Goal: Transaction & Acquisition: Purchase product/service

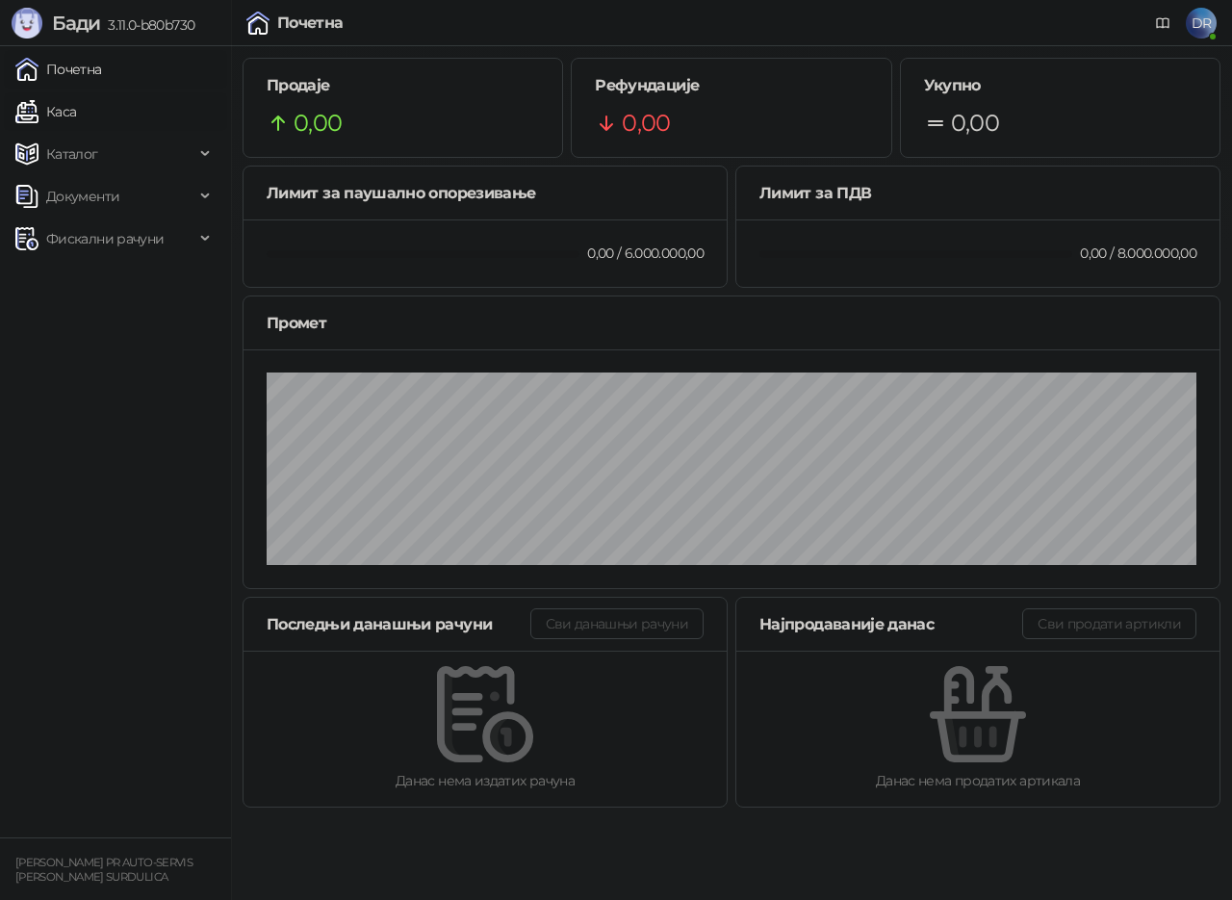
click at [74, 102] on link "Каса" at bounding box center [45, 111] width 61 height 39
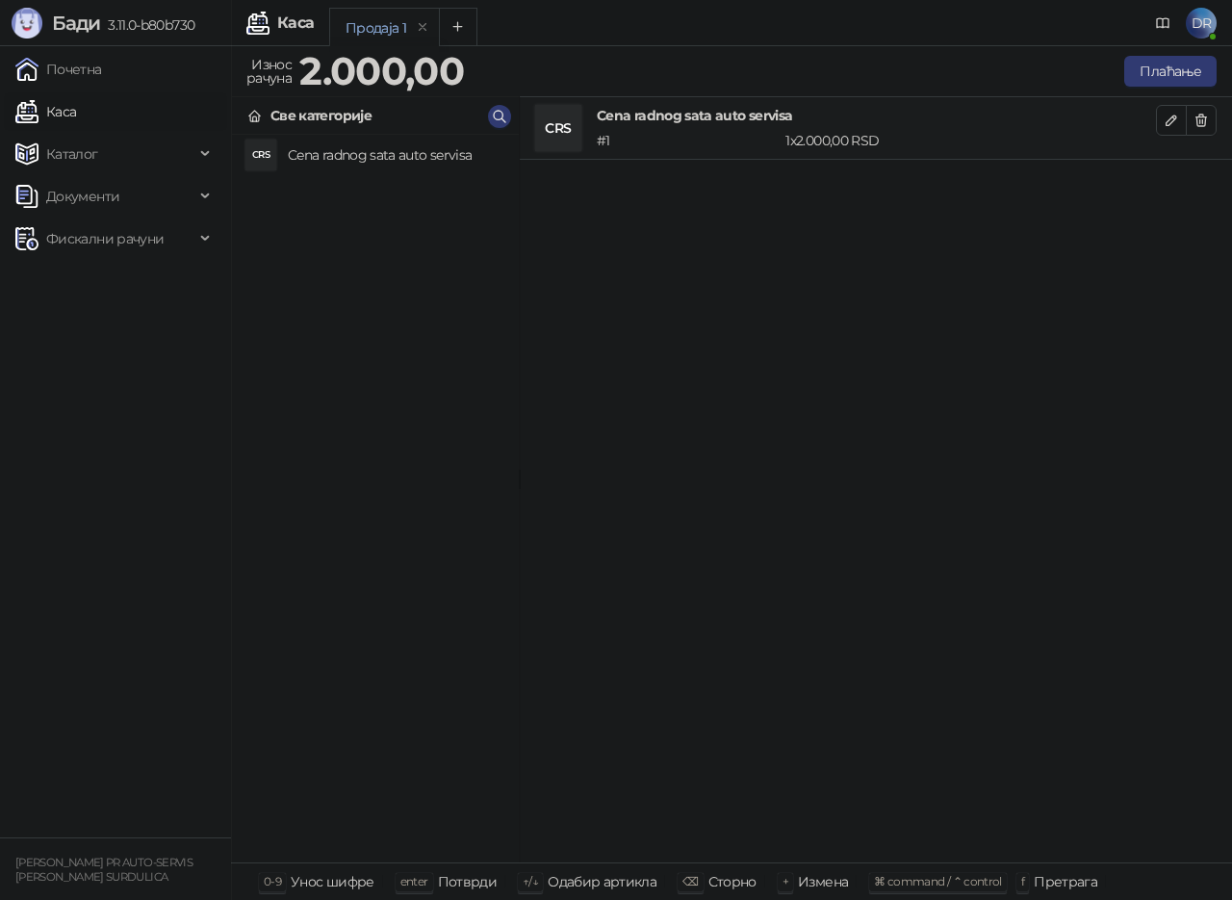
click at [332, 117] on div "Све категорије" at bounding box center [321, 115] width 101 height 21
click at [358, 154] on h4 "Cena radnog sata auto servisa" at bounding box center [396, 155] width 216 height 31
click at [1199, 113] on icon "button" at bounding box center [1201, 120] width 15 height 15
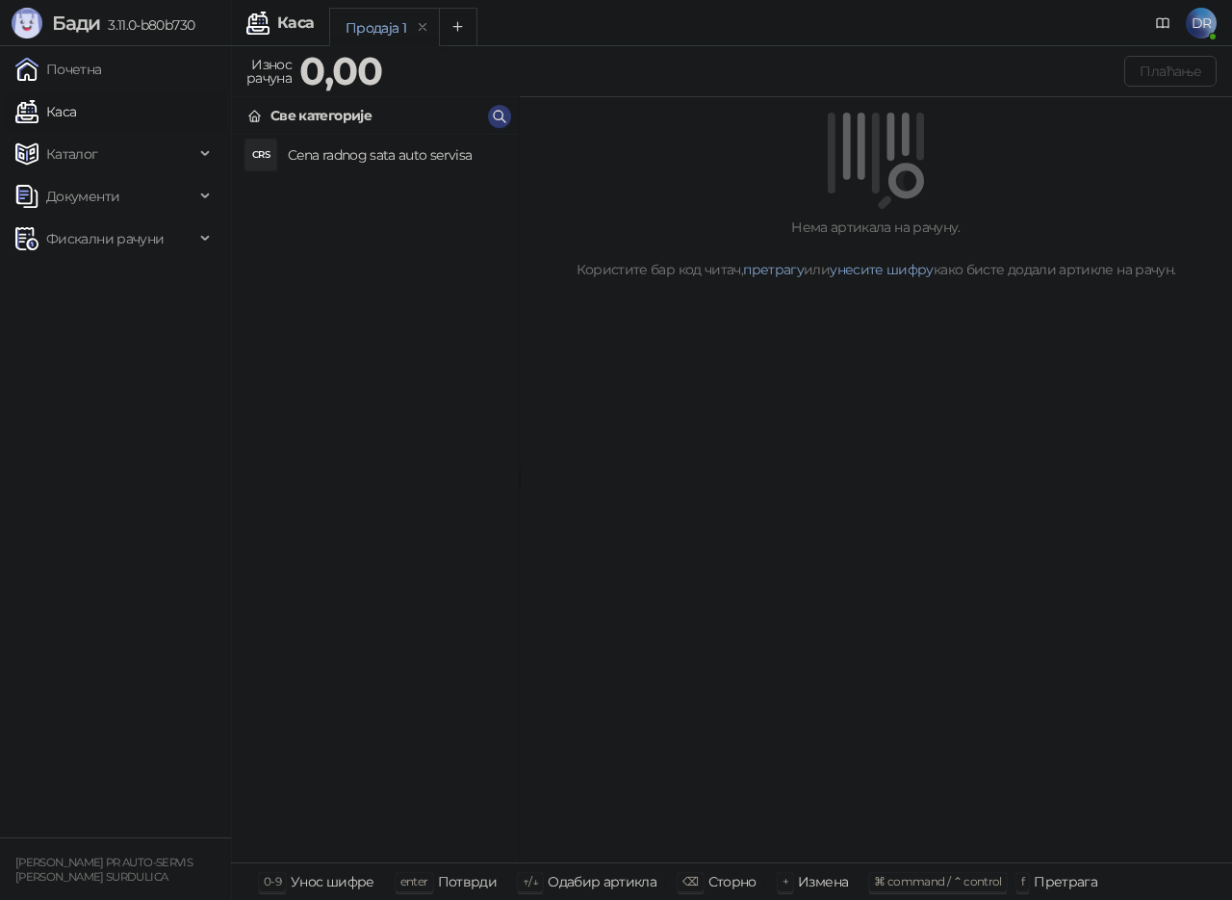
click at [344, 69] on strong "0,00" at bounding box center [340, 70] width 83 height 47
click at [332, 116] on div "Све категорије" at bounding box center [321, 115] width 101 height 21
click at [343, 151] on h4 "Cena radnog sata auto servisa" at bounding box center [396, 155] width 216 height 31
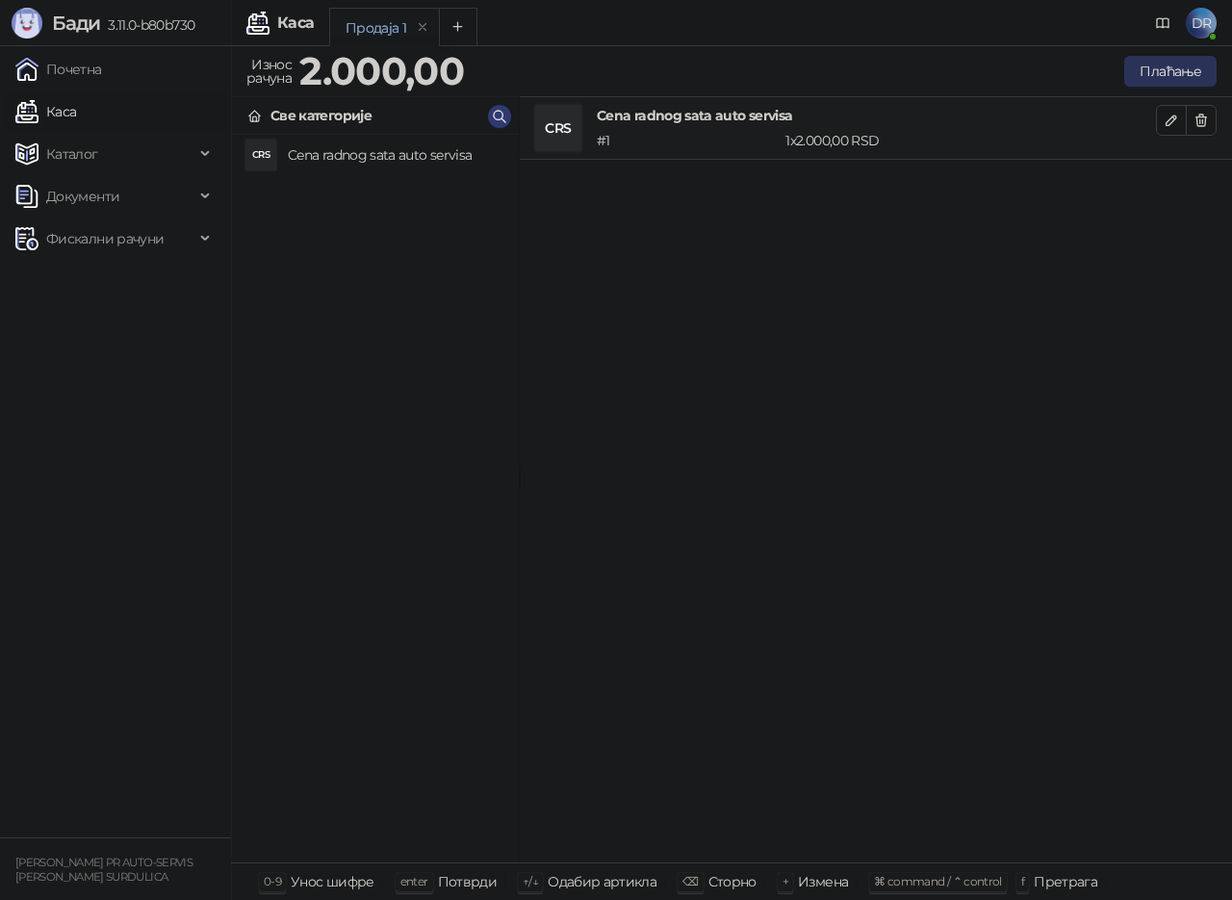
click at [1173, 81] on button "Плаћање" at bounding box center [1171, 71] width 92 height 31
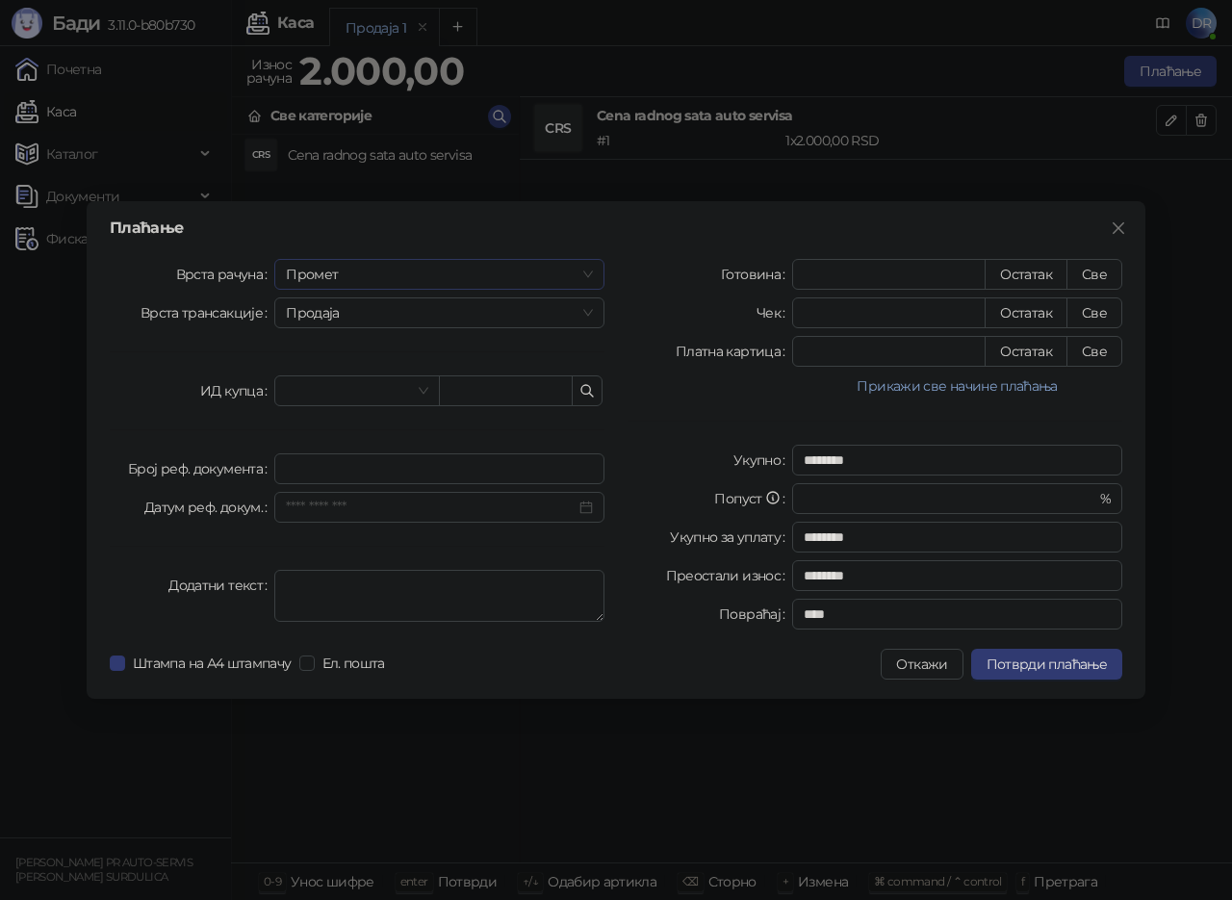
click at [427, 273] on span "Промет" at bounding box center [439, 274] width 307 height 29
click at [315, 375] on div "Обука" at bounding box center [439, 374] width 299 height 21
click at [355, 314] on span "Продаја" at bounding box center [439, 312] width 307 height 29
click at [312, 351] on div "Продаја" at bounding box center [439, 351] width 299 height 21
click at [856, 276] on input "*" at bounding box center [889, 274] width 192 height 29
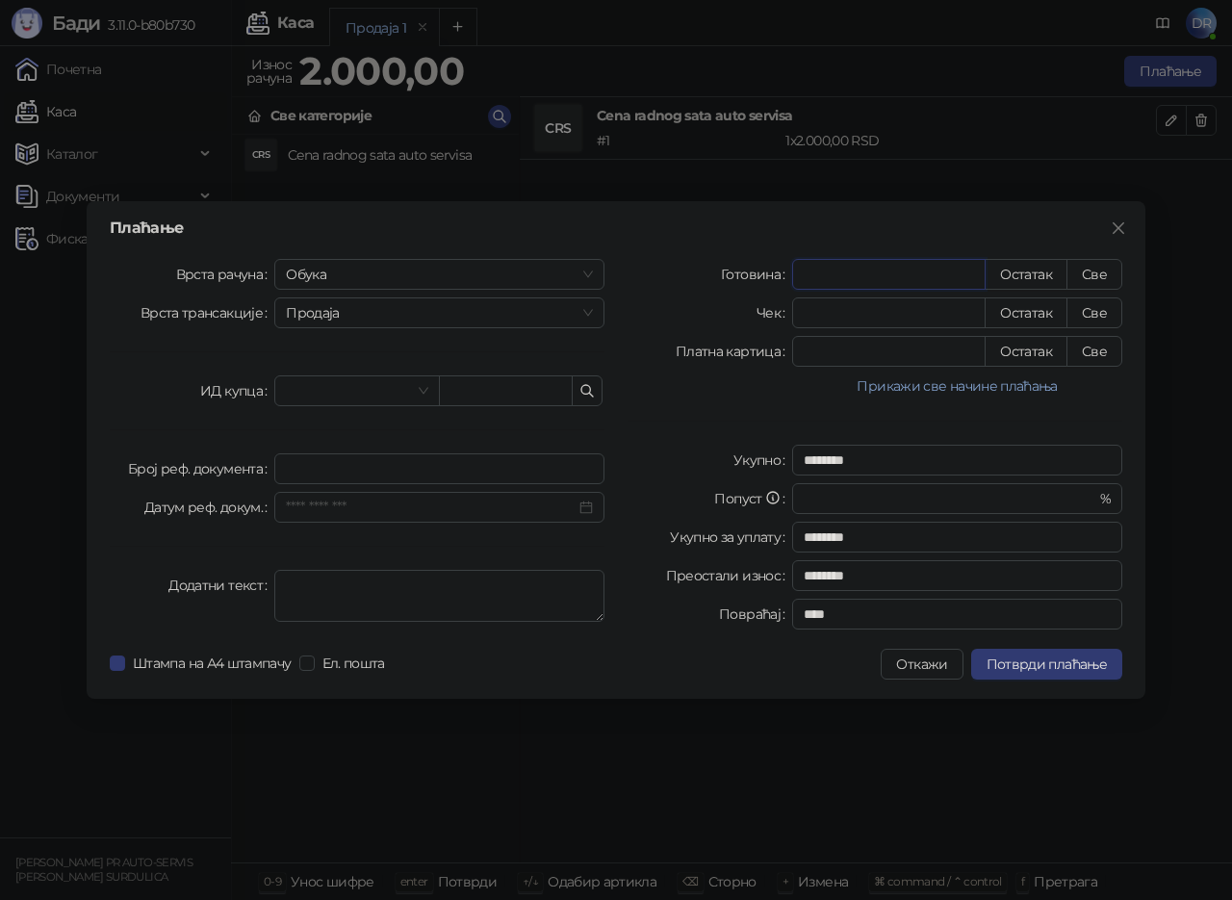
type input "*"
type input "********"
type input "**"
type input "********"
type input "***"
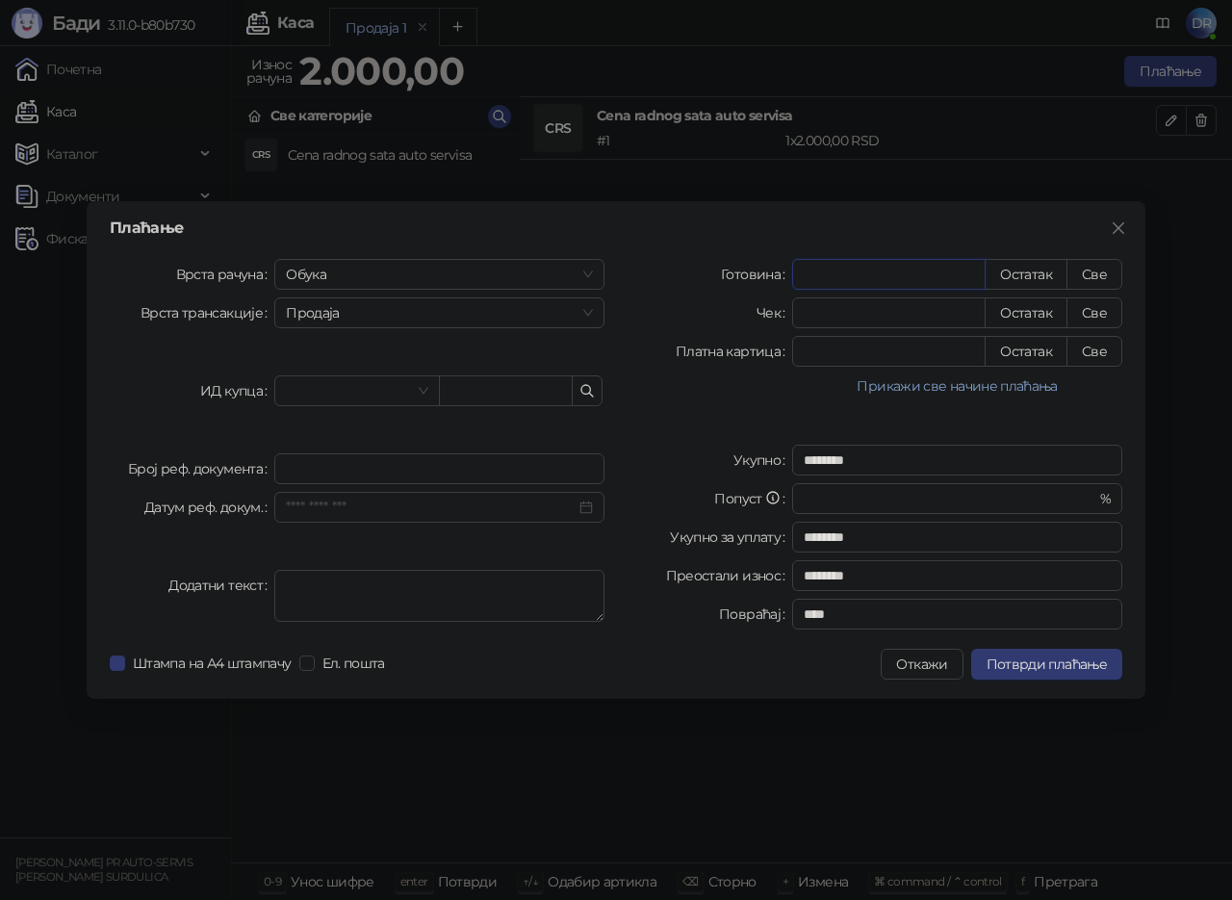
type input "********"
type input "****"
type input "********"
click at [417, 382] on span at bounding box center [357, 390] width 142 height 29
type input "****"
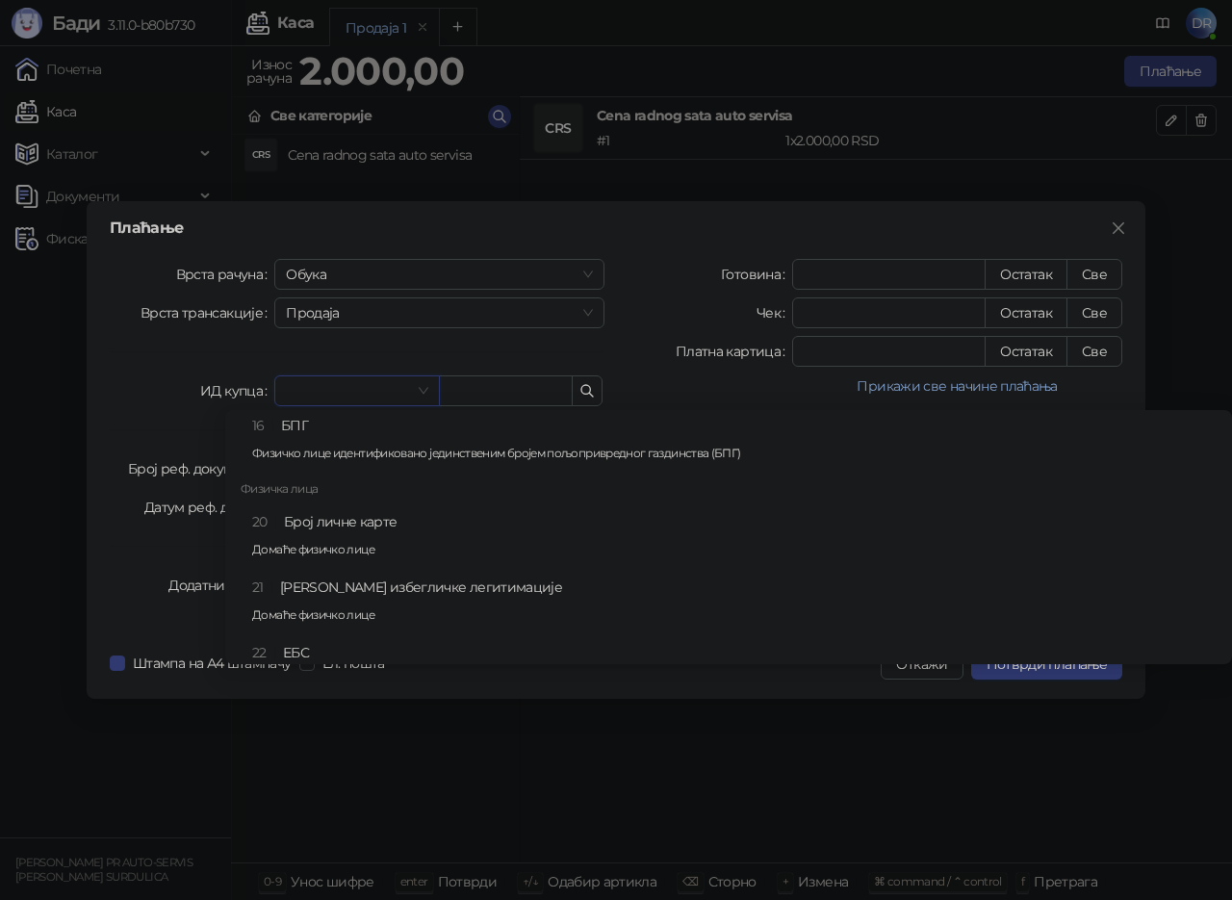
scroll to position [481, 0]
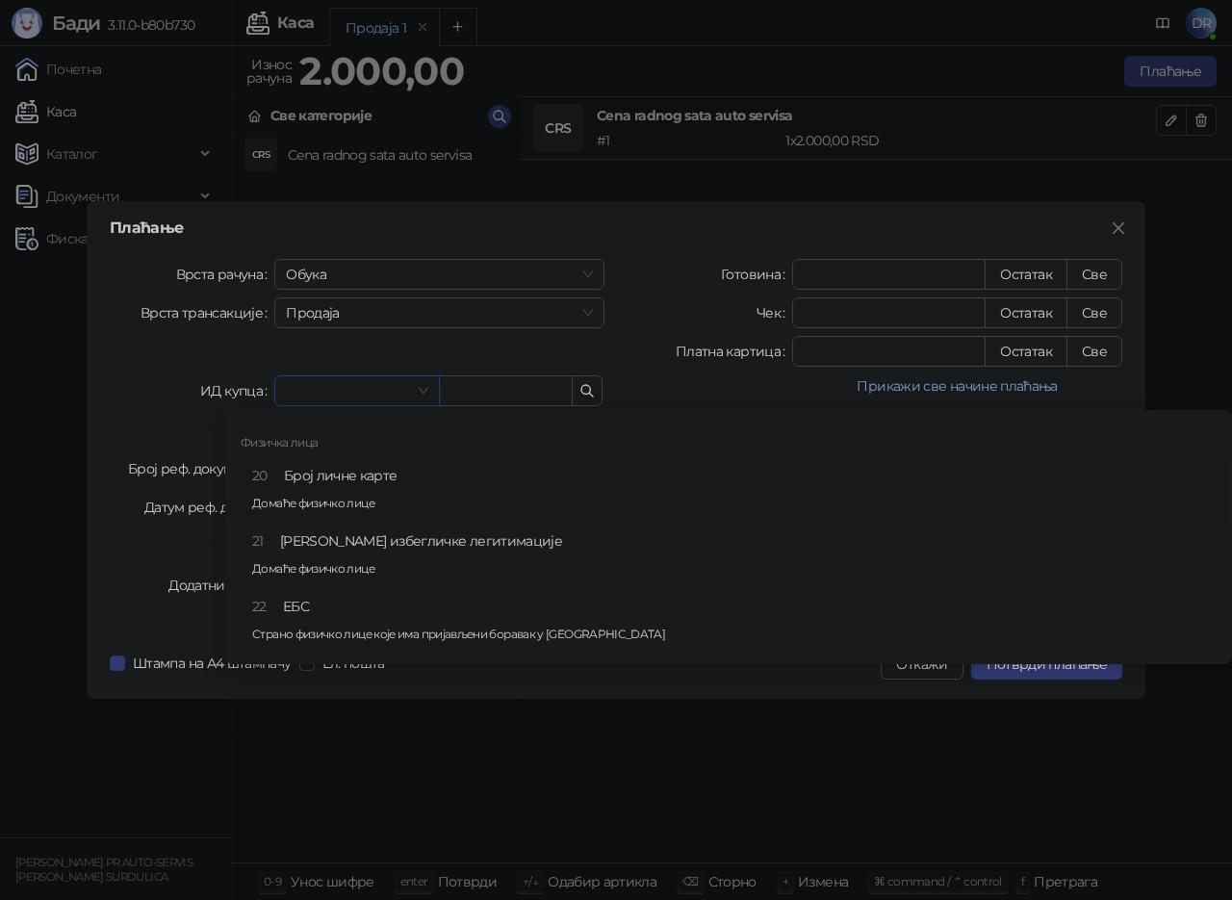
click at [324, 476] on div "20 Број личне карте Домаће физичко лице" at bounding box center [734, 493] width 965 height 56
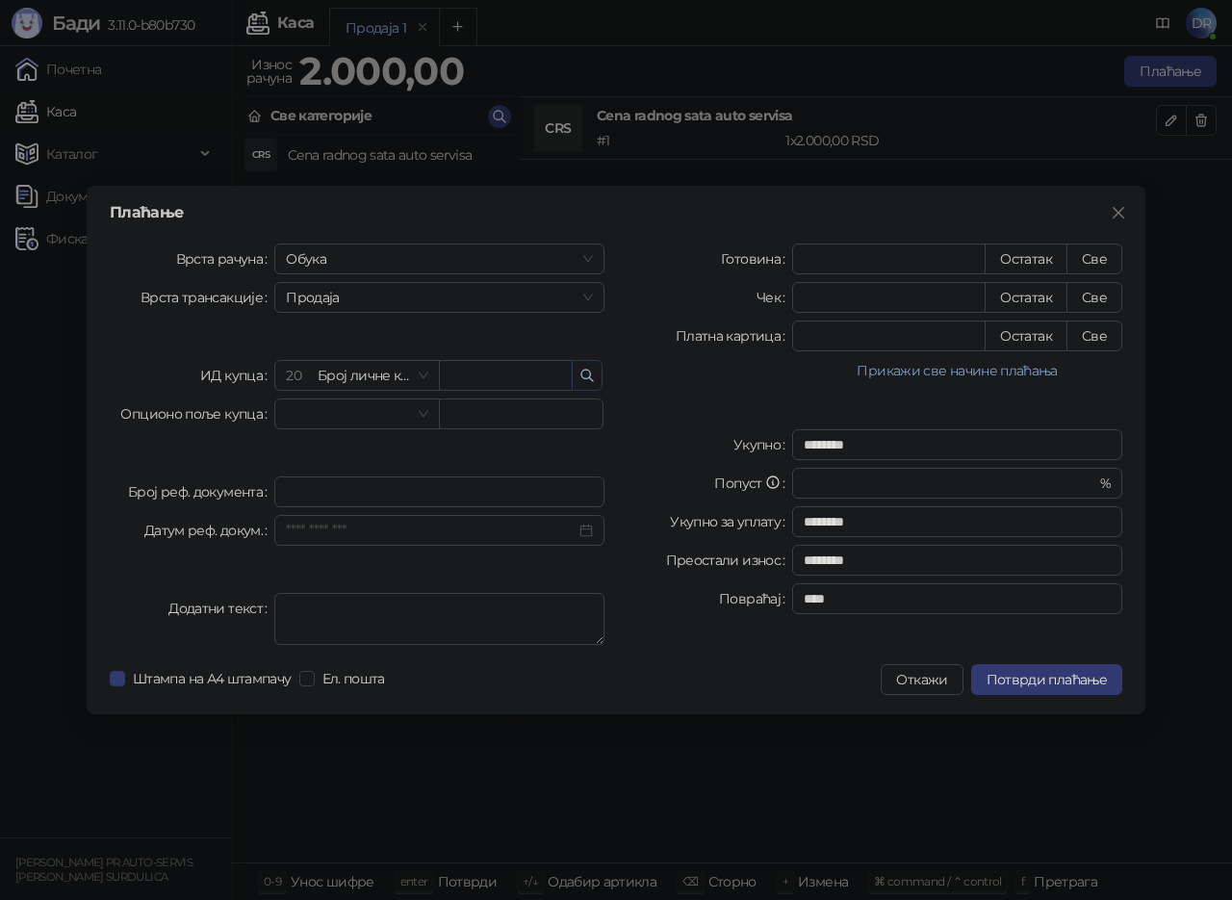
click at [596, 374] on button "button" at bounding box center [587, 375] width 31 height 31
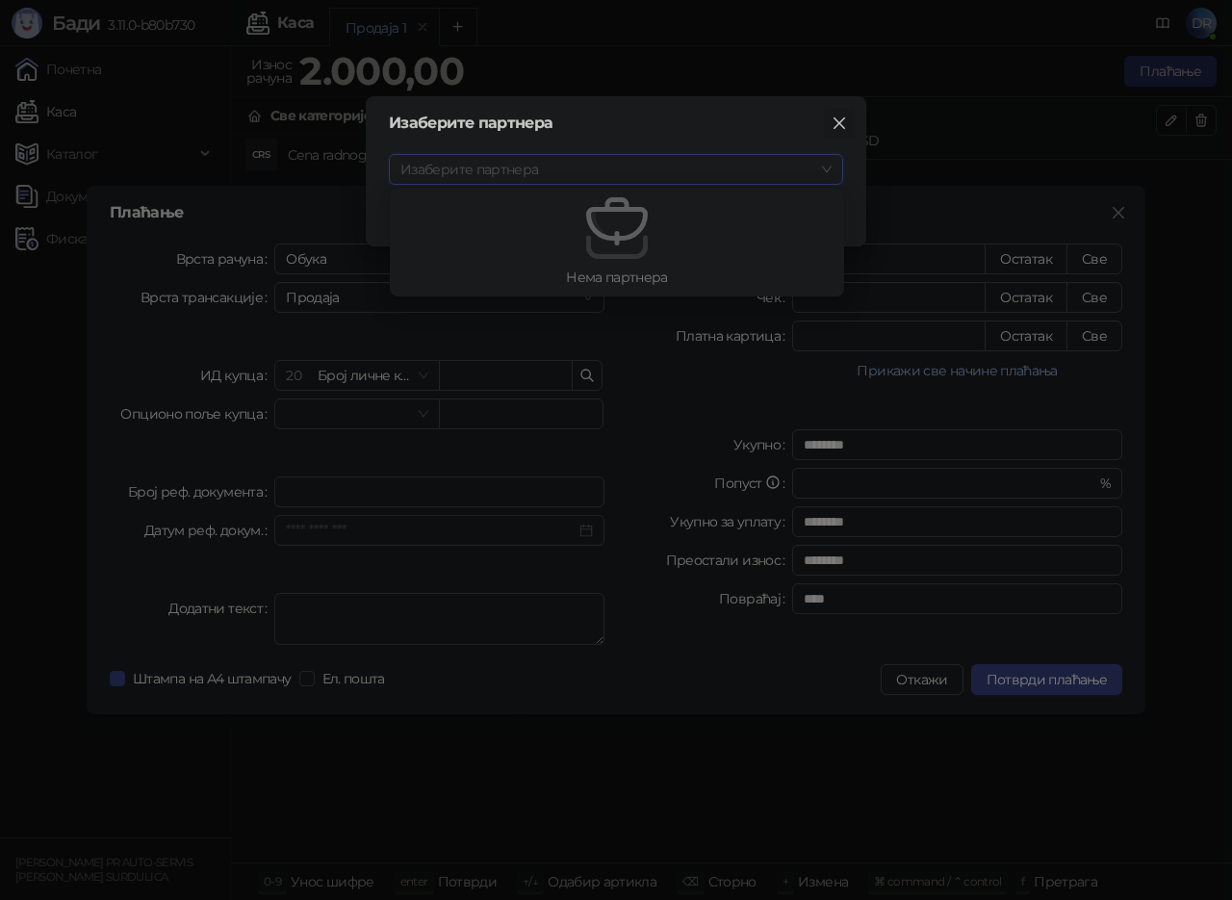
click at [842, 119] on icon "close" at bounding box center [840, 123] width 12 height 12
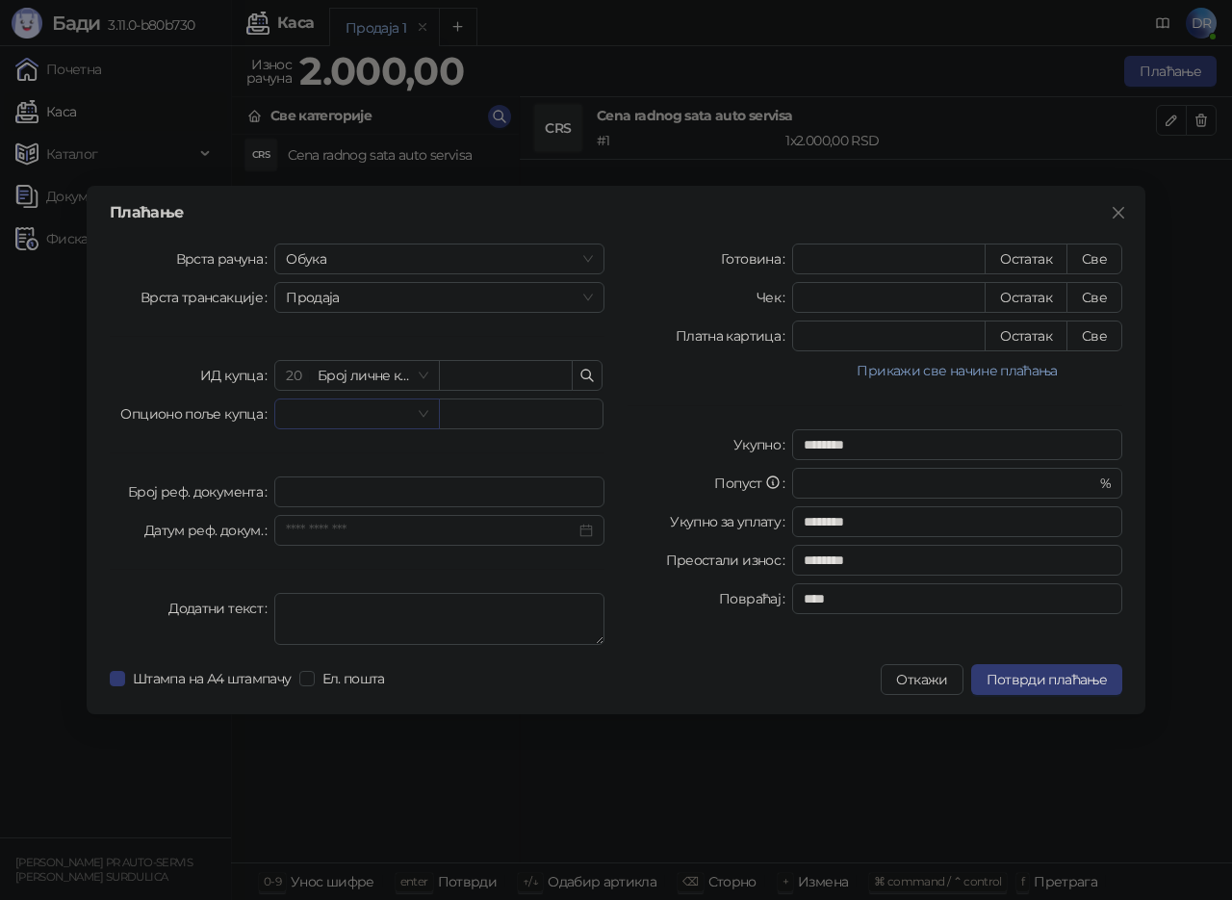
click at [292, 415] on input "search" at bounding box center [348, 414] width 124 height 29
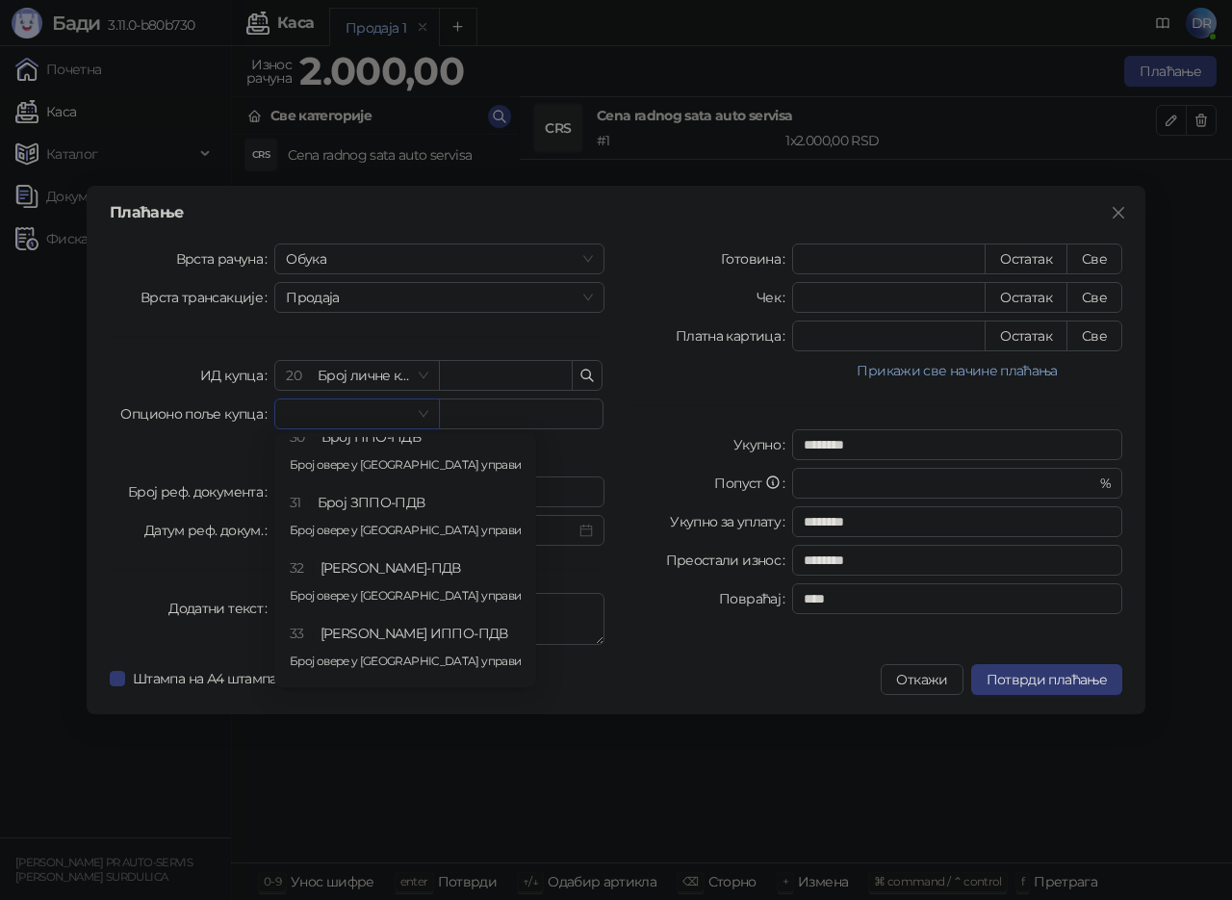
scroll to position [0, 0]
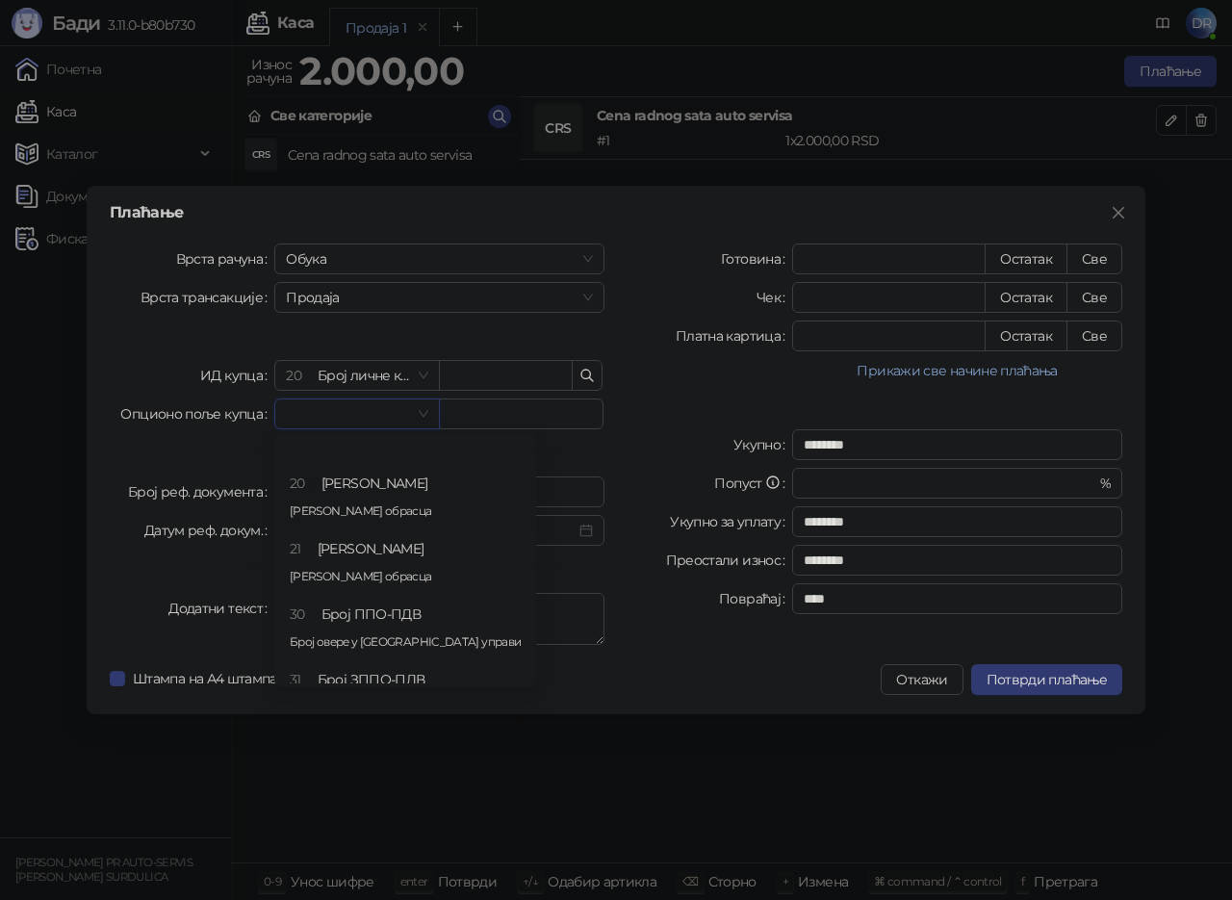
click at [652, 427] on div "Готовина **** Остатак Све Чек * Остатак Све Платна картица * Остатак Све Прикаж…" at bounding box center [875, 448] width 518 height 409
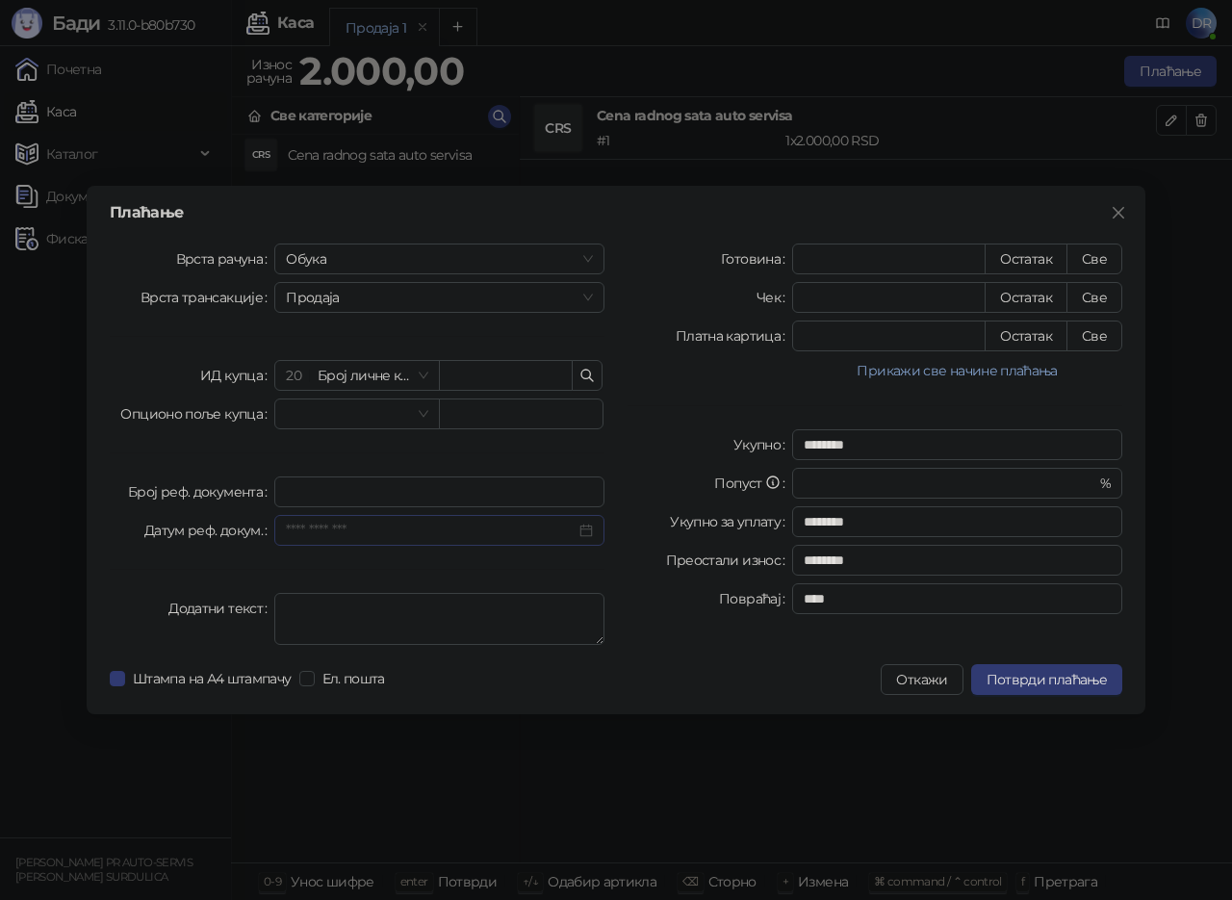
click at [585, 531] on div at bounding box center [439, 530] width 307 height 21
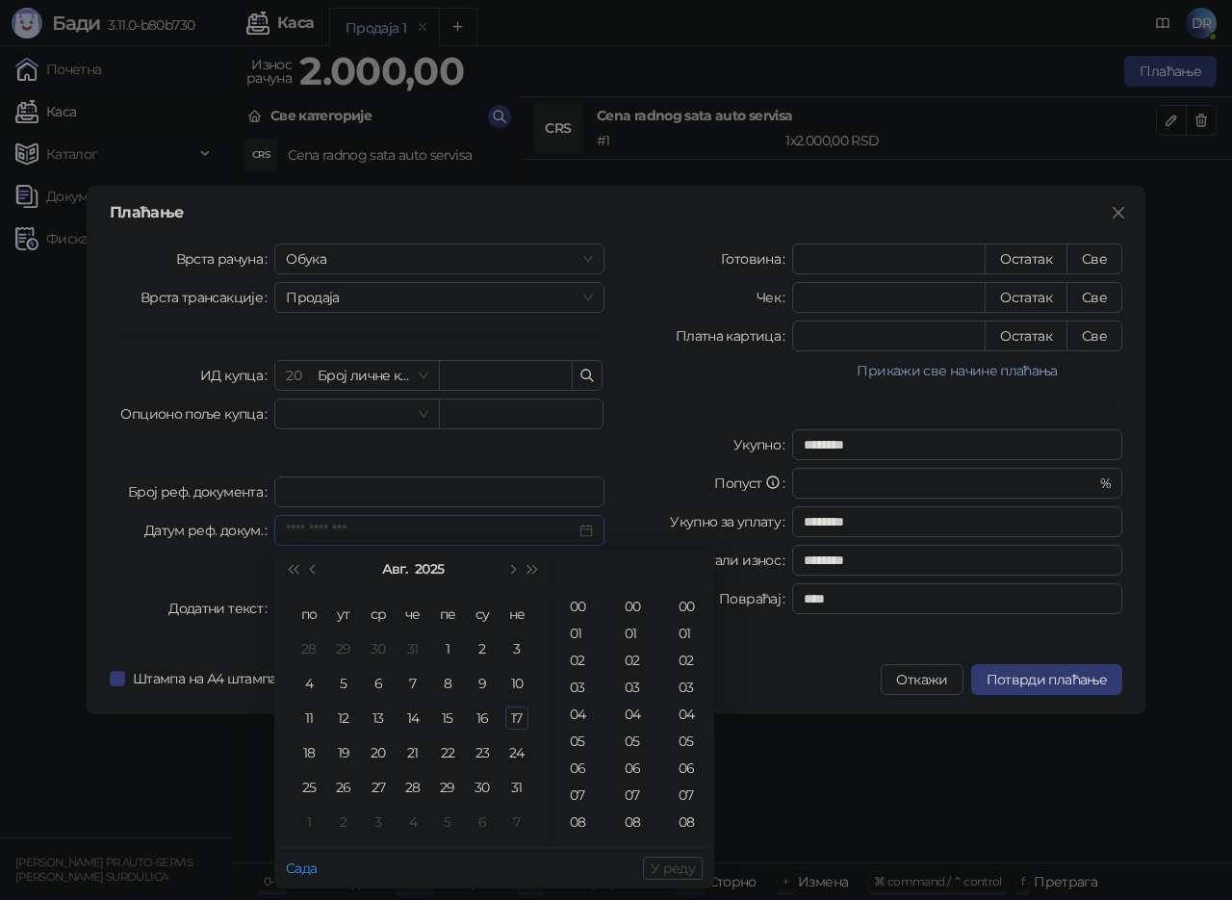
click at [583, 531] on div at bounding box center [439, 530] width 307 height 21
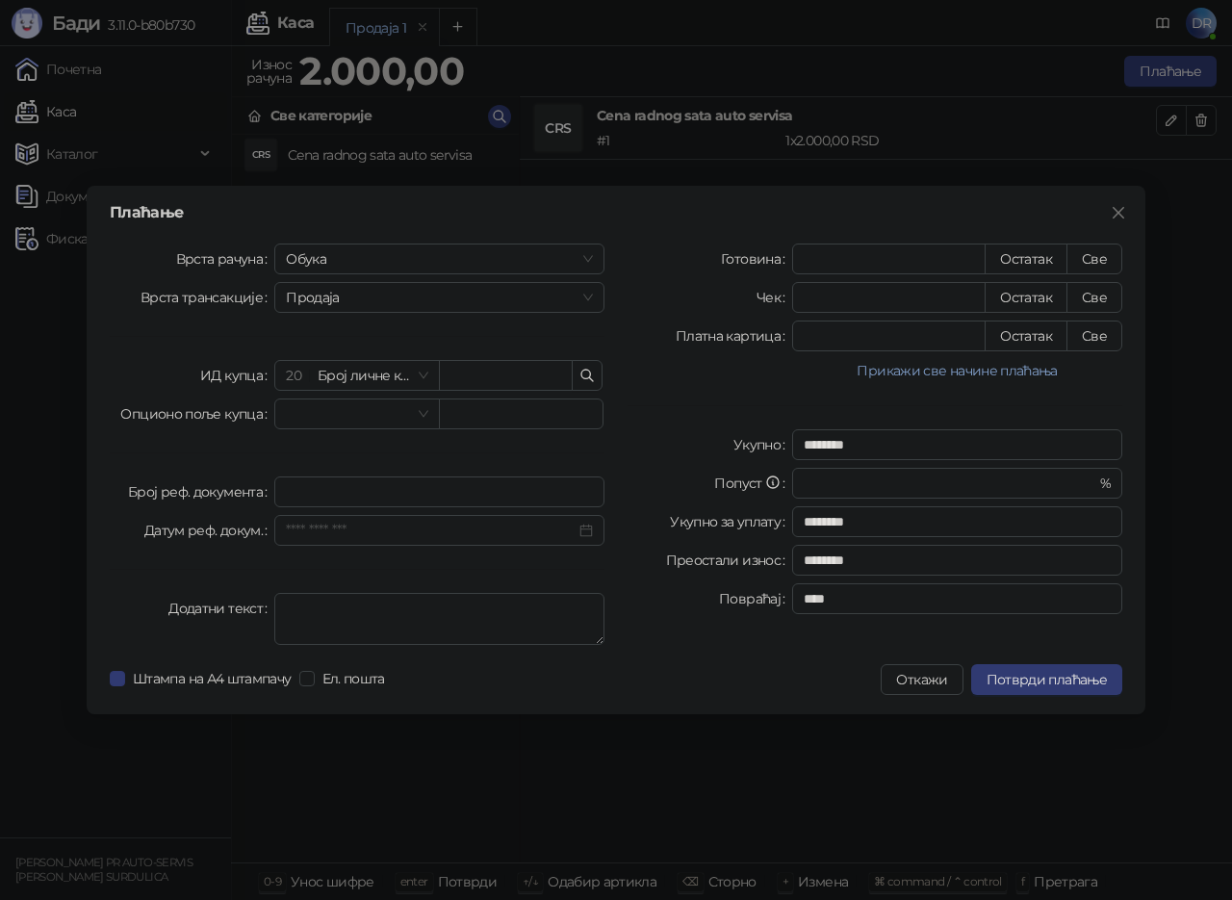
click at [190, 427] on label "Опционо поље купца" at bounding box center [197, 414] width 154 height 31
click at [342, 411] on input "search" at bounding box center [348, 414] width 124 height 29
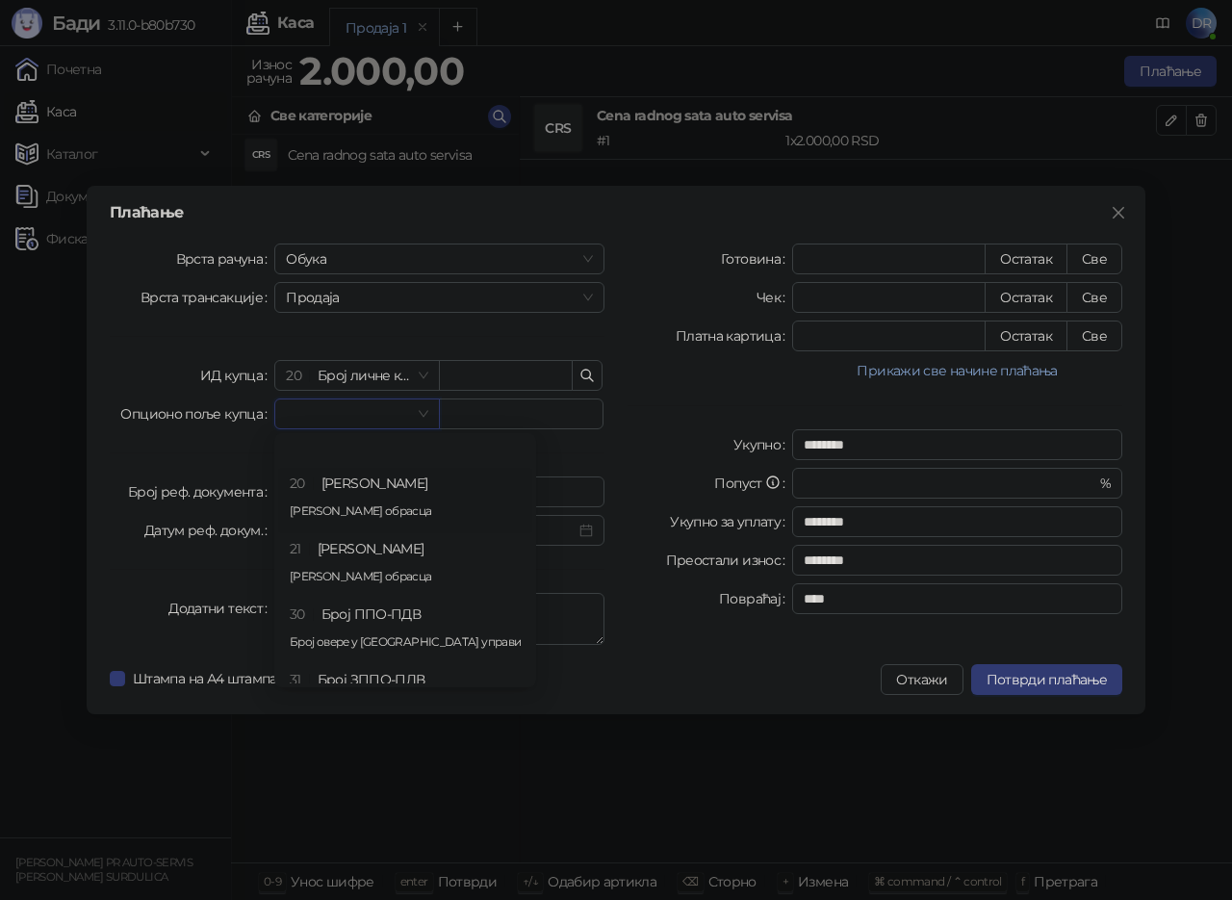
click at [342, 411] on input "search" at bounding box center [348, 414] width 124 height 29
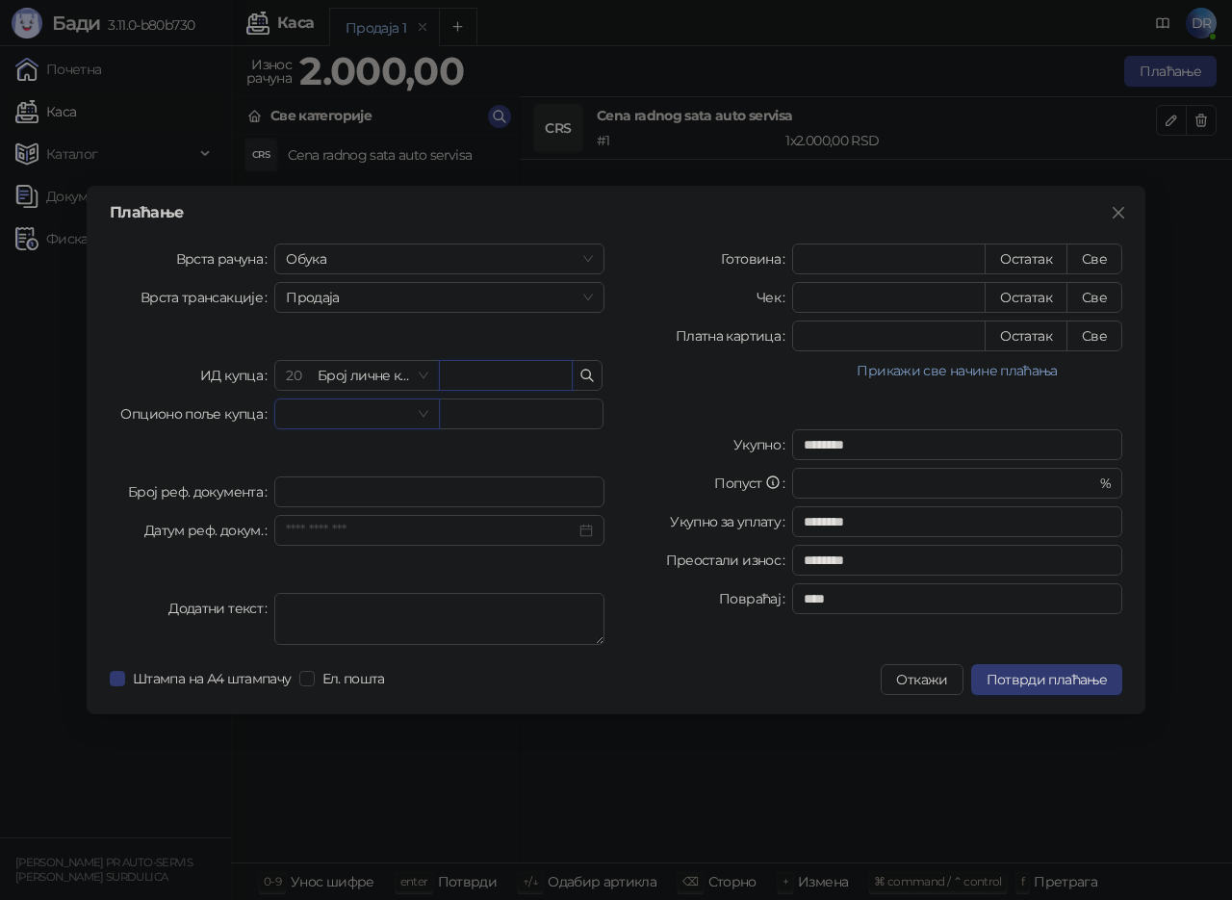
click at [491, 371] on input "text" at bounding box center [506, 375] width 134 height 31
click at [310, 670] on label "Ел. пошта" at bounding box center [345, 678] width 93 height 21
click at [337, 503] on input "Број реф. документа" at bounding box center [439, 492] width 330 height 31
click at [354, 524] on input "Датум реф. докум." at bounding box center [431, 530] width 290 height 21
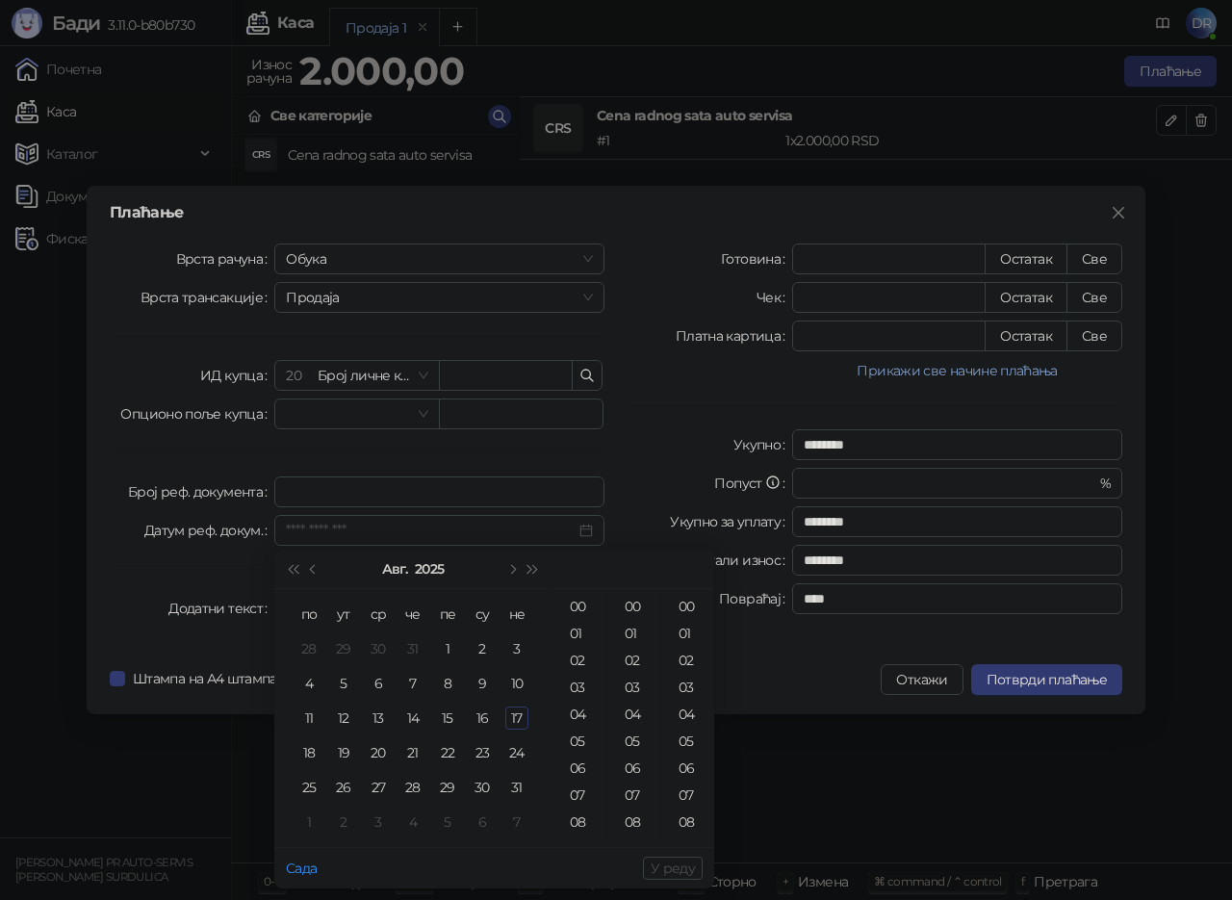
click at [0, 486] on div "Плаћање Врста рачуна Обука Врста трансакције Продаја ИД купца 20 Број личне кар…" at bounding box center [616, 450] width 1232 height 900
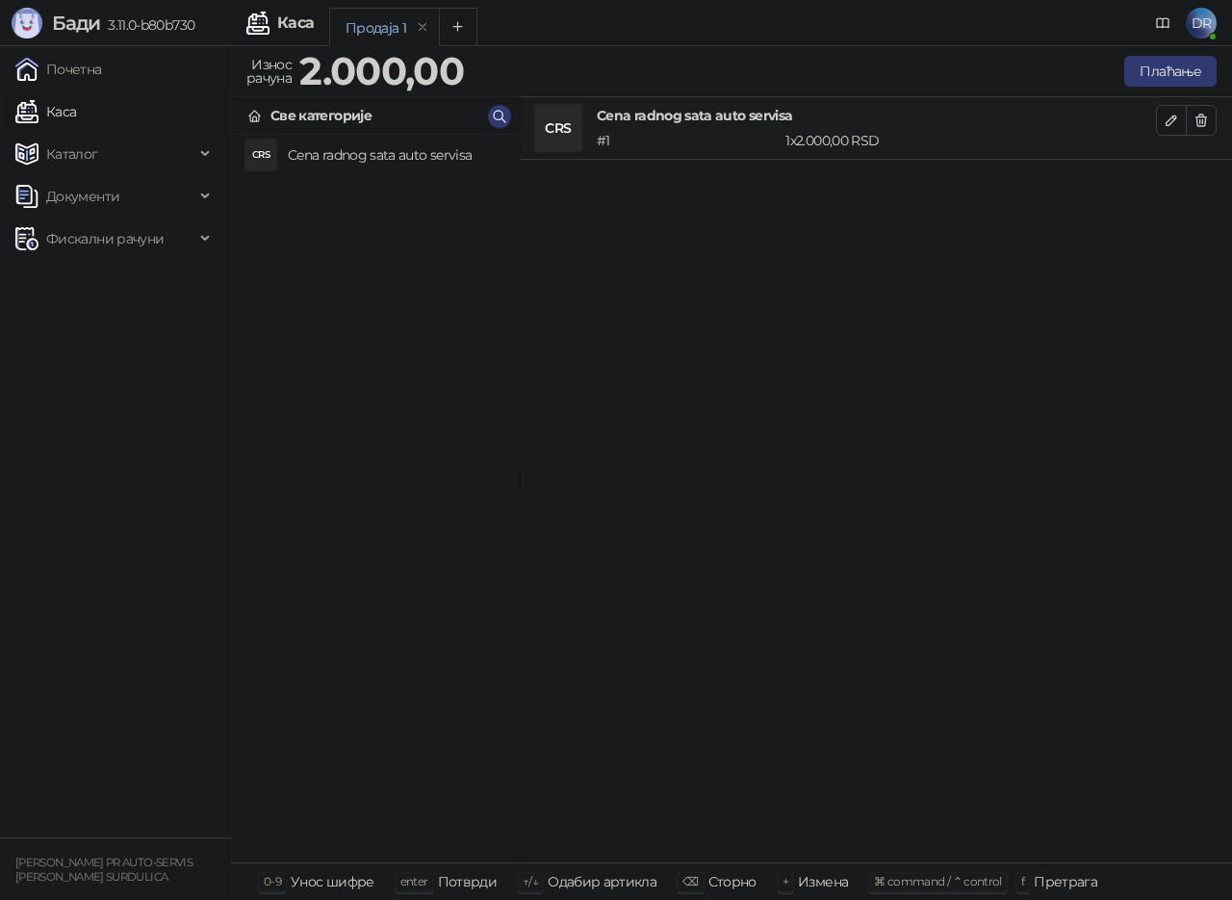
click at [627, 404] on div "CRS Cena radnog sata auto servisa # 1 1 x 2.000,00 RSD 2.000,00 RSD" at bounding box center [876, 480] width 712 height 766
click at [91, 156] on span "Каталог" at bounding box center [72, 154] width 52 height 39
click at [76, 115] on link "Каса" at bounding box center [45, 111] width 61 height 39
click at [69, 112] on link "Каса" at bounding box center [45, 111] width 61 height 39
click at [1152, 72] on button "Плаћање" at bounding box center [1171, 71] width 92 height 31
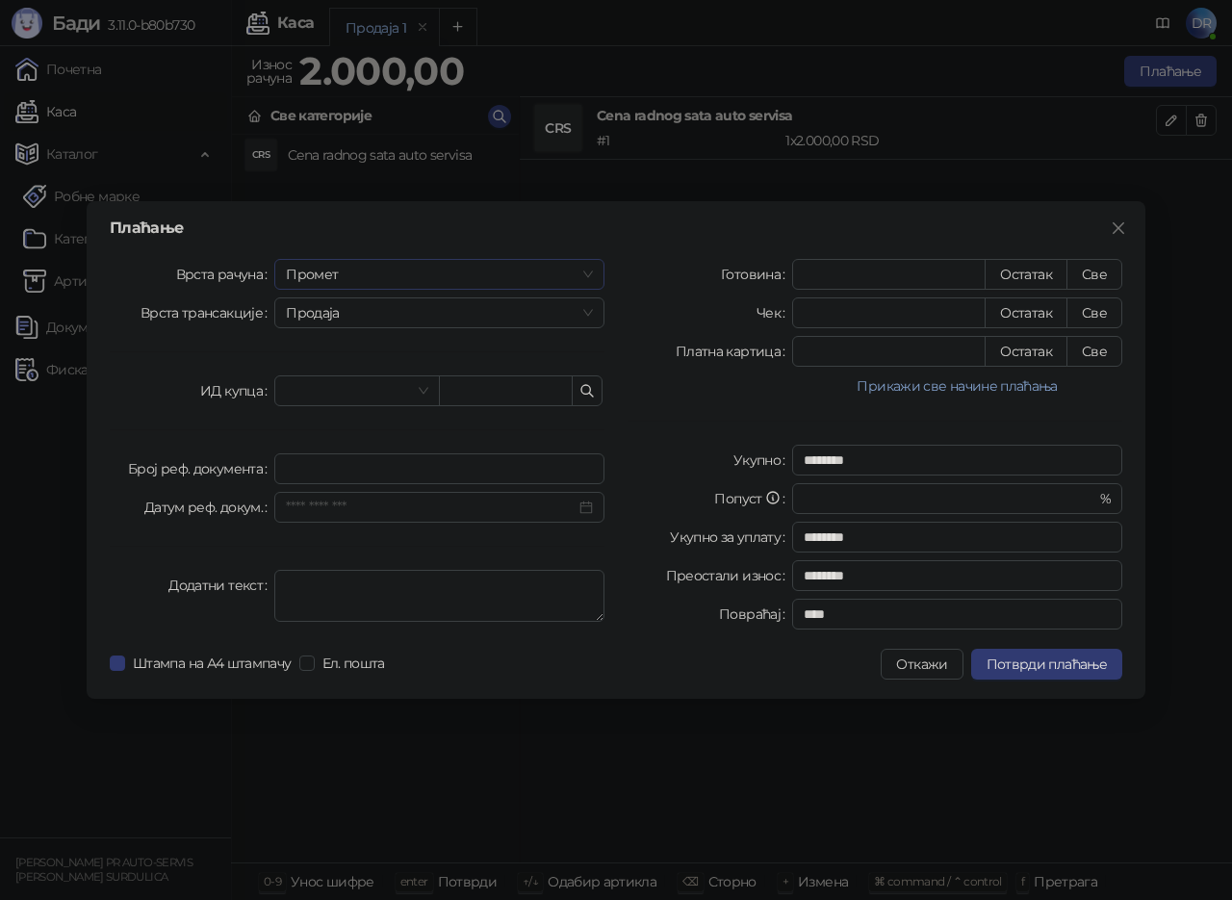
click at [383, 267] on span "Промет" at bounding box center [439, 274] width 307 height 29
click at [308, 373] on div "Обука" at bounding box center [439, 374] width 299 height 21
click at [382, 313] on span "Продаја" at bounding box center [439, 312] width 307 height 29
click at [900, 269] on input "*" at bounding box center [889, 274] width 192 height 29
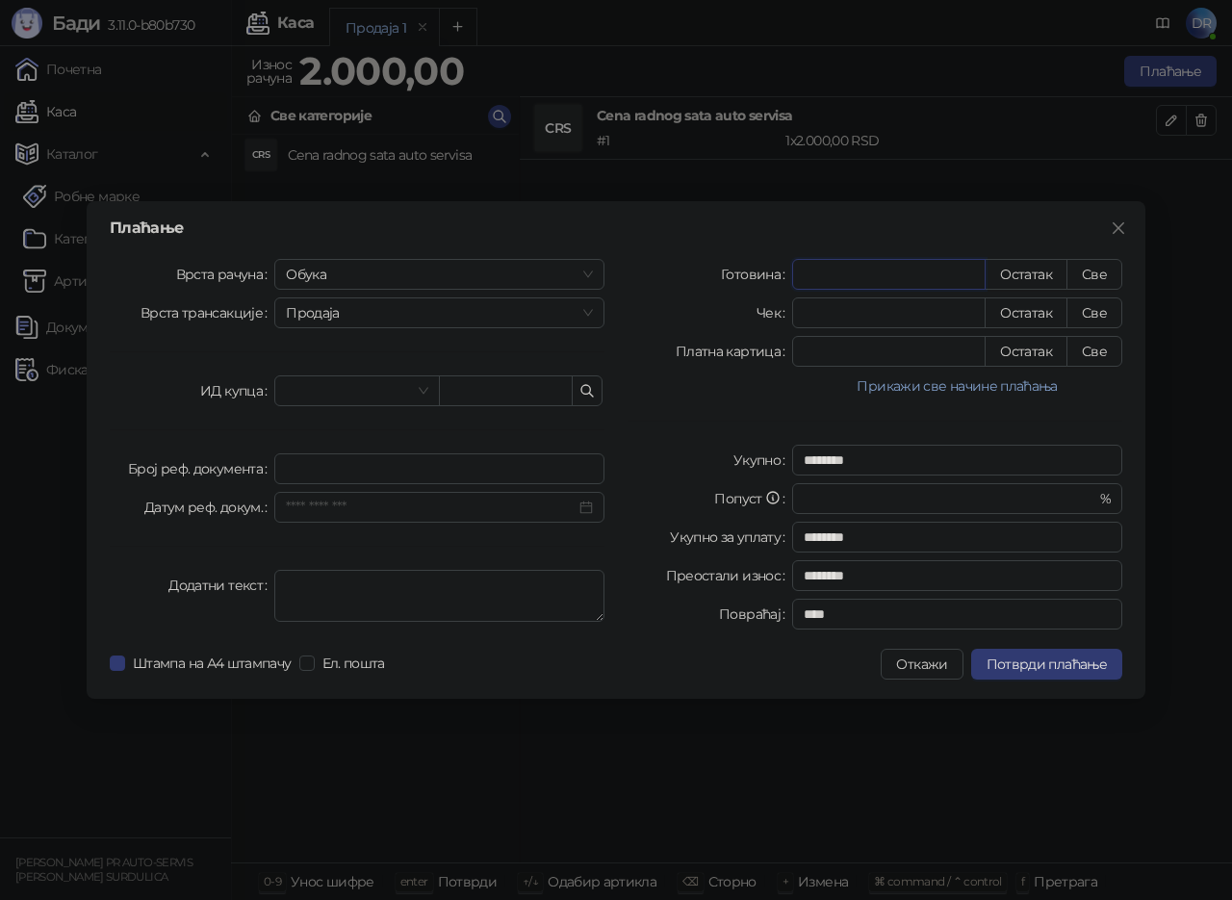
type input "*"
type input "********"
type input "**"
type input "********"
type input "***"
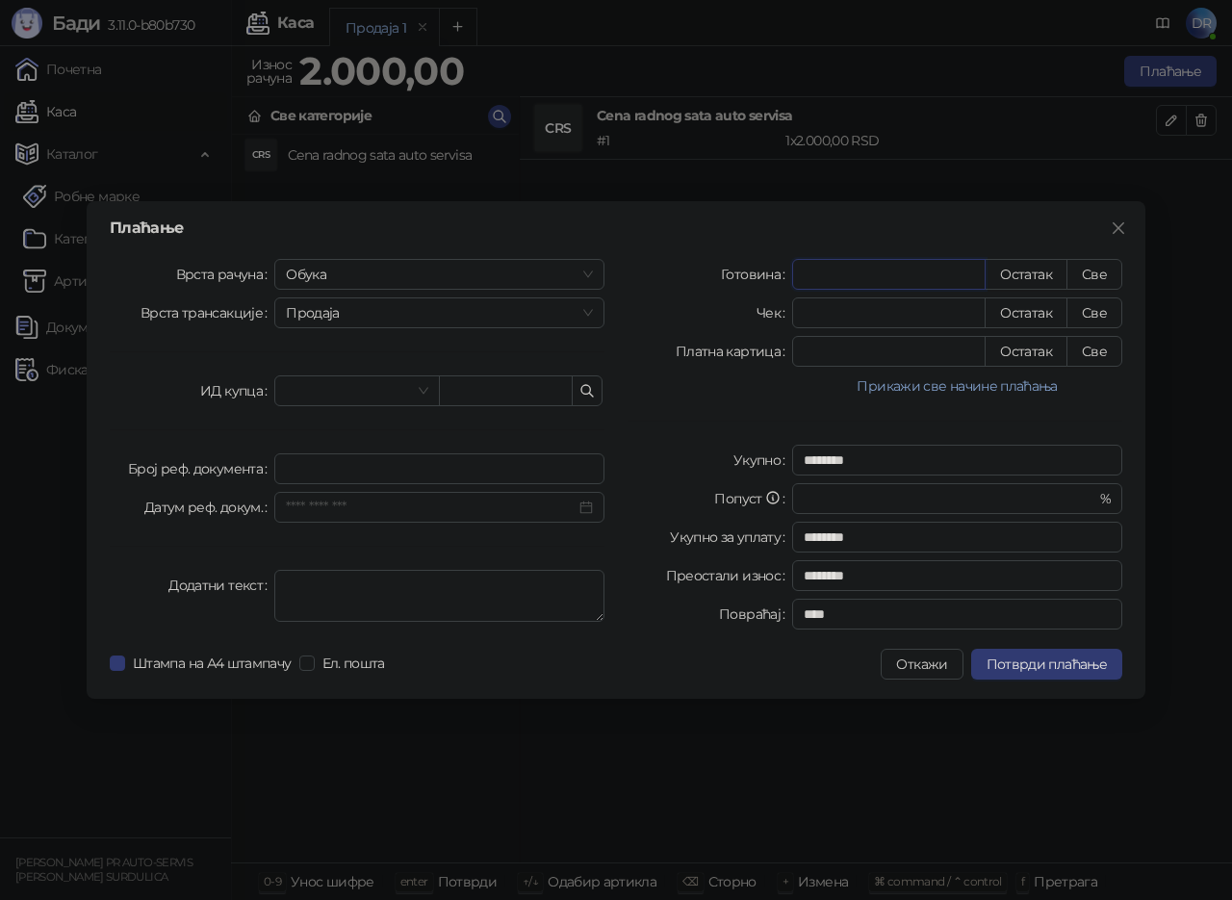
type input "********"
type input "****"
type input "********"
click at [881, 390] on button "Прикажи све начине плаћања" at bounding box center [957, 386] width 330 height 23
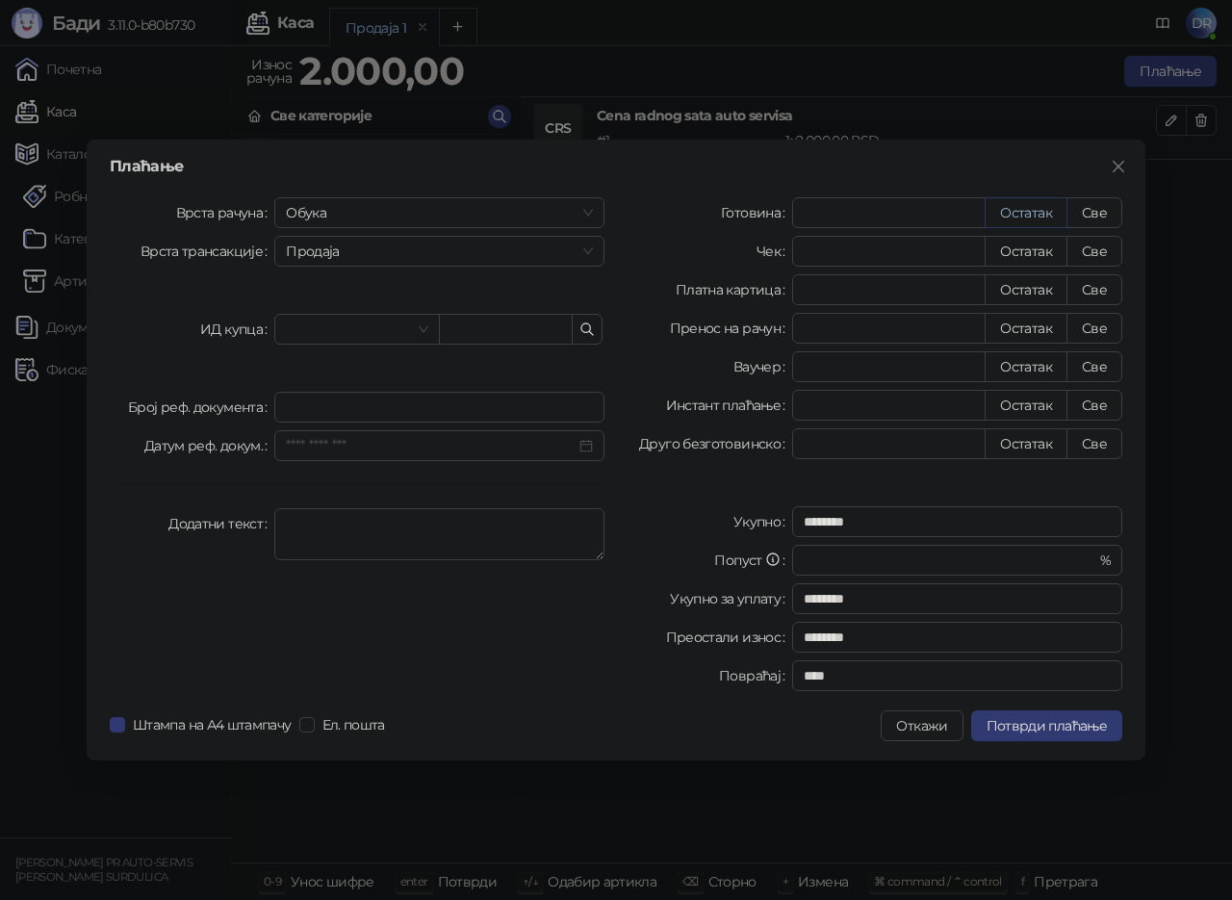
click at [1019, 217] on button "Остатак" at bounding box center [1026, 212] width 83 height 31
type input "****"
click at [1100, 212] on button "Све" at bounding box center [1095, 212] width 56 height 31
click at [376, 324] on input "search" at bounding box center [348, 329] width 124 height 29
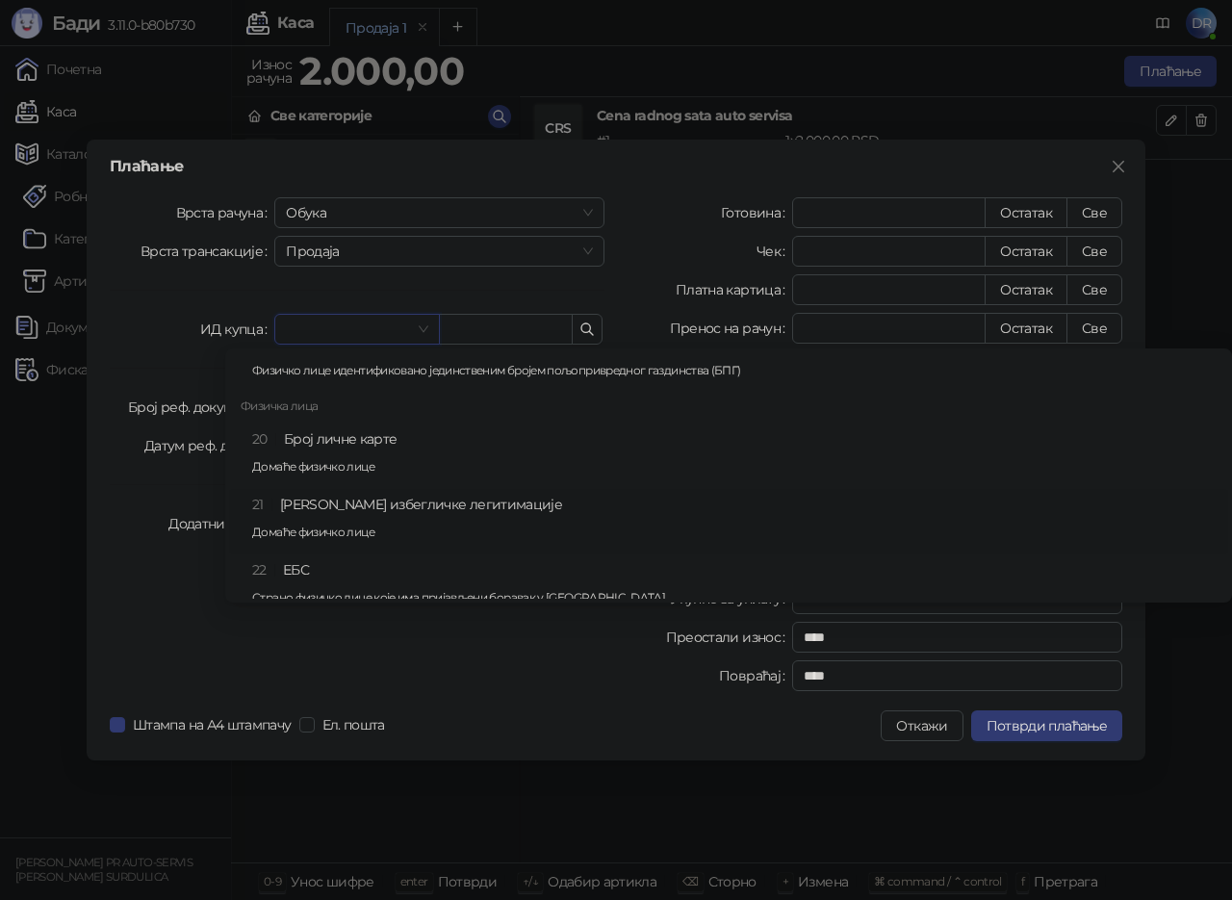
scroll to position [424, 0]
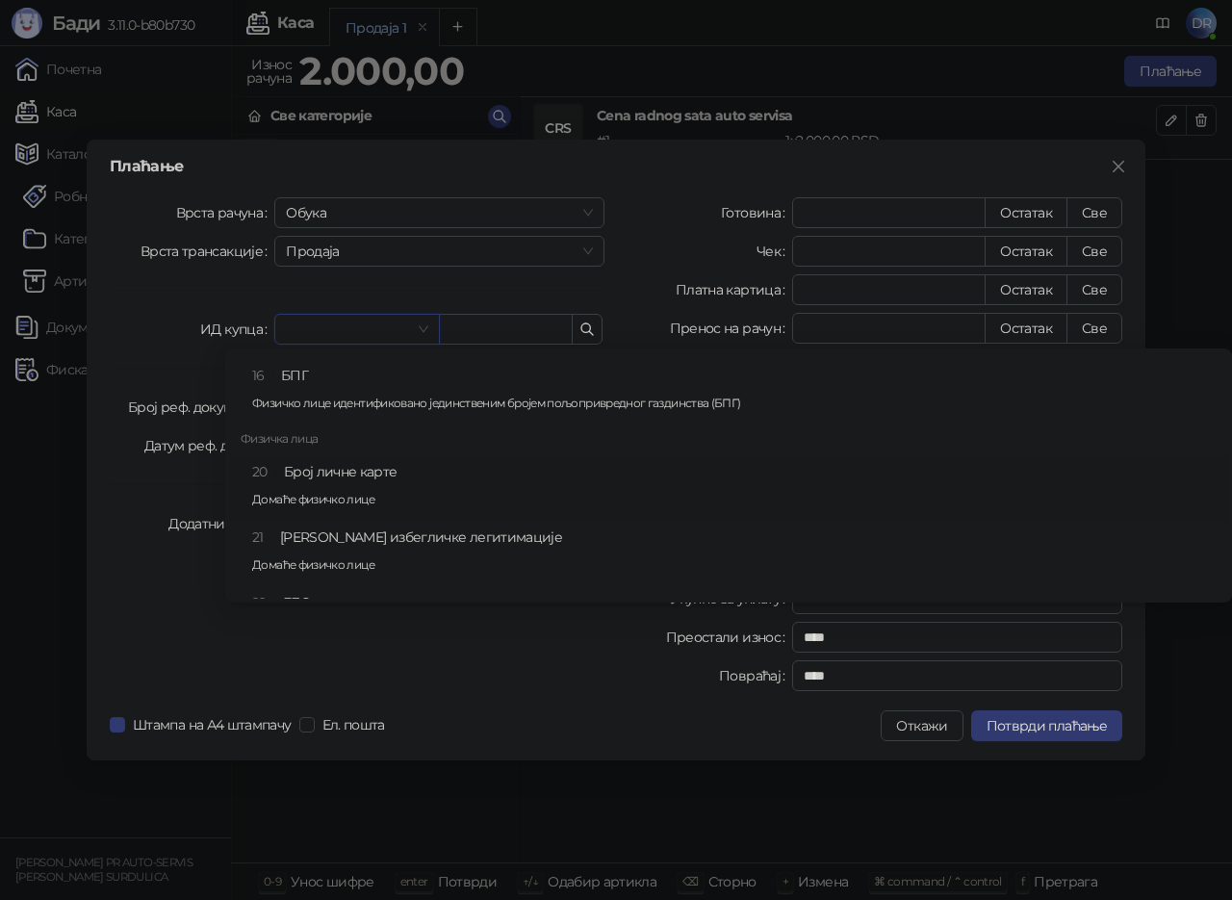
click at [345, 476] on div "20 Број личне карте Домаће физичко лице" at bounding box center [734, 489] width 965 height 56
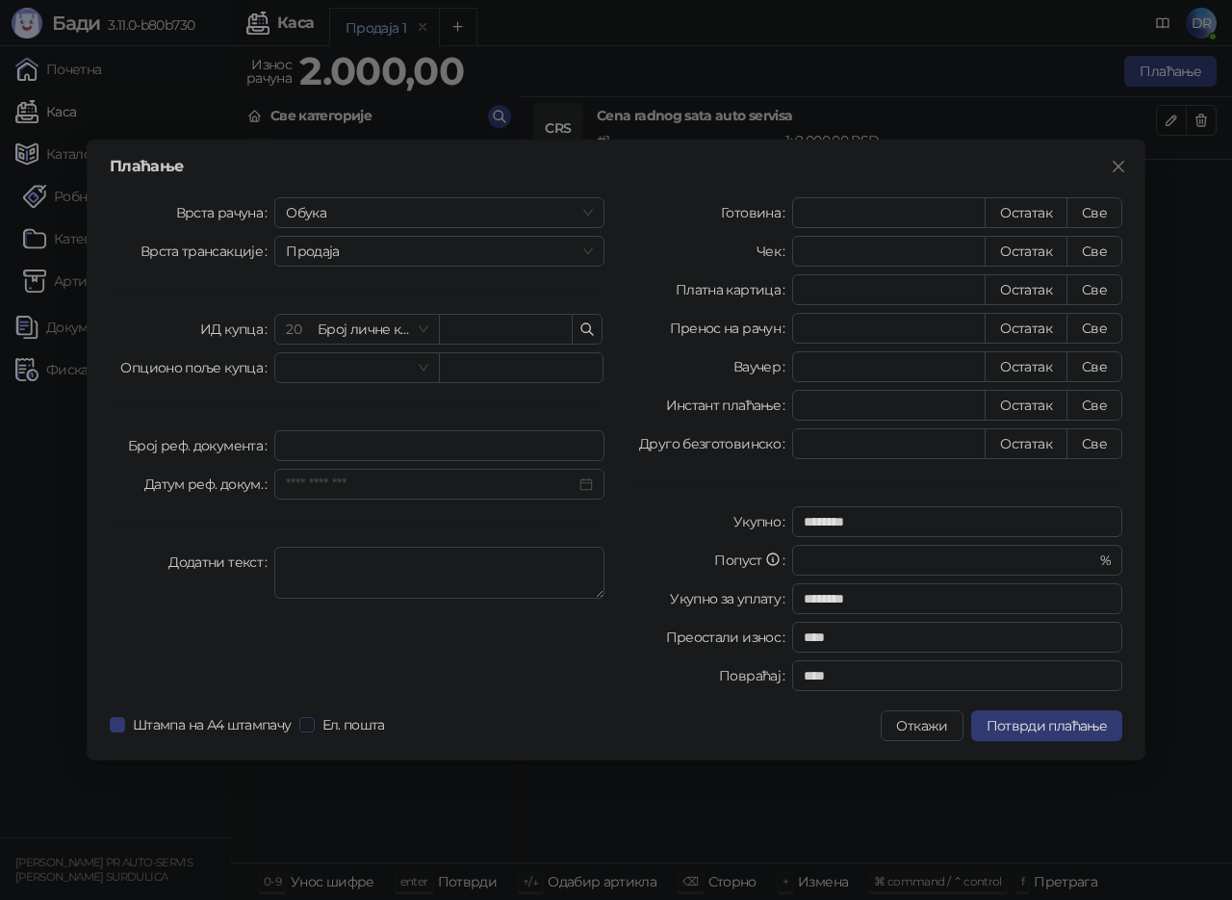
click at [326, 720] on span "Ел. пошта" at bounding box center [354, 724] width 78 height 21
click at [1055, 722] on span "Потврди плаћање" at bounding box center [1047, 725] width 120 height 17
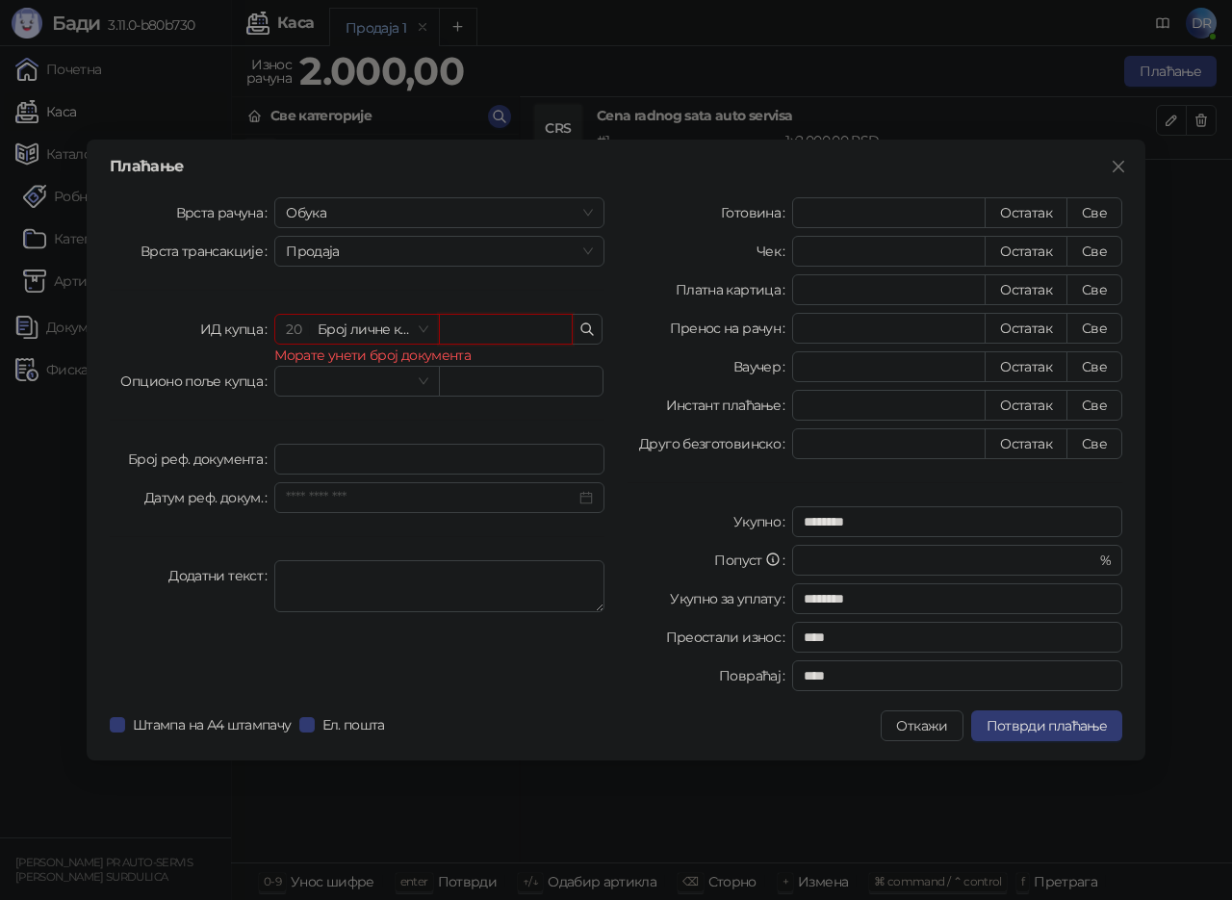
click at [495, 335] on input "text" at bounding box center [506, 329] width 134 height 31
type input "********"
click at [1083, 731] on span "Потврди плаћање" at bounding box center [1047, 725] width 120 height 17
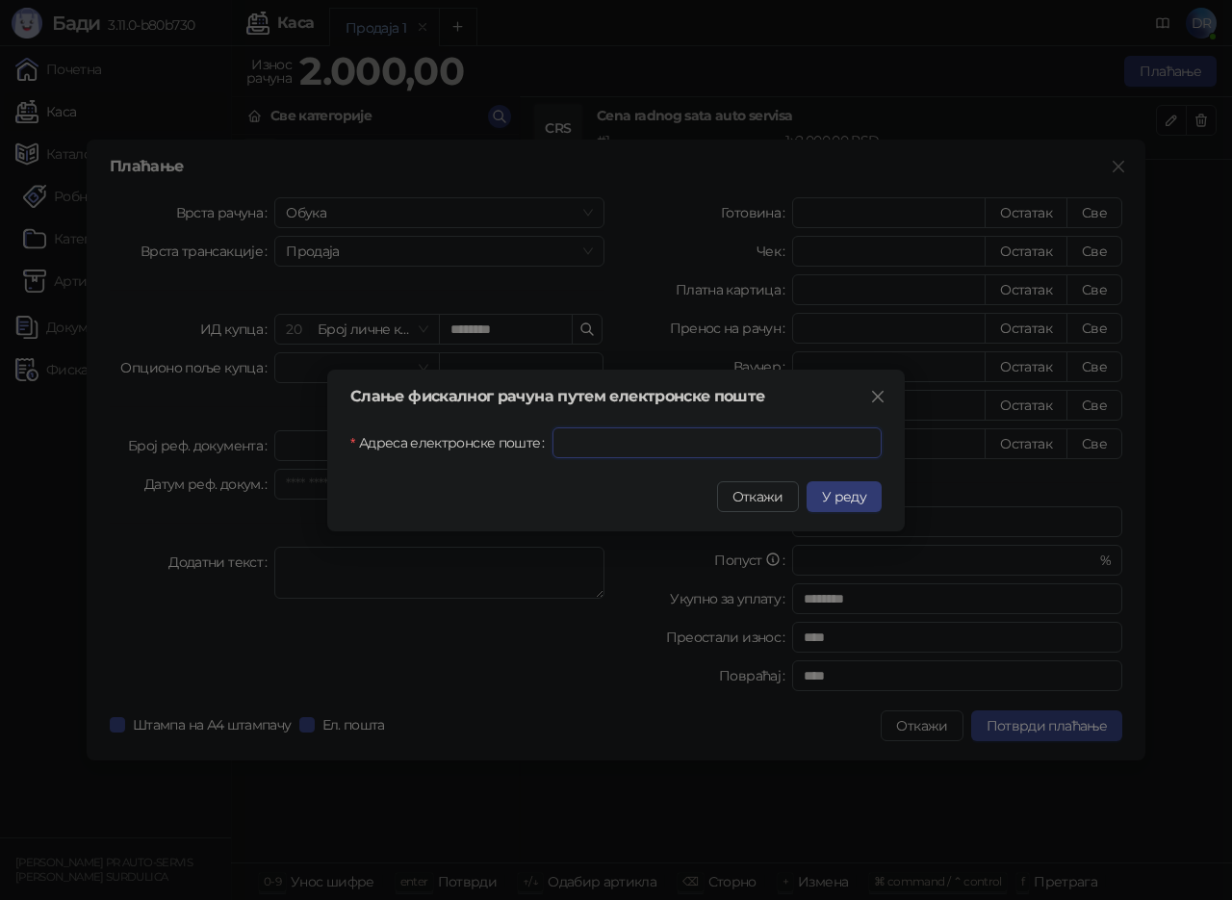
click at [676, 442] on input "Адреса електронске поште" at bounding box center [717, 442] width 329 height 31
click at [753, 497] on span "Откажи" at bounding box center [758, 496] width 51 height 17
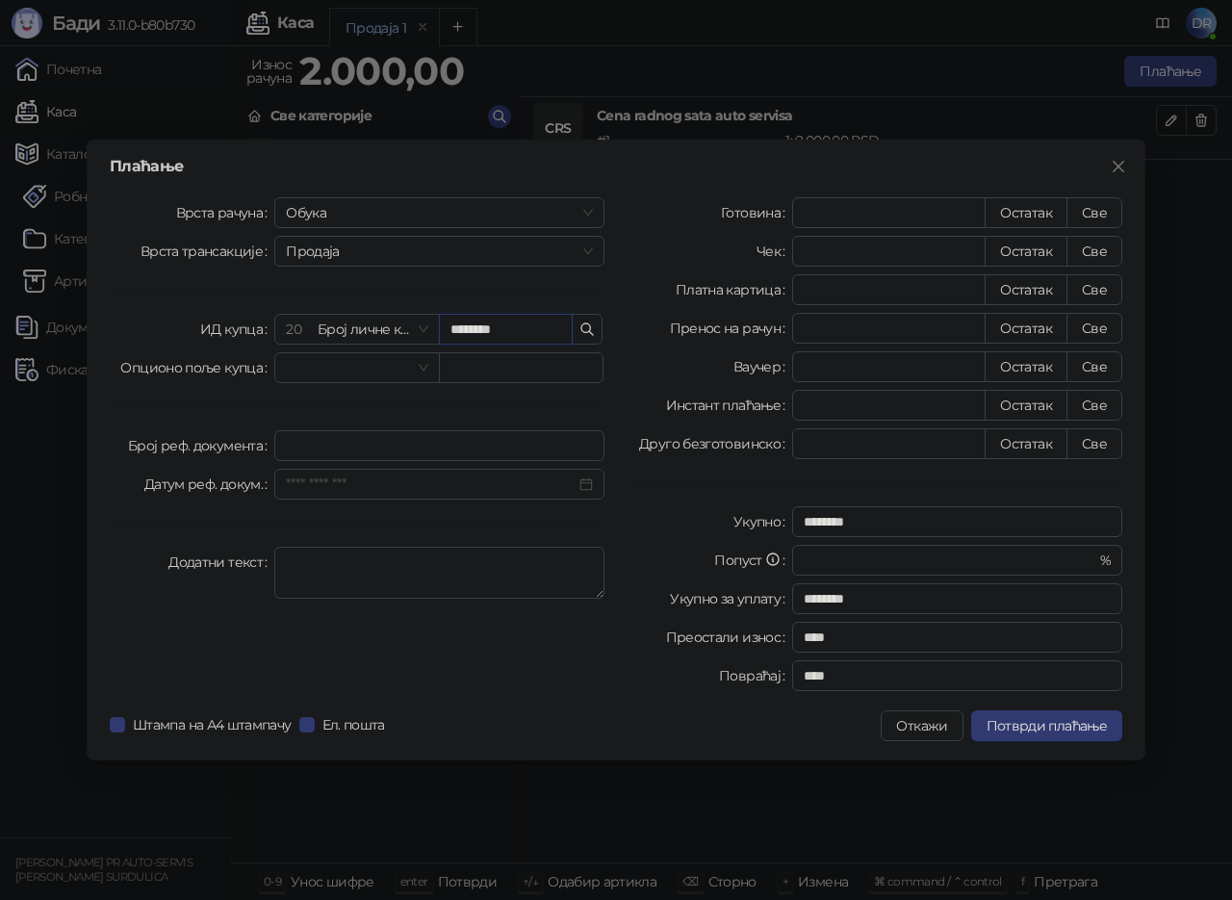
click at [531, 340] on input "********" at bounding box center [506, 329] width 134 height 31
drag, startPoint x: 539, startPoint y: 336, endPoint x: 398, endPoint y: 342, distance: 141.7
click at [398, 342] on div "20 Број личне карте ********" at bounding box center [439, 329] width 330 height 31
type input "*********"
click at [1086, 719] on span "Потврди плаћање" at bounding box center [1047, 725] width 120 height 17
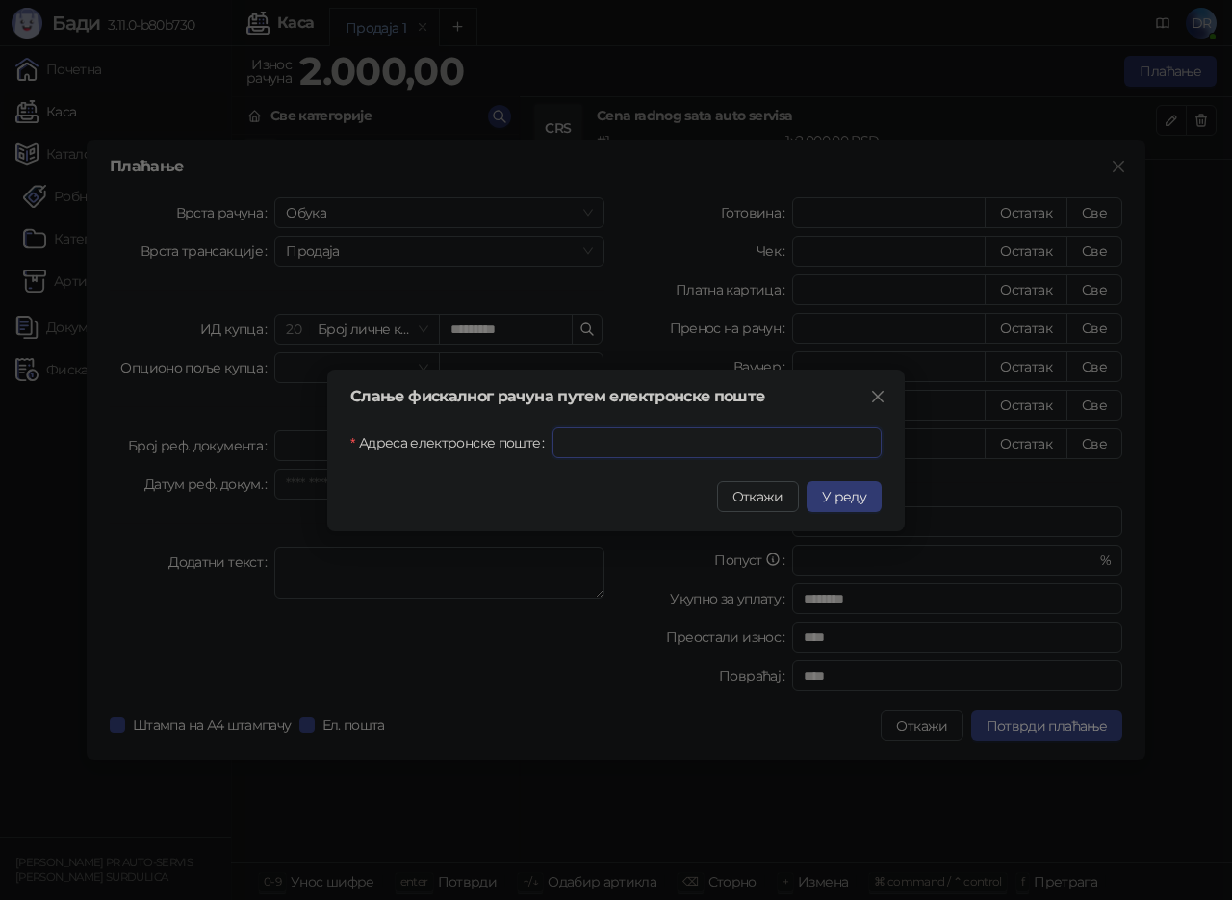
click at [641, 456] on input "Адреса електронске поште" at bounding box center [717, 442] width 329 height 31
type input "**********"
click at [847, 496] on span "У реду" at bounding box center [844, 496] width 44 height 17
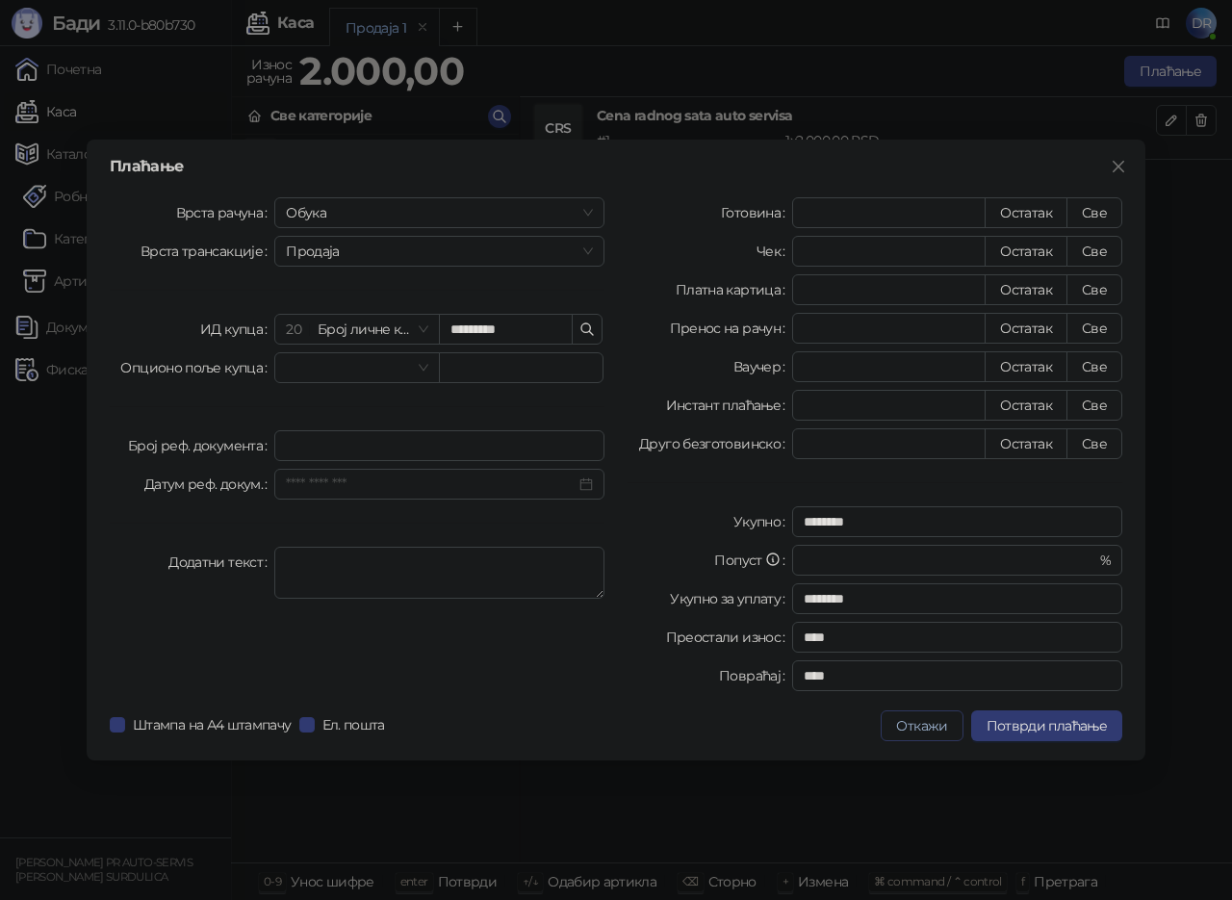
click at [951, 738] on button "Откажи" at bounding box center [922, 726] width 82 height 31
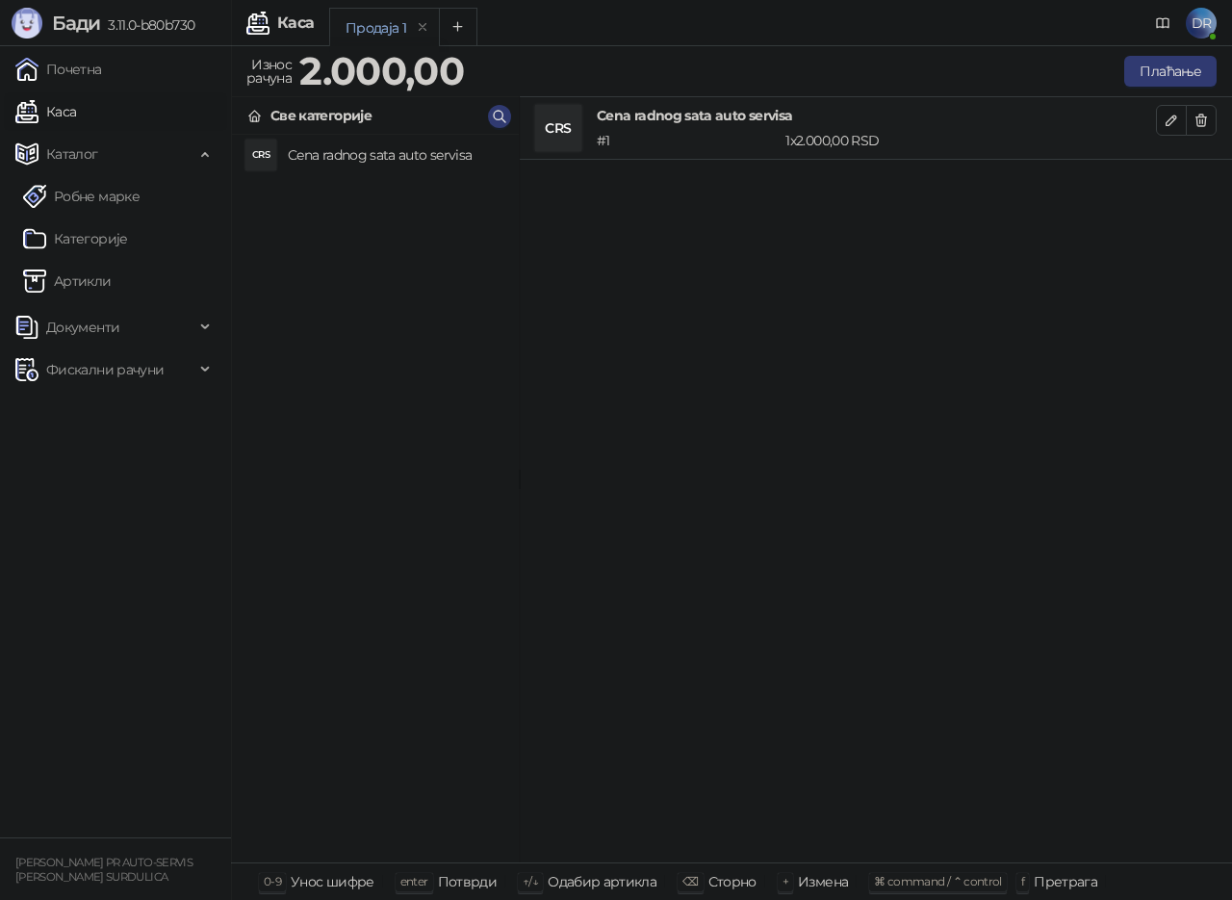
click at [49, 107] on link "Каса" at bounding box center [45, 111] width 61 height 39
click at [91, 246] on link "Категорије" at bounding box center [75, 239] width 105 height 39
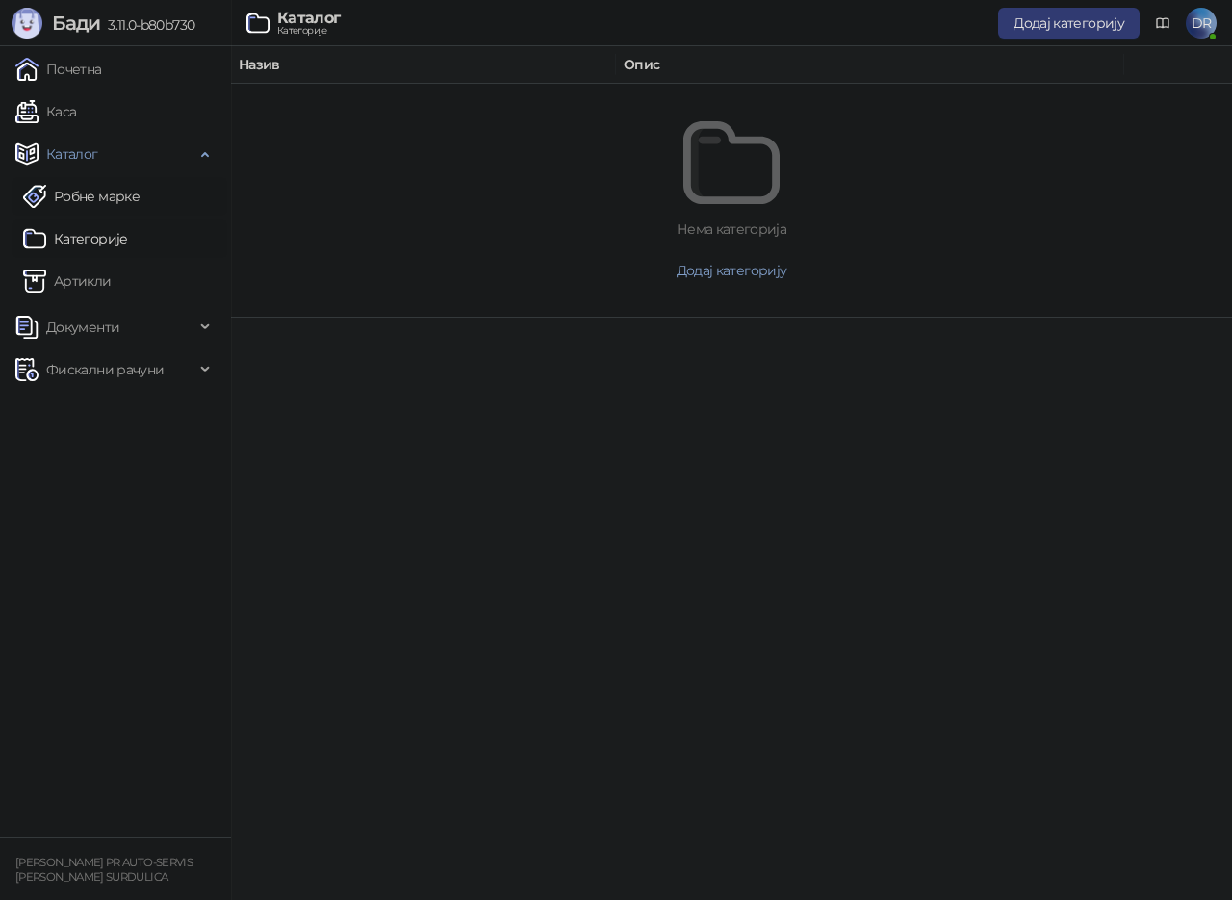
click at [83, 195] on link "Робне марке" at bounding box center [81, 196] width 117 height 39
click at [76, 323] on span "Документи" at bounding box center [82, 327] width 73 height 39
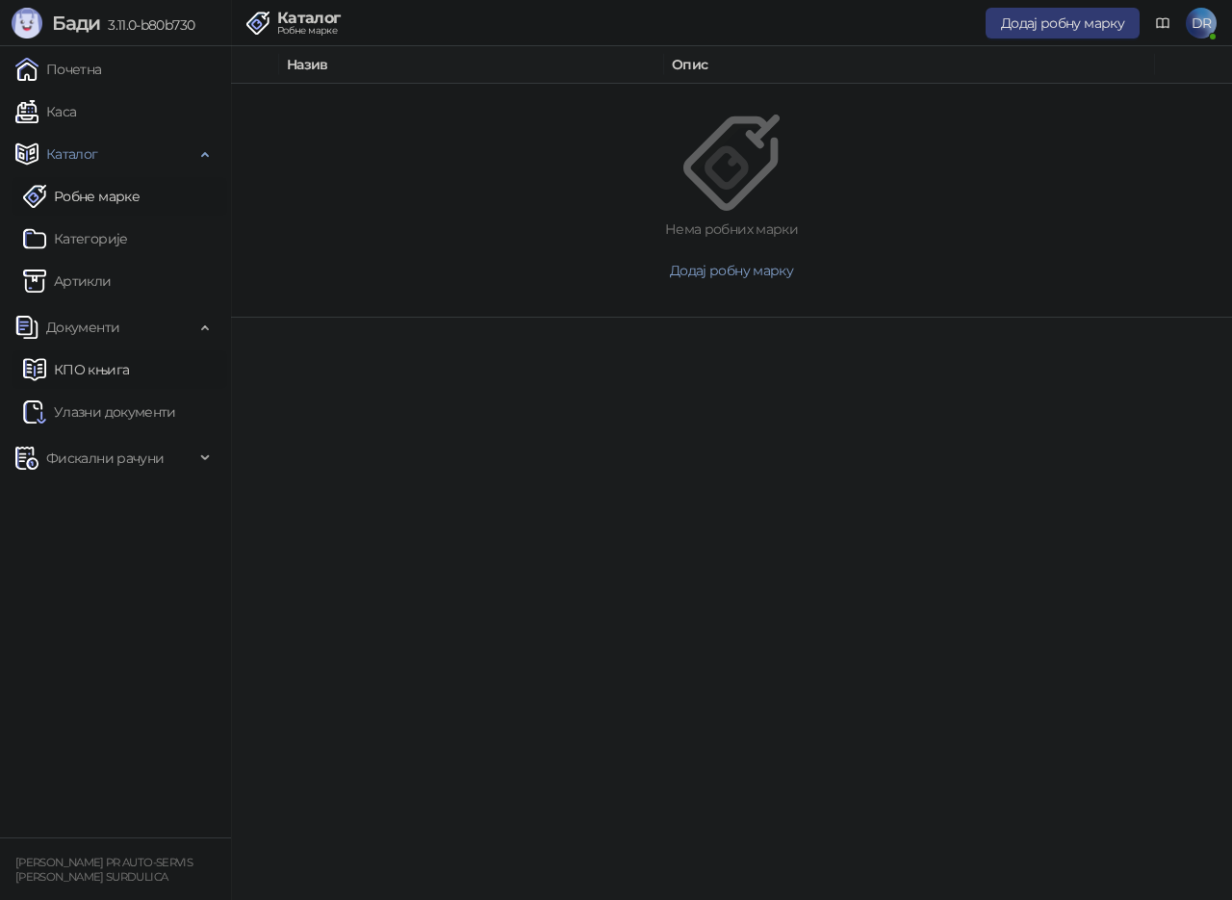
click at [90, 360] on link "КПО књига" at bounding box center [76, 369] width 106 height 39
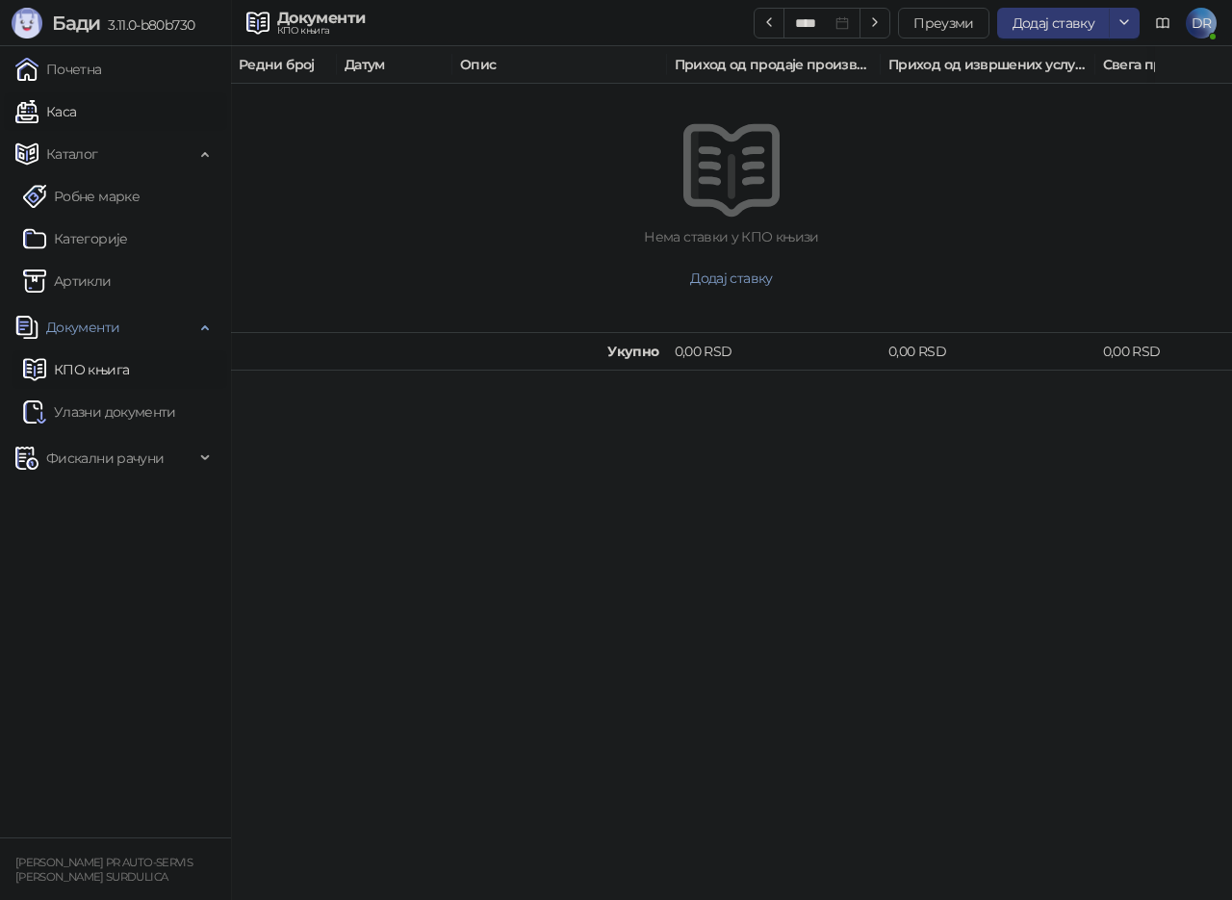
click at [44, 103] on link "Каса" at bounding box center [45, 111] width 61 height 39
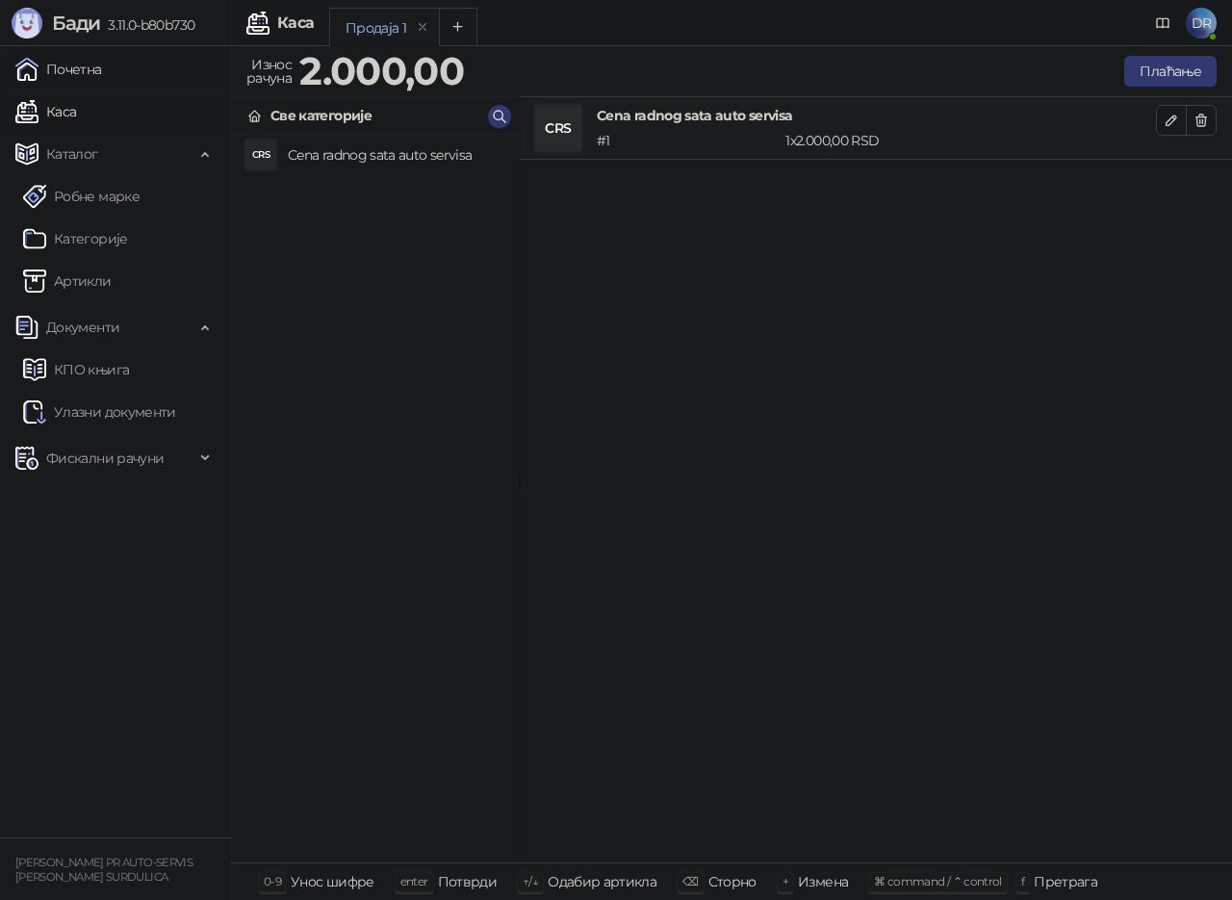
click at [60, 84] on link "Почетна" at bounding box center [58, 69] width 87 height 39
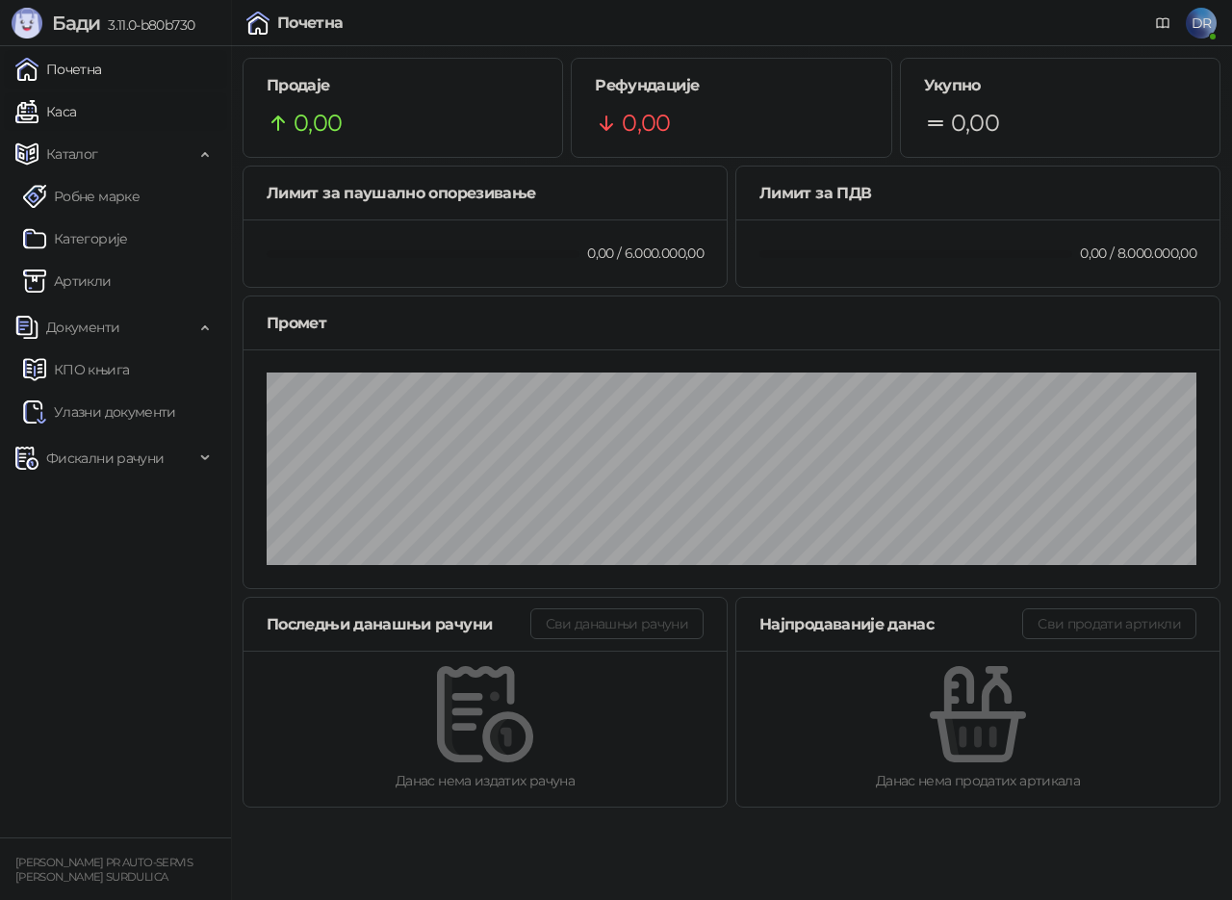
click at [51, 101] on link "Каса" at bounding box center [45, 111] width 61 height 39
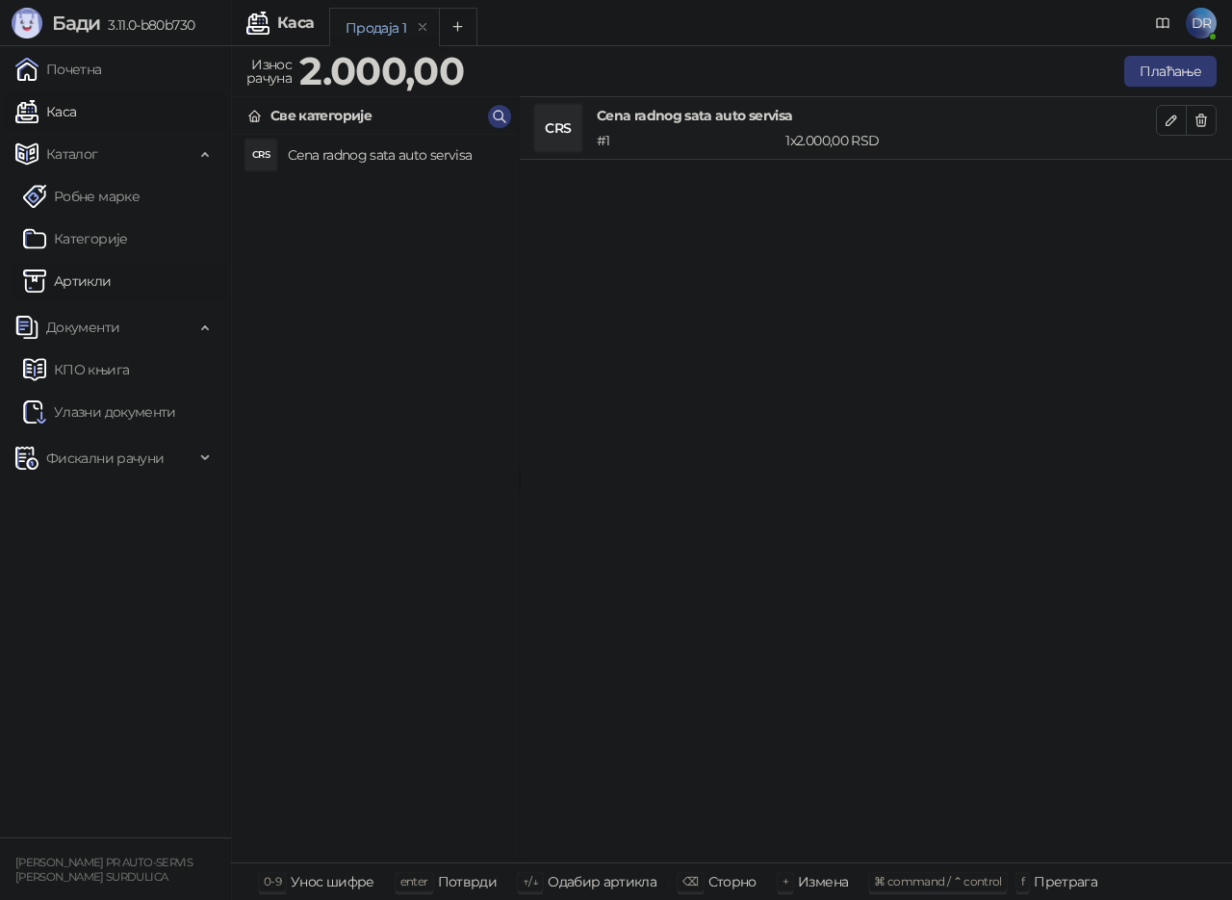
click at [89, 289] on link "Артикли" at bounding box center [67, 281] width 89 height 39
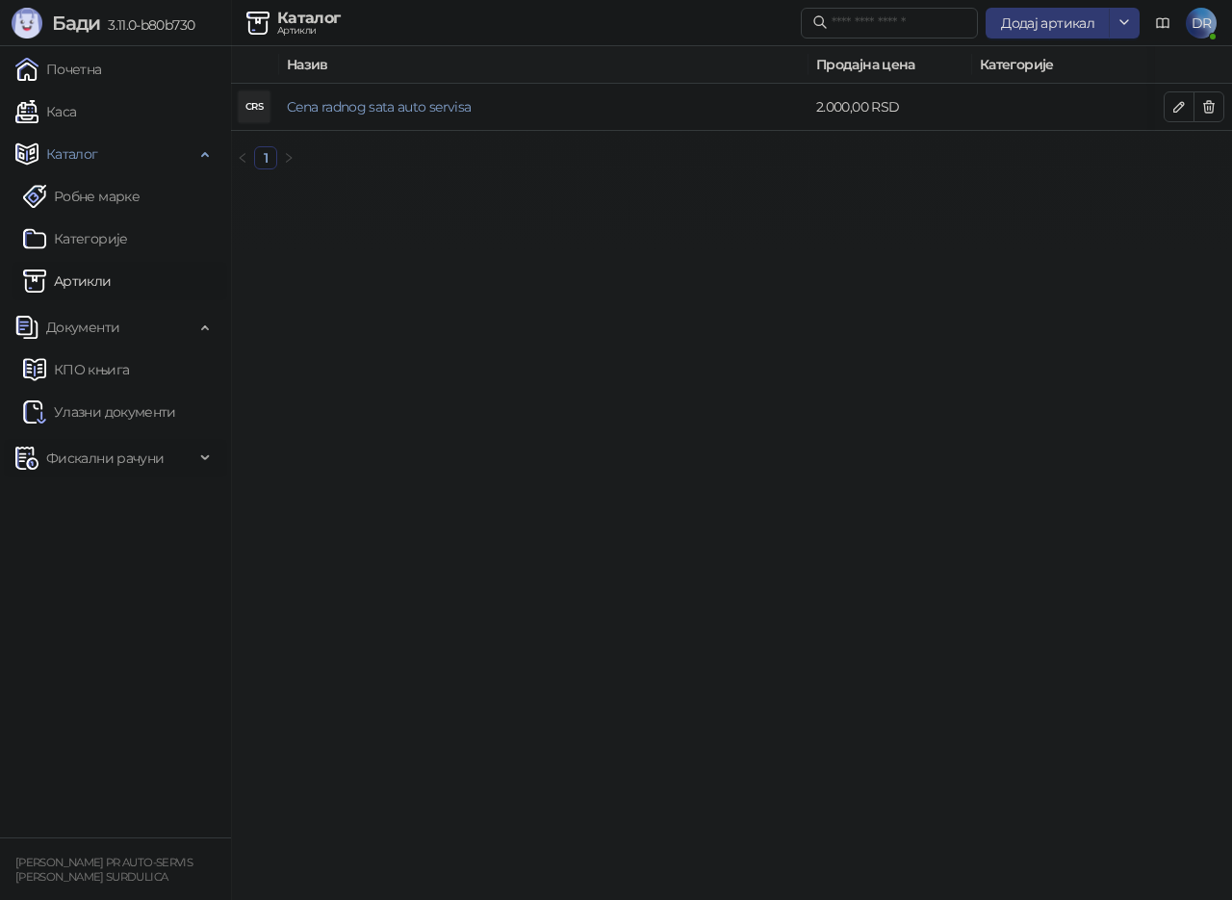
click at [103, 459] on span "Фискални рачуни" at bounding box center [104, 458] width 117 height 39
click at [125, 501] on link "Издати рачуни" at bounding box center [87, 500] width 129 height 39
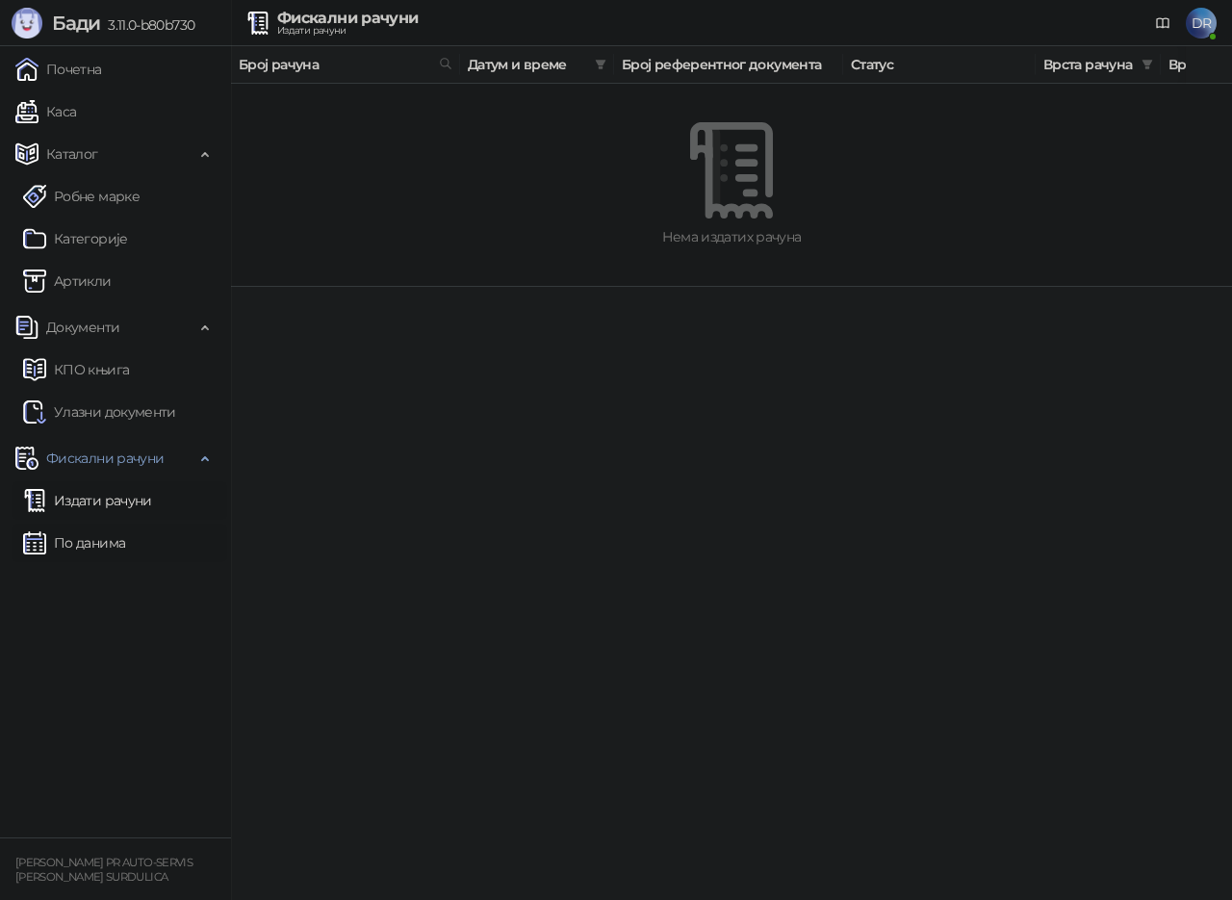
click at [95, 536] on link "По данима" at bounding box center [74, 543] width 102 height 39
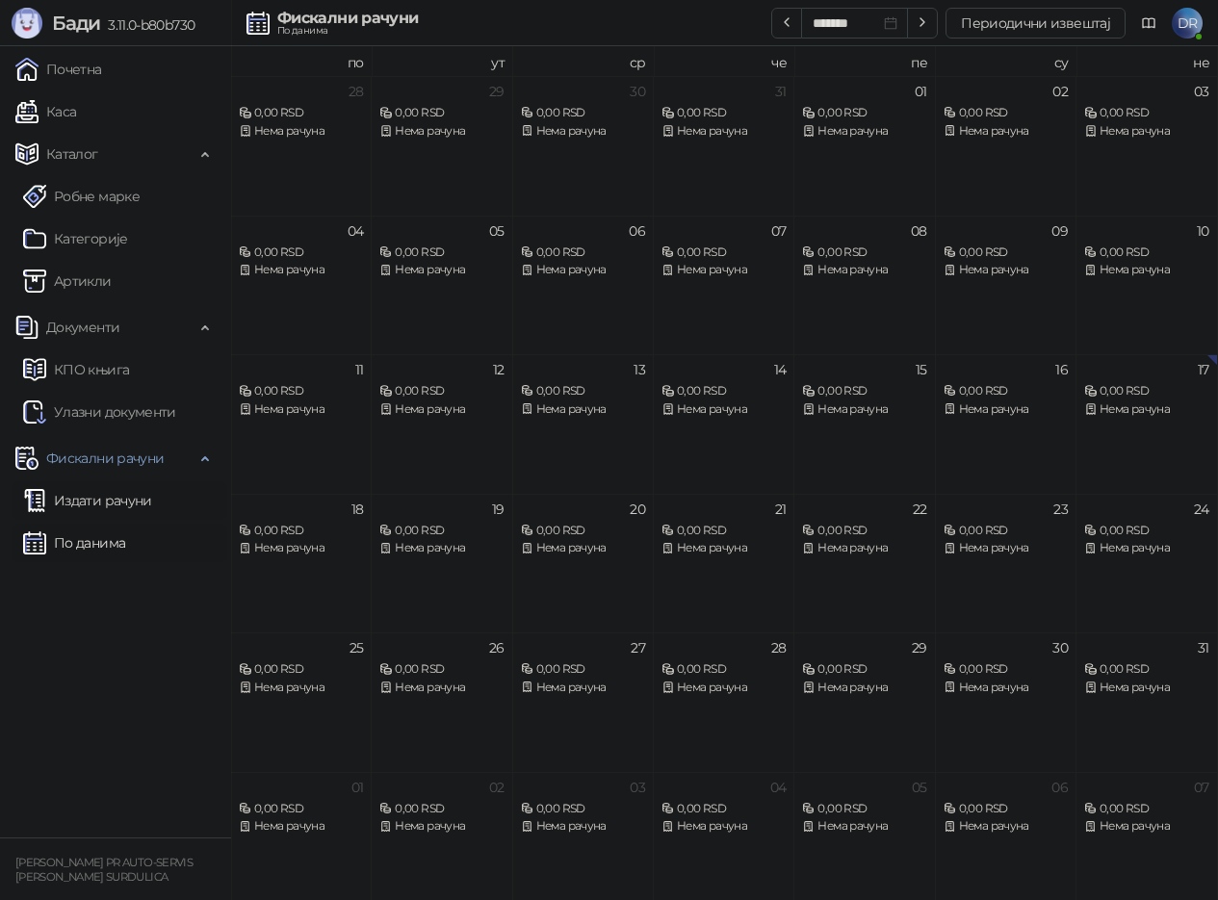
click at [77, 481] on link "Издати рачуни" at bounding box center [87, 500] width 129 height 39
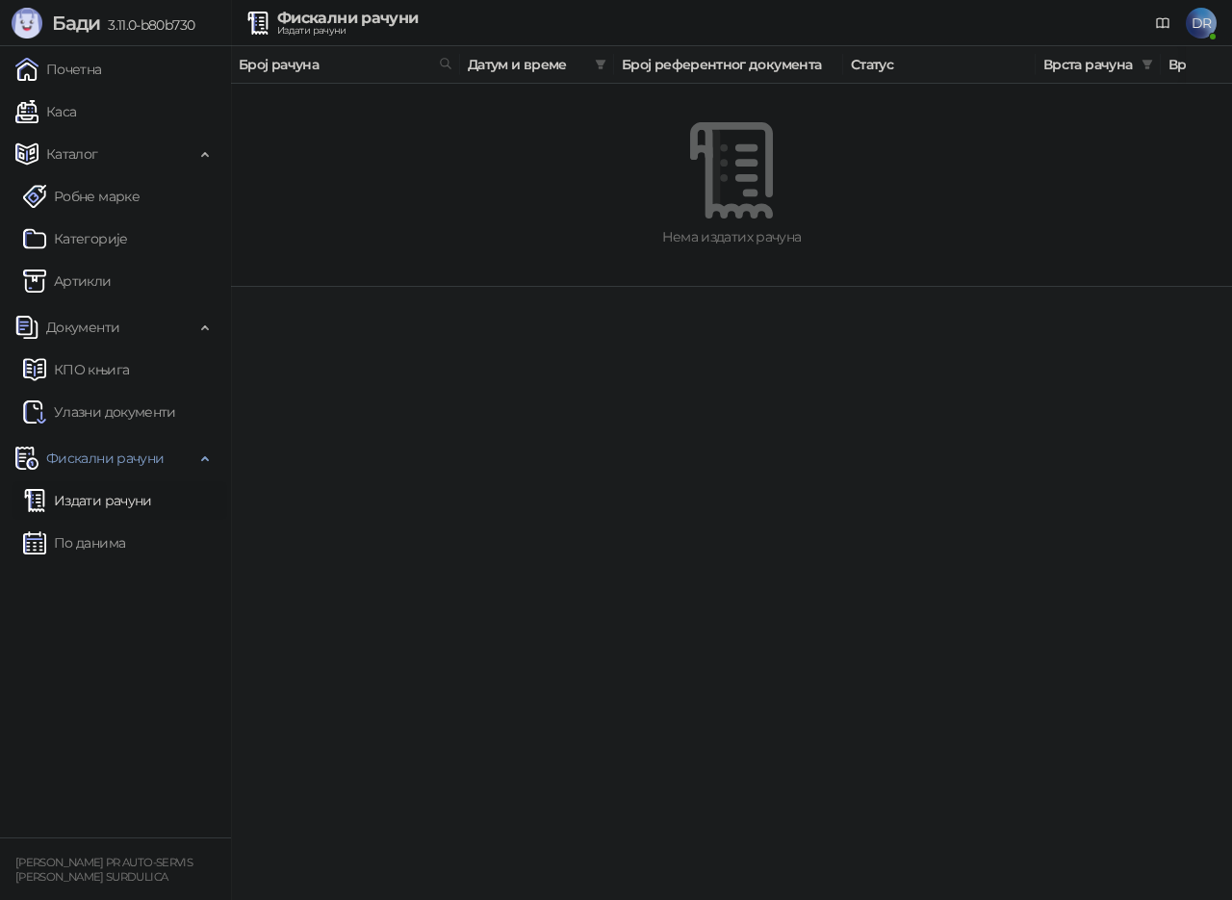
click at [86, 520] on ul "Издати рачуни По данима" at bounding box center [115, 522] width 231 height 89
click at [1197, 30] on span "DR" at bounding box center [1201, 23] width 31 height 31
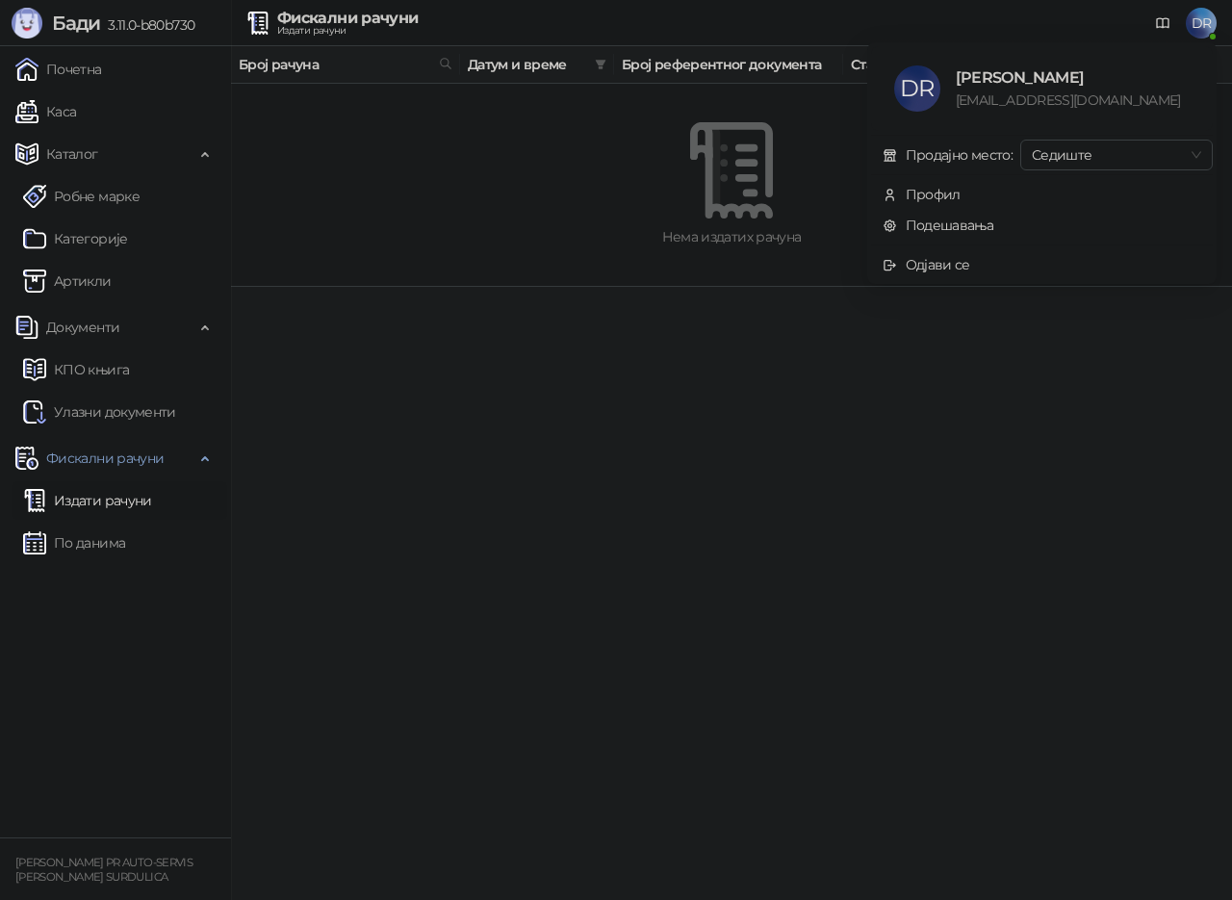
drag, startPoint x: 775, startPoint y: 445, endPoint x: 820, endPoint y: 396, distance: 66.8
click at [775, 287] on html "[PERSON_NAME] 3.11.0-b80b730 Почетна Каса Каталог Робне марке Категорије Артикл…" at bounding box center [616, 143] width 1232 height 287
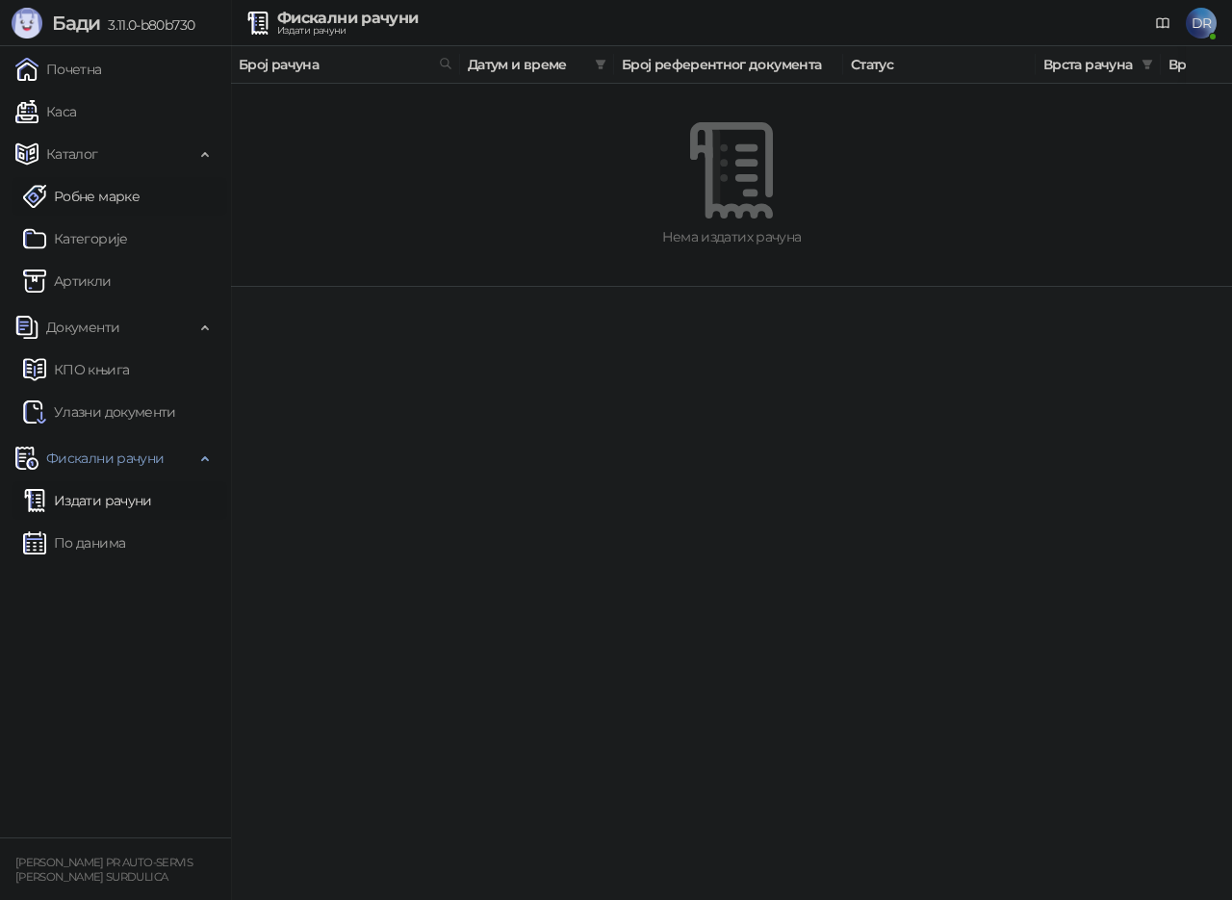
click at [88, 199] on link "Робне марке" at bounding box center [81, 196] width 117 height 39
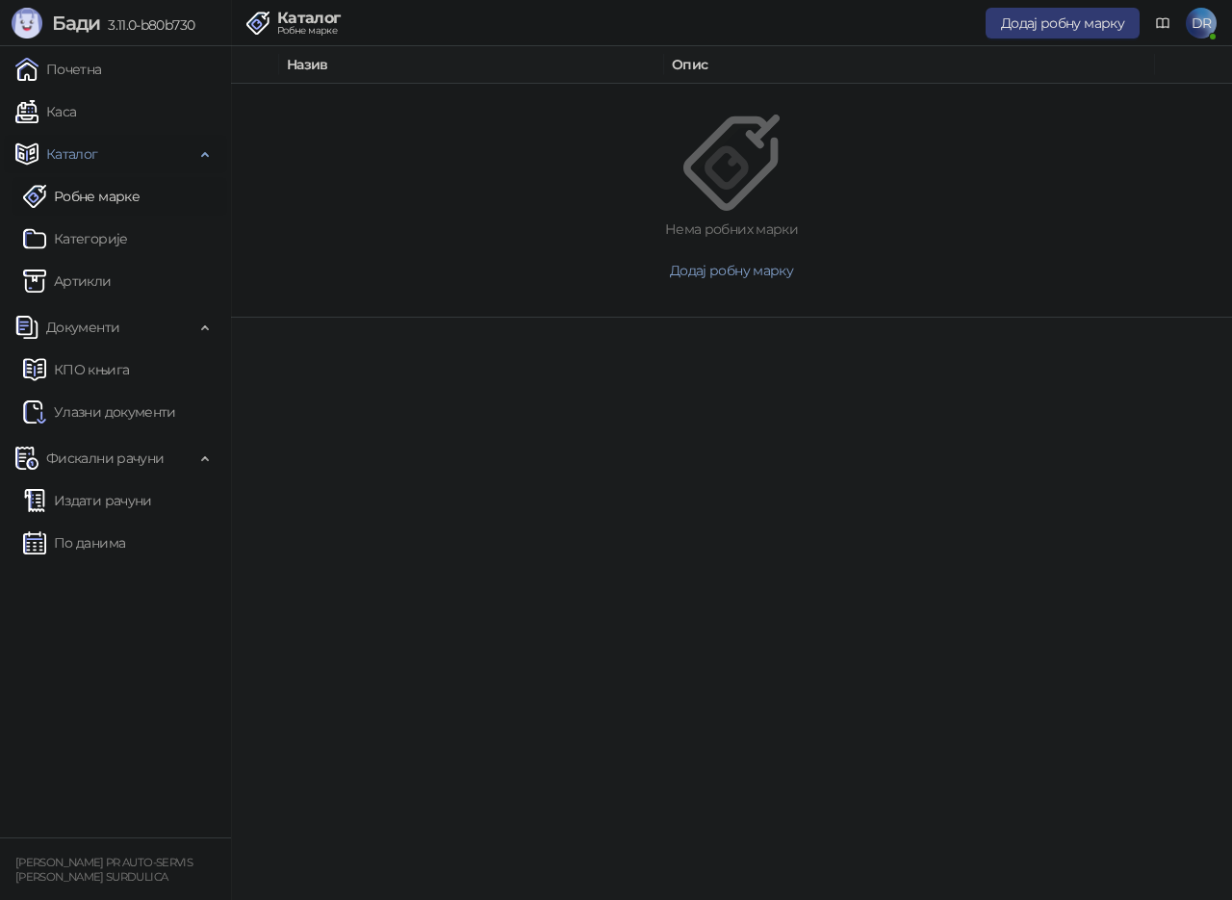
click at [82, 168] on span "Каталог" at bounding box center [72, 154] width 52 height 39
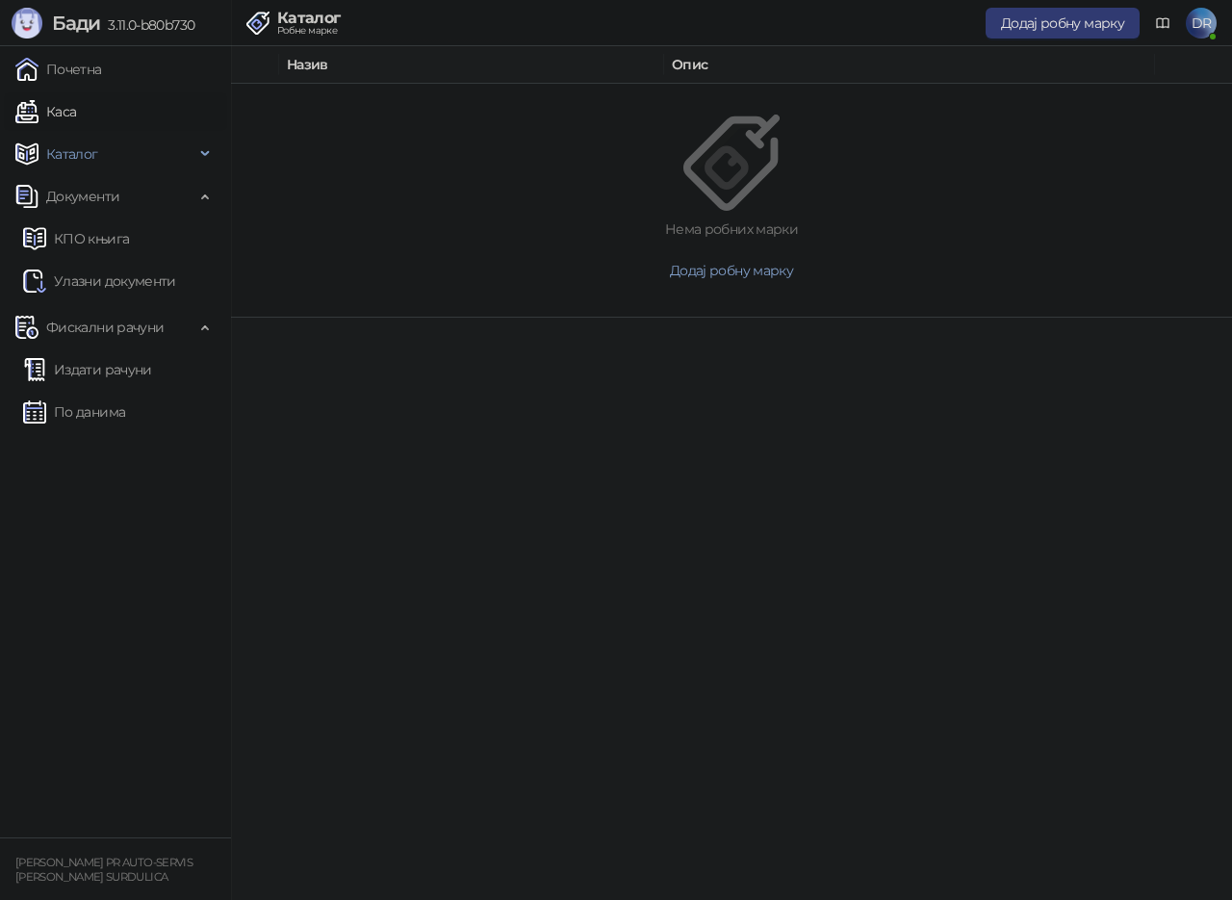
click at [76, 119] on link "Каса" at bounding box center [45, 111] width 61 height 39
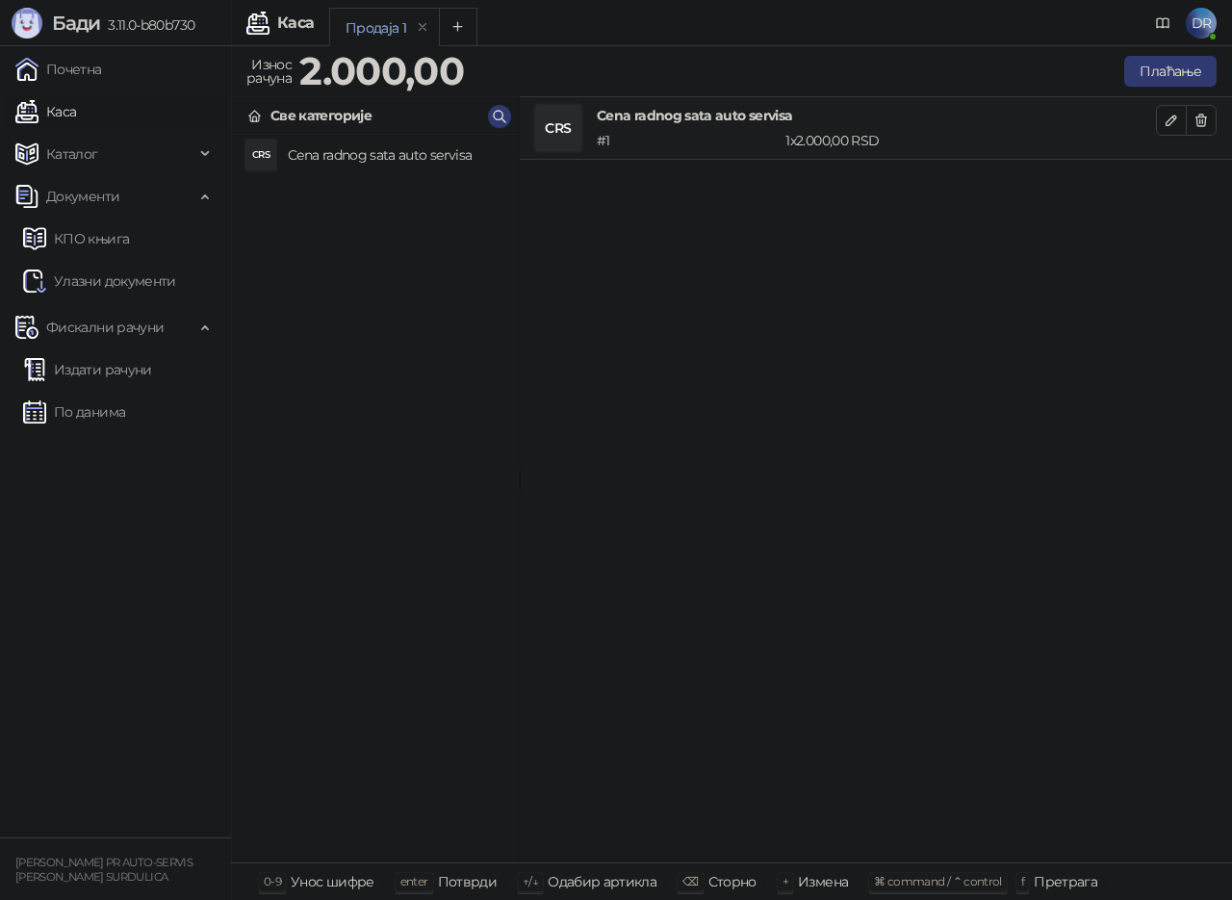
click at [701, 119] on h4 "Cena radnog sata auto servisa" at bounding box center [876, 115] width 559 height 21
click at [838, 143] on div "1 x 2.000,00 RSD" at bounding box center [971, 140] width 378 height 21
click at [400, 154] on h4 "Cena radnog sata auto servisa" at bounding box center [396, 155] width 216 height 31
click at [1200, 113] on icon "button" at bounding box center [1201, 120] width 15 height 15
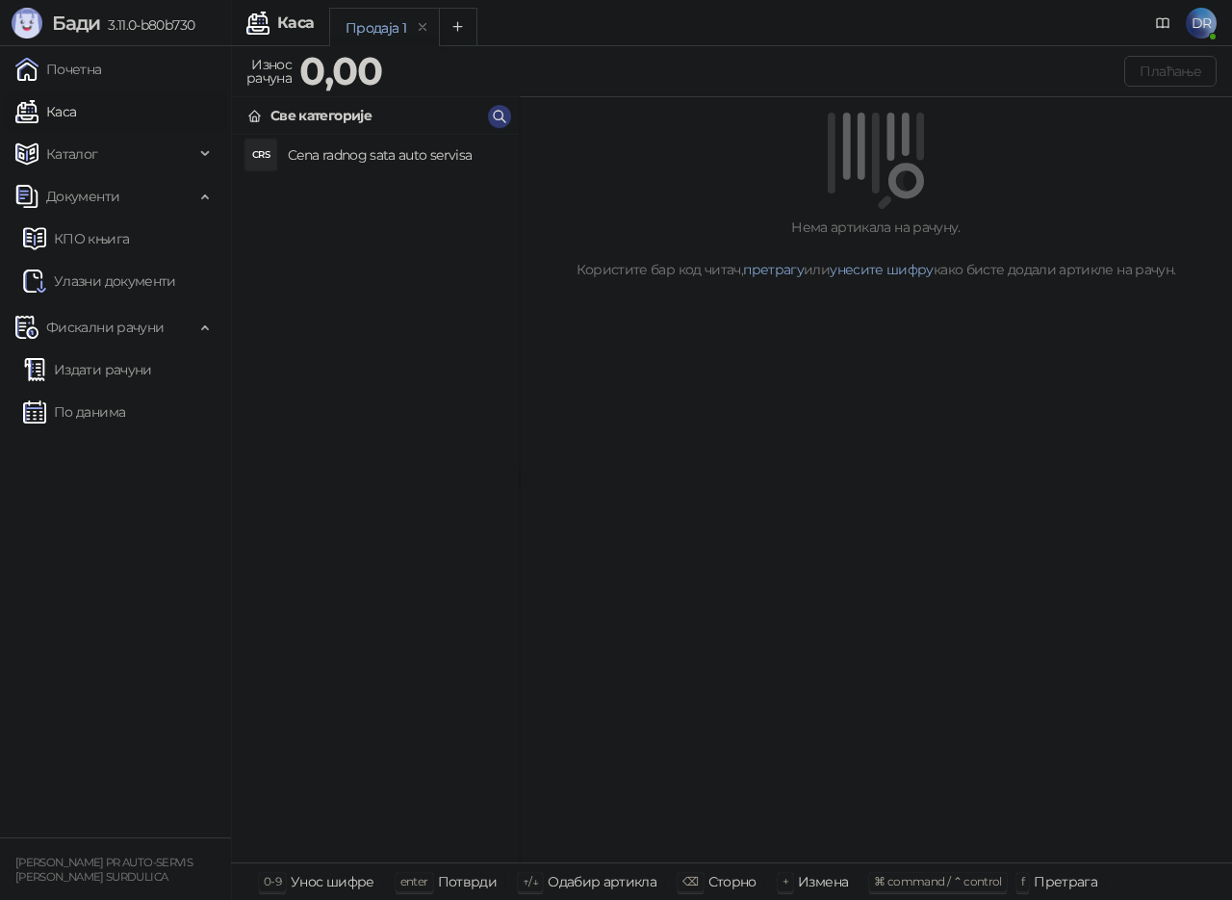
click at [347, 153] on h4 "Cena radnog sata auto servisa" at bounding box center [396, 155] width 216 height 31
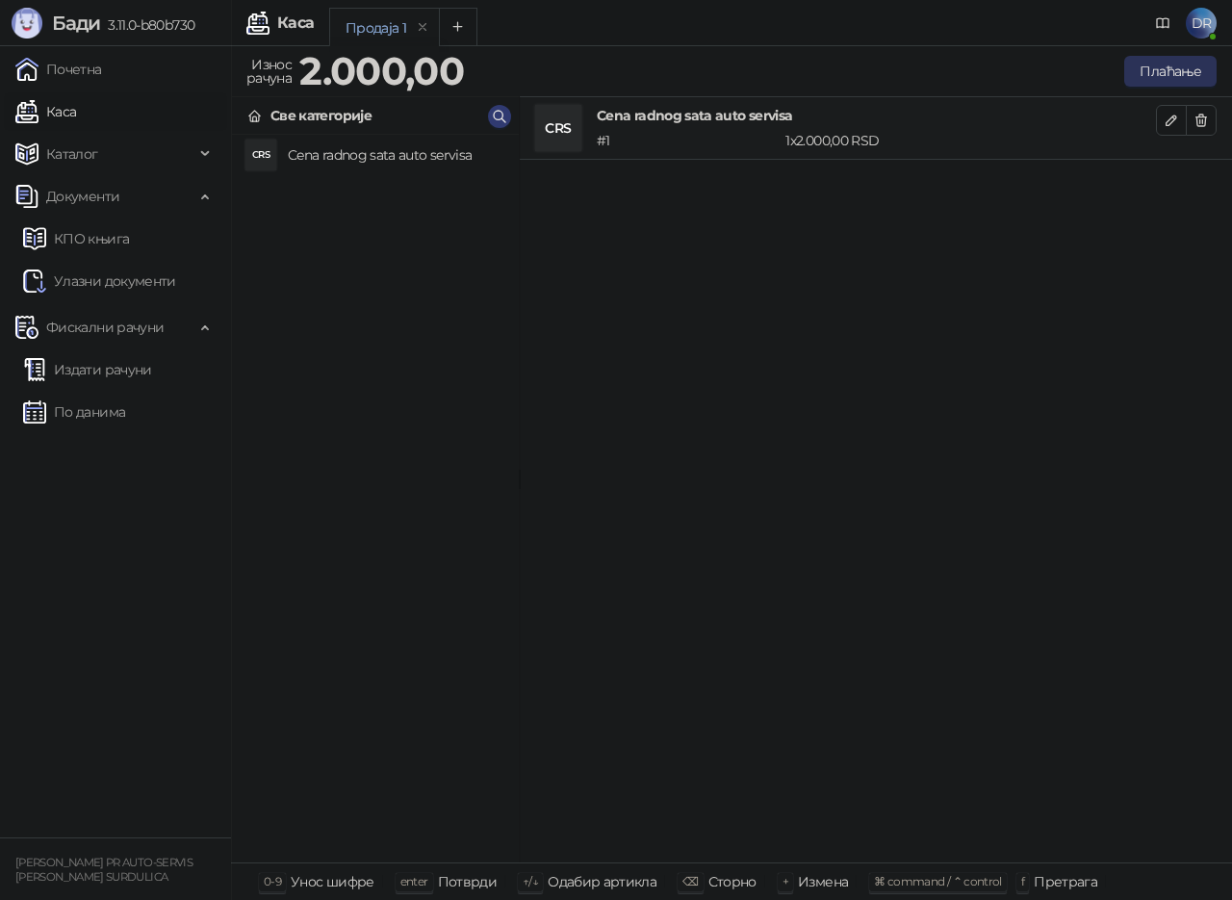
click at [1182, 71] on button "Плаћање" at bounding box center [1171, 71] width 92 height 31
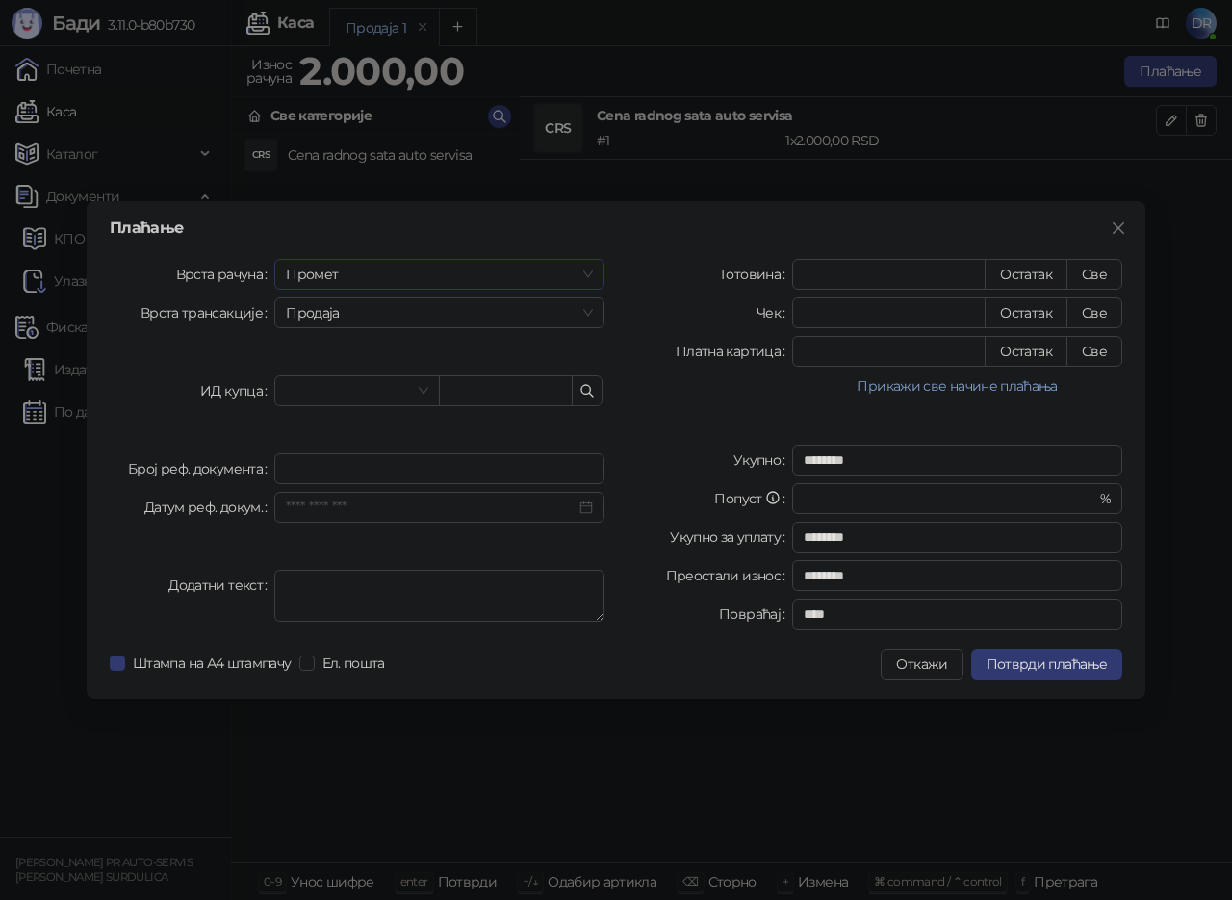
click at [463, 272] on span "Промет" at bounding box center [439, 274] width 307 height 29
click at [467, 276] on span "Промет" at bounding box center [439, 274] width 307 height 29
click at [443, 322] on span "Продаја" at bounding box center [439, 312] width 307 height 29
click at [443, 272] on span "Промет" at bounding box center [439, 274] width 307 height 29
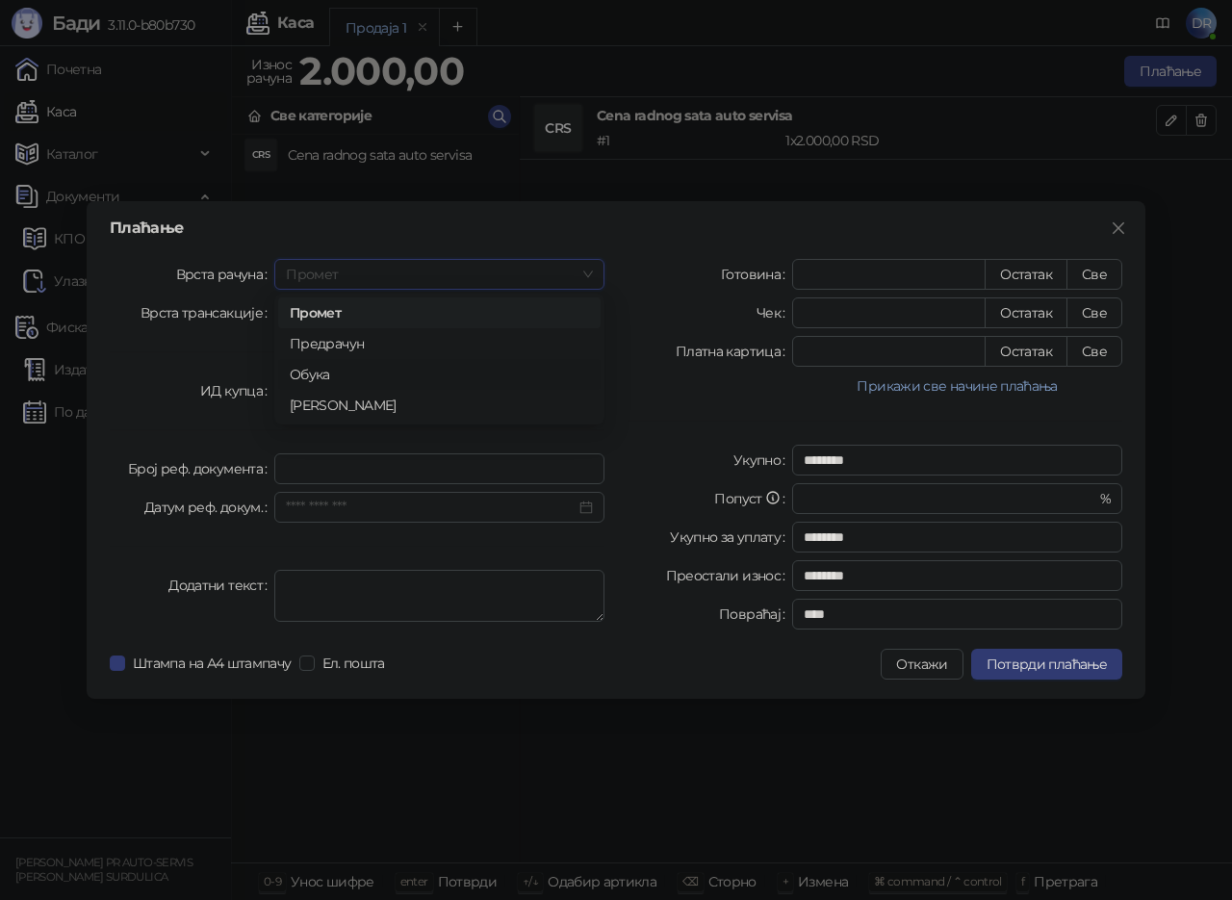
click at [329, 367] on div "Обука" at bounding box center [439, 374] width 299 height 21
click at [376, 313] on span "Продаја" at bounding box center [439, 312] width 307 height 29
click at [360, 350] on div "Продаја" at bounding box center [439, 351] width 299 height 21
click at [1110, 270] on button "Све" at bounding box center [1095, 274] width 56 height 31
type input "****"
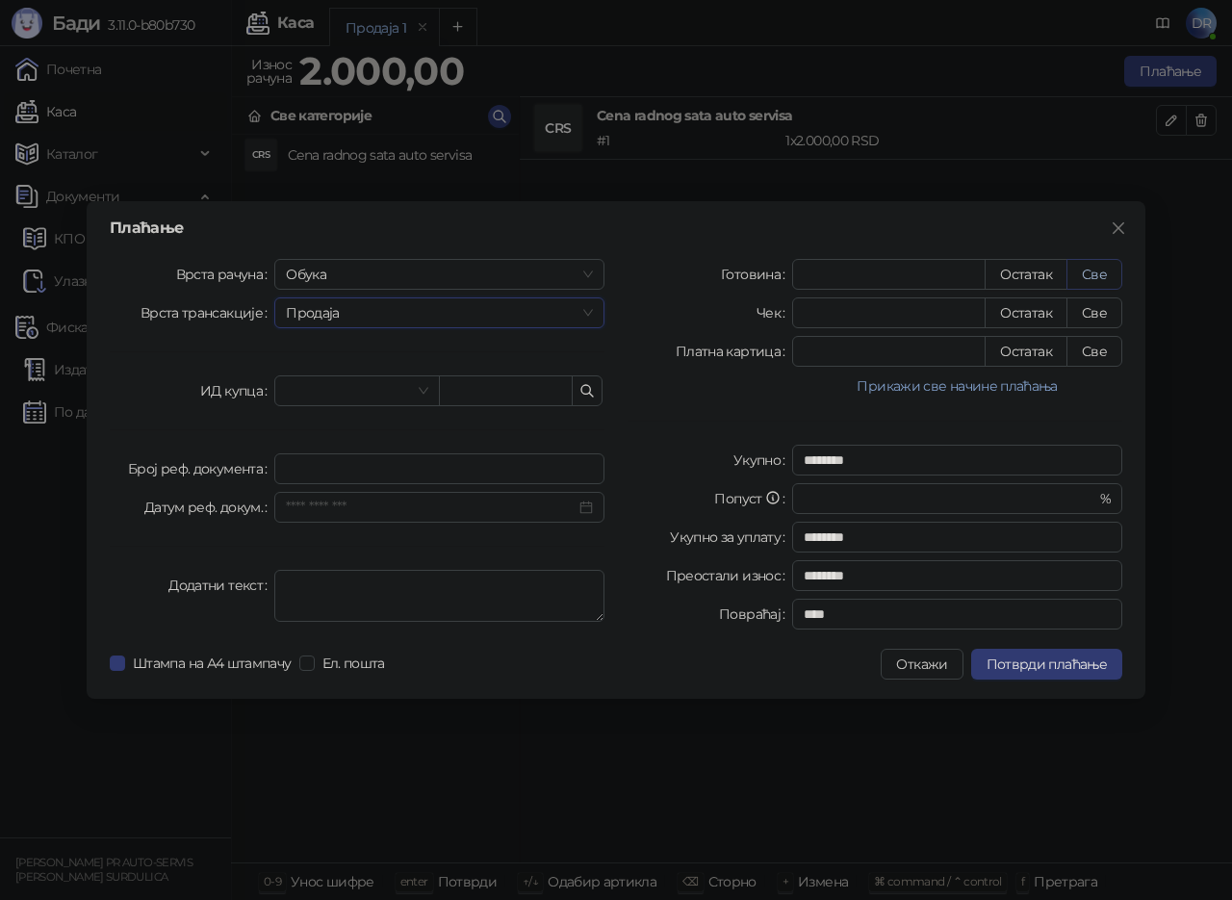
type input "****"
click at [329, 658] on span "Ел. пошта" at bounding box center [354, 663] width 78 height 21
click at [402, 393] on input "search" at bounding box center [348, 390] width 124 height 29
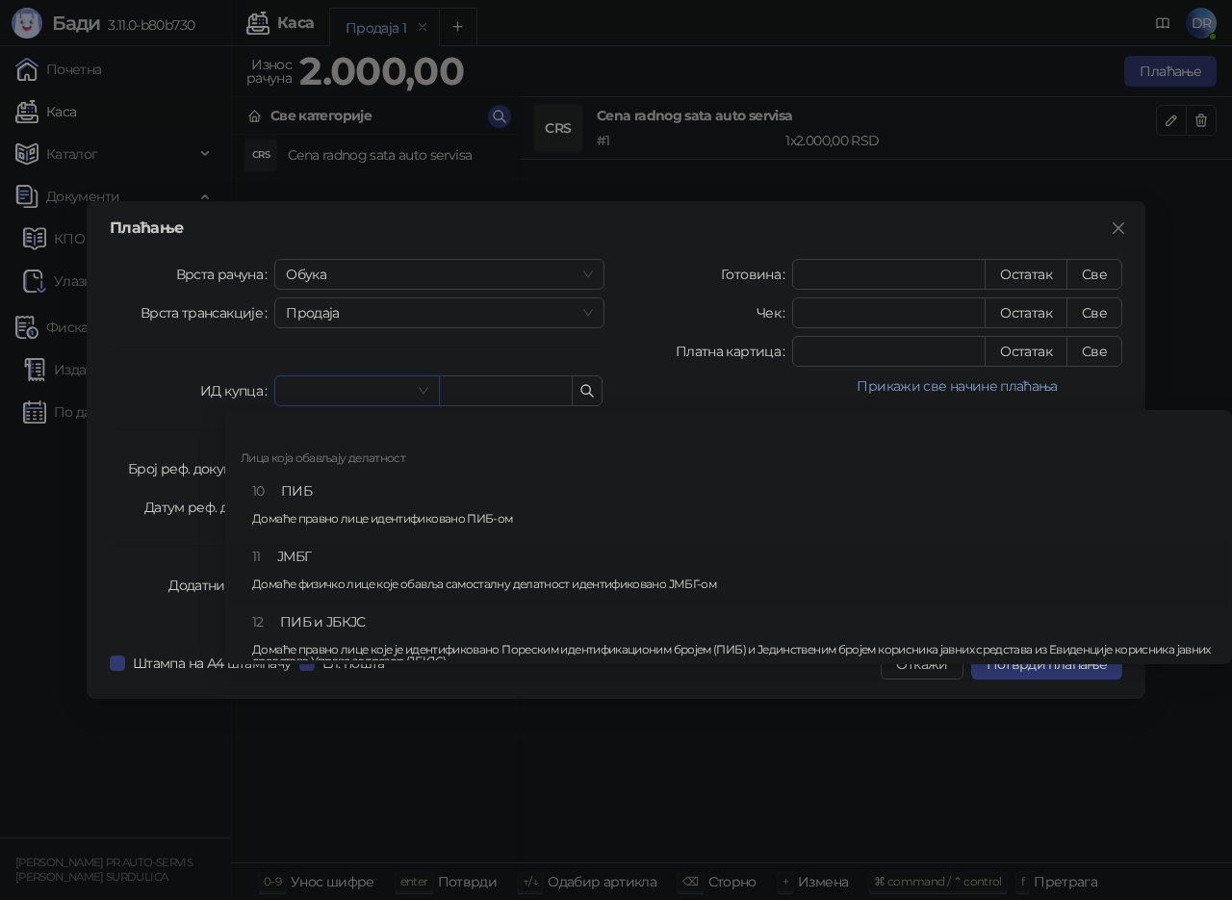
click at [457, 573] on div "11 ЈМБГ Домаће физичко лице које обавља самосталну делатност идентификовано ЈМБ…" at bounding box center [734, 574] width 965 height 56
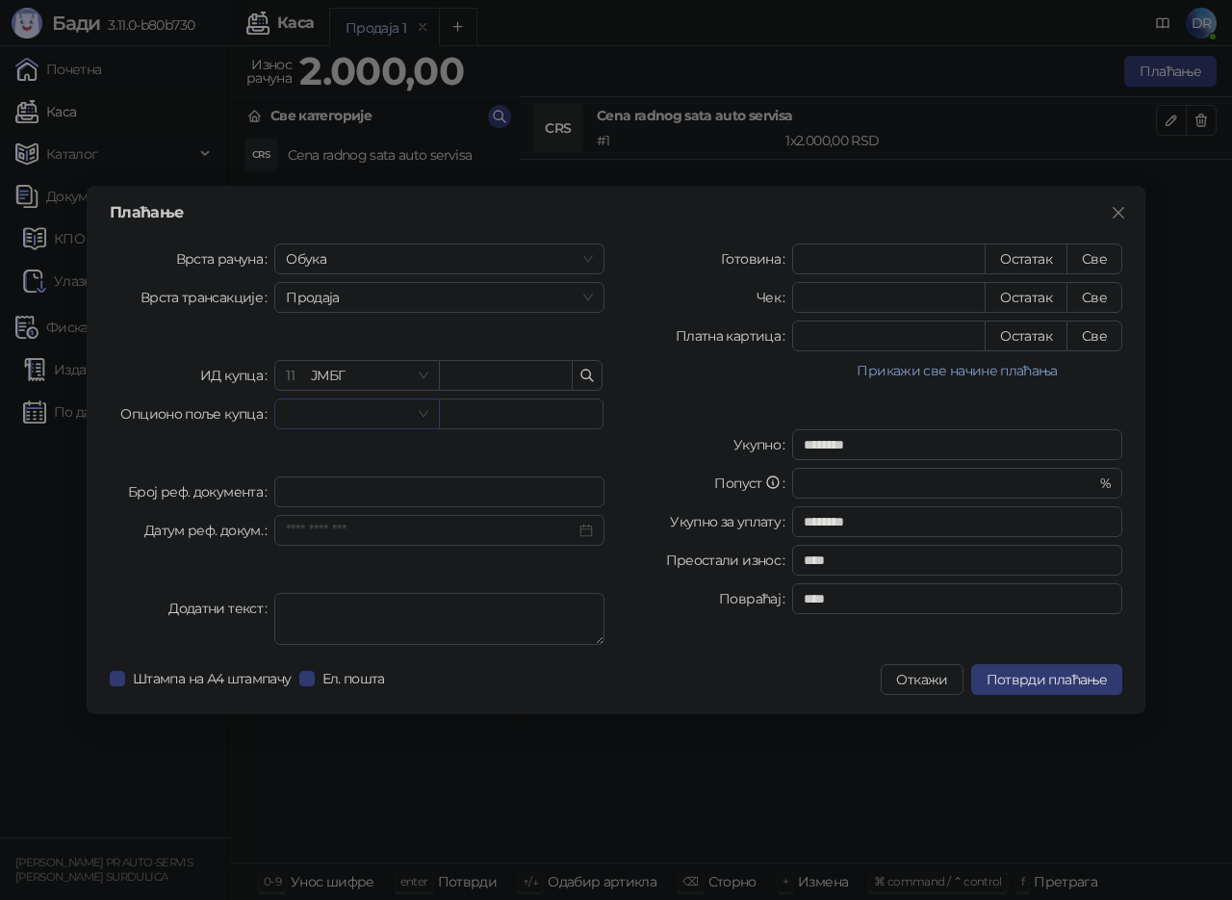
click at [409, 410] on input "search" at bounding box center [348, 414] width 124 height 29
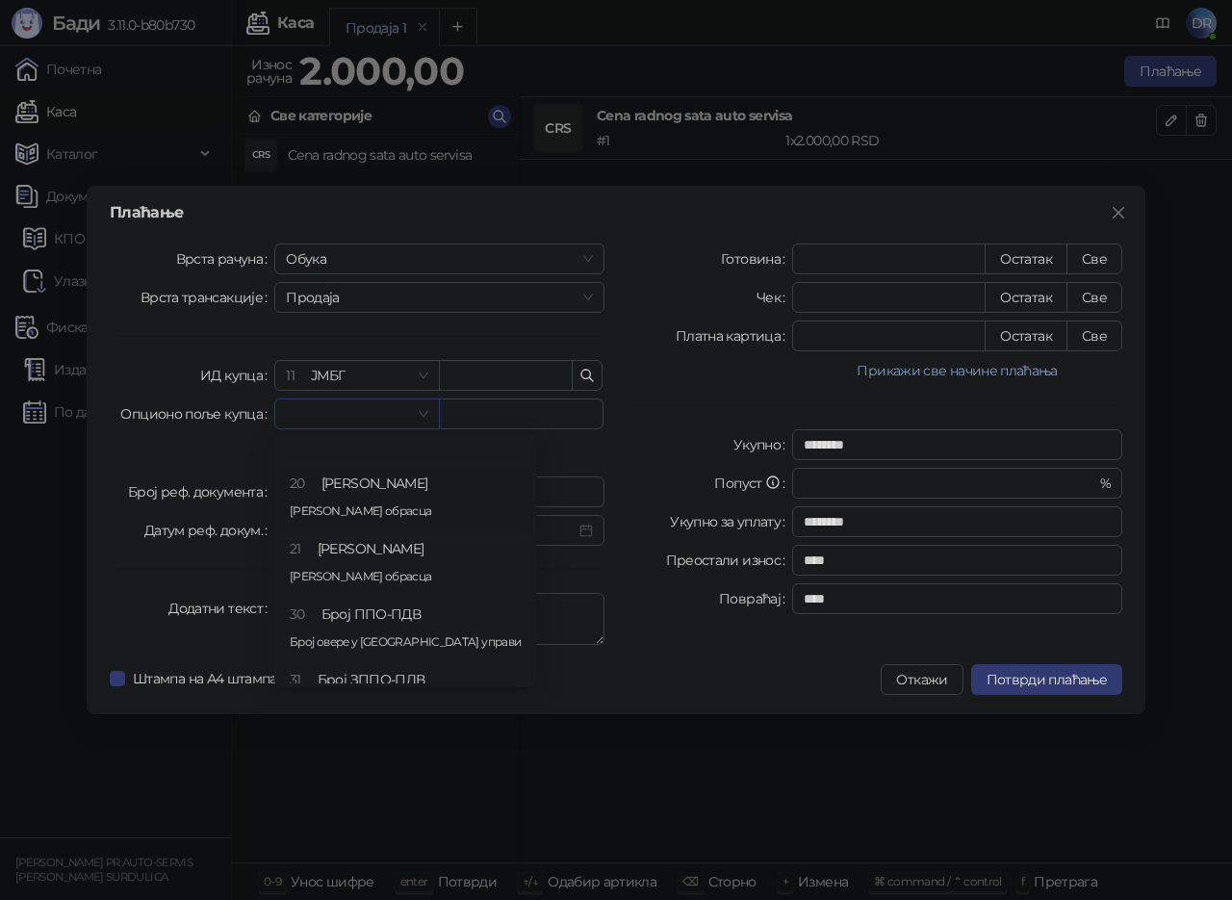
click at [378, 479] on div "20 Број СНПДВ Број обрасца" at bounding box center [405, 501] width 231 height 56
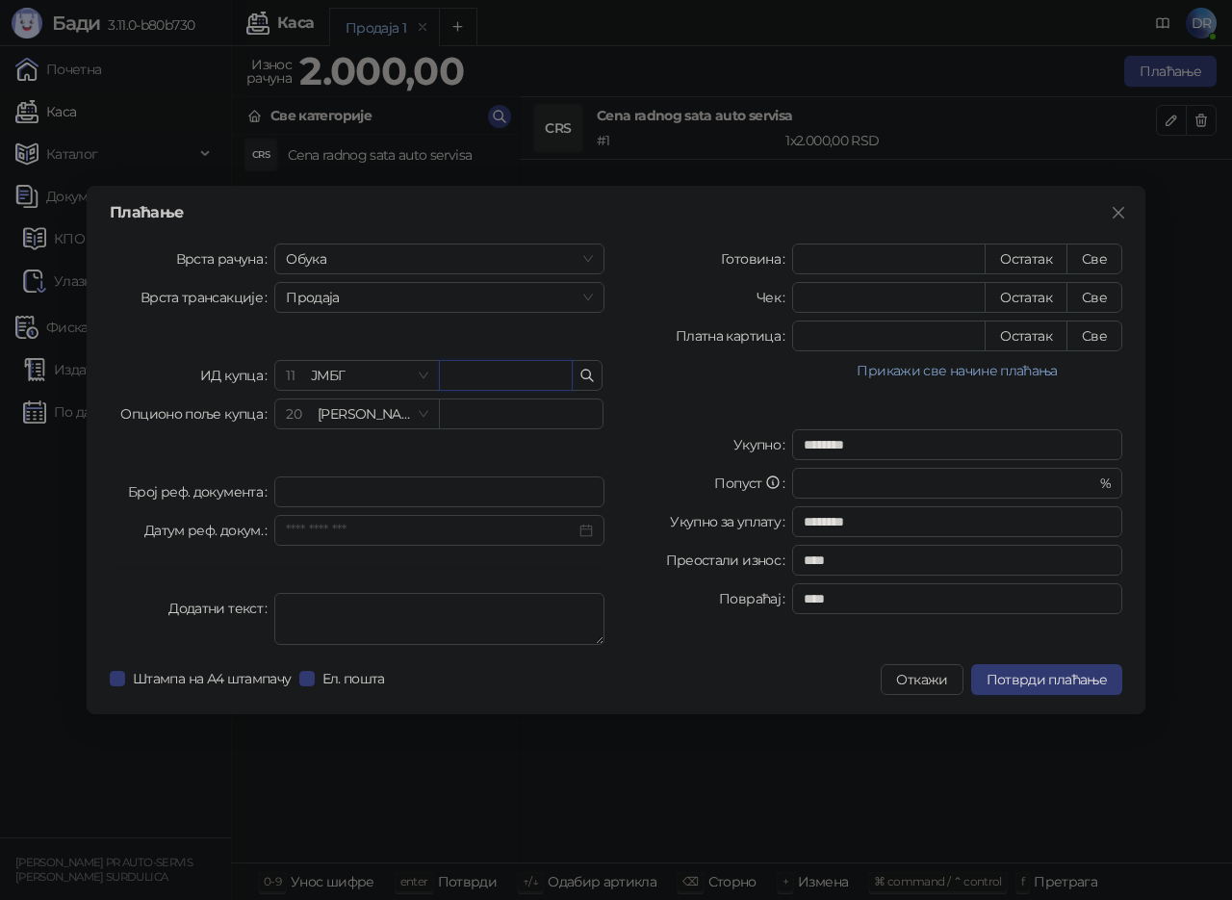
click at [500, 372] on input "text" at bounding box center [506, 375] width 134 height 31
type input "**********"
click at [512, 436] on div "**********" at bounding box center [357, 448] width 518 height 409
click at [420, 417] on span "20 [PERSON_NAME]" at bounding box center [357, 414] width 142 height 29
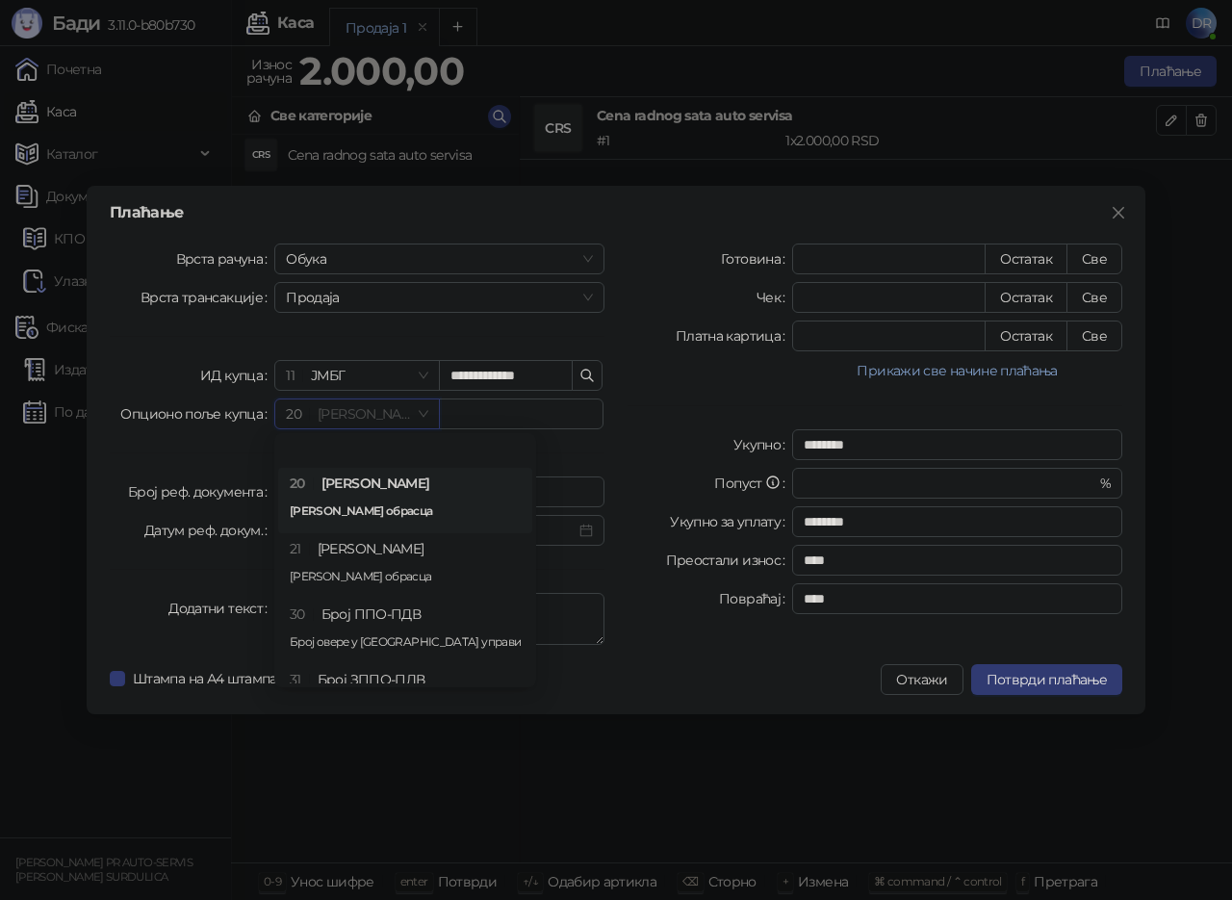
click at [420, 417] on span "20 [PERSON_NAME]" at bounding box center [357, 414] width 142 height 29
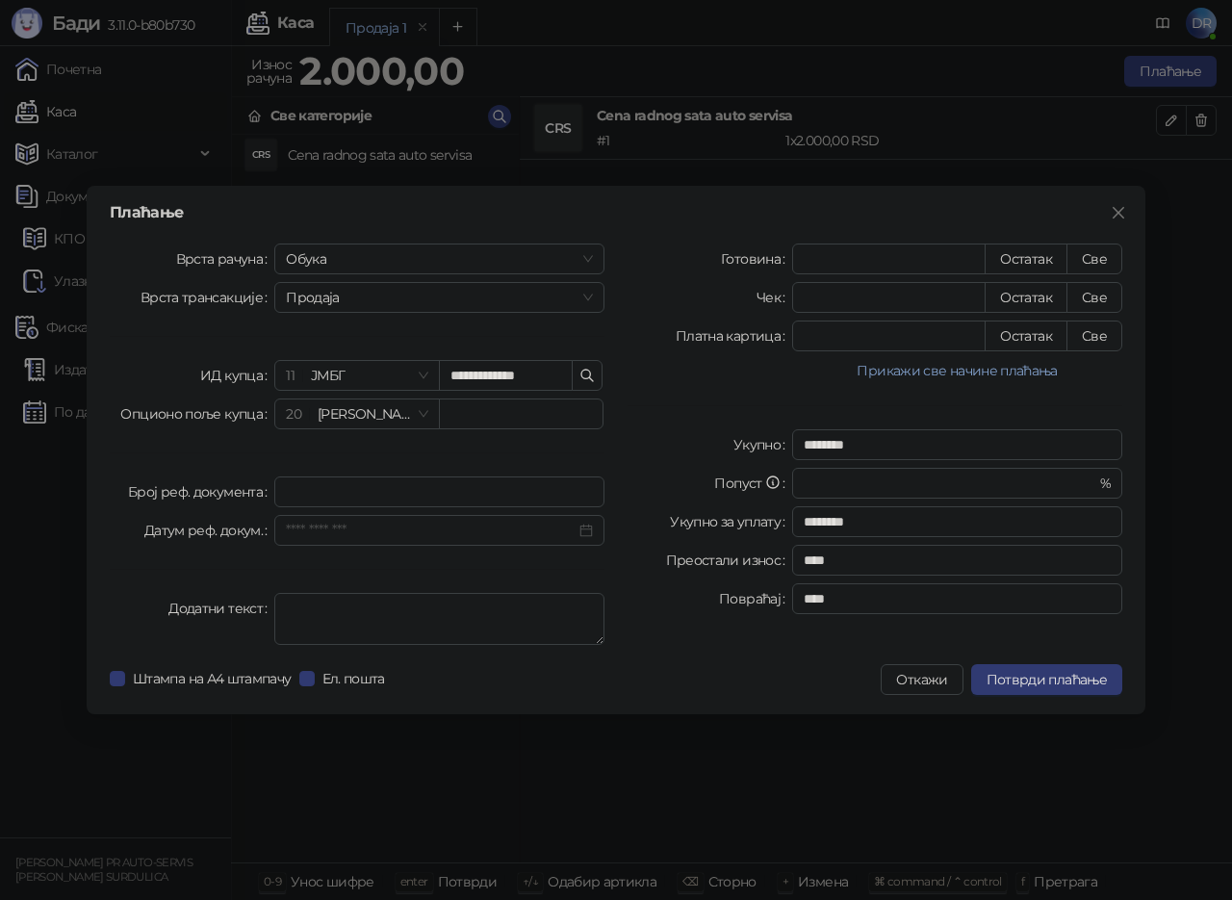
click at [369, 462] on div "**********" at bounding box center [357, 448] width 518 height 409
click at [374, 476] on div "**********" at bounding box center [357, 448] width 518 height 409
click at [382, 496] on input "Број реф. документа" at bounding box center [439, 492] width 330 height 31
click at [411, 529] on input "Датум реф. докум." at bounding box center [431, 530] width 290 height 21
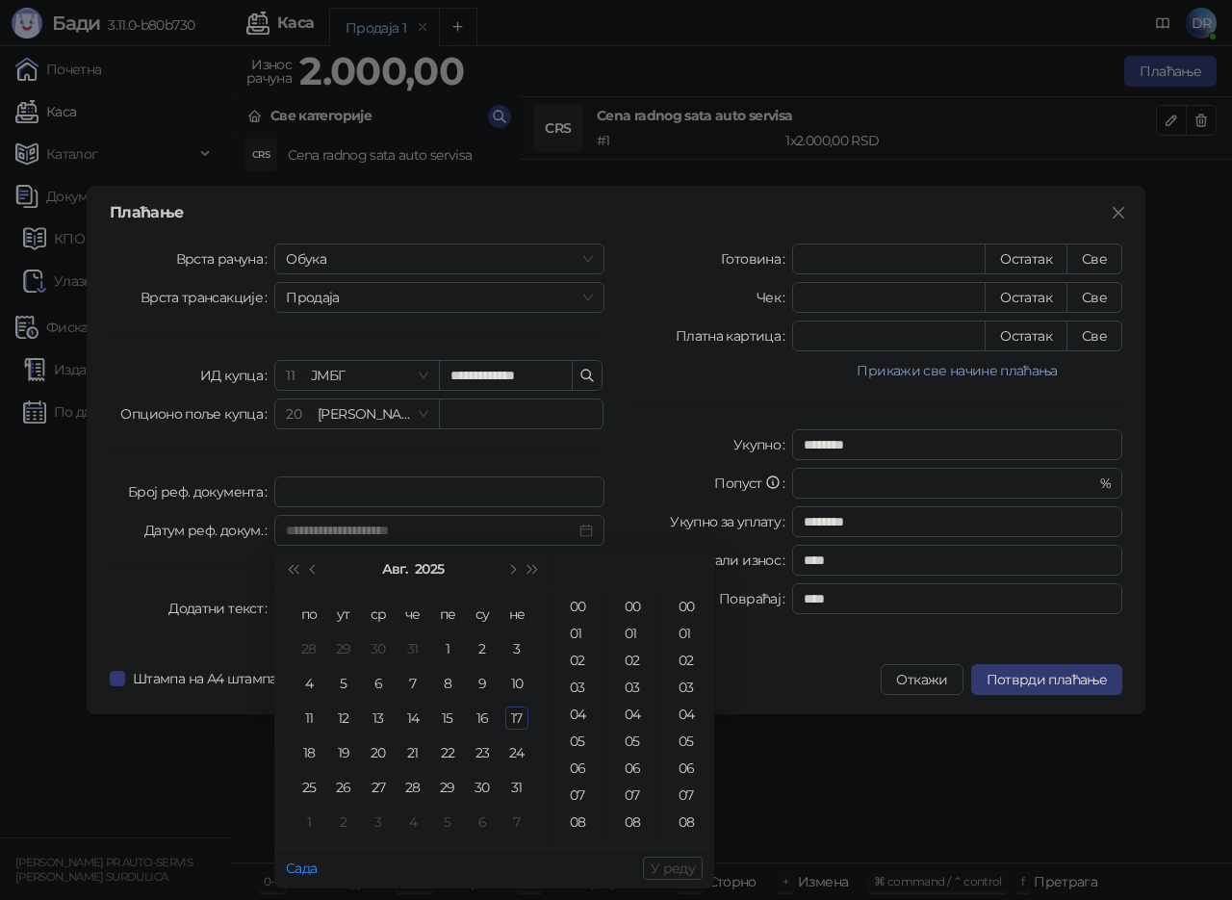
click at [511, 716] on div "17" at bounding box center [516, 718] width 23 height 23
click at [574, 804] on div "11" at bounding box center [580, 806] width 46 height 27
click at [636, 789] on div "32" at bounding box center [634, 795] width 46 height 27
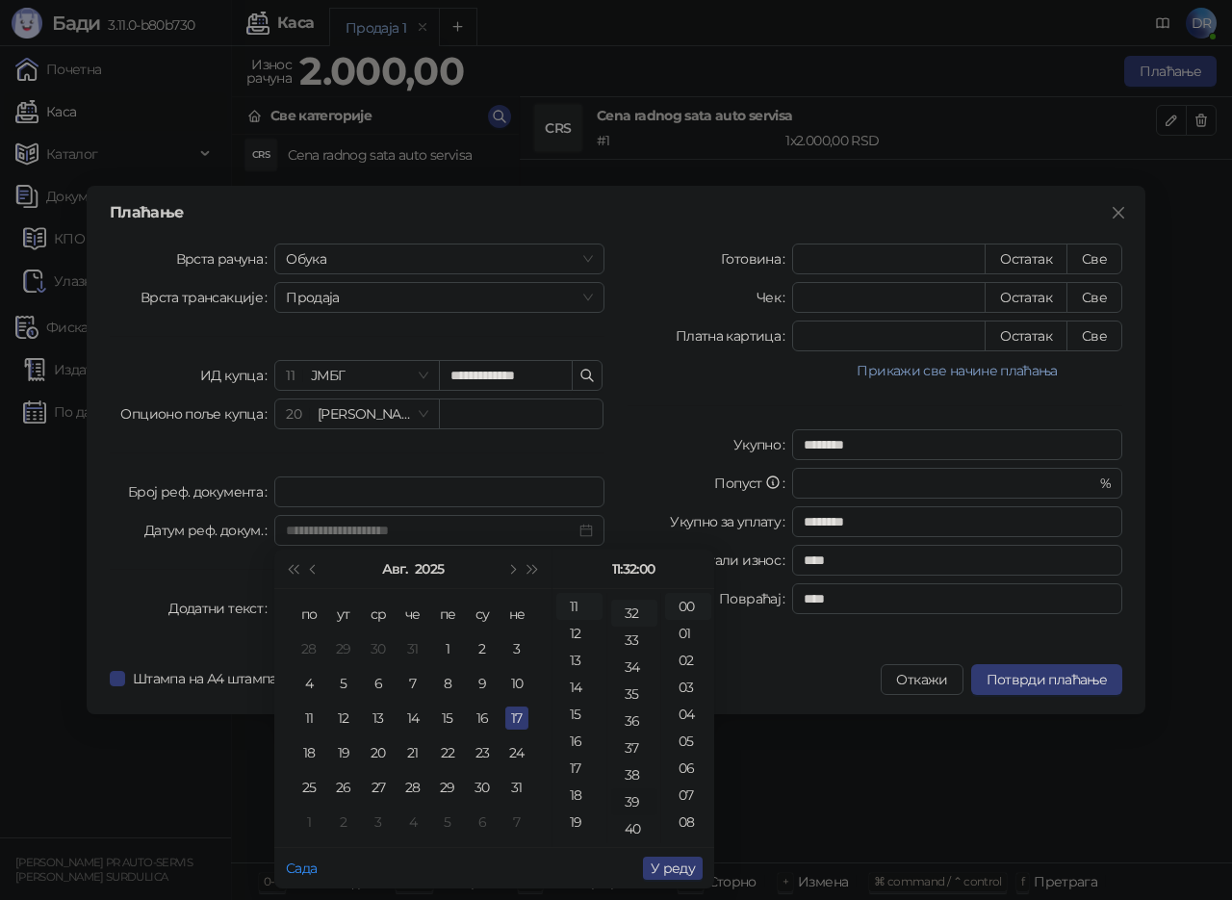
scroll to position [863, 0]
type input "**********"
click at [668, 864] on span "У реду" at bounding box center [673, 868] width 44 height 17
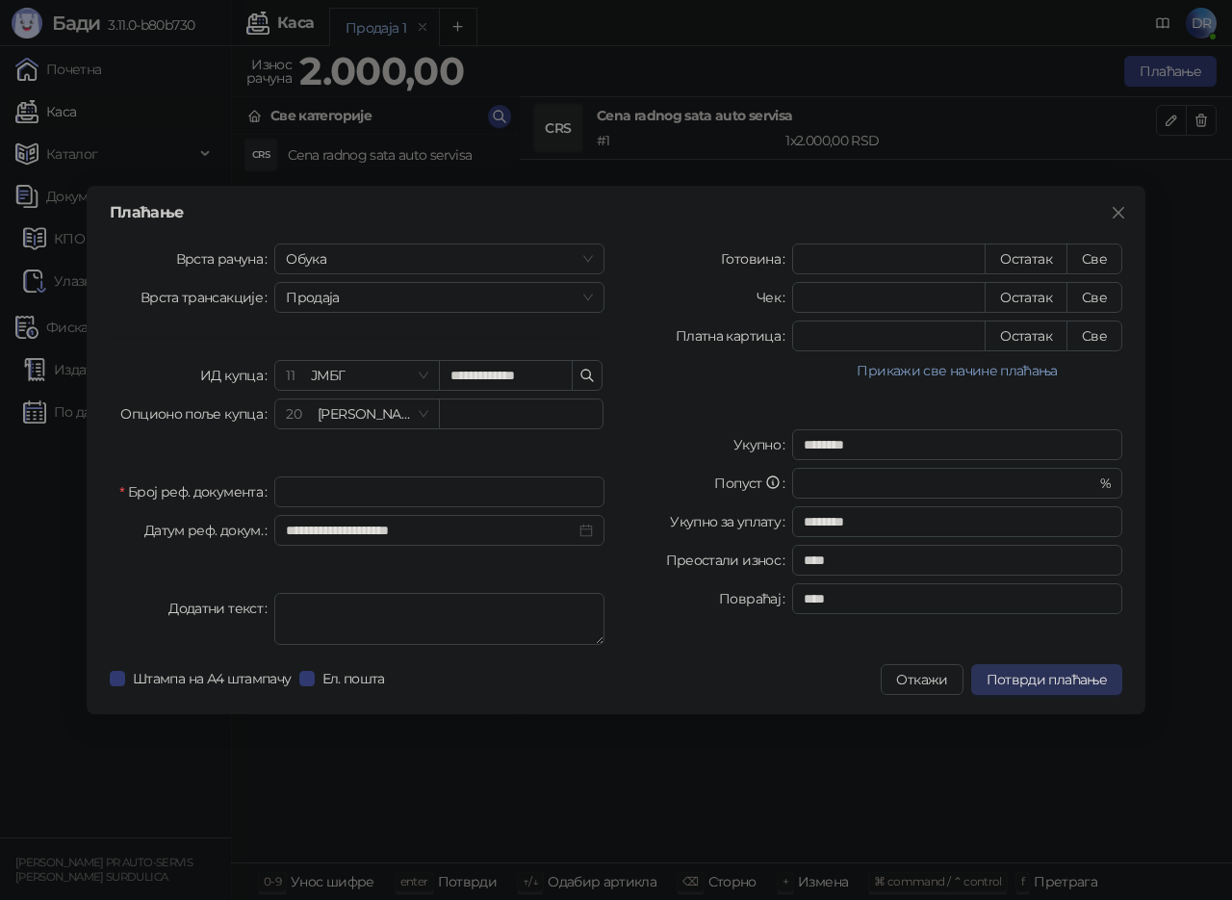
click at [1042, 675] on span "Потврди плаћање" at bounding box center [1047, 679] width 120 height 17
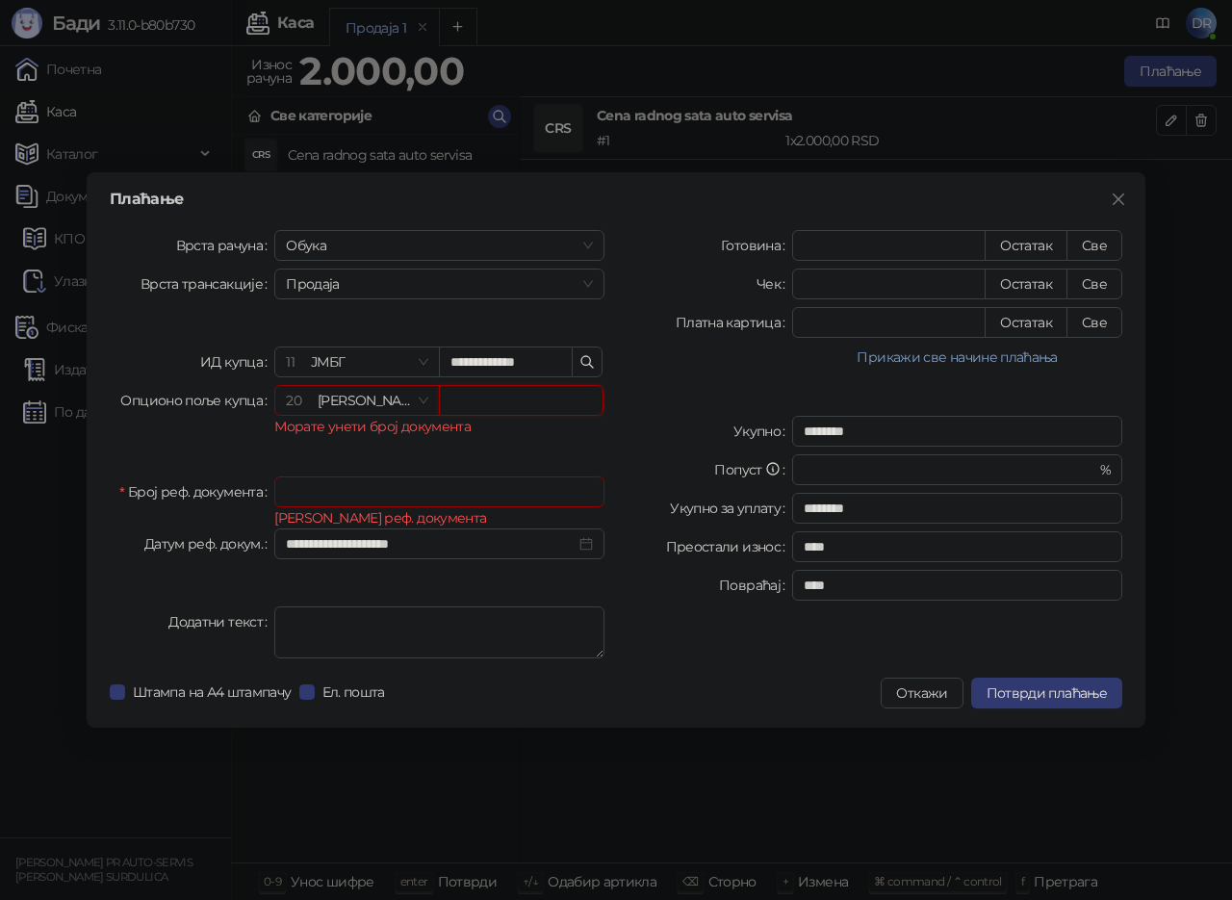
click at [444, 406] on input "text" at bounding box center [521, 400] width 165 height 31
click at [414, 400] on span "20 [PERSON_NAME]" at bounding box center [357, 400] width 142 height 29
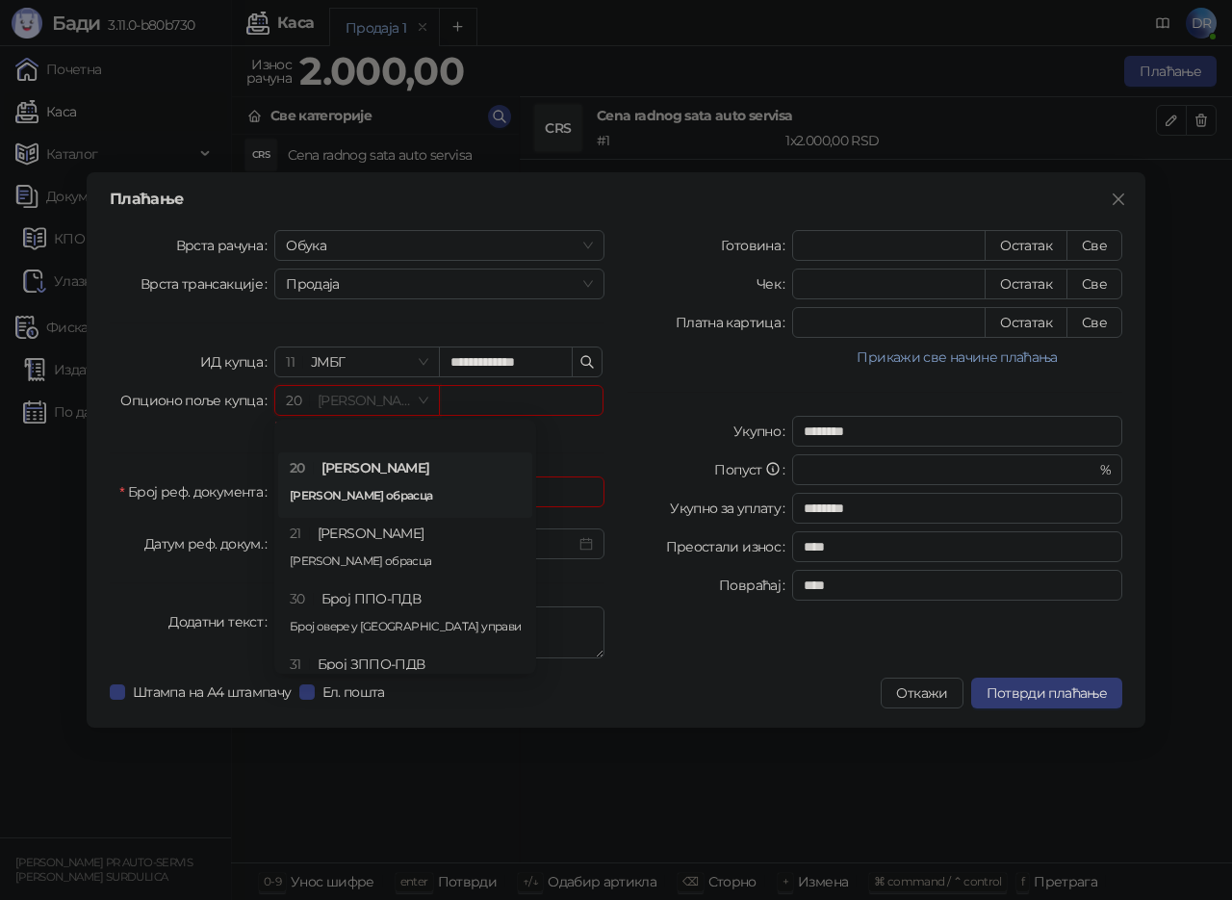
scroll to position [0, 0]
click at [364, 532] on div "21 [PERSON_NAME] Број обрасца" at bounding box center [405, 553] width 231 height 56
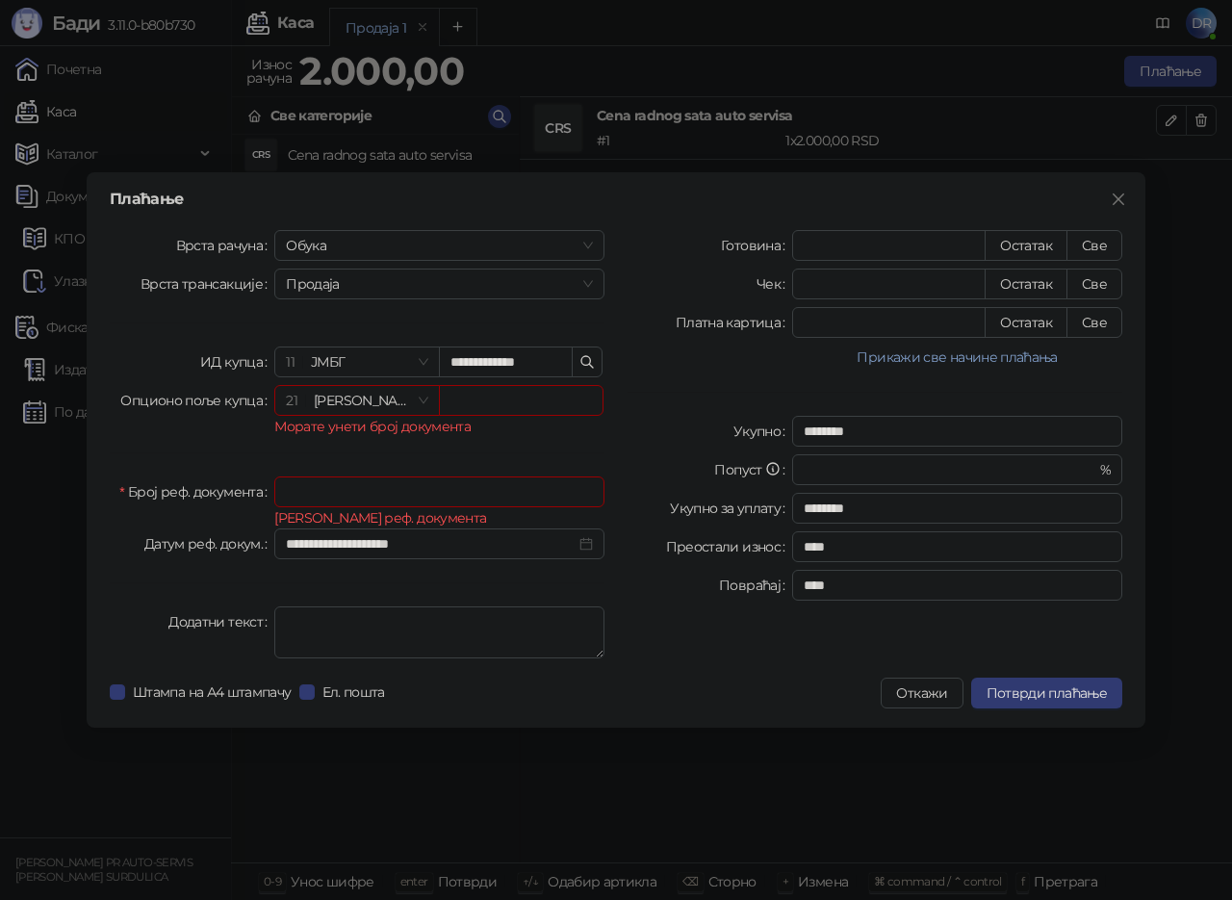
click at [122, 490] on label "Број реф. документа" at bounding box center [196, 492] width 155 height 31
click at [274, 490] on input "Број реф. документа" at bounding box center [439, 492] width 330 height 31
click at [412, 407] on span "21 [PERSON_NAME]" at bounding box center [357, 400] width 142 height 29
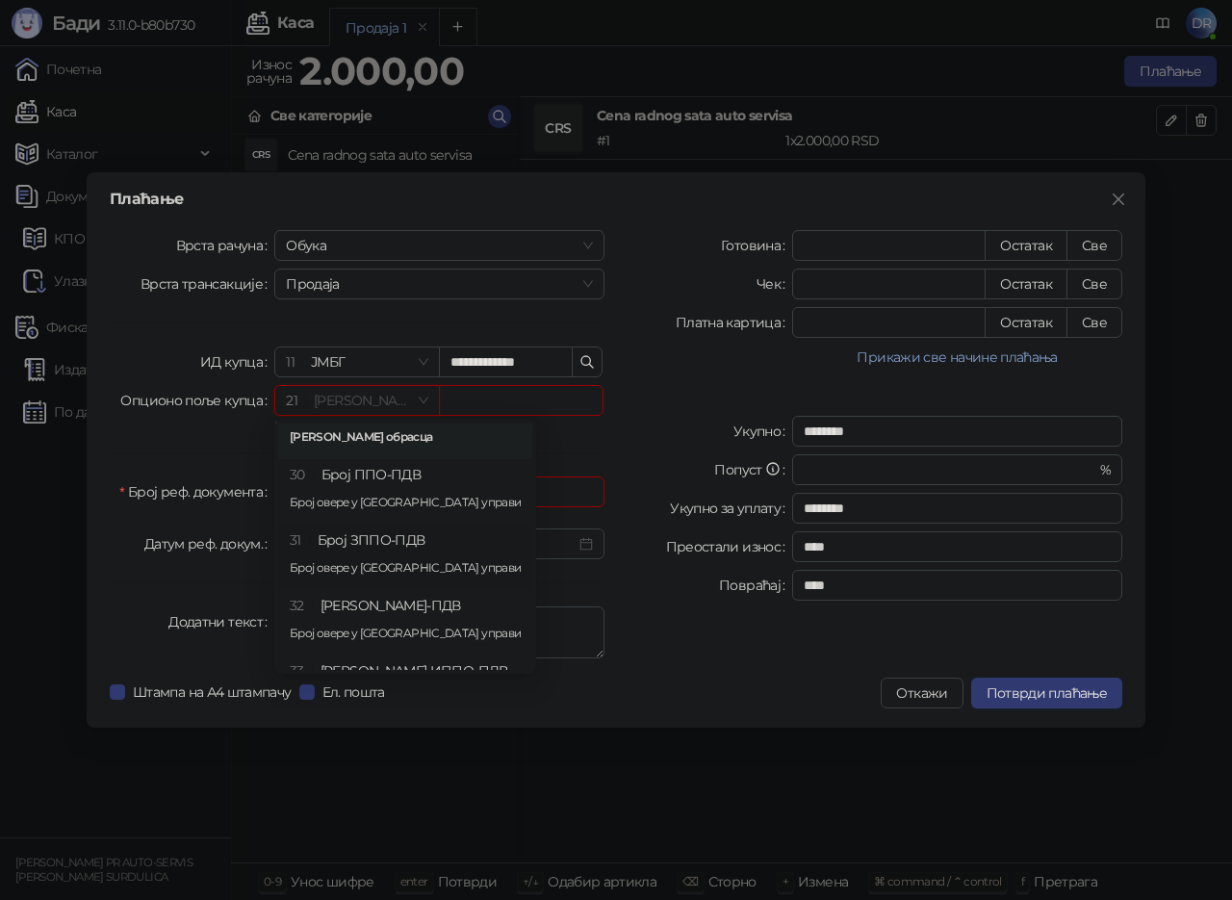
scroll to position [177, 0]
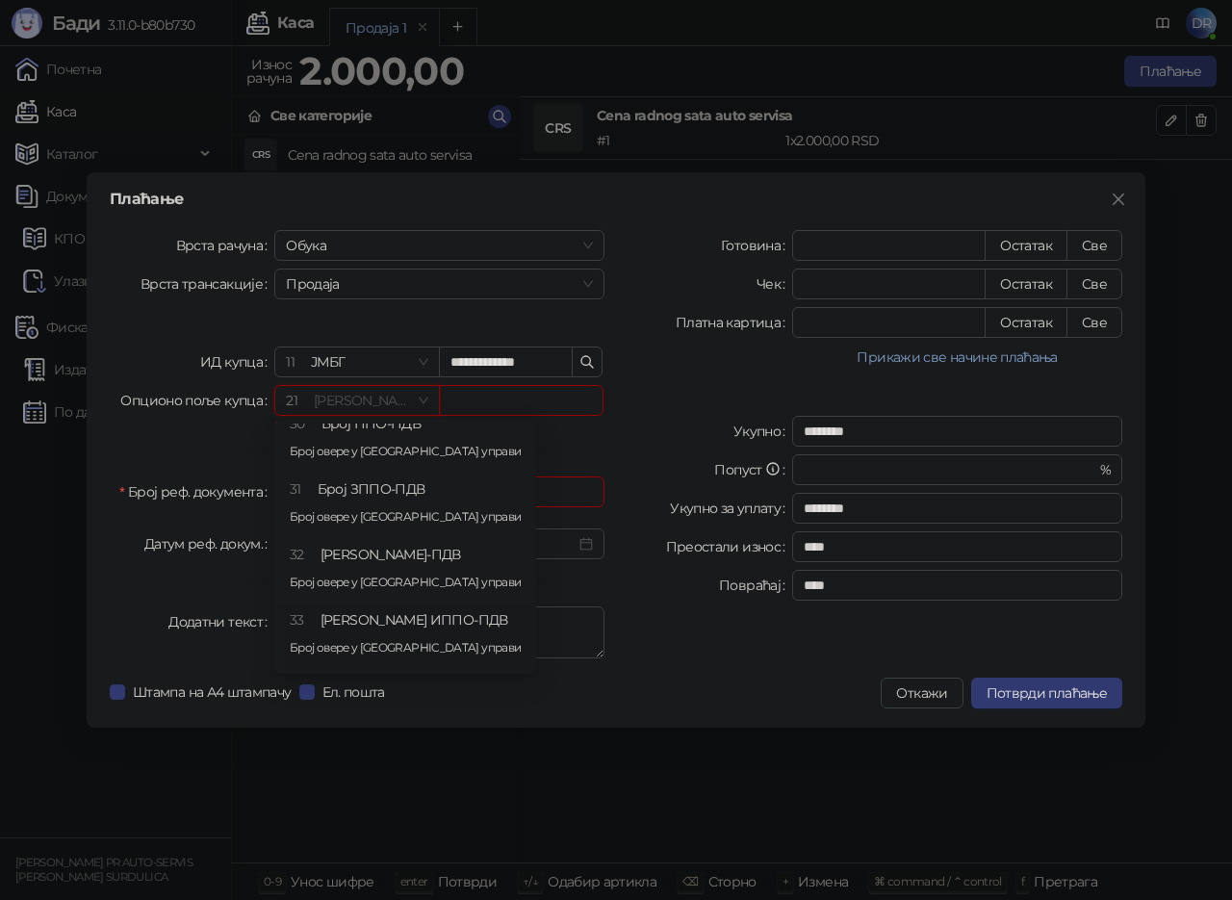
click at [397, 619] on div "33 Број ИППО-ПДВ Број овере у [GEOGRAPHIC_DATA] управи" at bounding box center [405, 637] width 231 height 56
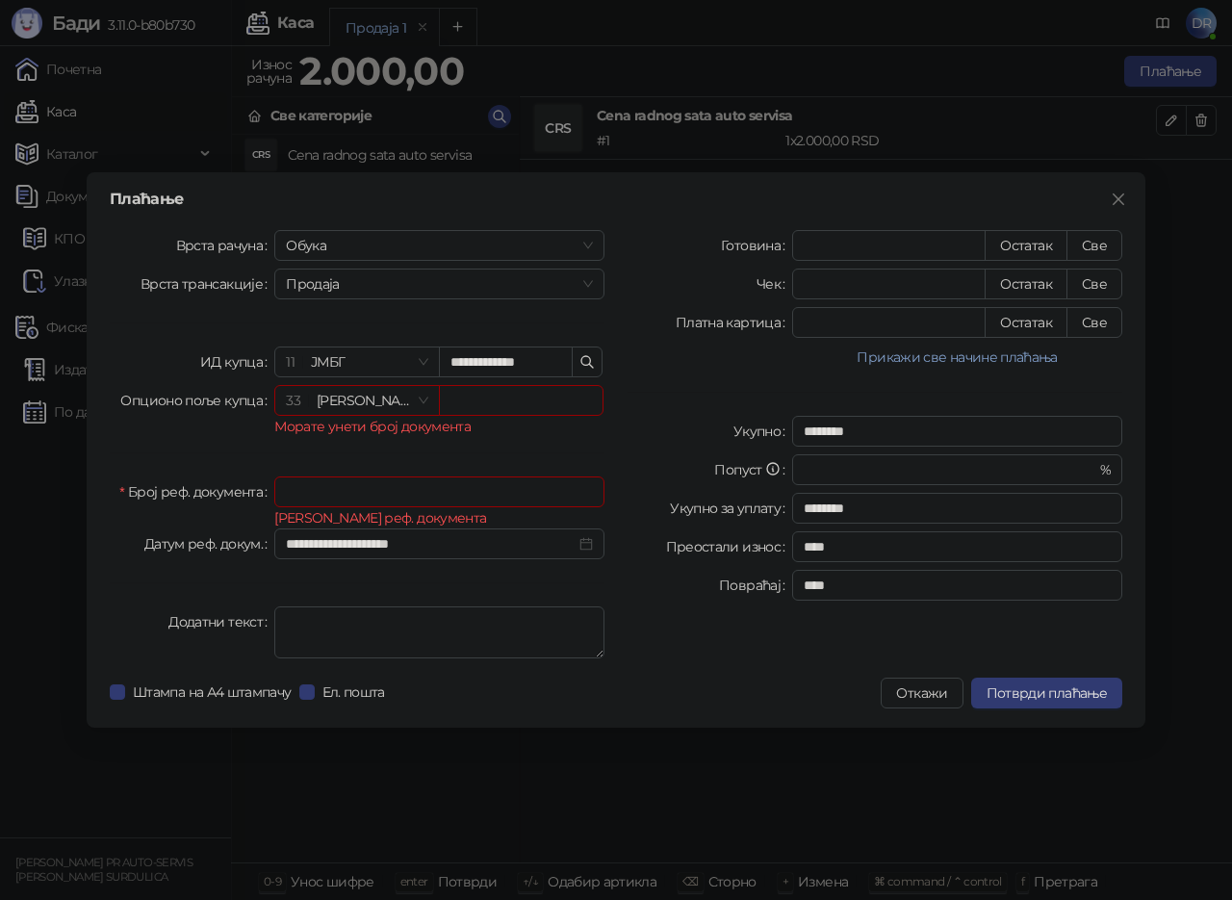
click at [497, 464] on div "**********" at bounding box center [357, 448] width 518 height 436
click at [1003, 690] on span "Потврди плаћање" at bounding box center [1047, 693] width 120 height 17
click at [487, 401] on input "text" at bounding box center [521, 400] width 165 height 31
click at [590, 363] on icon "button" at bounding box center [588, 362] width 12 height 12
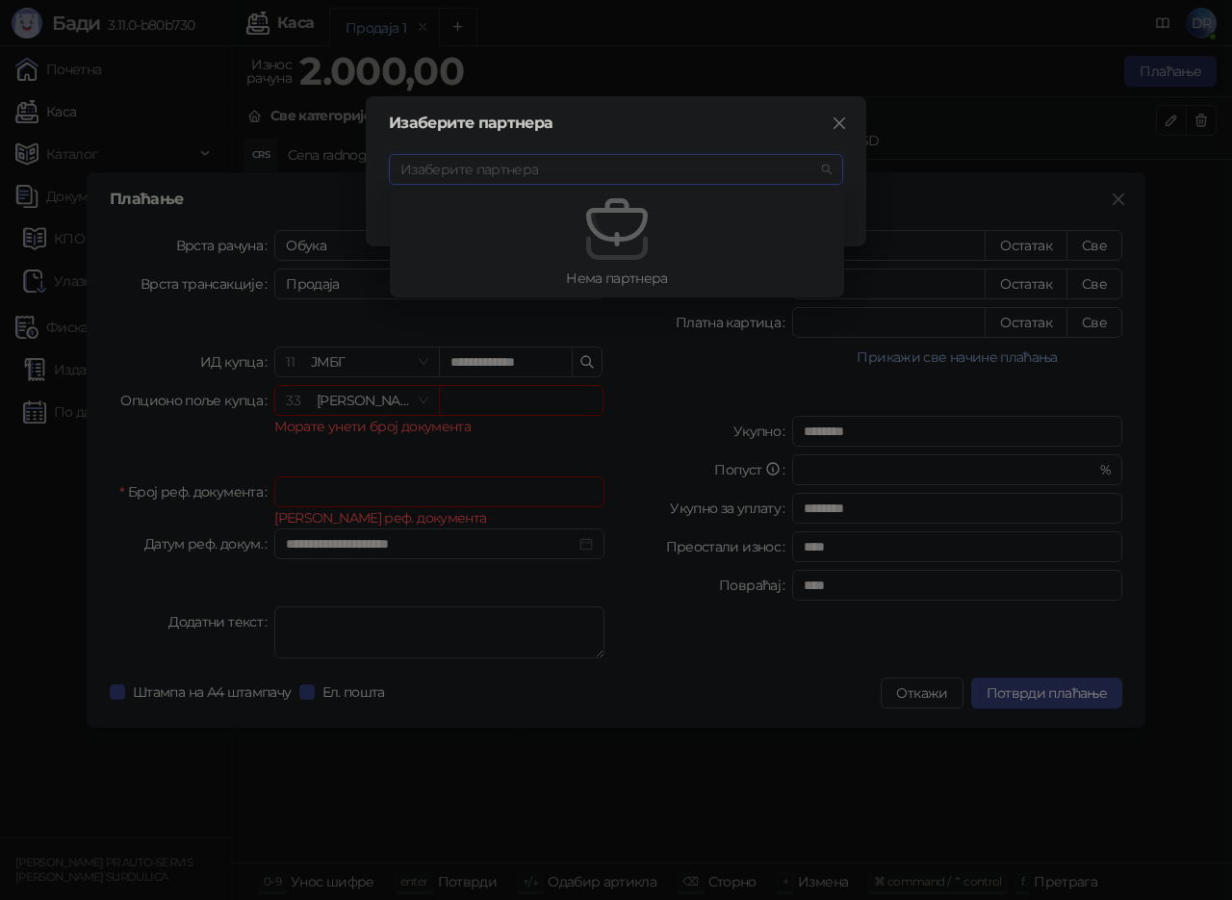
click at [523, 174] on input "search" at bounding box center [608, 169] width 414 height 29
click at [840, 123] on icon "close" at bounding box center [840, 123] width 12 height 12
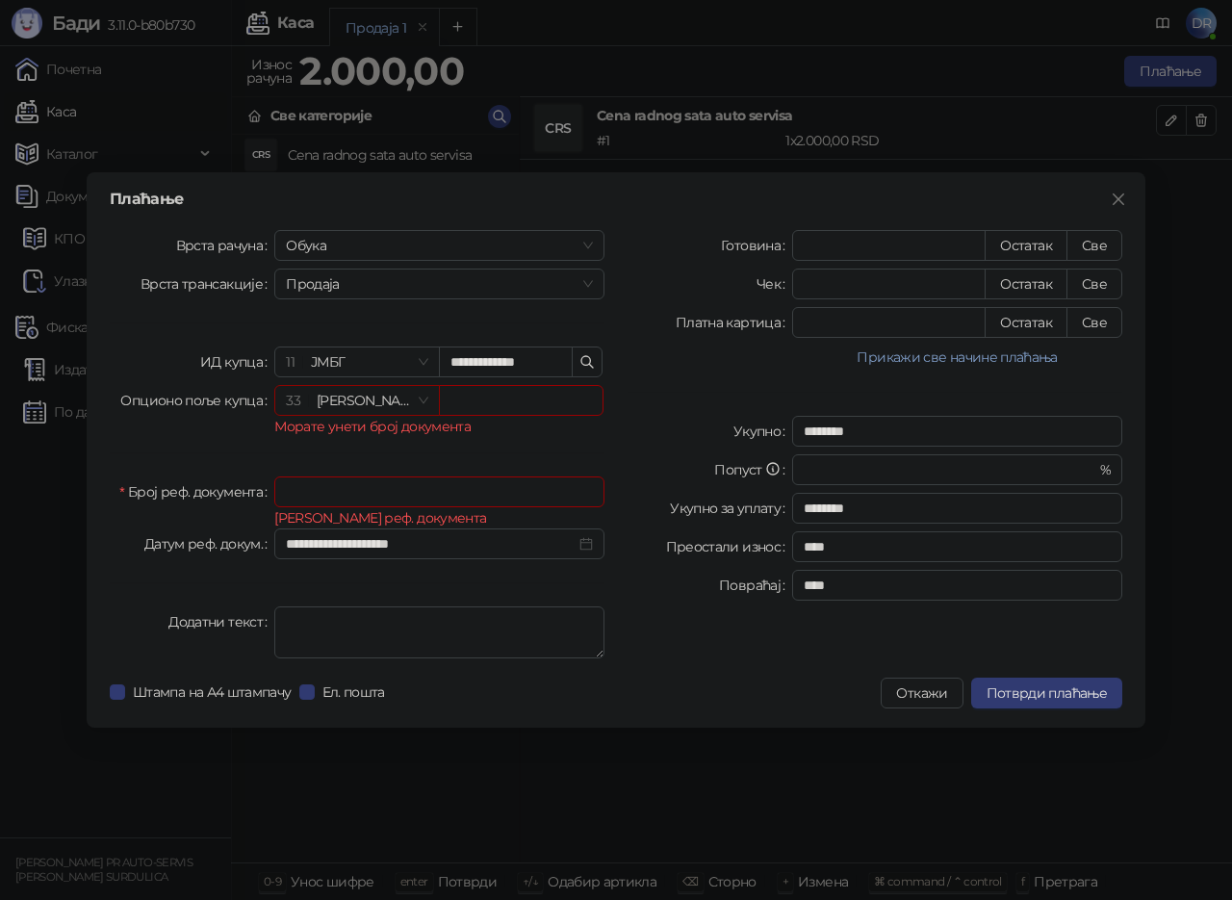
click at [429, 399] on div "33 [PERSON_NAME] ИППО-ПДВ" at bounding box center [356, 400] width 165 height 31
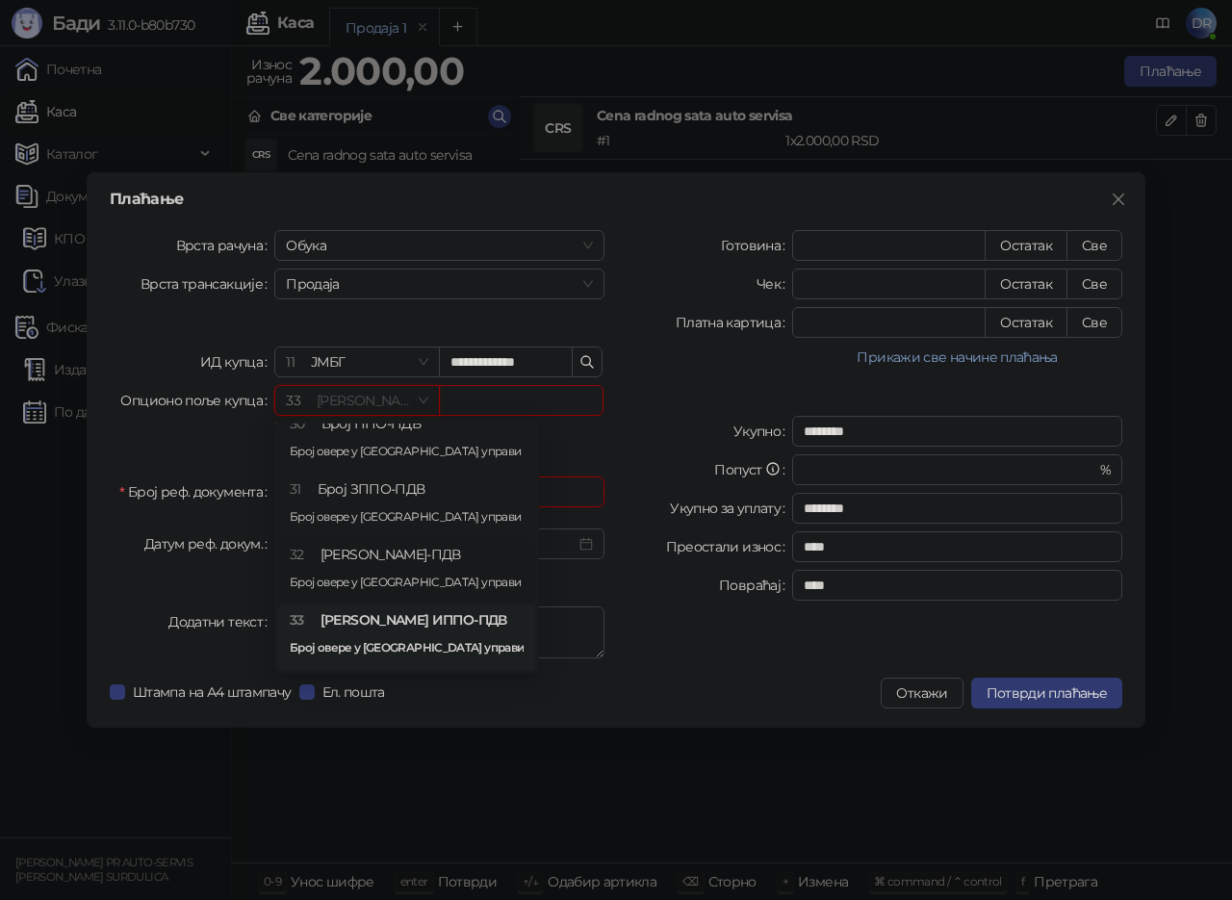
click at [388, 562] on div "32 Број МППО-ПДВ Број овере у [GEOGRAPHIC_DATA] управи" at bounding box center [407, 572] width 234 height 56
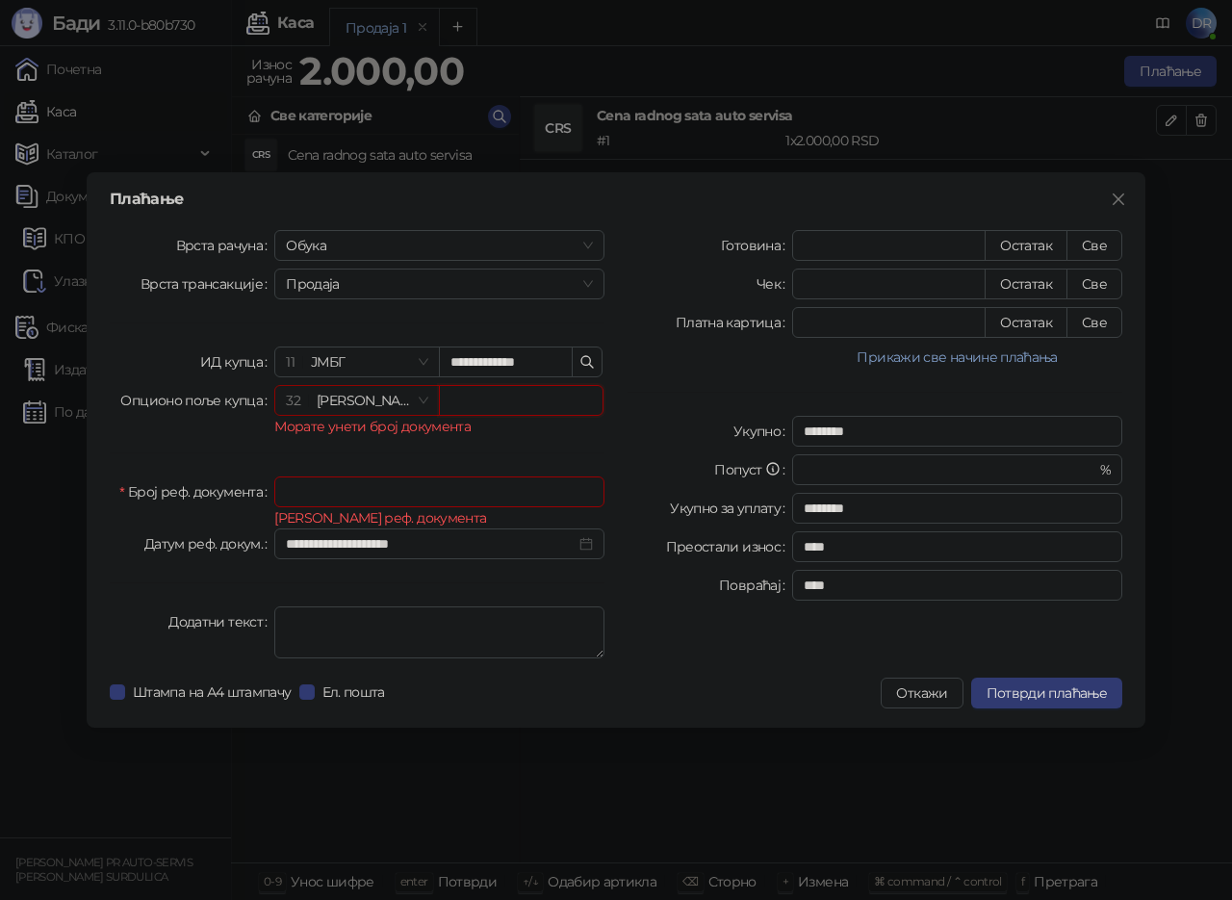
click at [422, 407] on span "32 Број МППО-ПДВ" at bounding box center [357, 400] width 142 height 29
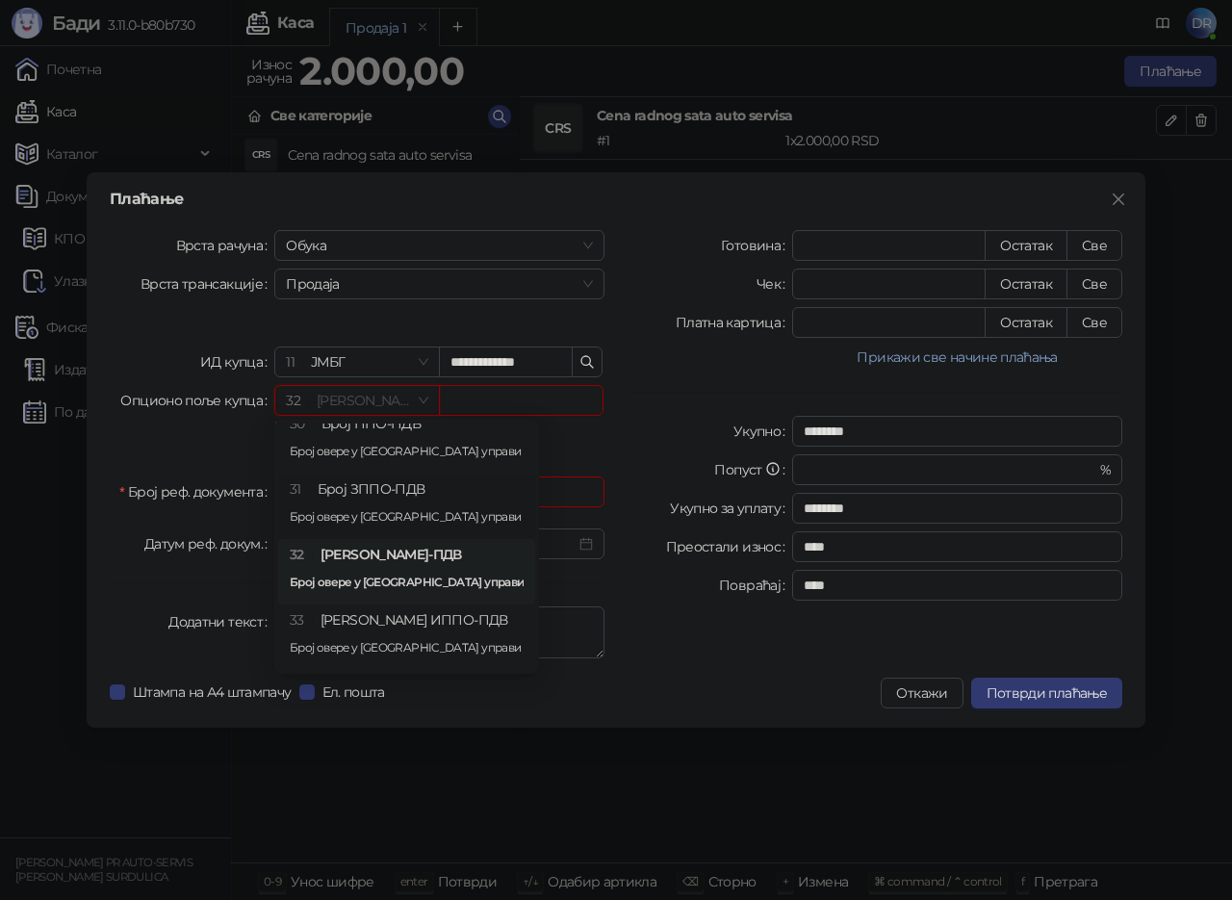
scroll to position [0, 0]
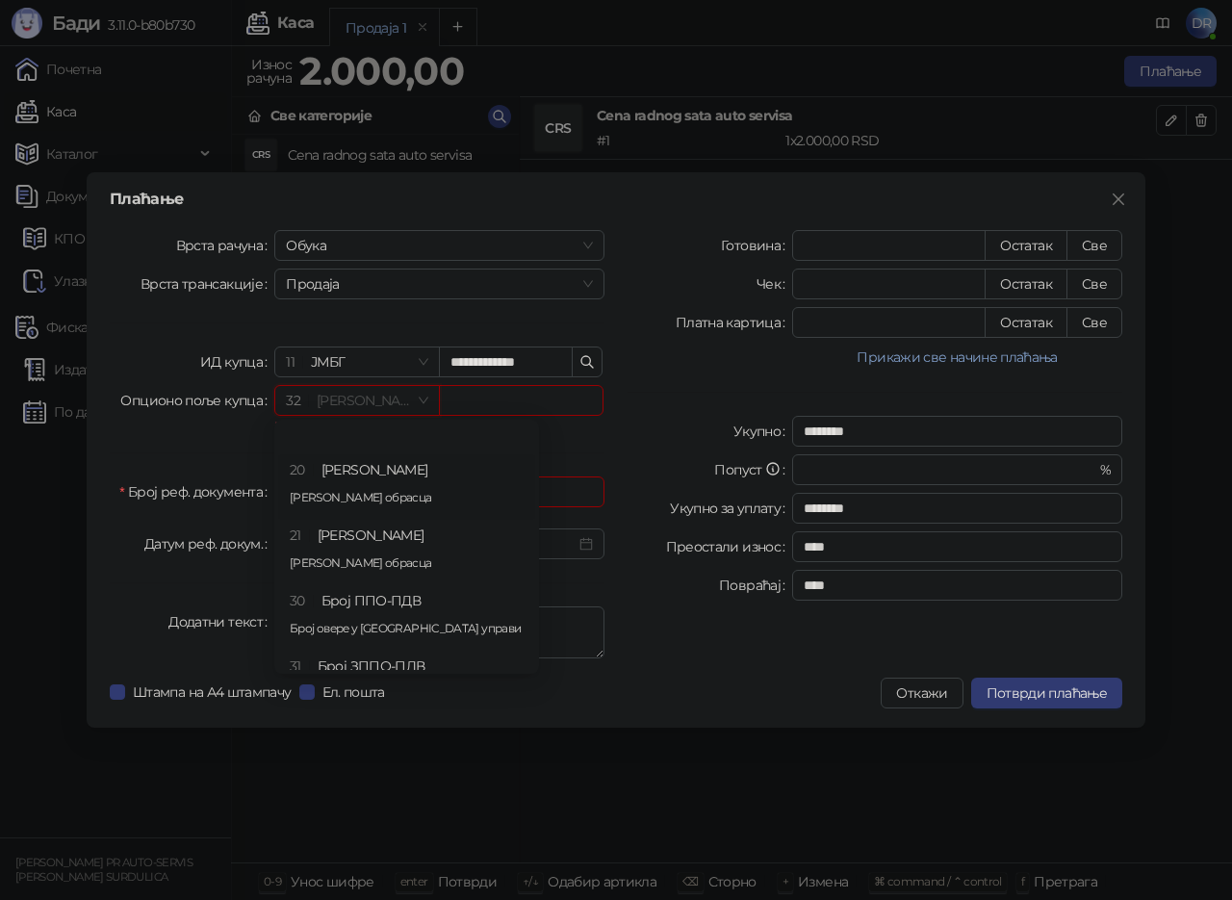
click at [372, 482] on div "20 Број СНПДВ Број обрасца" at bounding box center [407, 487] width 234 height 56
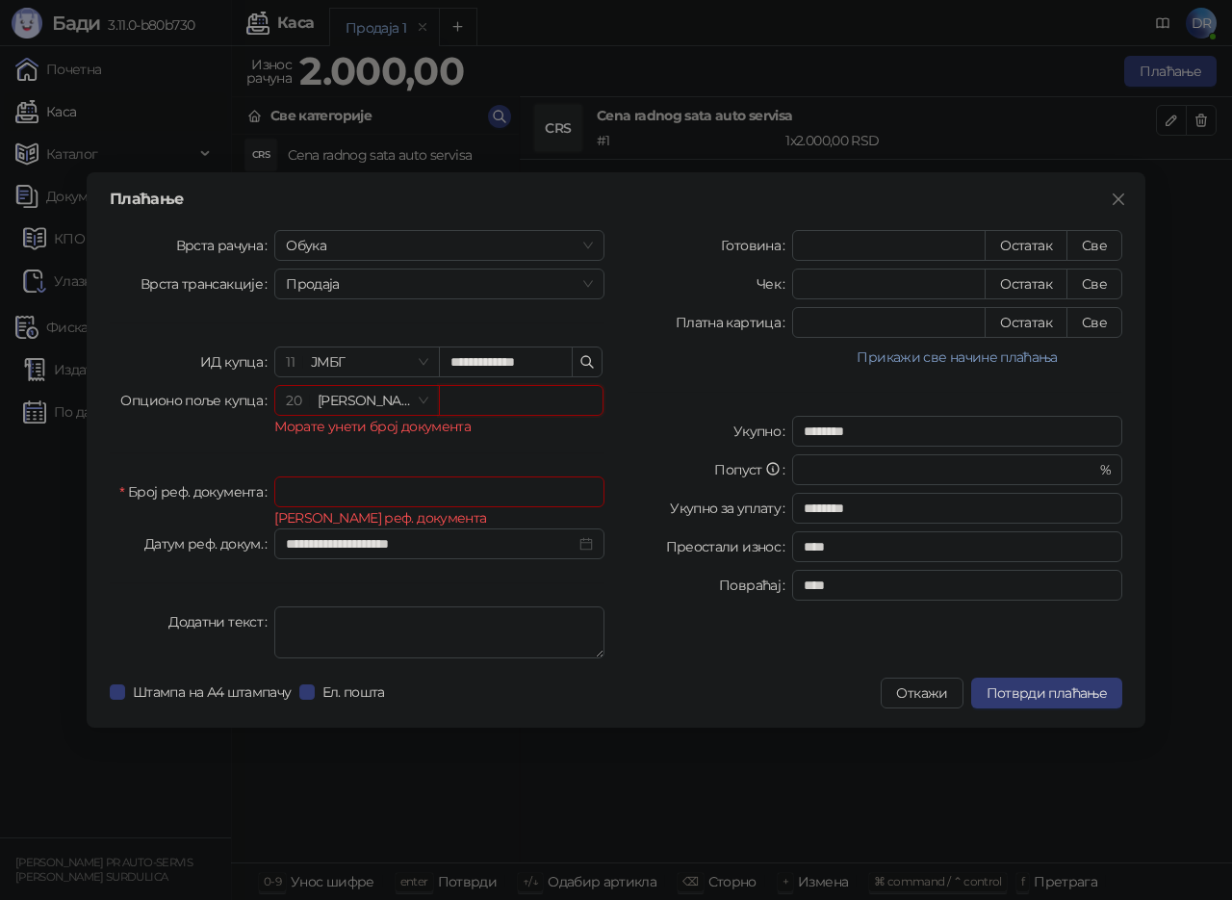
click at [480, 402] on input "text" at bounding box center [521, 400] width 165 height 31
click at [331, 284] on span "Продаја" at bounding box center [439, 284] width 307 height 29
click at [406, 363] on span "11 ЈМБГ" at bounding box center [357, 362] width 142 height 29
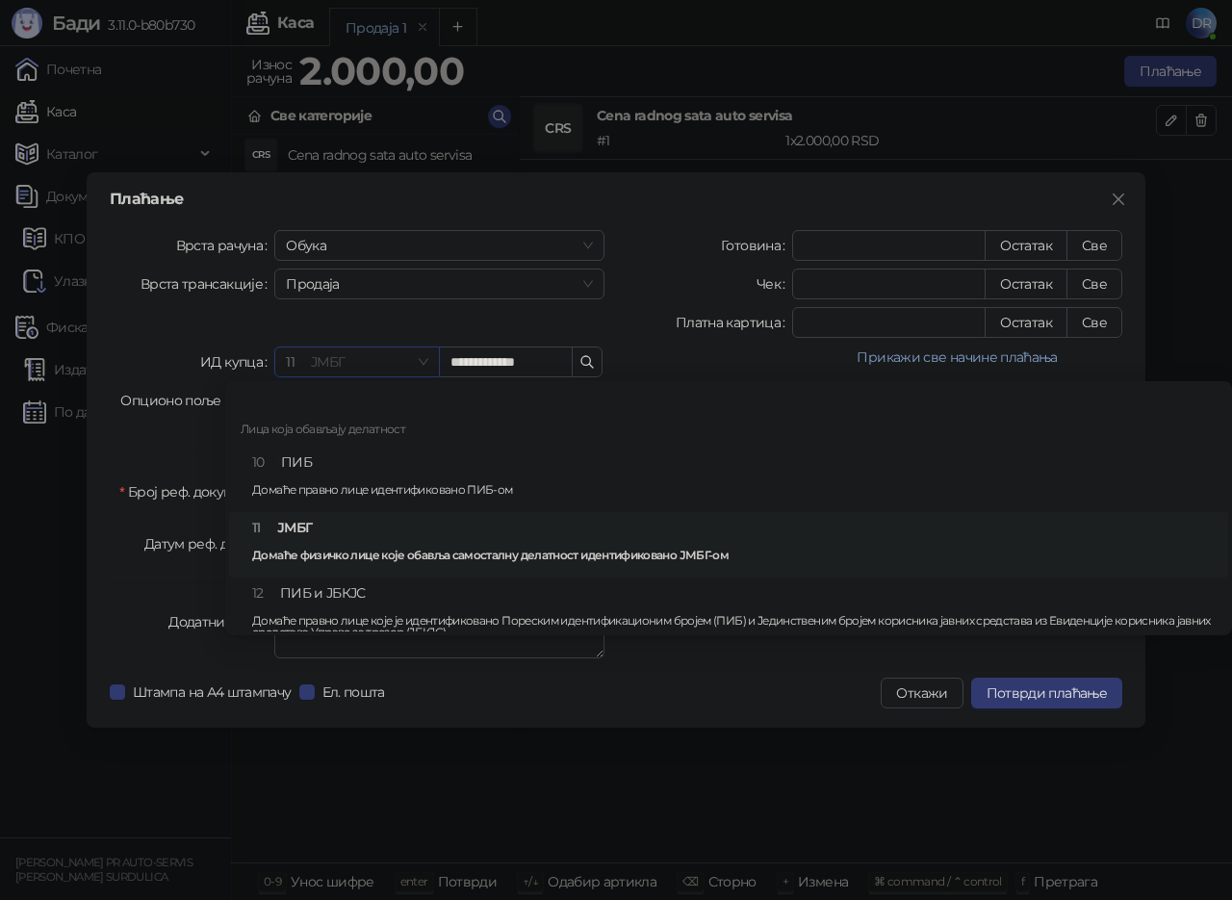
click at [416, 364] on span "11 ЈМБГ" at bounding box center [357, 362] width 142 height 29
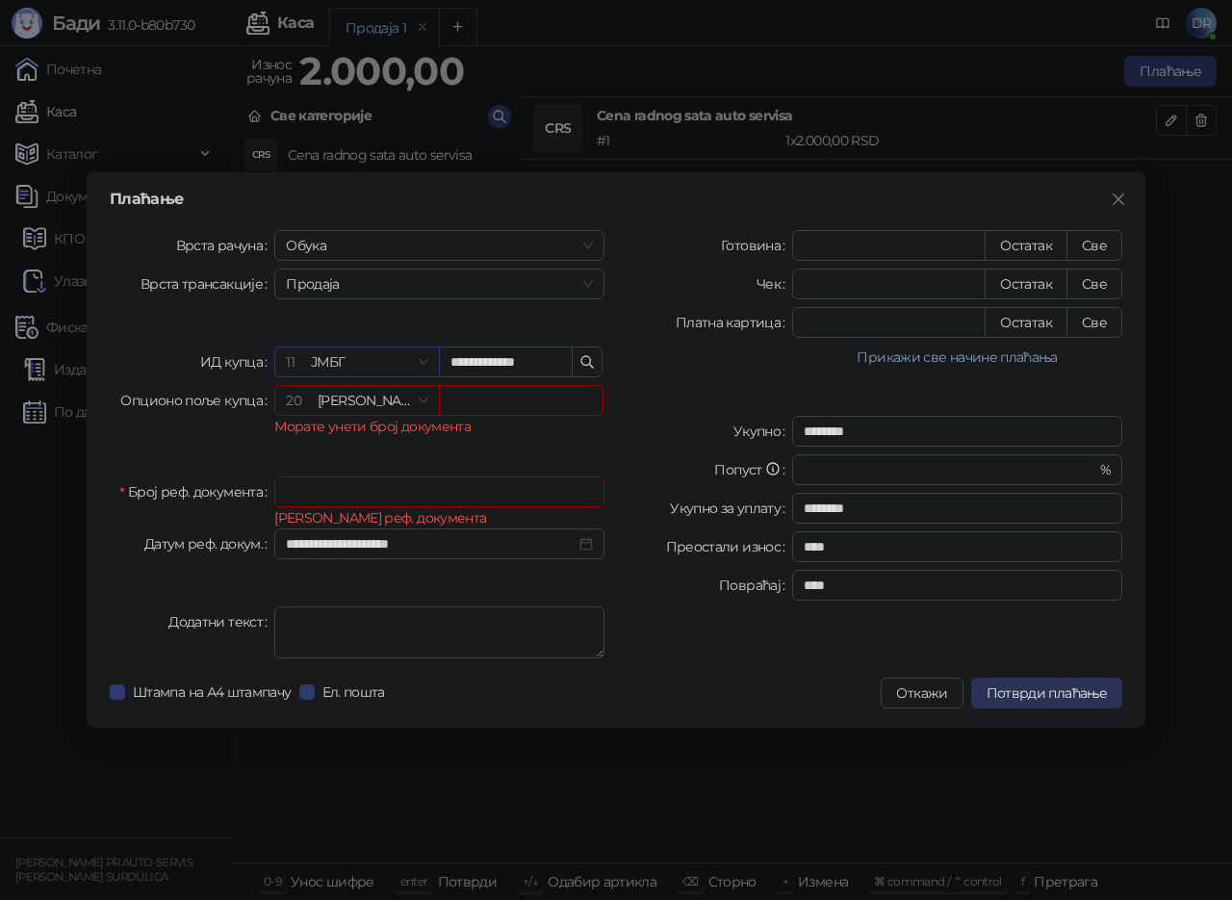
click at [1022, 691] on span "Потврди плаћање" at bounding box center [1047, 693] width 120 height 17
click at [957, 700] on button "Откажи" at bounding box center [922, 693] width 82 height 31
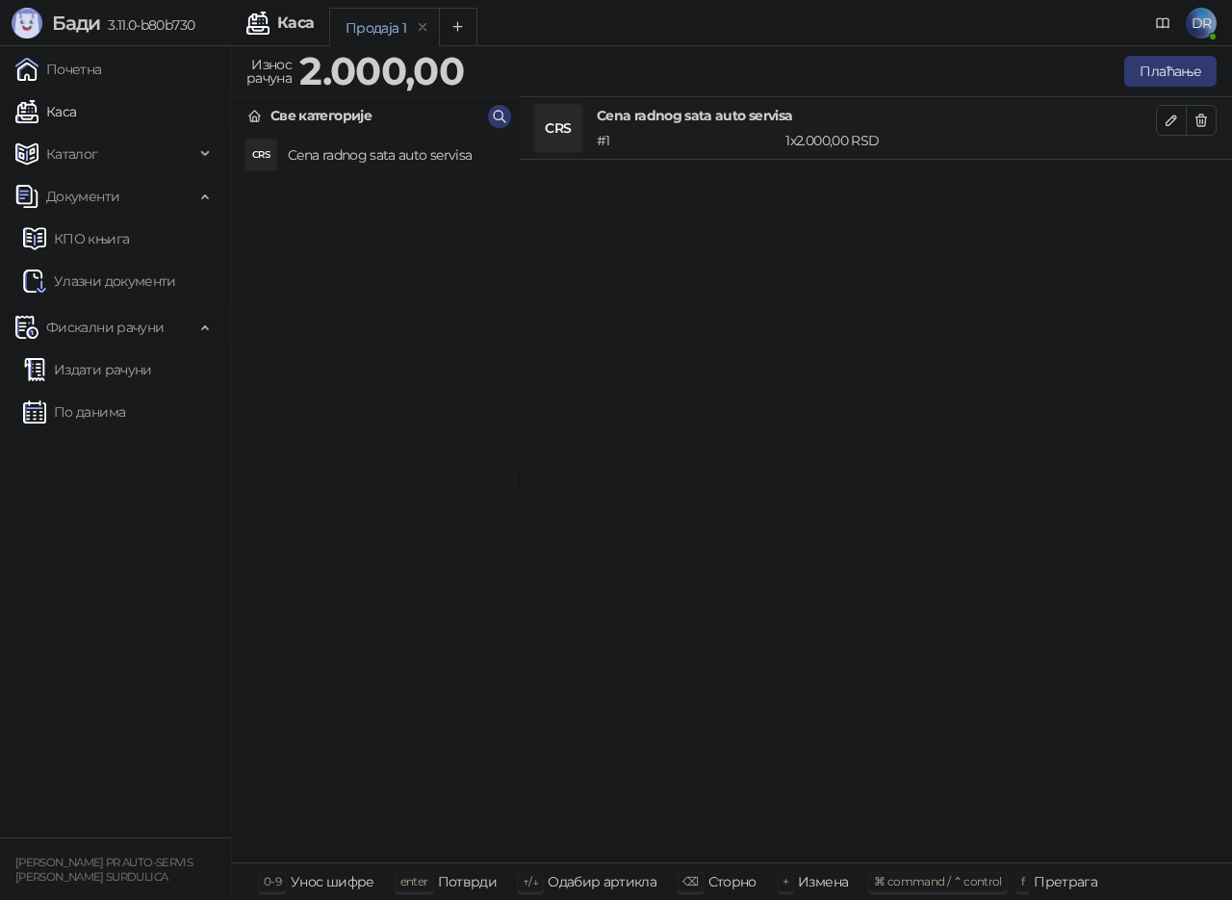
click at [100, 325] on span "Фискални рачуни" at bounding box center [104, 327] width 117 height 39
click at [363, 29] on div "Продаја 1" at bounding box center [376, 27] width 61 height 21
click at [462, 27] on icon "Add tab" at bounding box center [458, 26] width 14 height 14
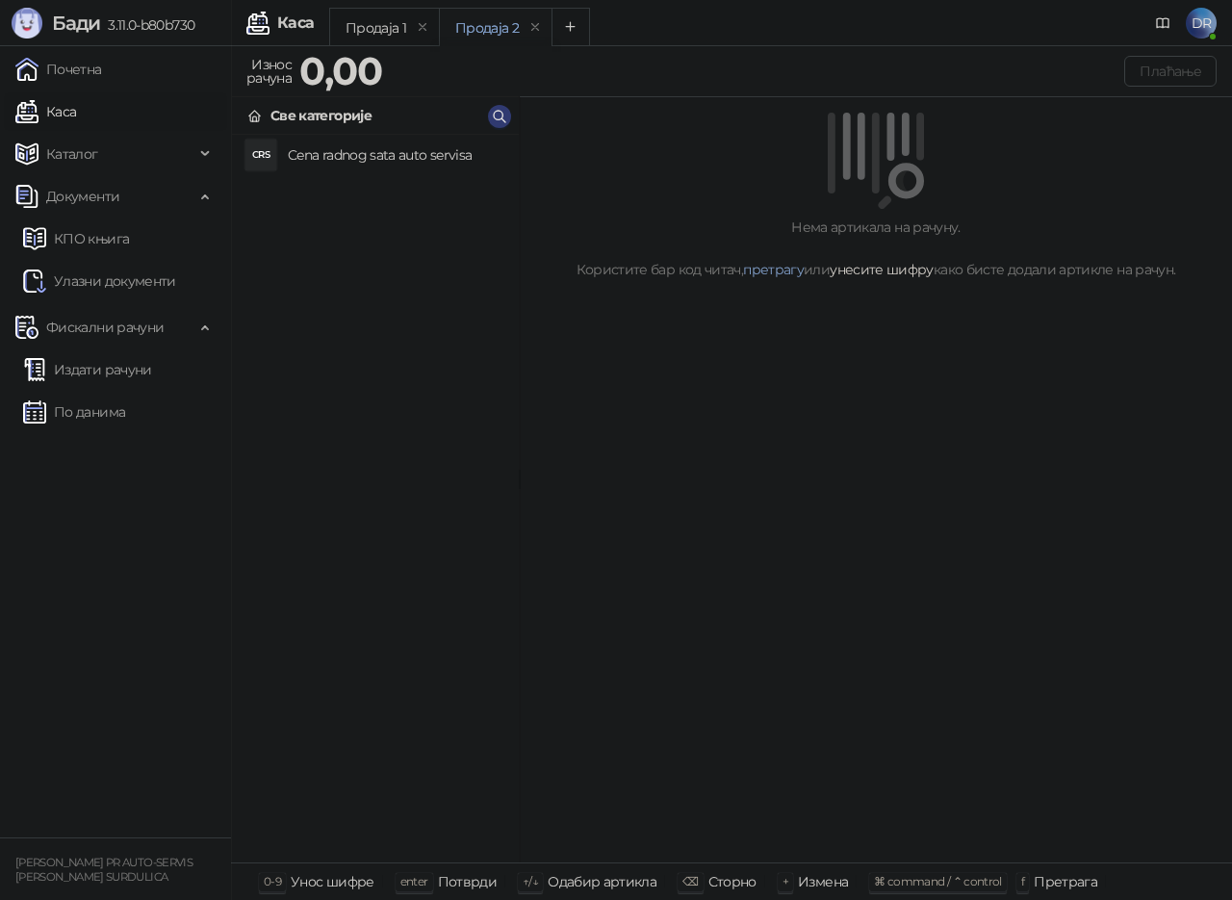
click at [870, 269] on link "унесите шифру" at bounding box center [882, 269] width 104 height 17
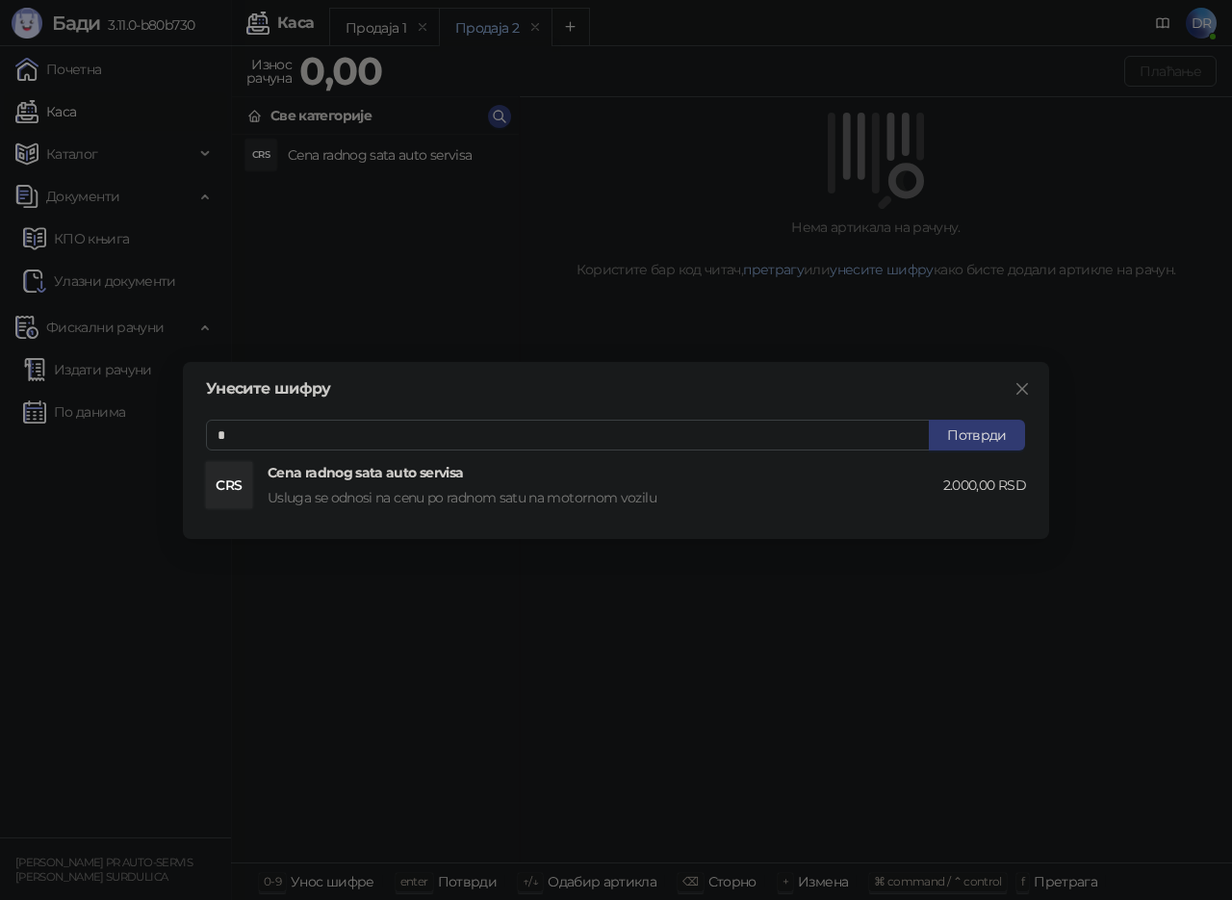
type input "*"
click at [967, 462] on li "CRS Cena radnog sata auto servisa Usluga se odnosi na cenu po radnom satu na mo…" at bounding box center [616, 485] width 820 height 69
click at [964, 436] on button "Потврди" at bounding box center [977, 435] width 96 height 31
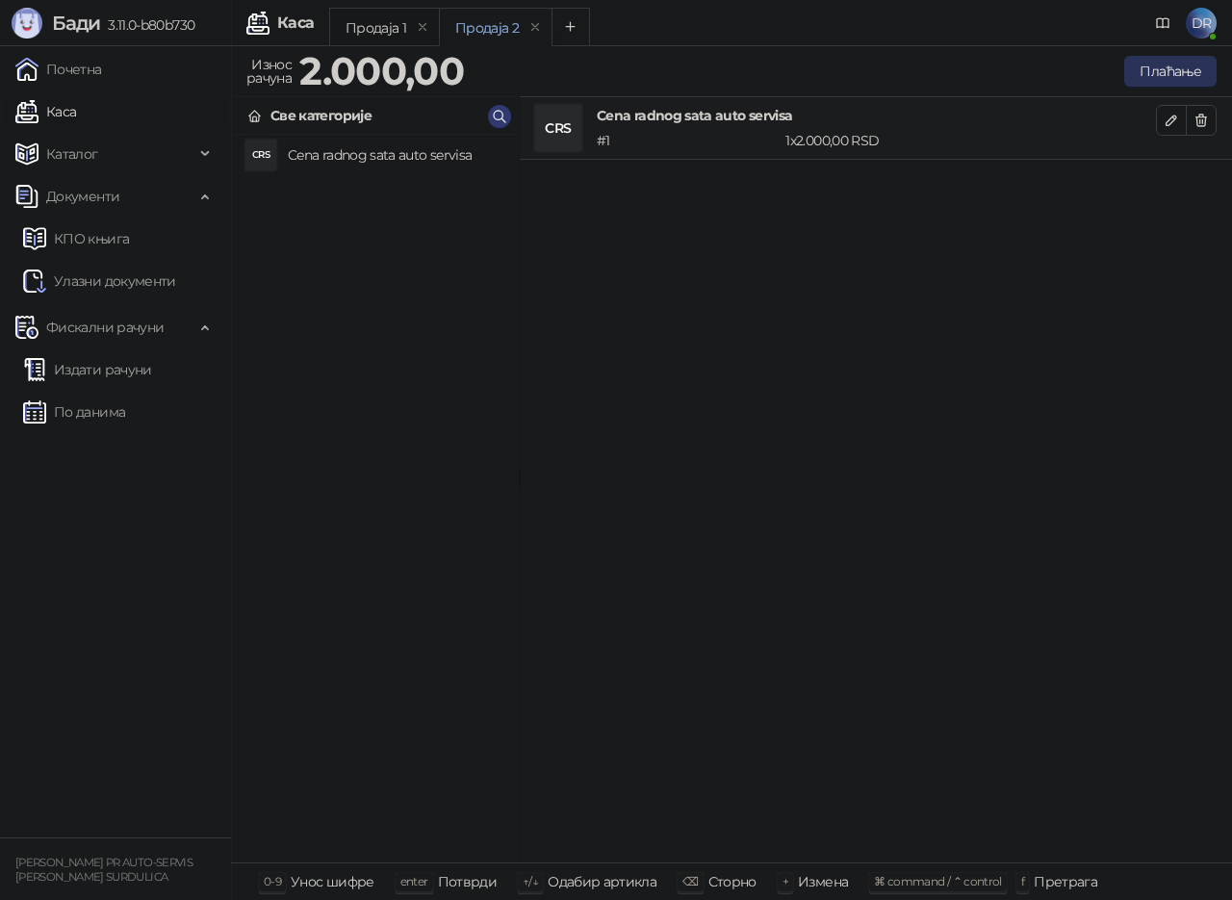
click at [1177, 84] on button "Плаћање" at bounding box center [1171, 71] width 92 height 31
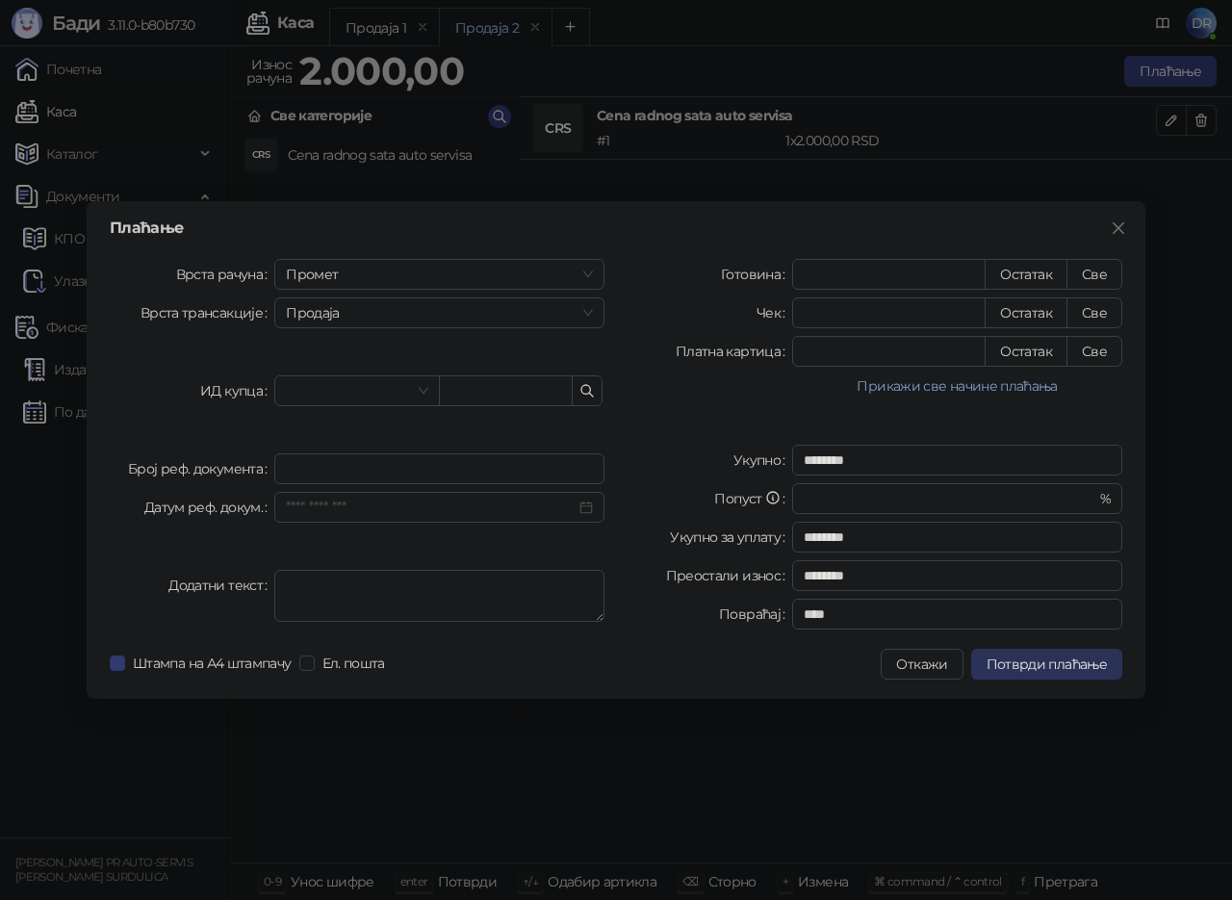
click at [1048, 661] on span "Потврди плаћање" at bounding box center [1047, 664] width 120 height 17
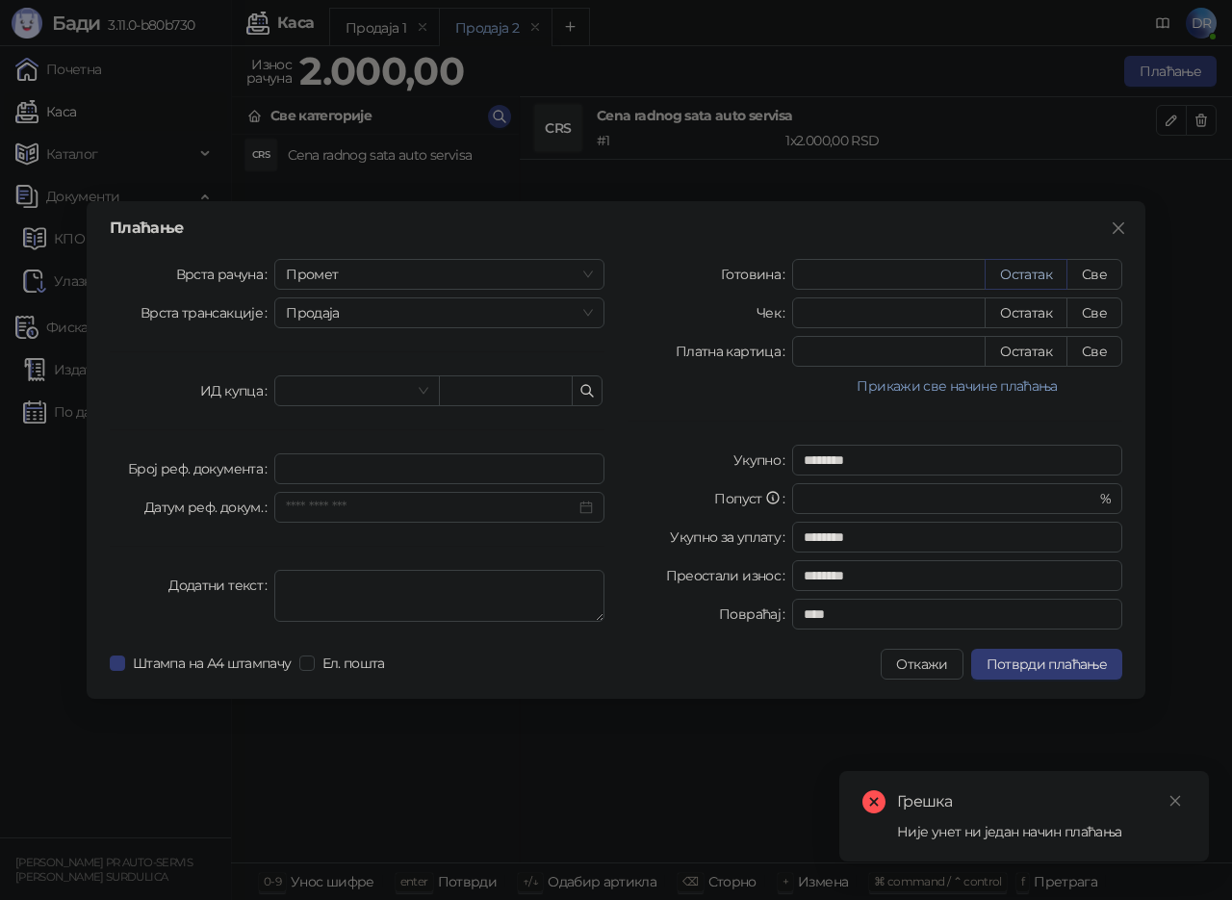
click at [1041, 282] on button "Остатак" at bounding box center [1026, 274] width 83 height 31
type input "****"
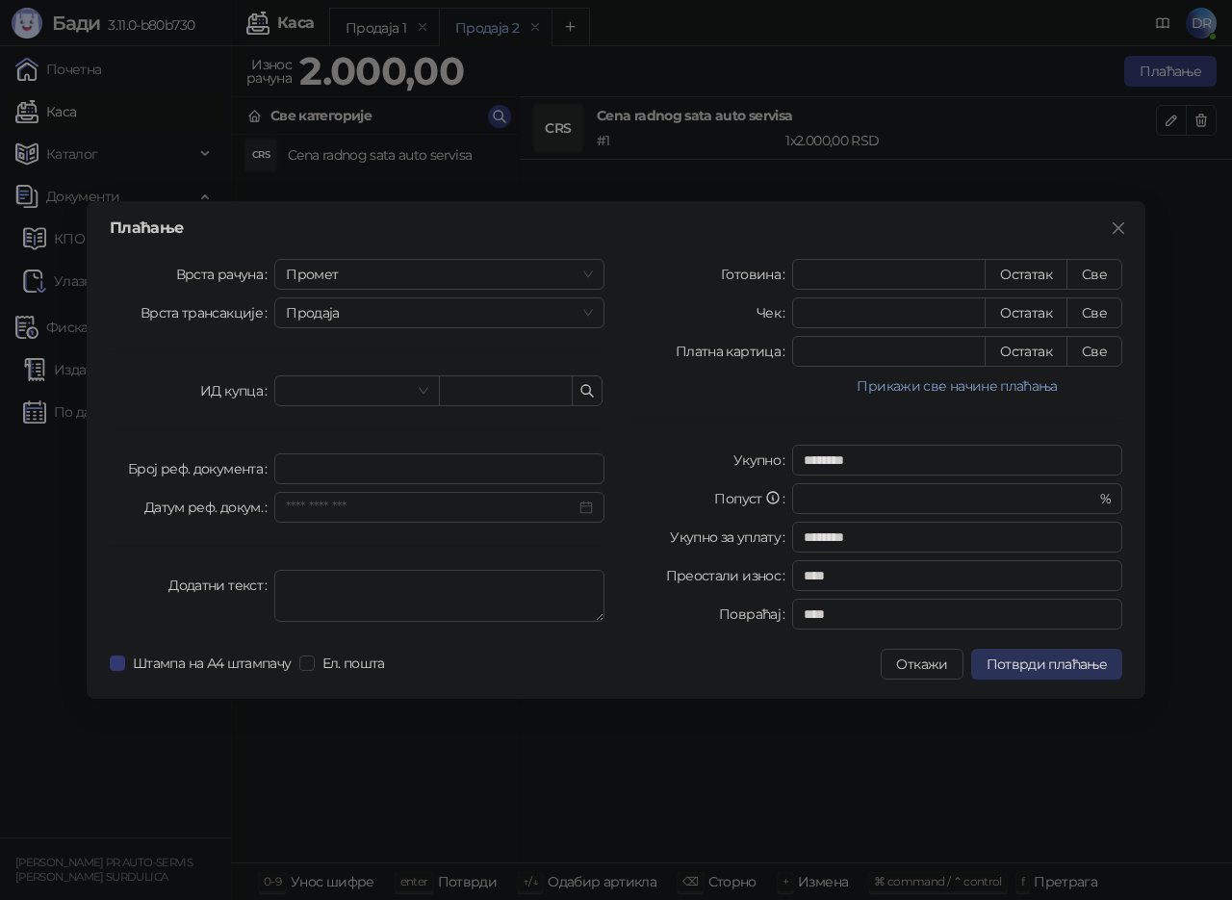
click at [1052, 661] on span "Потврди плаћање" at bounding box center [1047, 664] width 120 height 17
click at [532, 269] on span "Промет" at bounding box center [439, 274] width 307 height 29
click at [322, 376] on div "Обука" at bounding box center [439, 374] width 299 height 21
click at [1070, 669] on span "Потврди плаћање" at bounding box center [1047, 664] width 120 height 17
click at [343, 657] on span "Ел. пошта" at bounding box center [354, 663] width 78 height 21
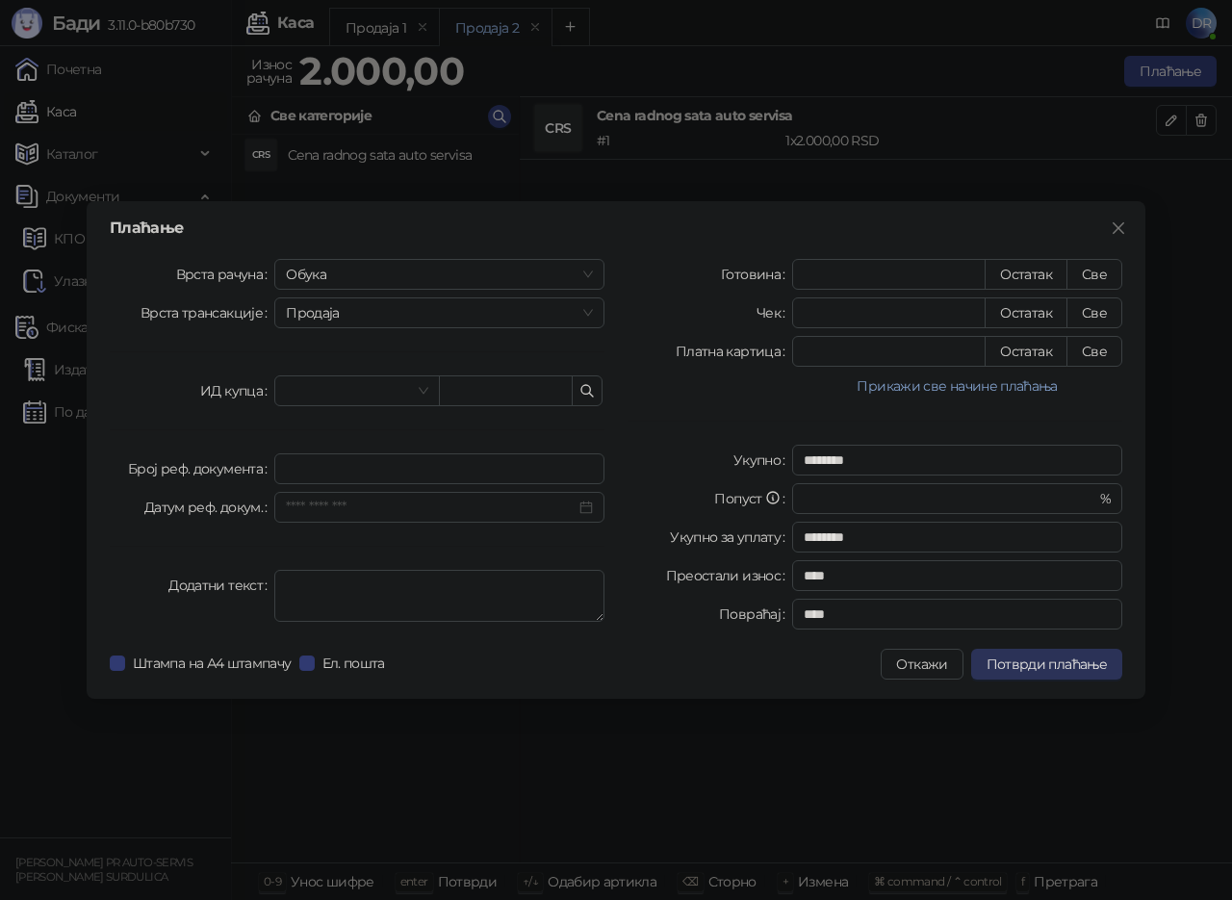
click at [1052, 665] on span "Потврди плаћање" at bounding box center [1047, 664] width 120 height 17
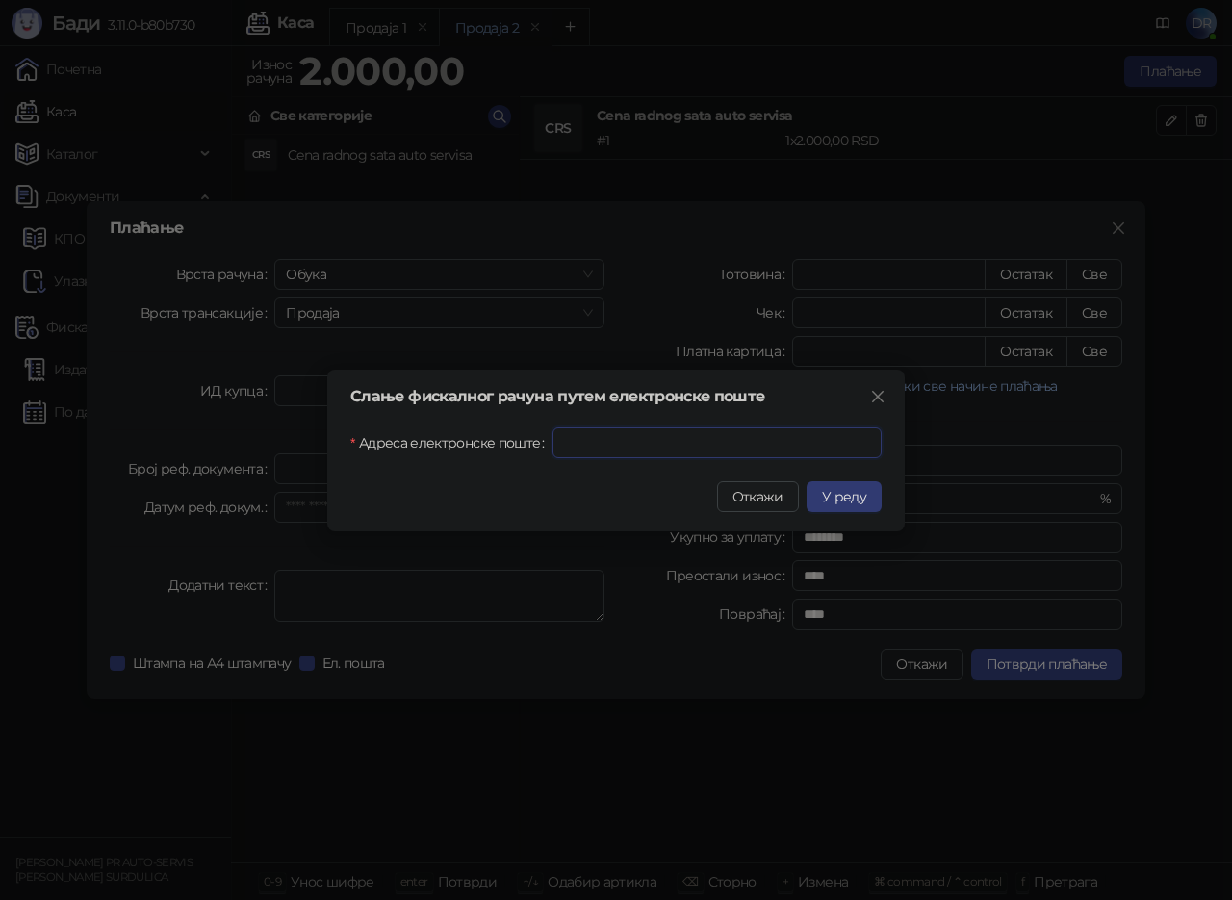
click at [626, 454] on input "Адреса електронске поште" at bounding box center [717, 442] width 329 height 31
type input "**********"
click input "submit" at bounding box center [0, 0] width 0 height 0
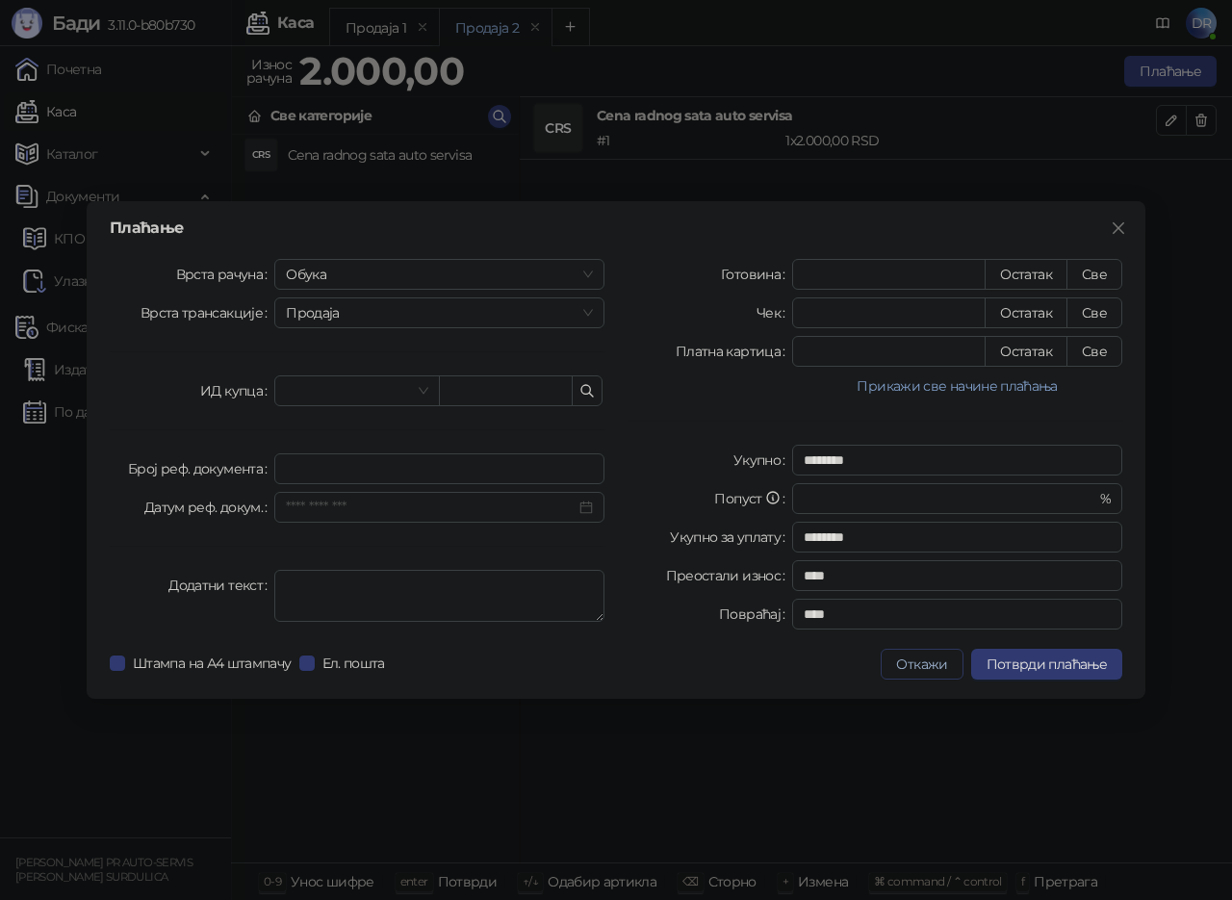
click at [949, 659] on button "Откажи" at bounding box center [922, 664] width 82 height 31
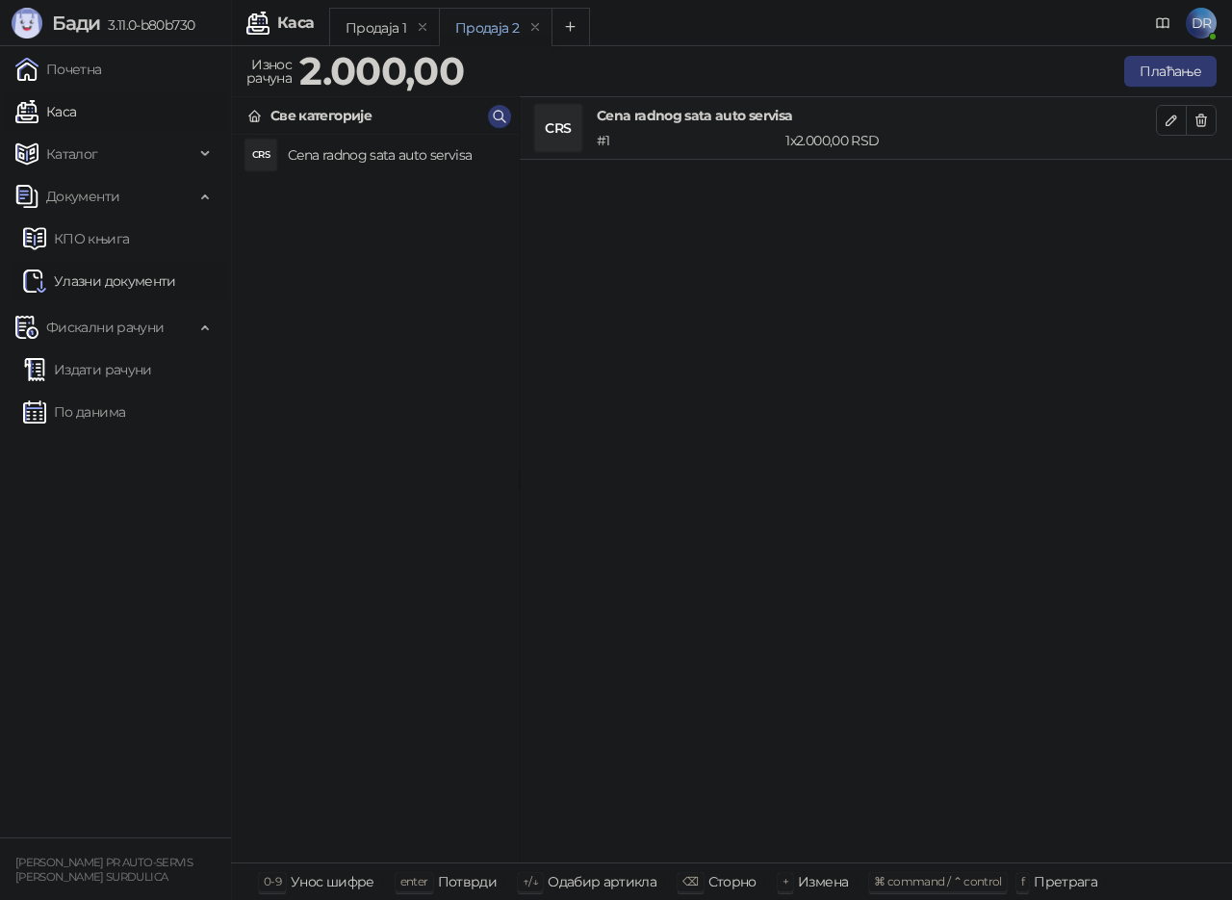
click at [126, 291] on link "Улазни документи" at bounding box center [99, 281] width 153 height 39
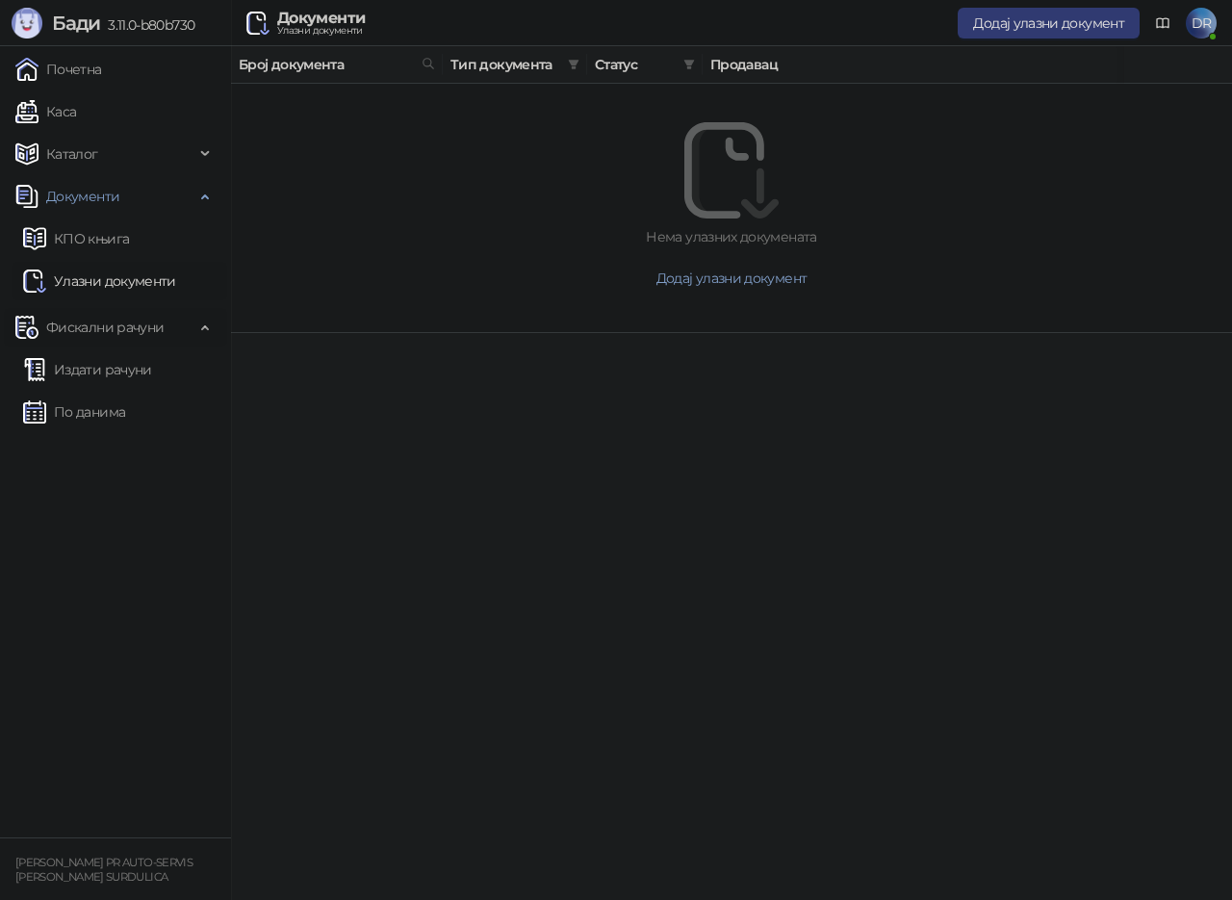
click at [97, 321] on span "Фискални рачуни" at bounding box center [104, 327] width 117 height 39
click at [98, 324] on span "Фискални рачуни" at bounding box center [104, 327] width 117 height 39
click at [101, 368] on link "Издати рачуни" at bounding box center [87, 369] width 129 height 39
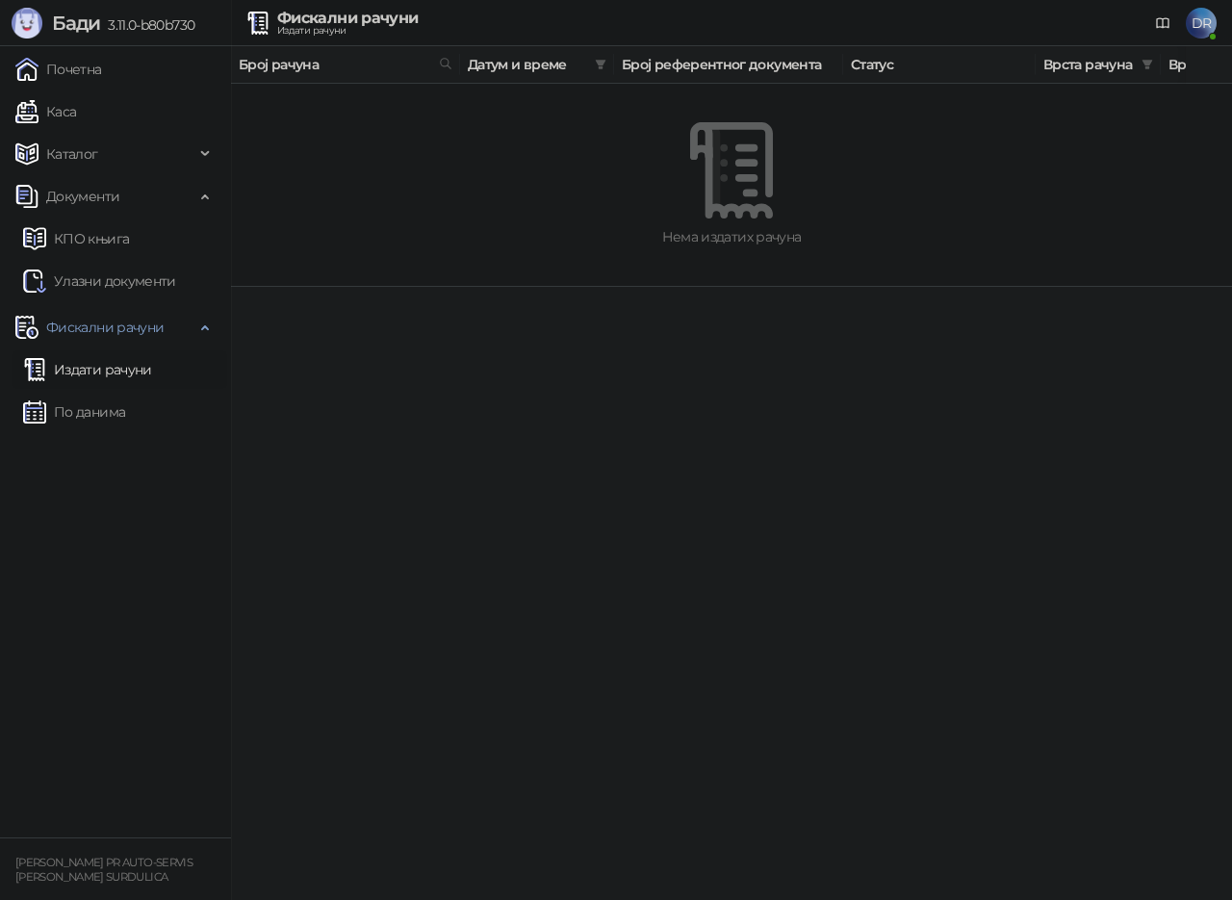
click at [303, 52] on th "Број рачуна" at bounding box center [345, 65] width 229 height 38
click at [327, 21] on div "Фискални рачуни" at bounding box center [347, 18] width 141 height 15
click at [238, 82] on th "Број рачуна" at bounding box center [345, 65] width 229 height 38
click at [270, 64] on span "Број рачуна" at bounding box center [335, 64] width 193 height 21
click at [114, 372] on link "Издати рачуни" at bounding box center [87, 369] width 129 height 39
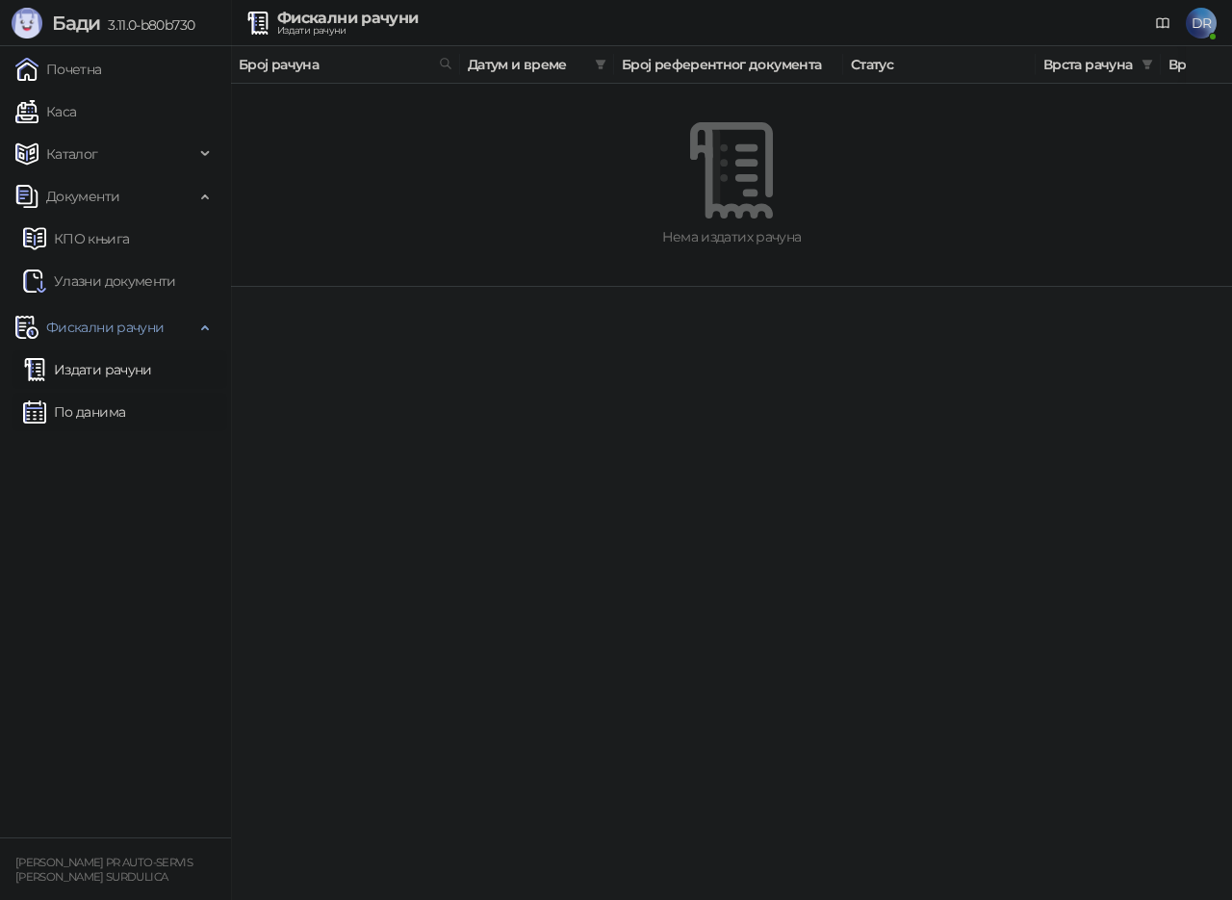
drag, startPoint x: 89, startPoint y: 421, endPoint x: 118, endPoint y: 423, distance: 29.9
click at [89, 421] on link "По данима" at bounding box center [74, 412] width 102 height 39
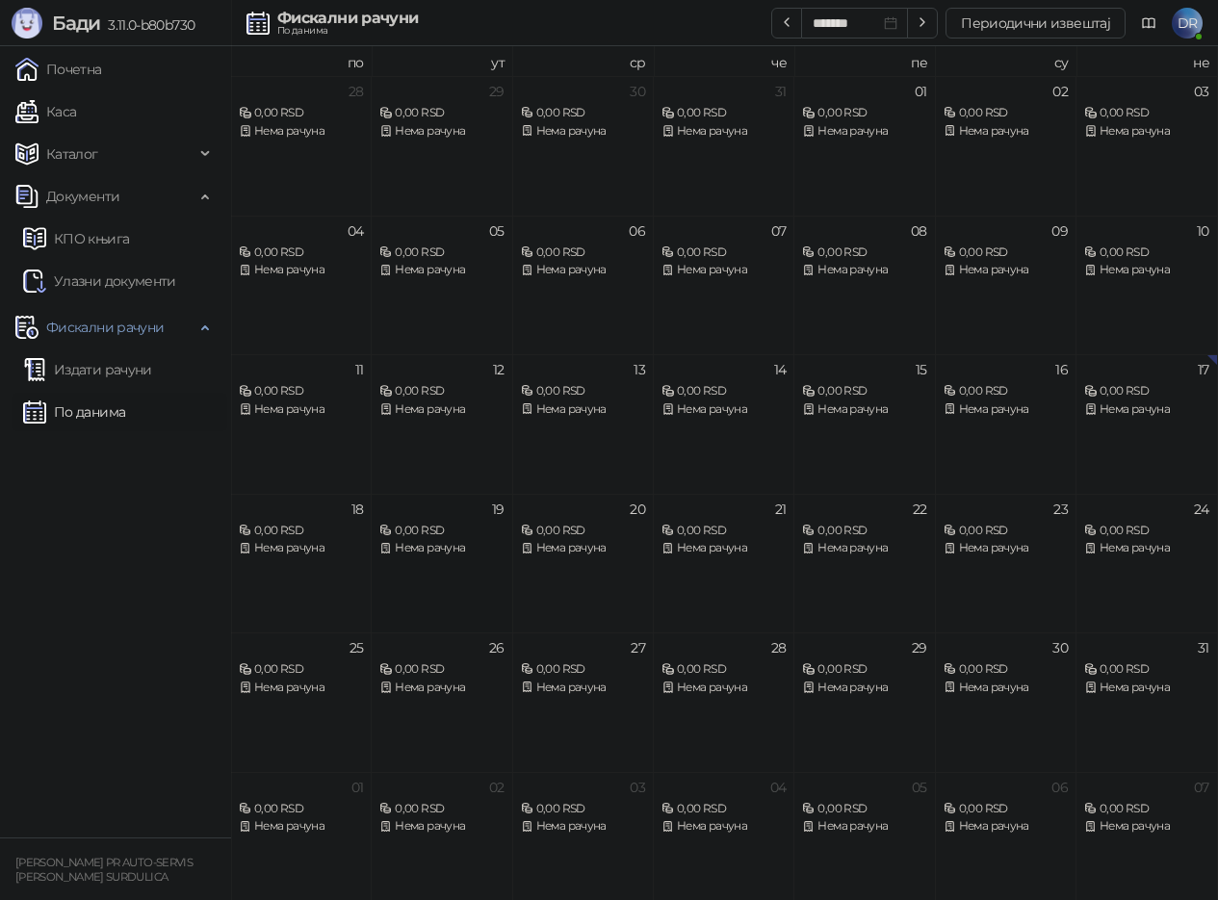
click at [405, 533] on div "0,00 RSD" at bounding box center [441, 531] width 124 height 18
click at [416, 546] on div "Нема рачуна" at bounding box center [441, 548] width 124 height 18
click at [352, 509] on div "18" at bounding box center [357, 509] width 13 height 13
click at [93, 285] on link "Улазни документи" at bounding box center [99, 281] width 153 height 39
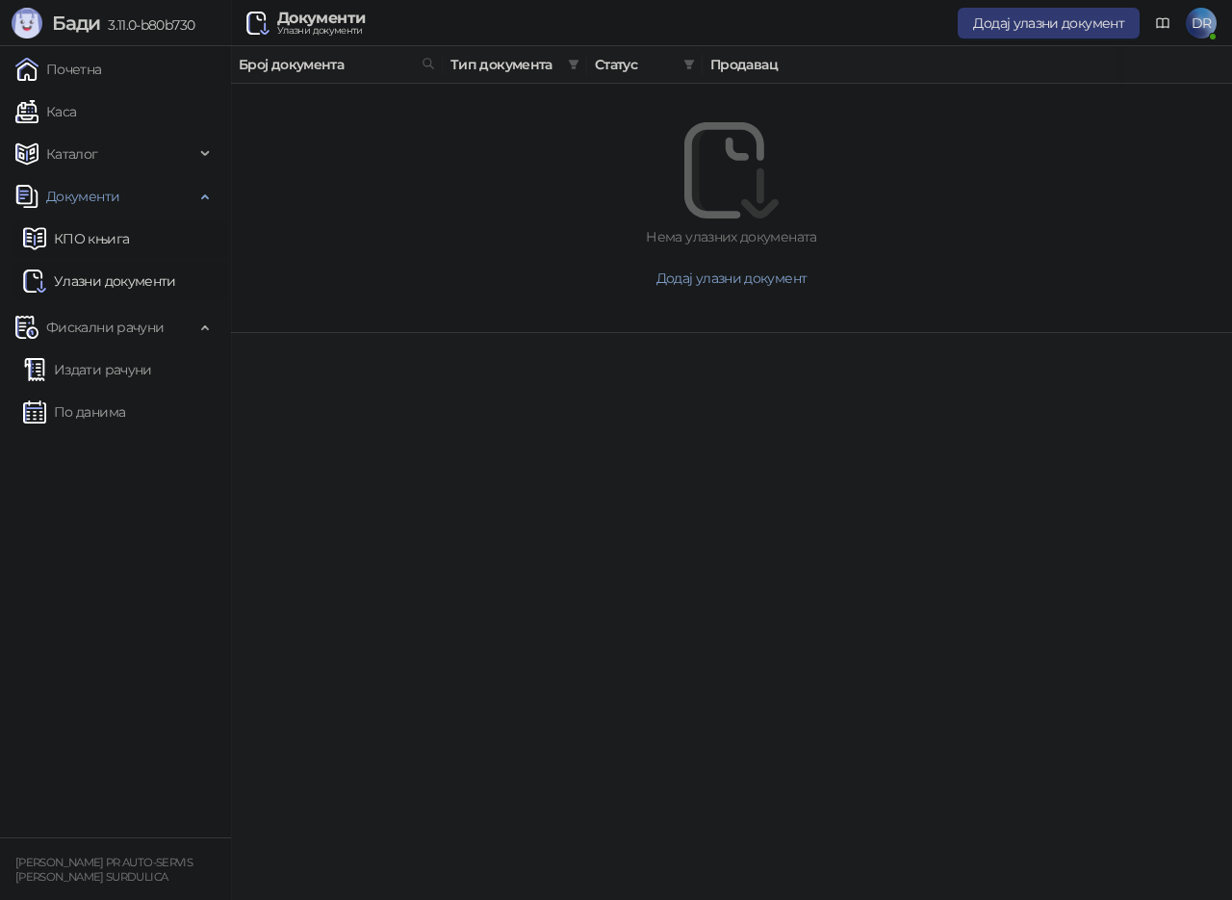
click at [86, 237] on link "КПО књига" at bounding box center [76, 239] width 106 height 39
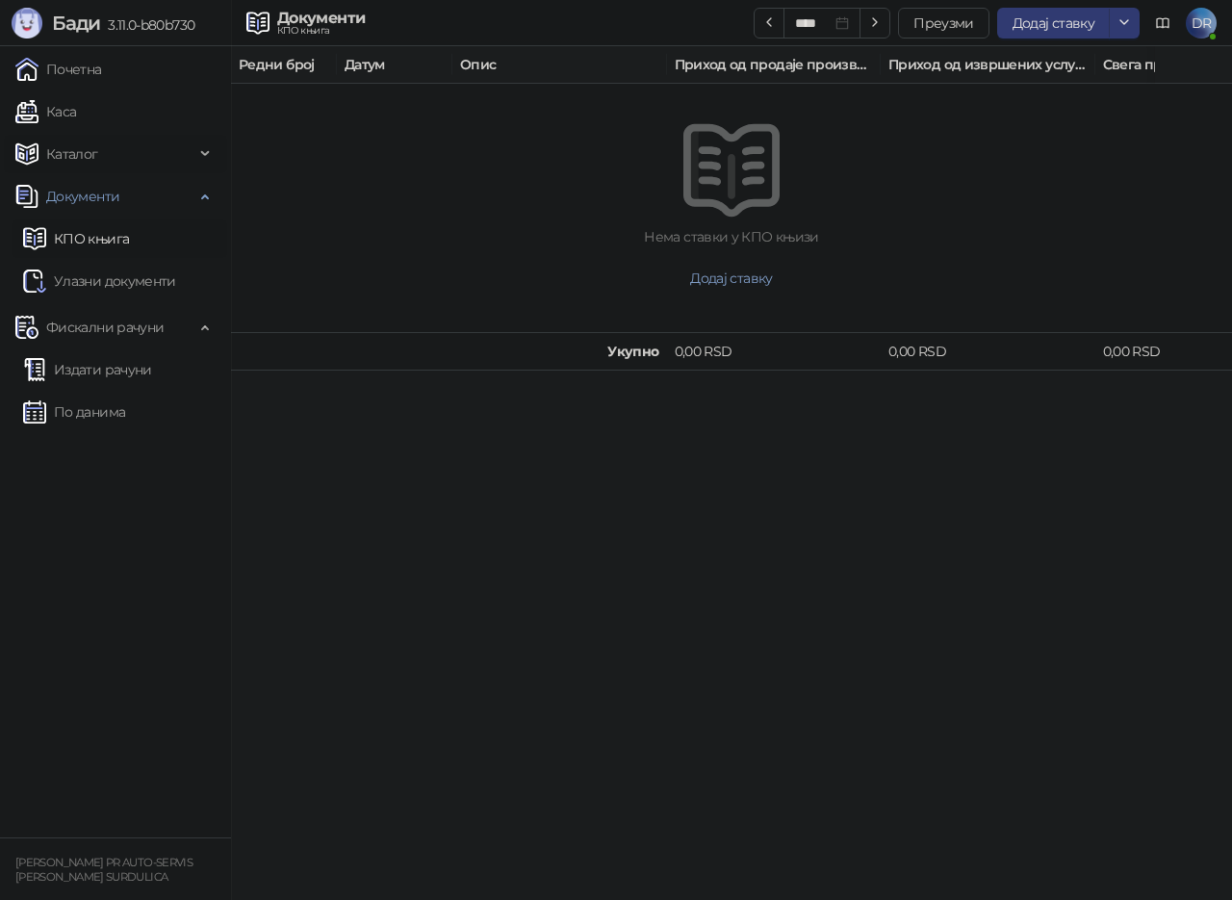
click at [87, 151] on span "Каталог" at bounding box center [72, 154] width 52 height 39
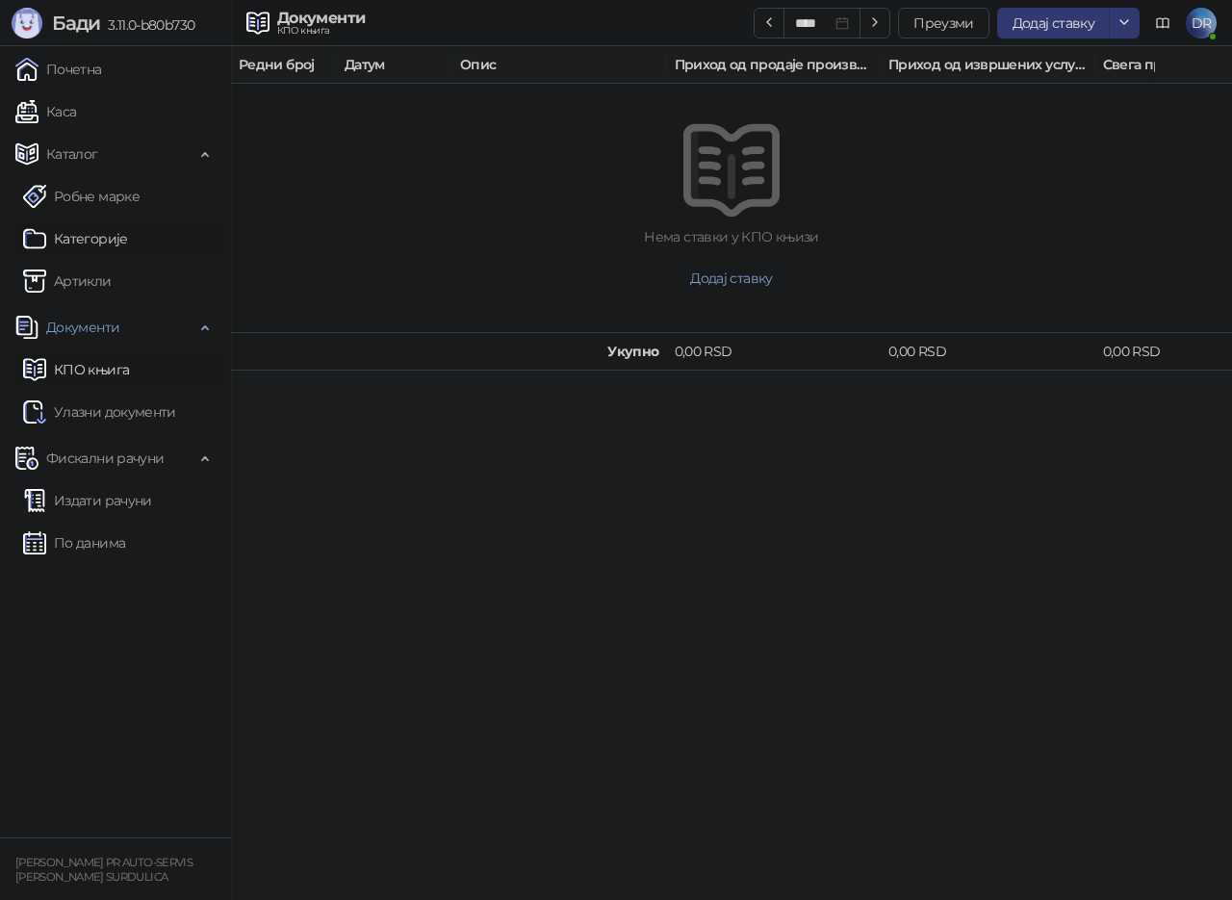
click at [114, 229] on link "Категорије" at bounding box center [75, 239] width 105 height 39
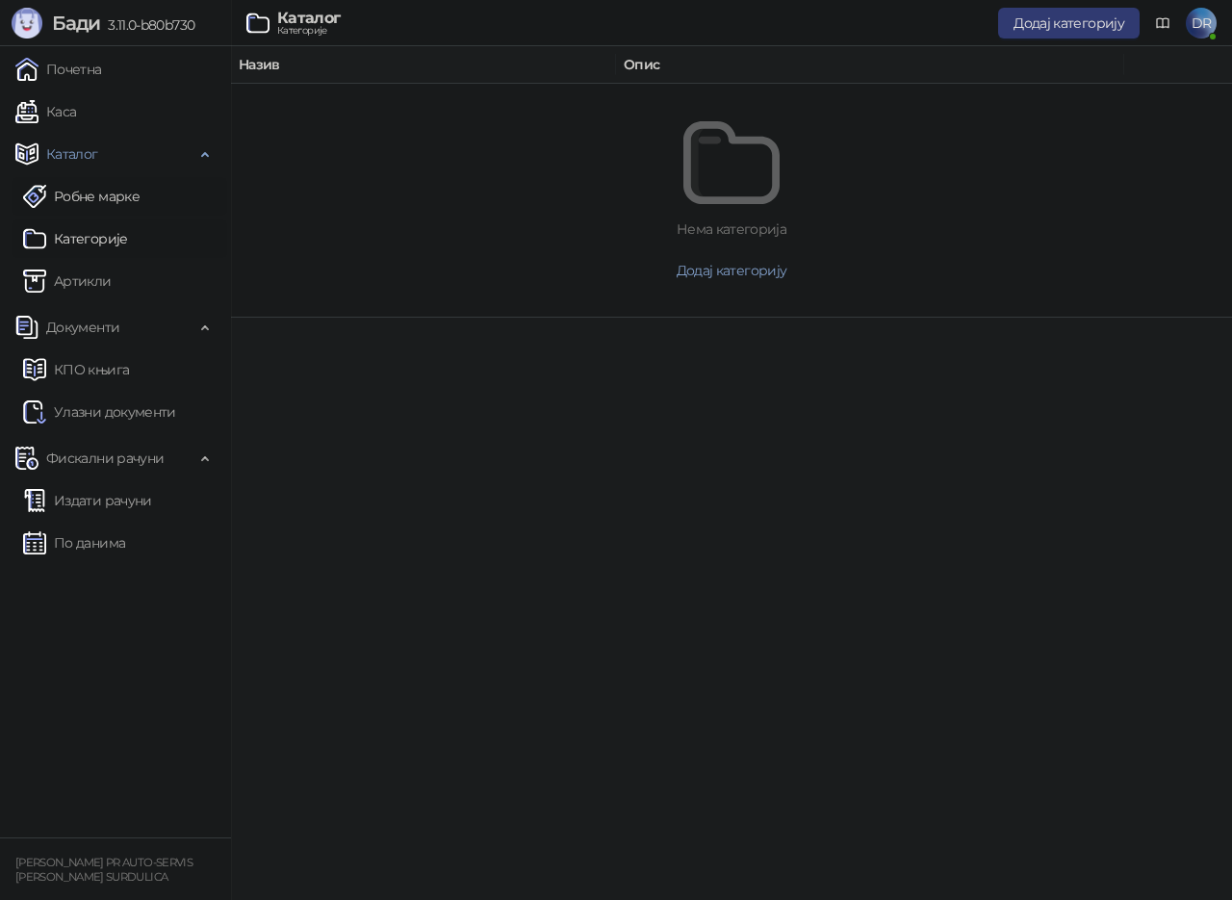
click at [95, 184] on link "Робне марке" at bounding box center [81, 196] width 117 height 39
click at [107, 199] on link "Робне марке" at bounding box center [81, 196] width 117 height 39
click at [102, 226] on link "Категорије" at bounding box center [75, 239] width 105 height 39
click at [58, 306] on ul "Почетна [PERSON_NAME] Робне марке [PERSON_NAME] Документи КПО књига Улазни доку…" at bounding box center [115, 441] width 231 height 791
click at [68, 317] on span "Документи" at bounding box center [82, 327] width 73 height 39
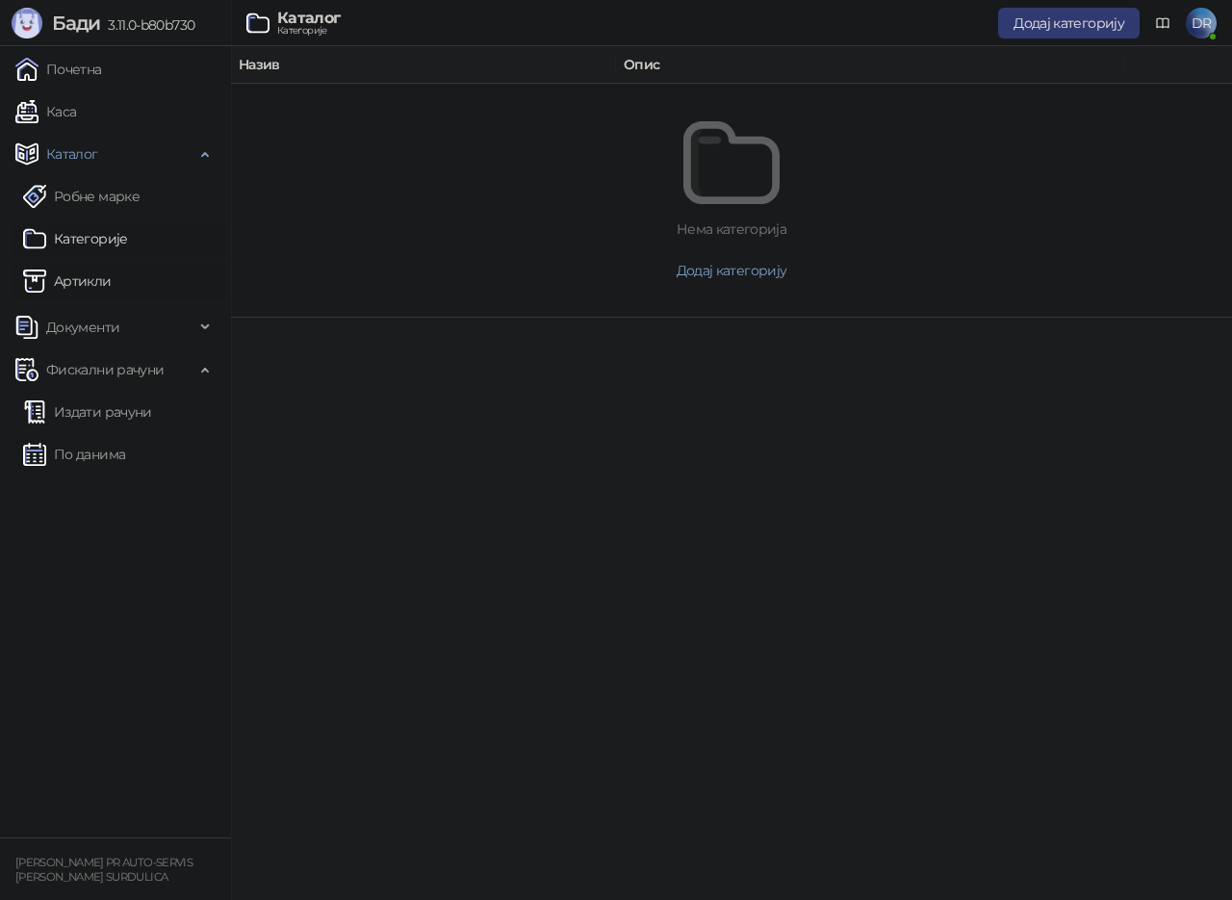
click at [85, 274] on link "Артикли" at bounding box center [67, 281] width 89 height 39
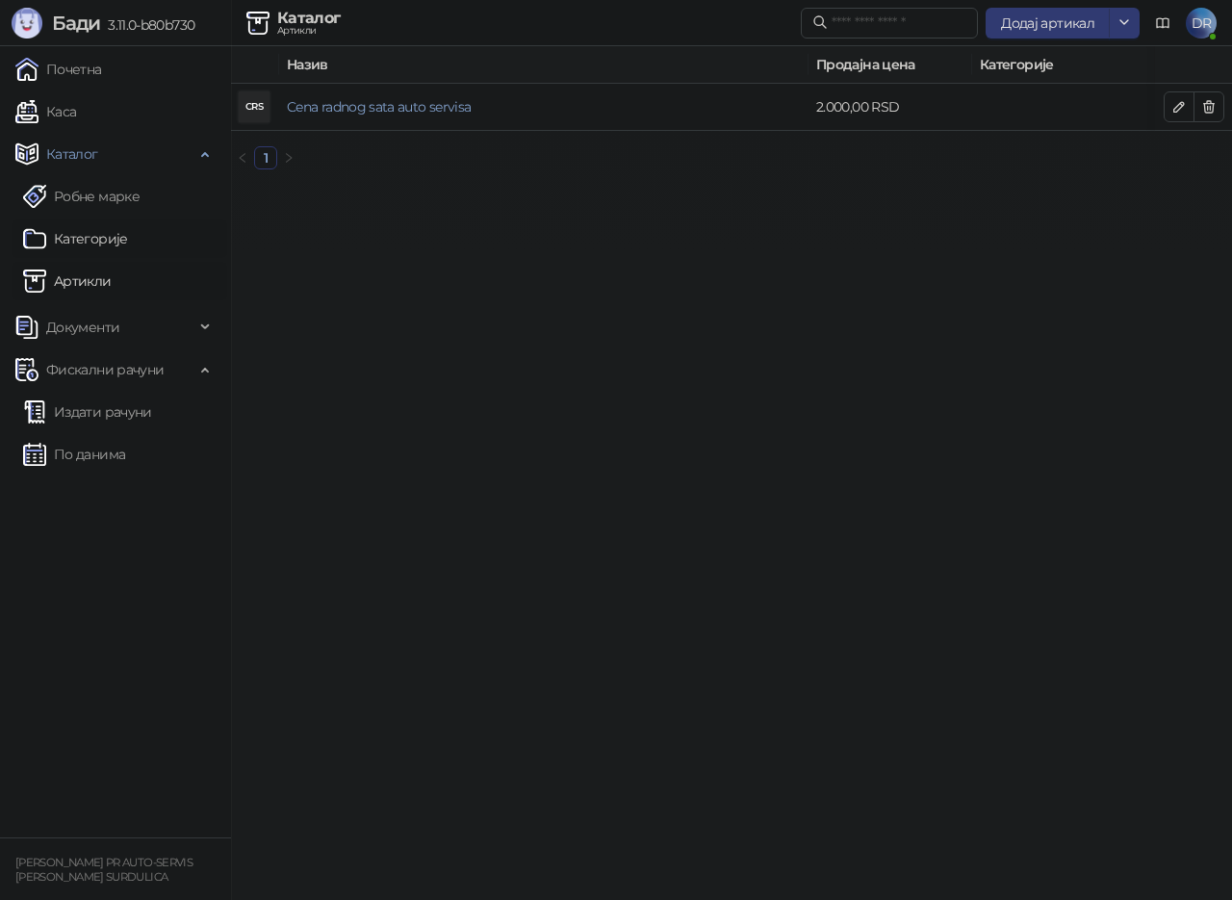
click at [99, 224] on link "Категорије" at bounding box center [75, 239] width 105 height 39
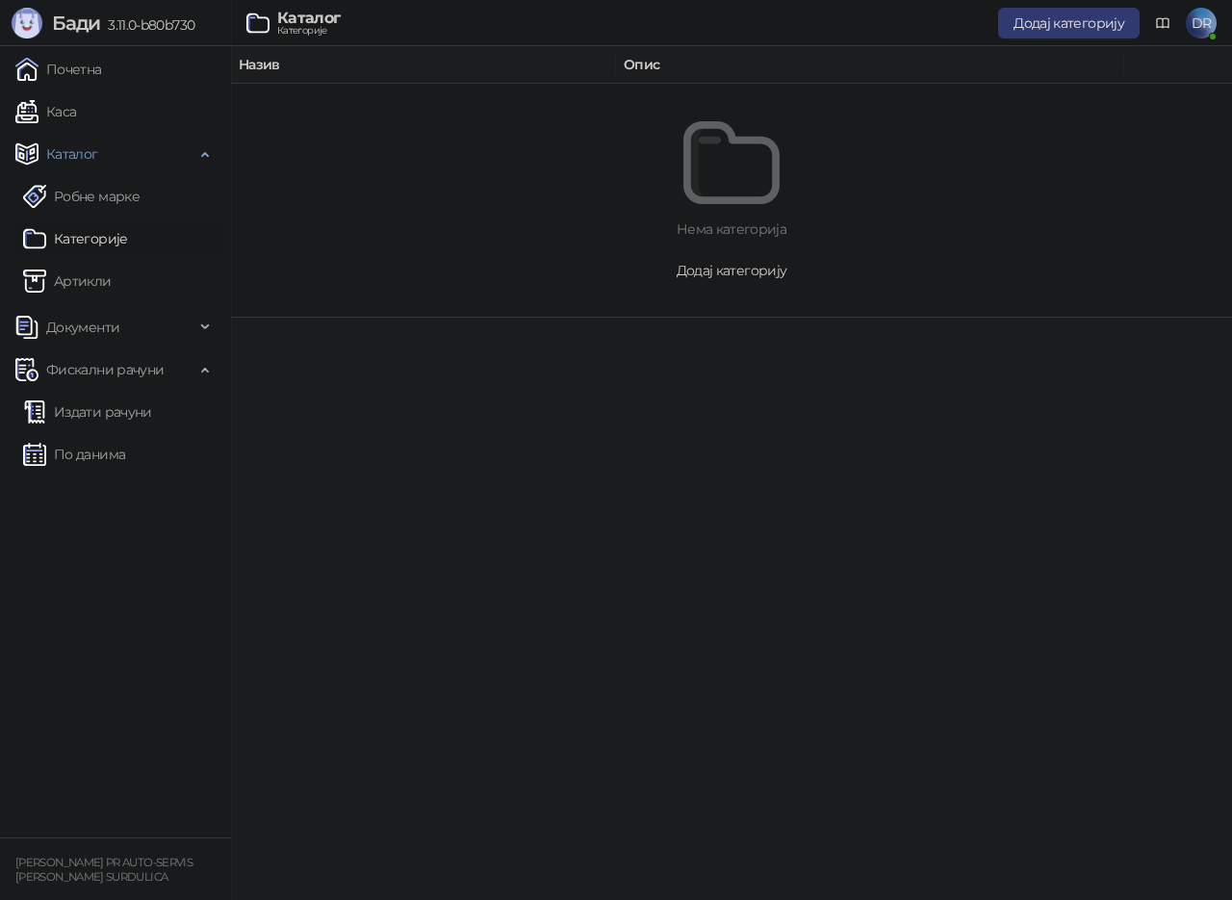
click at [733, 272] on span "Додај категорију" at bounding box center [732, 270] width 111 height 17
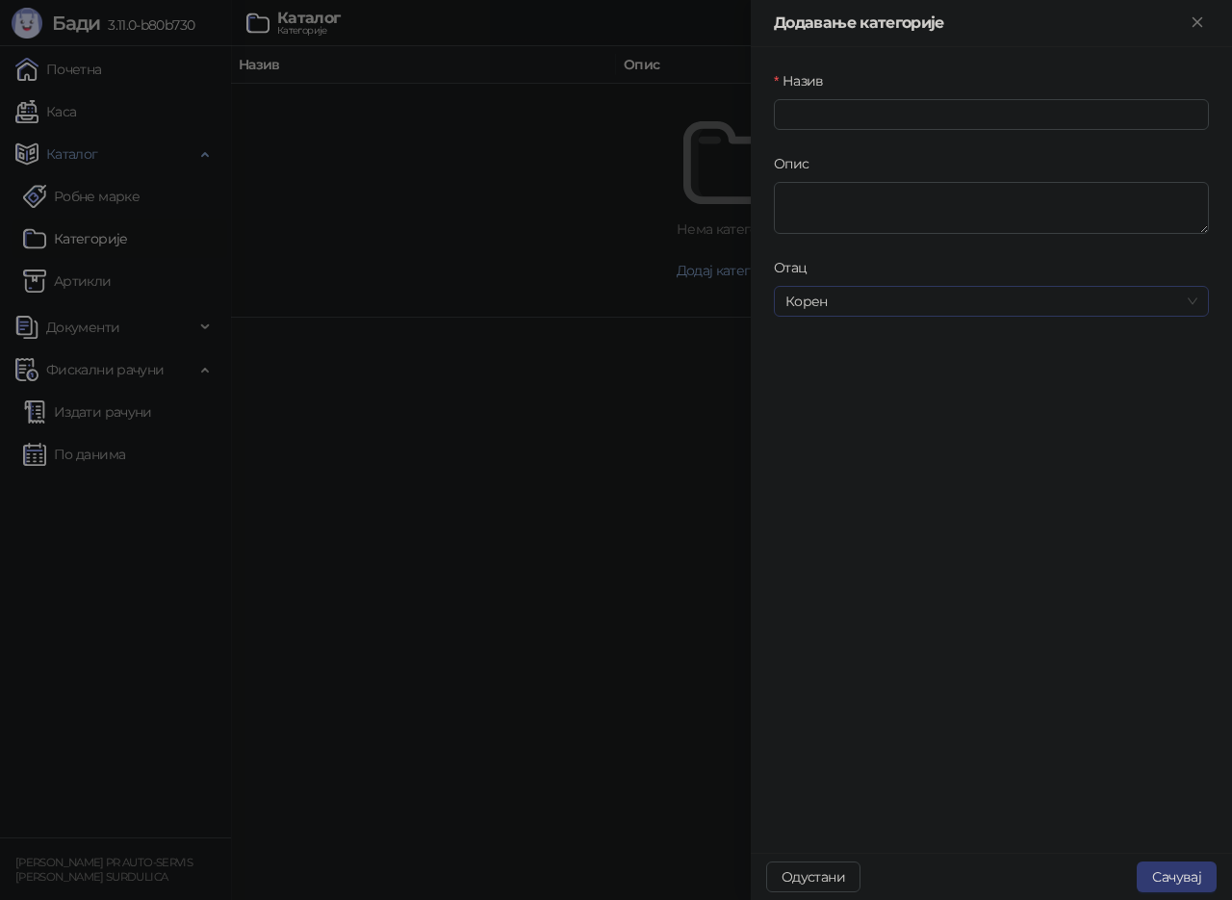
click at [845, 312] on span "Корен" at bounding box center [992, 301] width 412 height 29
click at [580, 404] on div at bounding box center [616, 450] width 1232 height 900
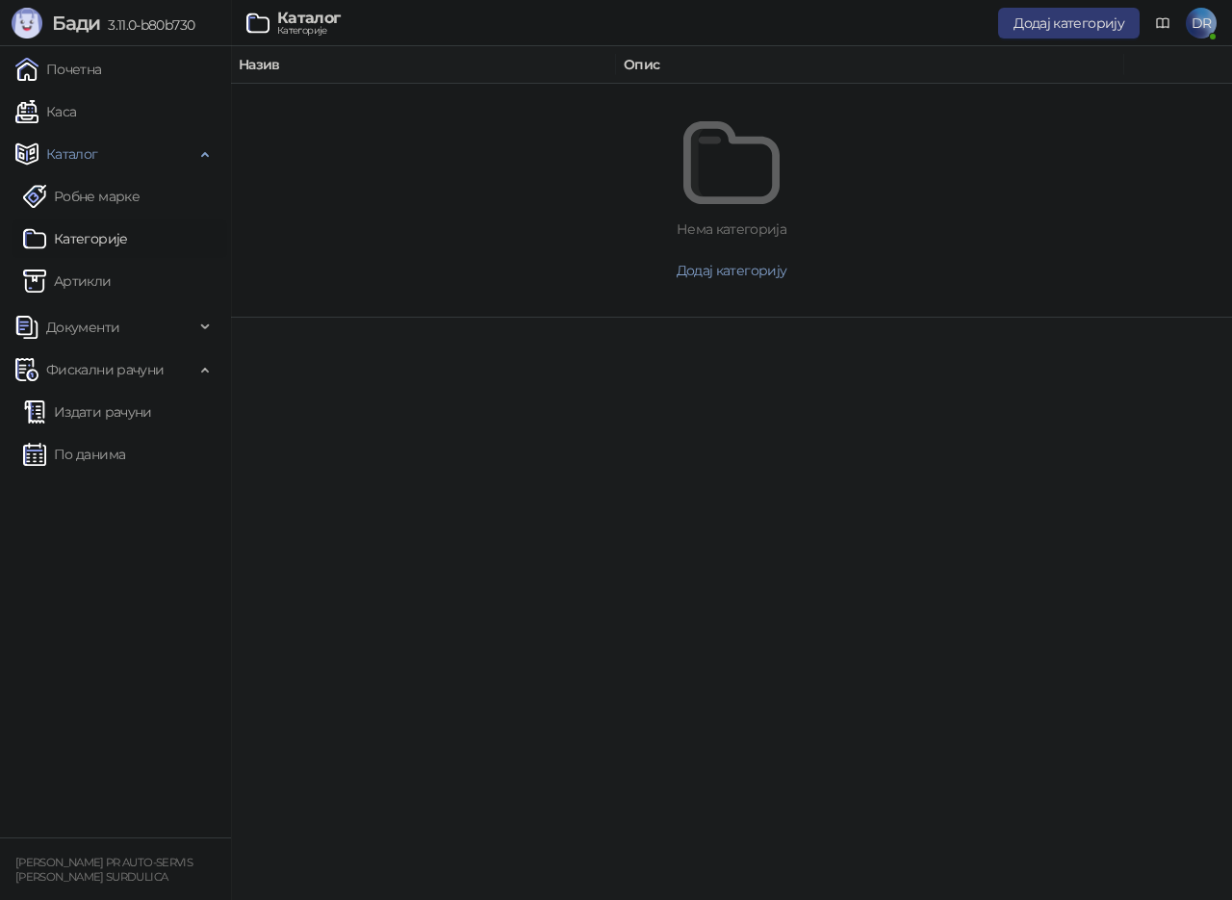
click at [115, 868] on small "[PERSON_NAME] PR AUTO-SERVIS [PERSON_NAME] SURDULICA" at bounding box center [103, 870] width 177 height 28
click at [1078, 19] on span "Додај категорију" at bounding box center [1069, 22] width 111 height 17
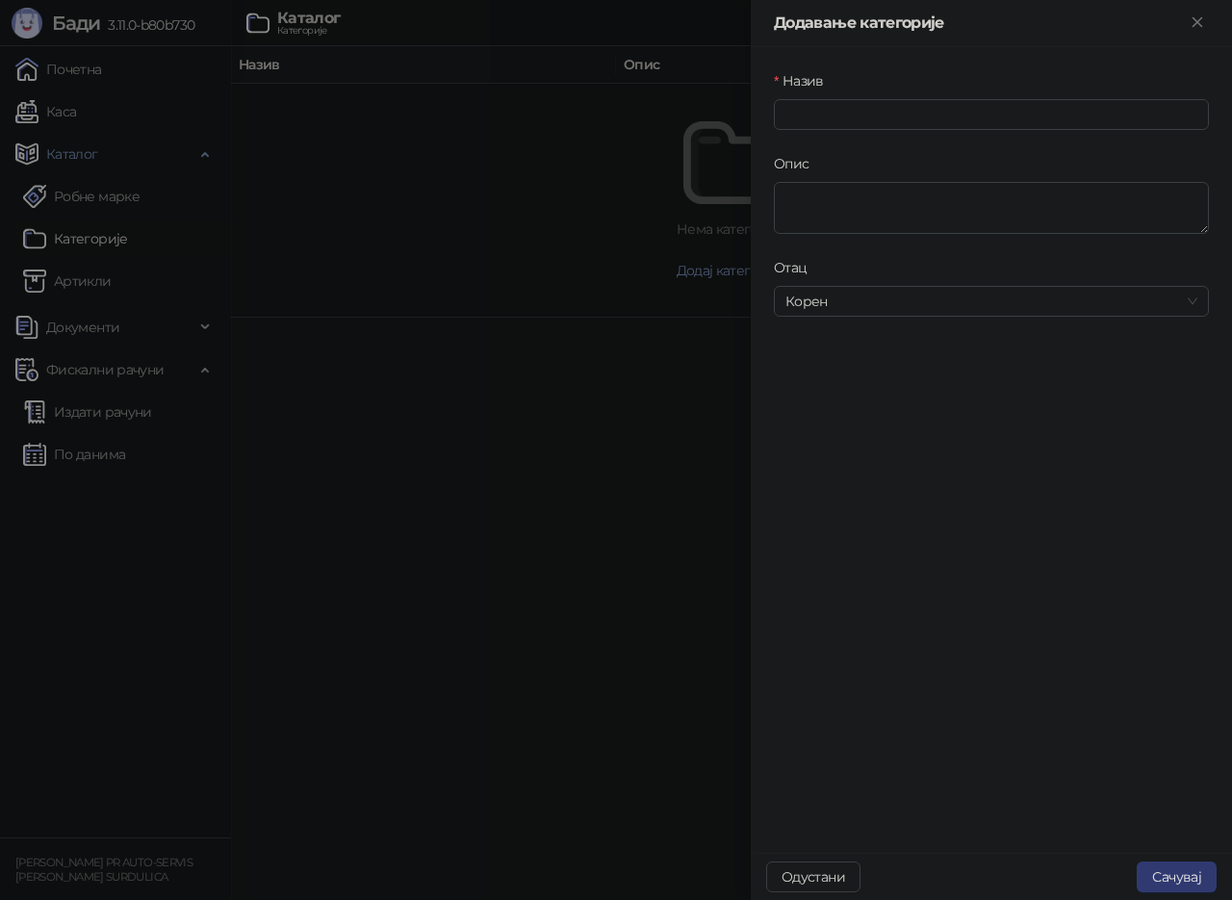
click at [451, 243] on div at bounding box center [616, 450] width 1232 height 900
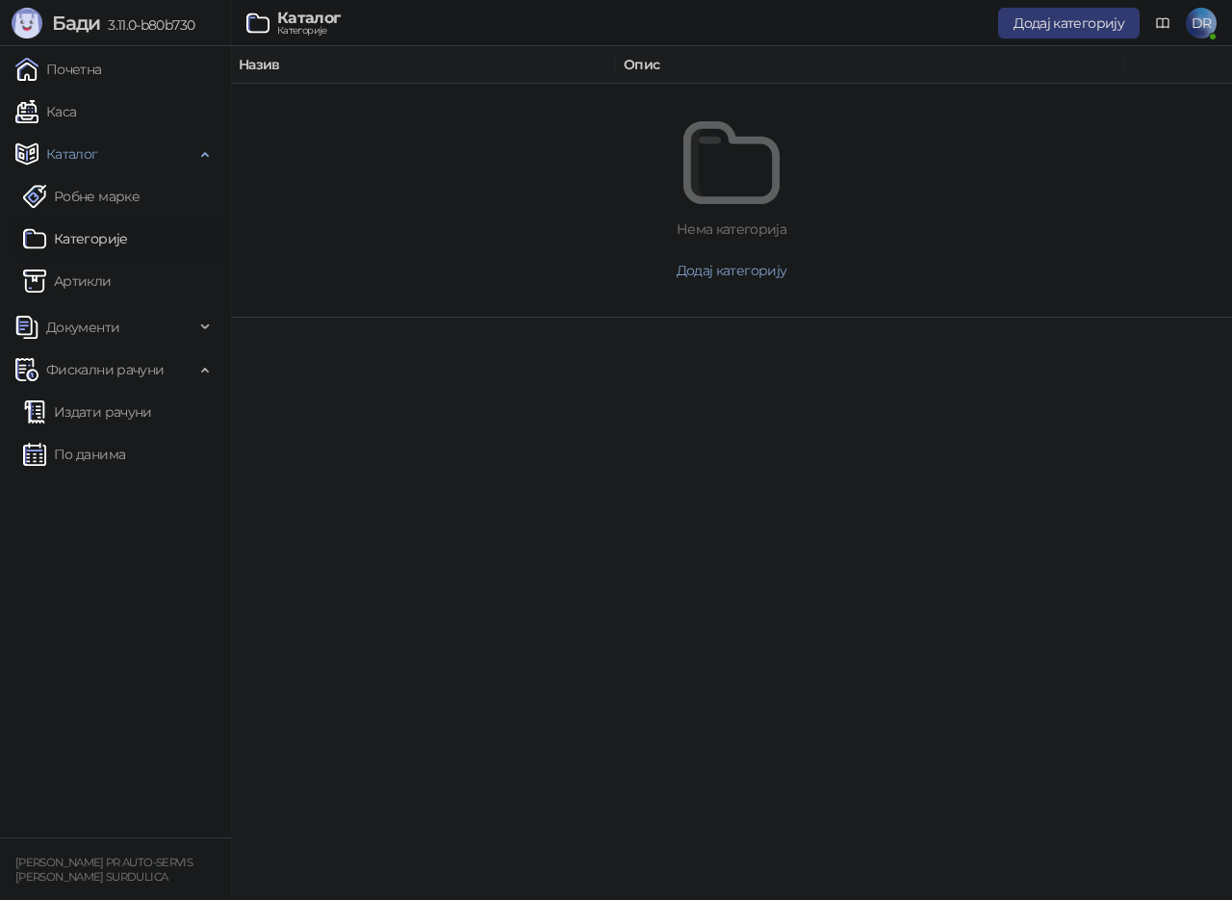
click at [1205, 20] on span "DR" at bounding box center [1201, 23] width 31 height 31
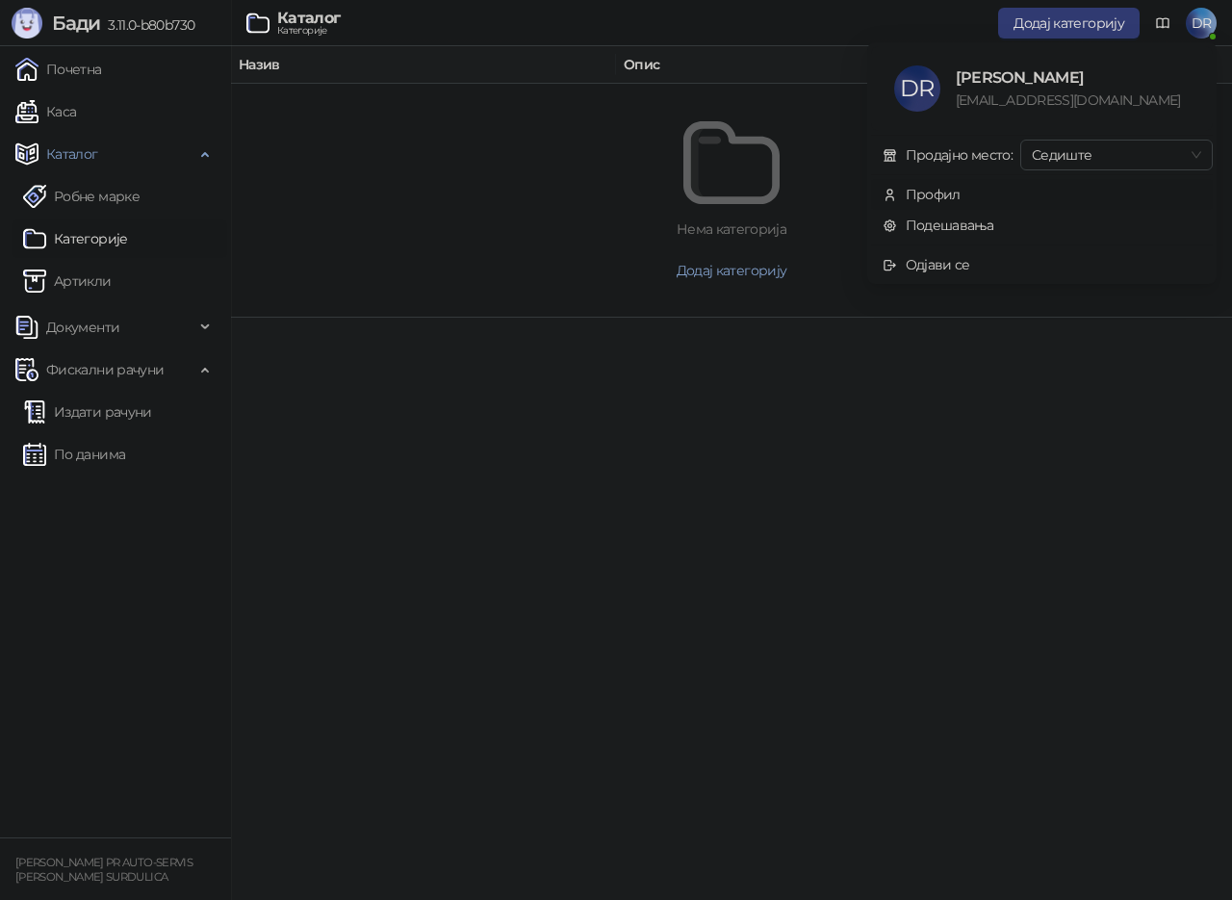
click at [934, 188] on div "Профил" at bounding box center [933, 194] width 55 height 21
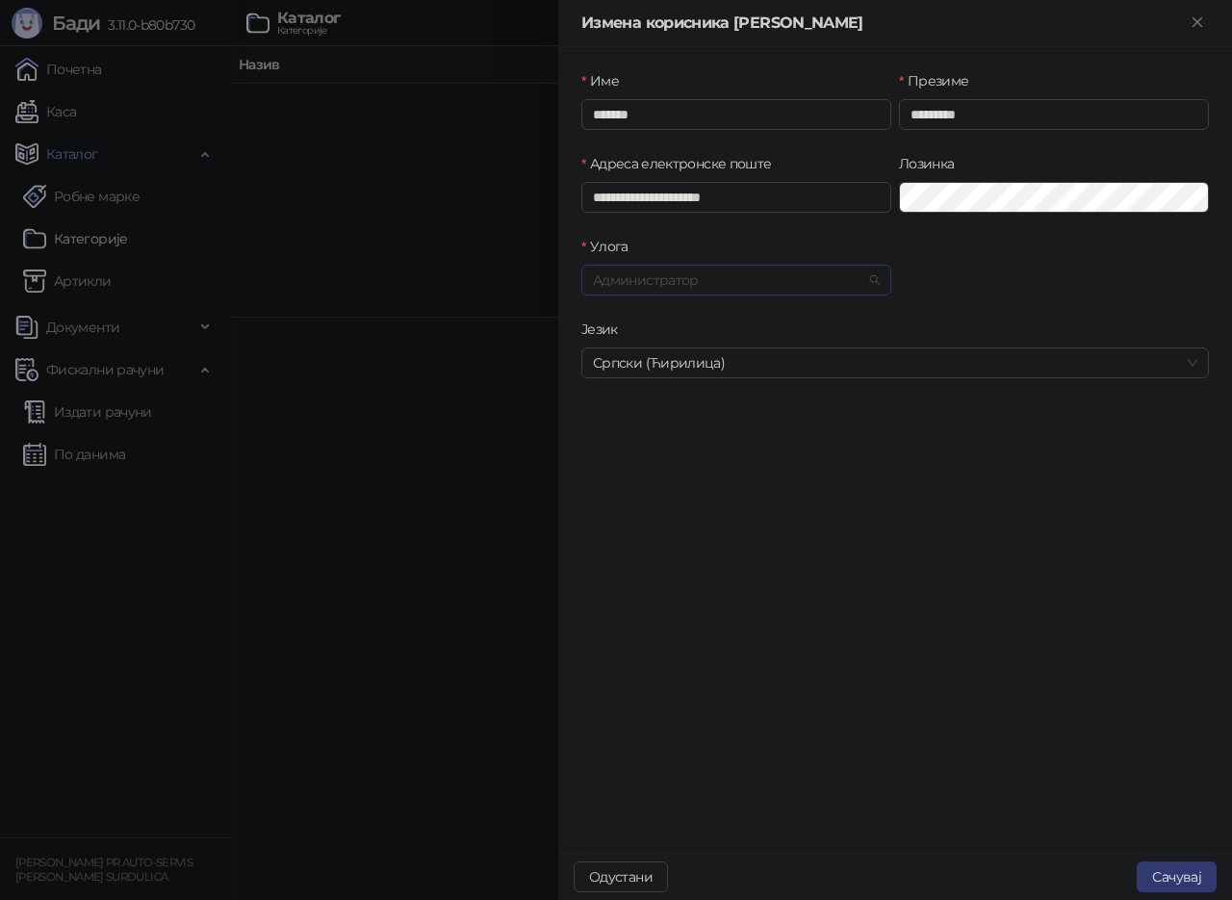
click at [794, 282] on span "Администратор" at bounding box center [736, 280] width 287 height 29
drag, startPoint x: 1034, startPoint y: 274, endPoint x: 886, endPoint y: 391, distance: 188.6
click at [1032, 278] on div "Улога Администратор" at bounding box center [895, 277] width 635 height 83
click at [179, 613] on div at bounding box center [616, 450] width 1232 height 900
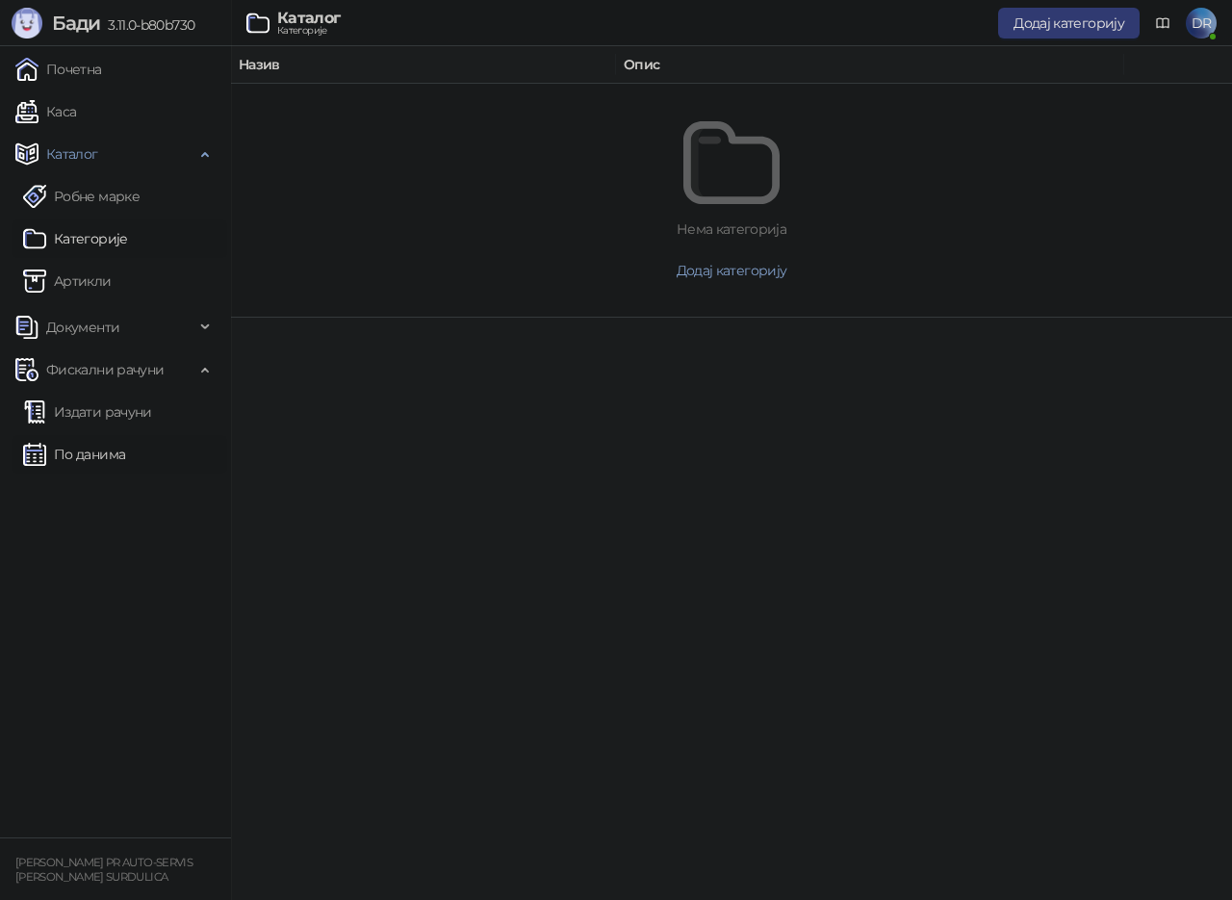
click at [108, 441] on link "По данима" at bounding box center [74, 454] width 102 height 39
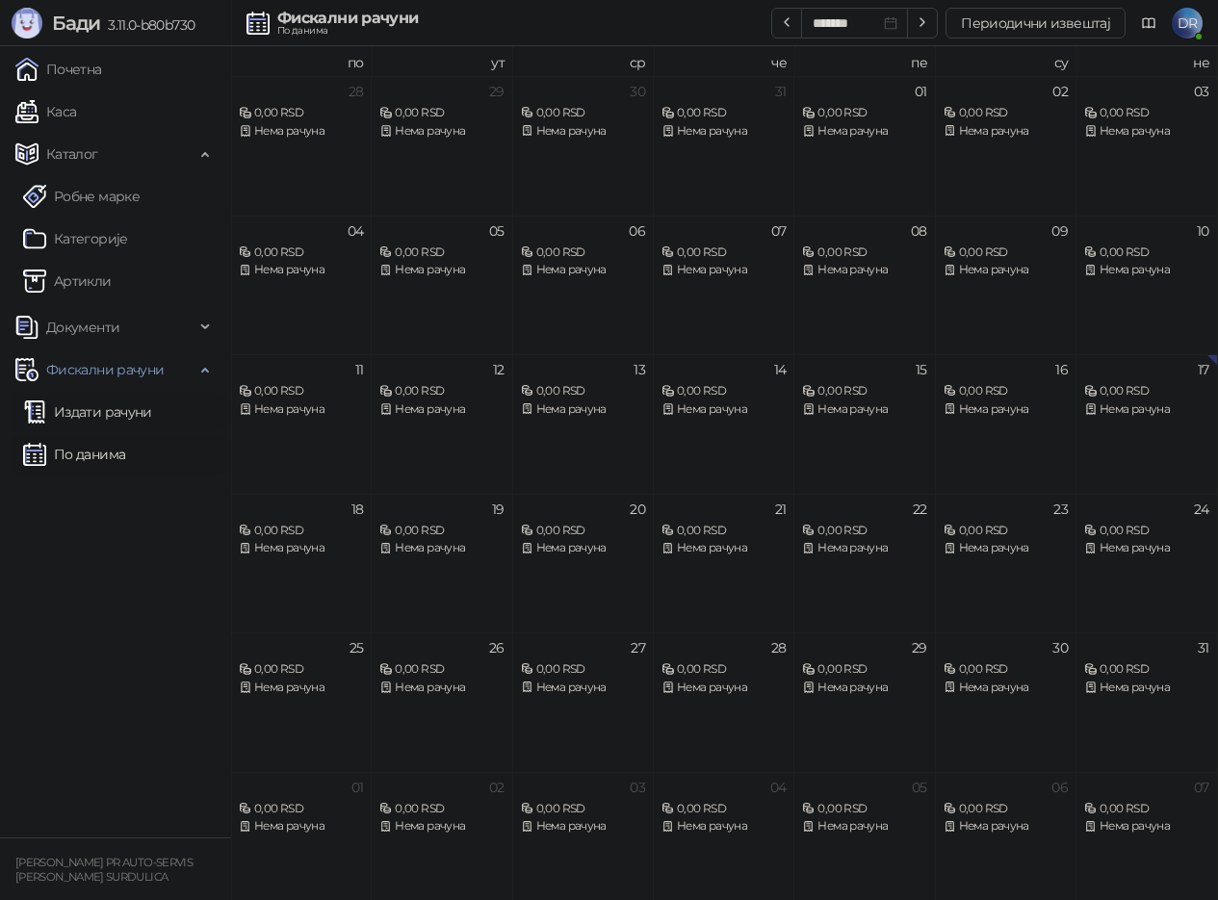
click at [98, 410] on link "Издати рачуни" at bounding box center [87, 412] width 129 height 39
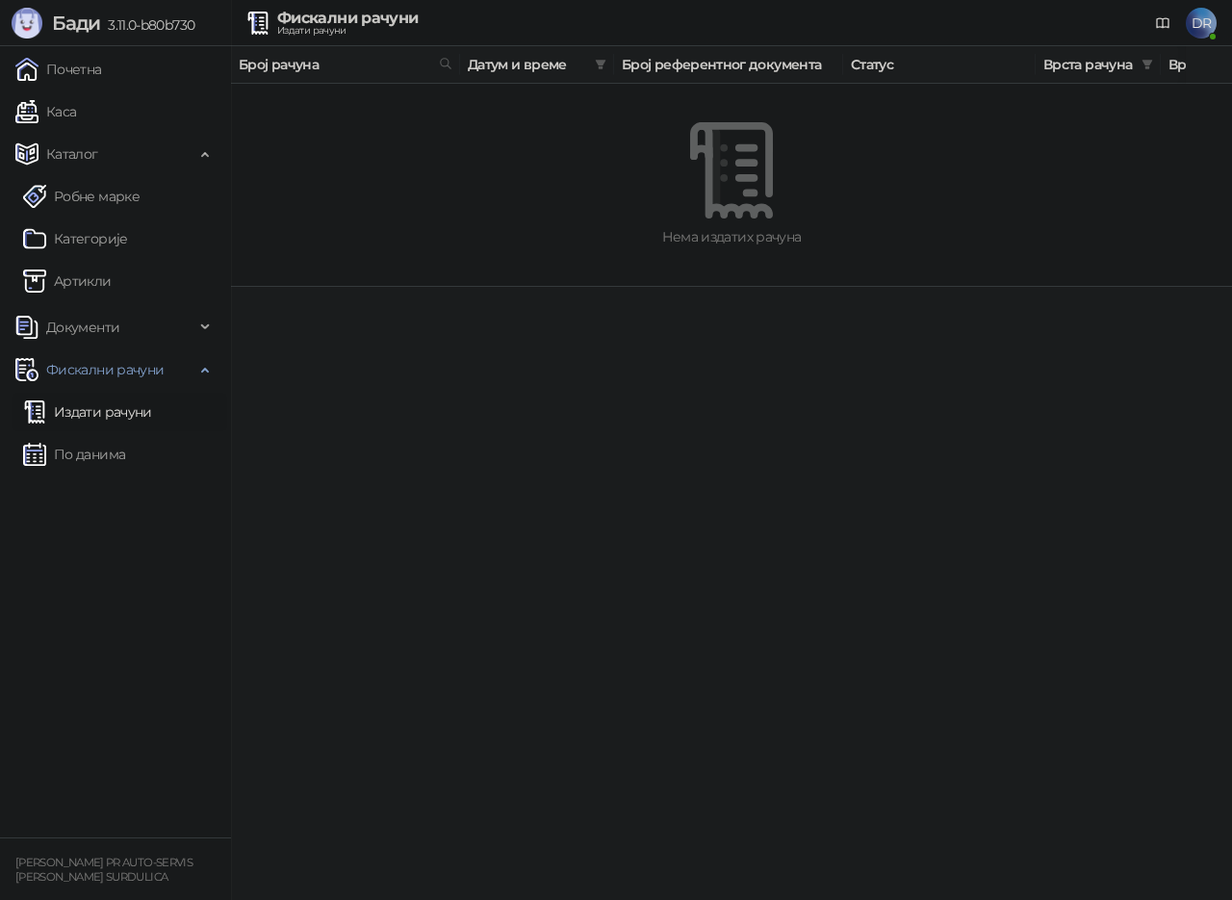
click at [1178, 67] on span "Врста трансакције" at bounding box center [1233, 64] width 129 height 21
click at [76, 60] on link "Почетна" at bounding box center [58, 69] width 87 height 39
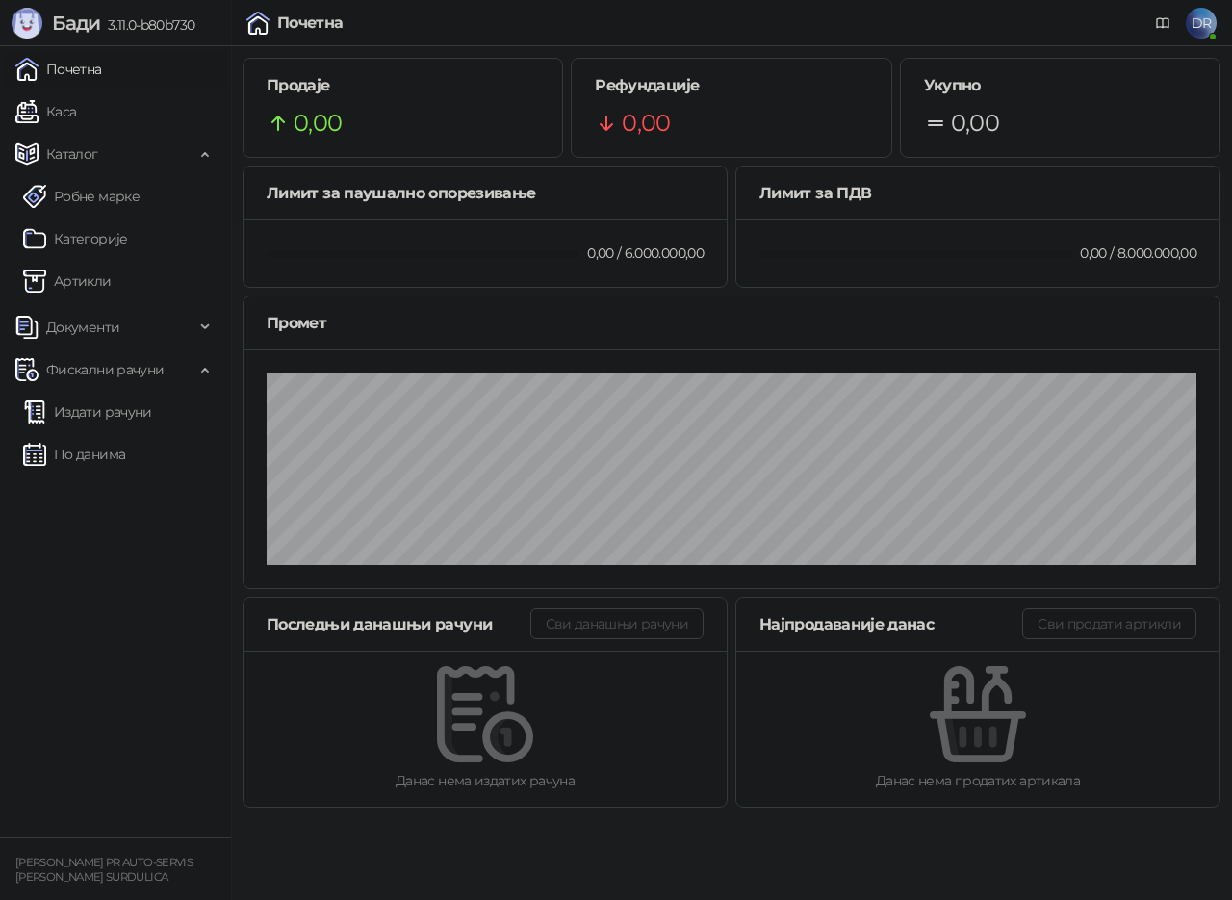
click at [54, 56] on link "Почетна" at bounding box center [58, 69] width 87 height 39
click at [51, 66] on link "Почетна" at bounding box center [58, 69] width 87 height 39
click at [104, 413] on link "Издати рачуни" at bounding box center [87, 412] width 129 height 39
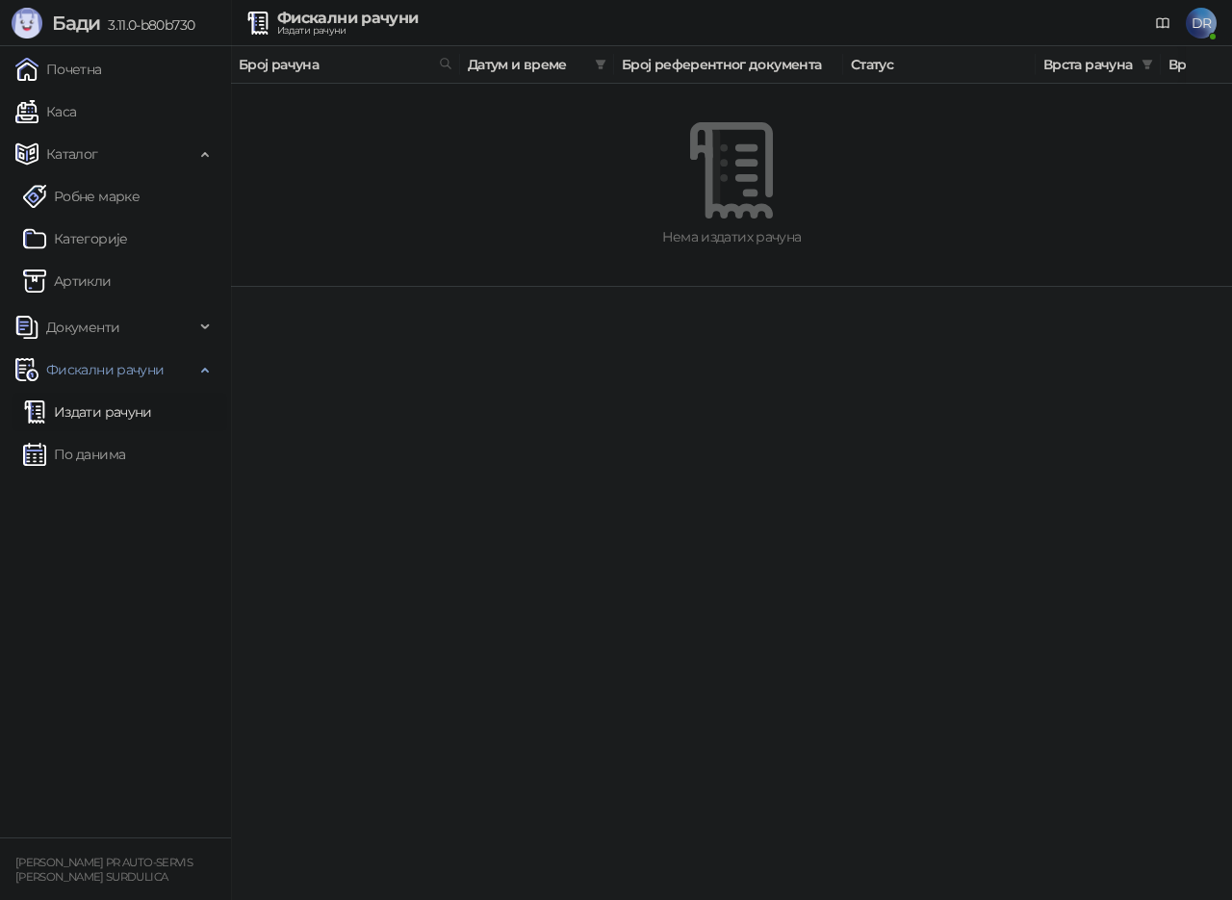
drag, startPoint x: 678, startPoint y: 249, endPoint x: 754, endPoint y: 213, distance: 84.4
click at [684, 248] on div "Нема издатих рачуна" at bounding box center [731, 184] width 955 height 171
click at [758, 117] on div "Нема издатих рачуна" at bounding box center [731, 184] width 955 height 171
drag, startPoint x: 734, startPoint y: 118, endPoint x: 362, endPoint y: 242, distance: 391.6
click at [666, 131] on div "Нема издатих рачуна" at bounding box center [731, 184] width 955 height 171
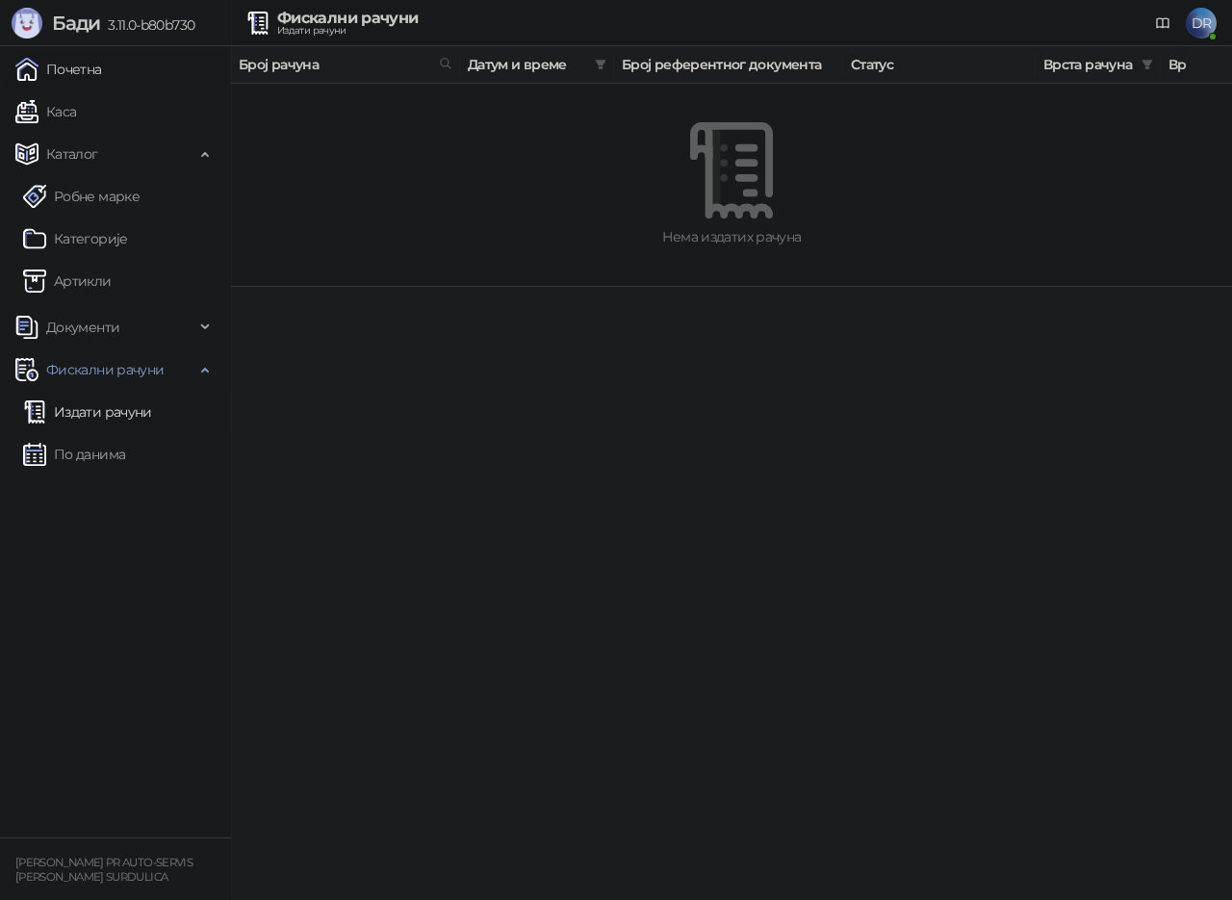
click at [84, 66] on link "Почетна" at bounding box center [58, 69] width 87 height 39
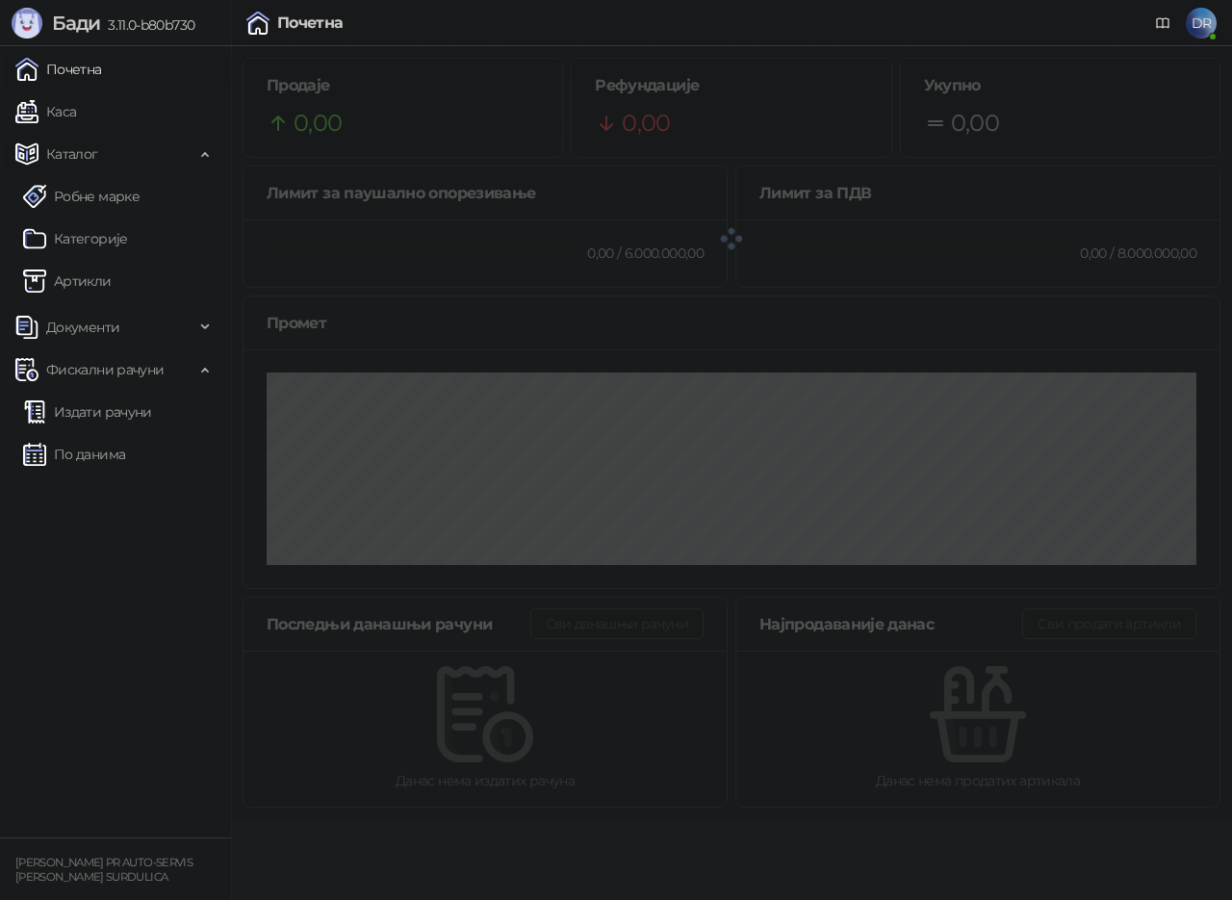
click at [61, 143] on span "Каталог" at bounding box center [72, 154] width 52 height 39
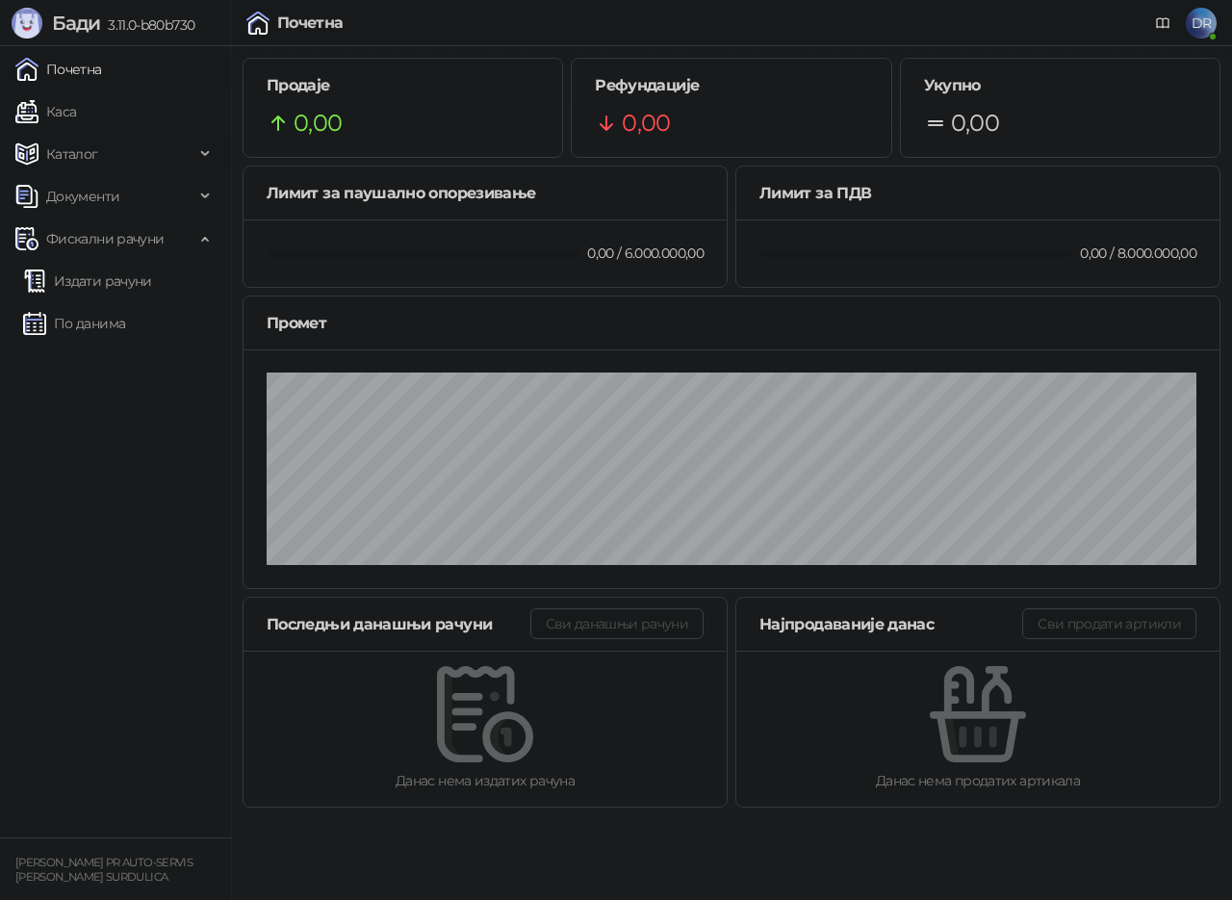
click at [73, 153] on span "Каталог" at bounding box center [72, 154] width 52 height 39
click at [98, 328] on span "Документи" at bounding box center [82, 327] width 73 height 39
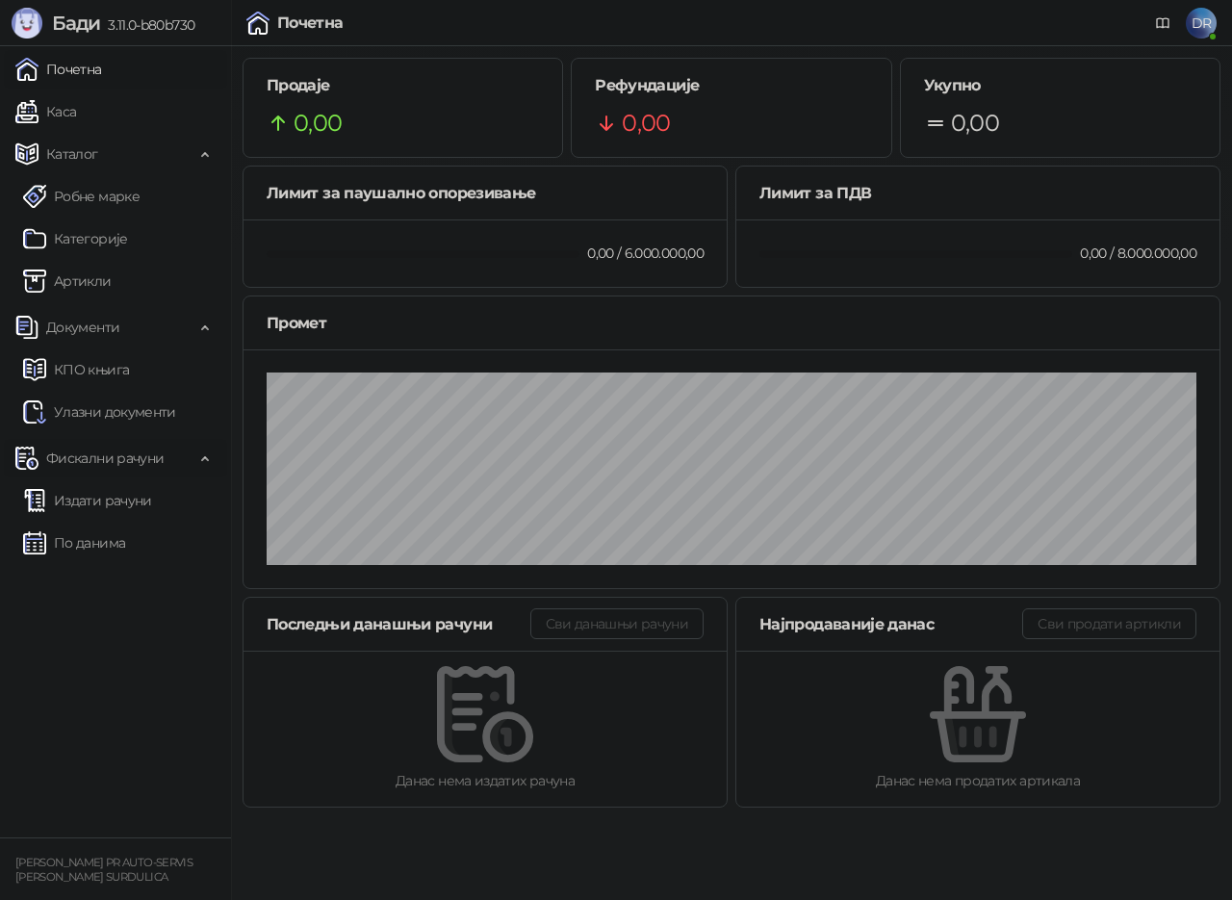
click at [122, 455] on span "Фискални рачуни" at bounding box center [104, 458] width 117 height 39
click at [117, 497] on link "Издати рачуни" at bounding box center [87, 500] width 129 height 39
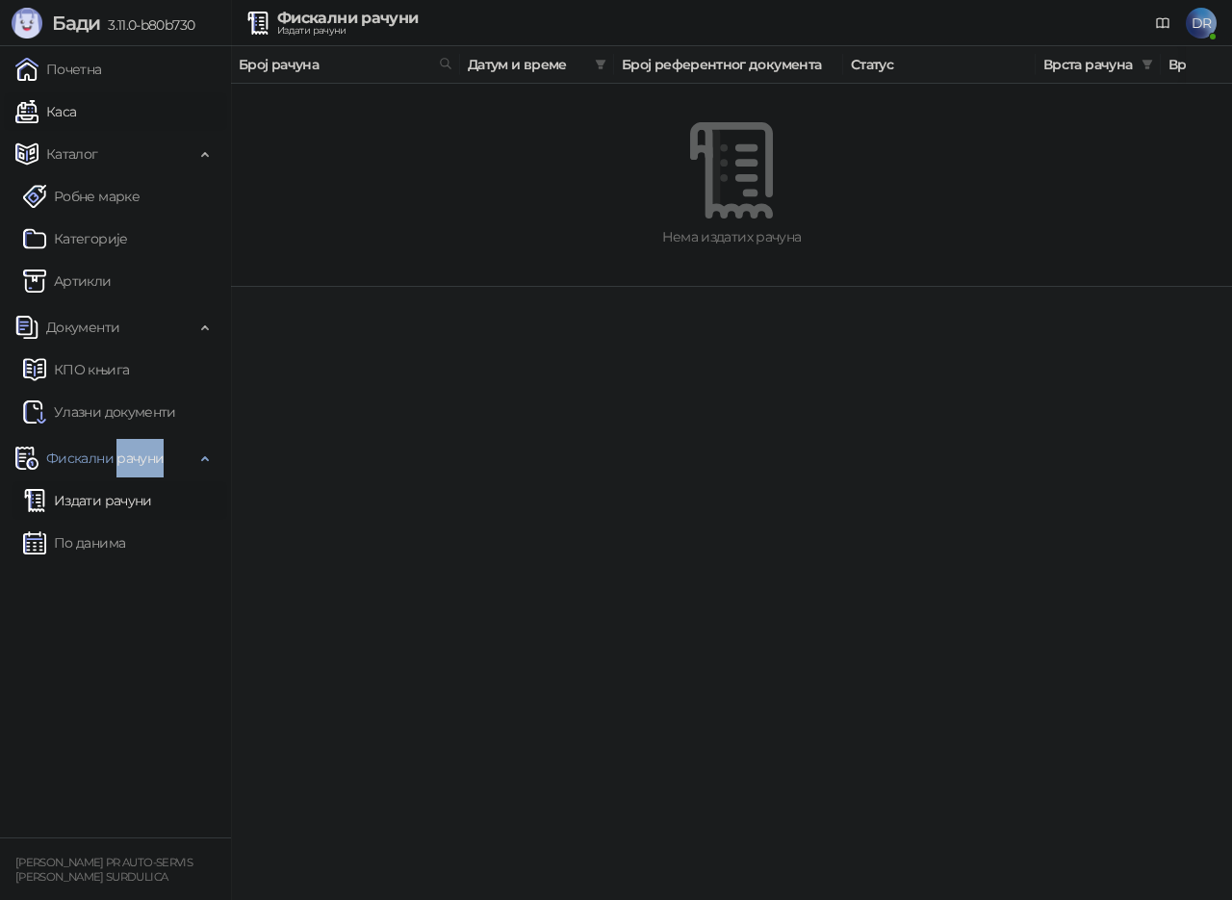
click at [58, 107] on link "Каса" at bounding box center [45, 111] width 61 height 39
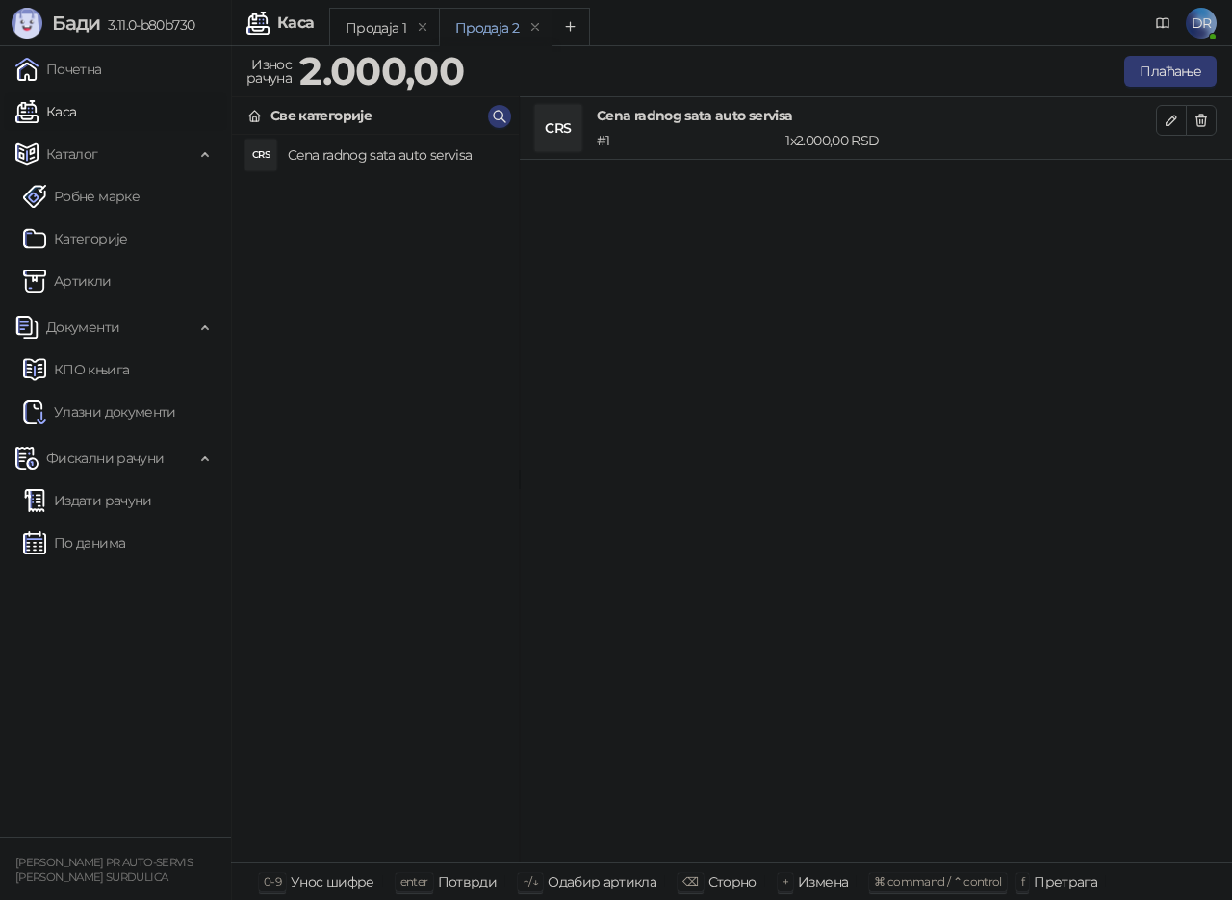
click at [297, 122] on div "Све категорије" at bounding box center [321, 115] width 101 height 21
click at [549, 134] on div "CRS" at bounding box center [558, 128] width 46 height 46
click at [1180, 122] on button "button" at bounding box center [1171, 120] width 31 height 31
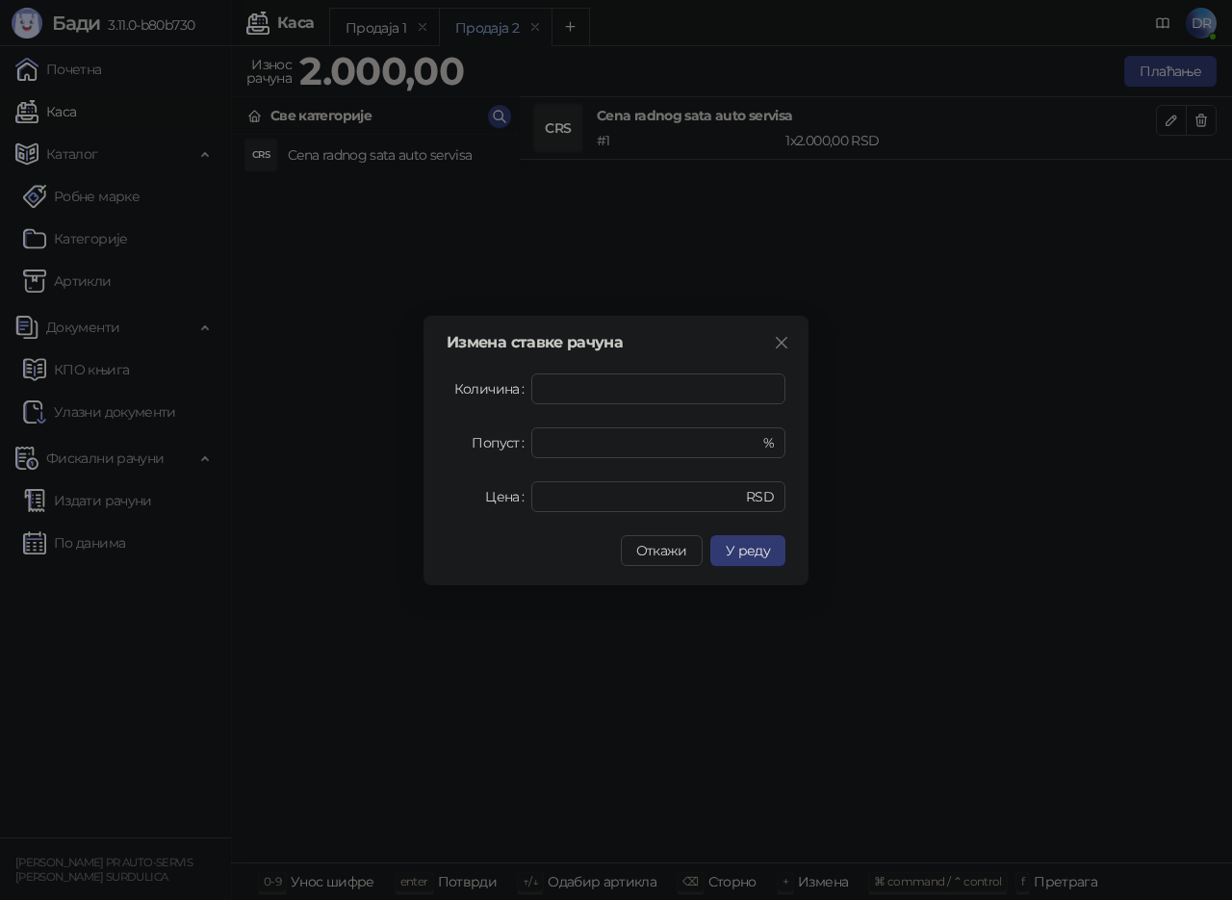
click at [602, 458] on form "Количина * Попуст * % Цена **** RSD" at bounding box center [616, 443] width 339 height 139
click at [602, 450] on input "*" at bounding box center [640, 442] width 195 height 29
click at [753, 549] on span "У реду" at bounding box center [748, 550] width 44 height 17
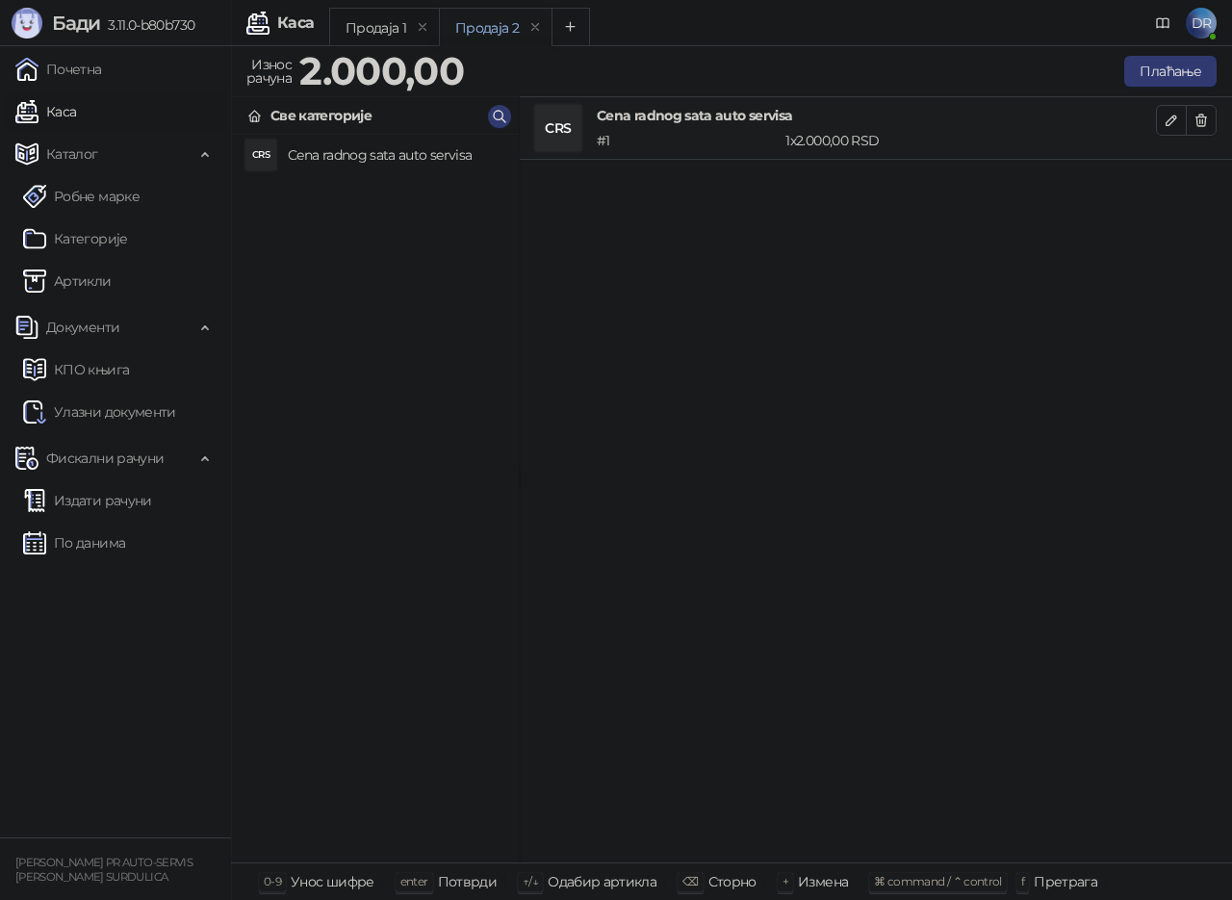
drag, startPoint x: 1000, startPoint y: 167, endPoint x: 979, endPoint y: 136, distance: 37.4
click at [993, 158] on div "CRS Cena radnog sata auto servisa # 1 1 x 2.000,00 RSD 2.000,00 RSD" at bounding box center [876, 480] width 712 height 766
click at [980, 136] on div "1 x 2.000,00 RSD" at bounding box center [971, 140] width 378 height 21
drag, startPoint x: 879, startPoint y: 295, endPoint x: 831, endPoint y: 320, distance: 54.3
click at [876, 297] on div "CRS Cena radnog sata auto servisa # 1 1 x 2.000,00 RSD 2.000,00 RSD" at bounding box center [876, 480] width 712 height 766
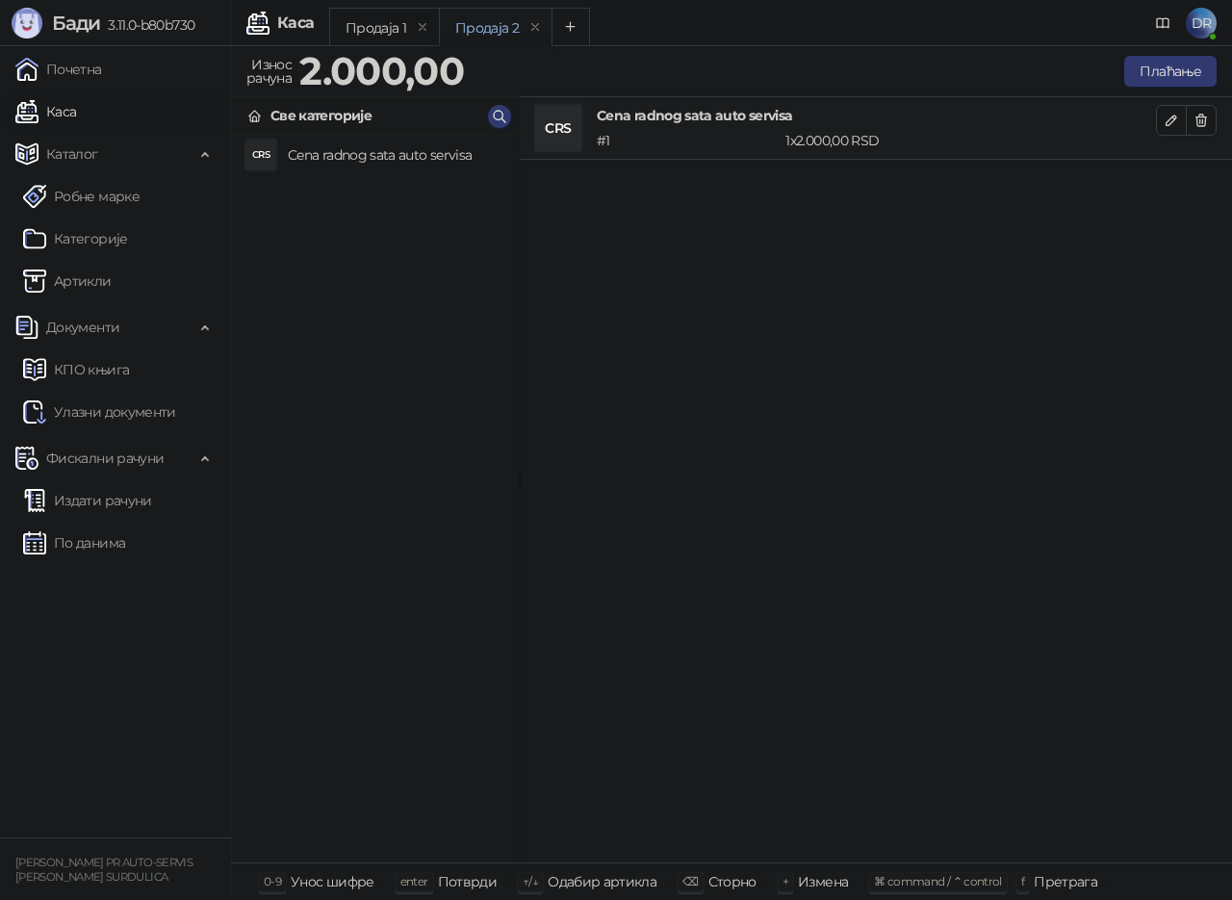
drag, startPoint x: 827, startPoint y: 323, endPoint x: 552, endPoint y: 208, distance: 298.3
click at [352, 158] on h4 "Cena radnog sata auto servisa" at bounding box center [396, 155] width 216 height 31
click at [1161, 27] on icon at bounding box center [1163, 22] width 12 height 9
click at [1041, 406] on div "CRS Cena radnog sata auto servisa # 1 2 x 2.000,00 RSD 4.000,00 RSD" at bounding box center [876, 480] width 712 height 766
click at [1197, 115] on icon "button" at bounding box center [1201, 120] width 15 height 15
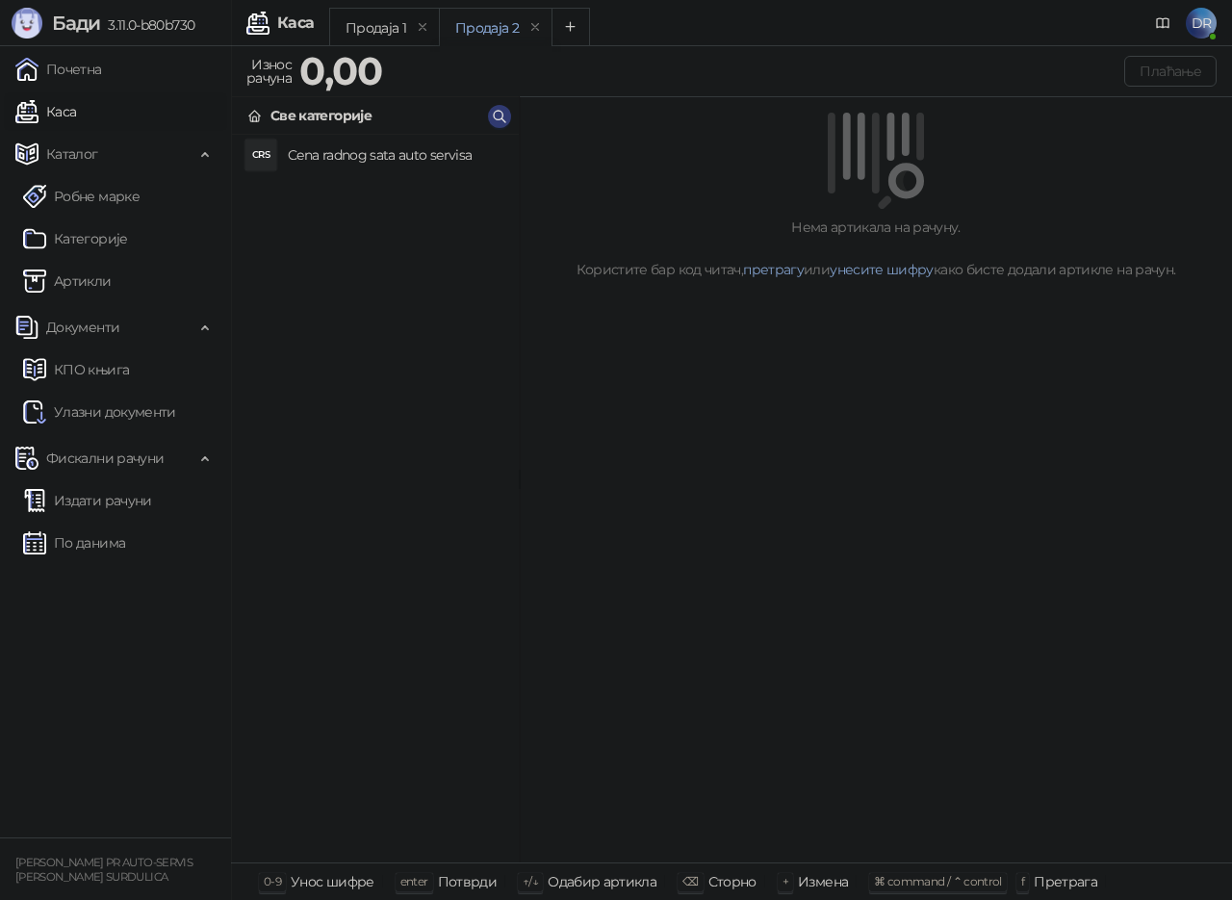
click at [56, 100] on link "Каса" at bounding box center [45, 111] width 61 height 39
click at [75, 151] on span "Каталог" at bounding box center [72, 154] width 52 height 39
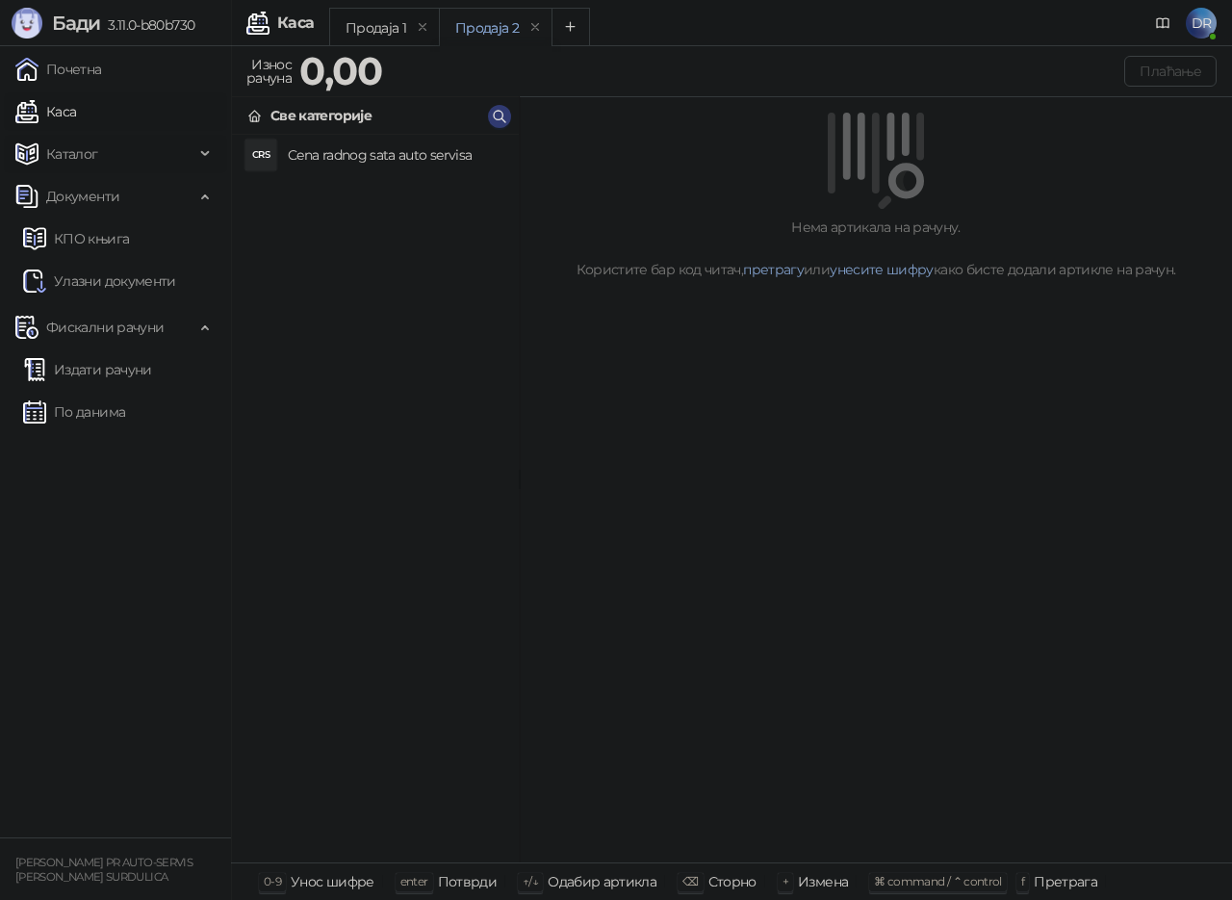
click at [76, 153] on span "Каталог" at bounding box center [72, 154] width 52 height 39
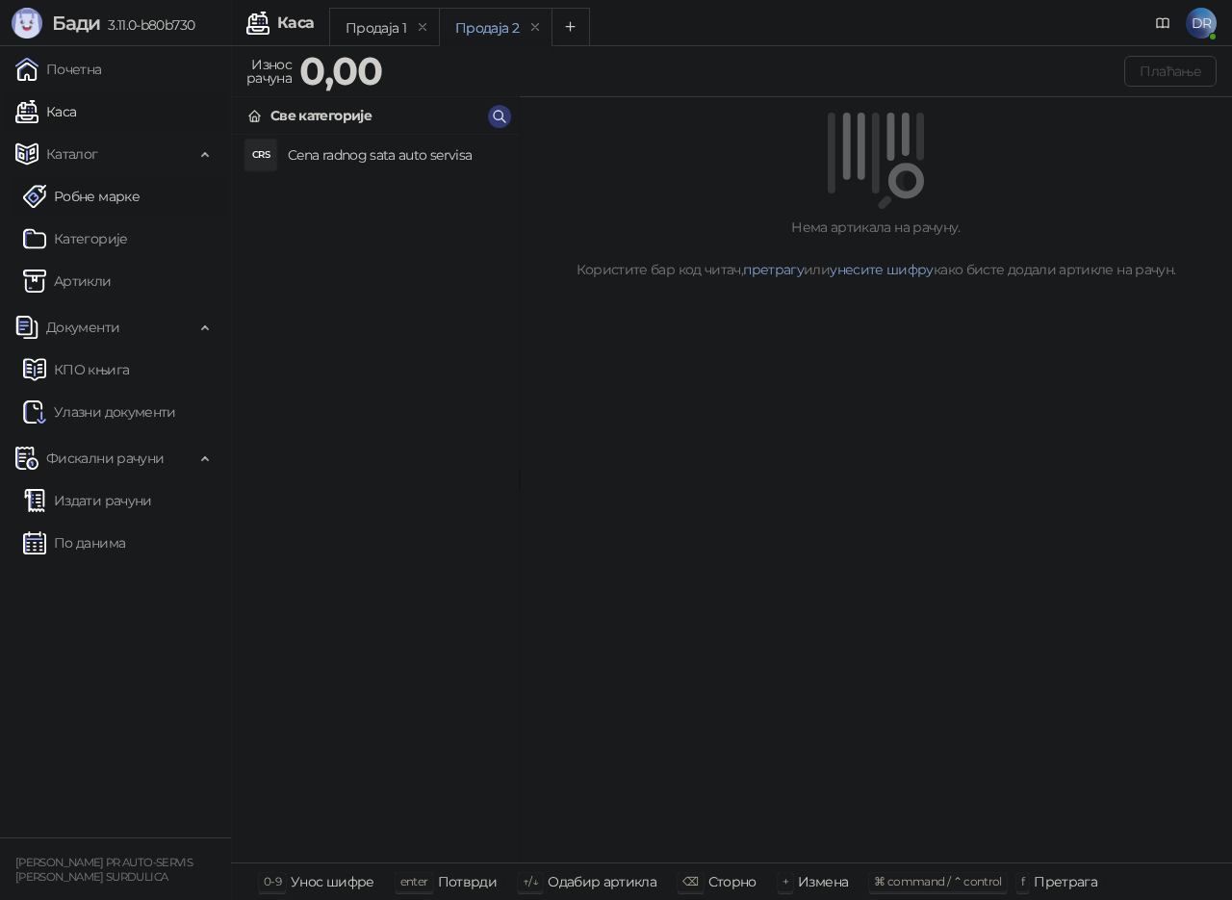
click at [95, 207] on link "Робне марке" at bounding box center [81, 196] width 117 height 39
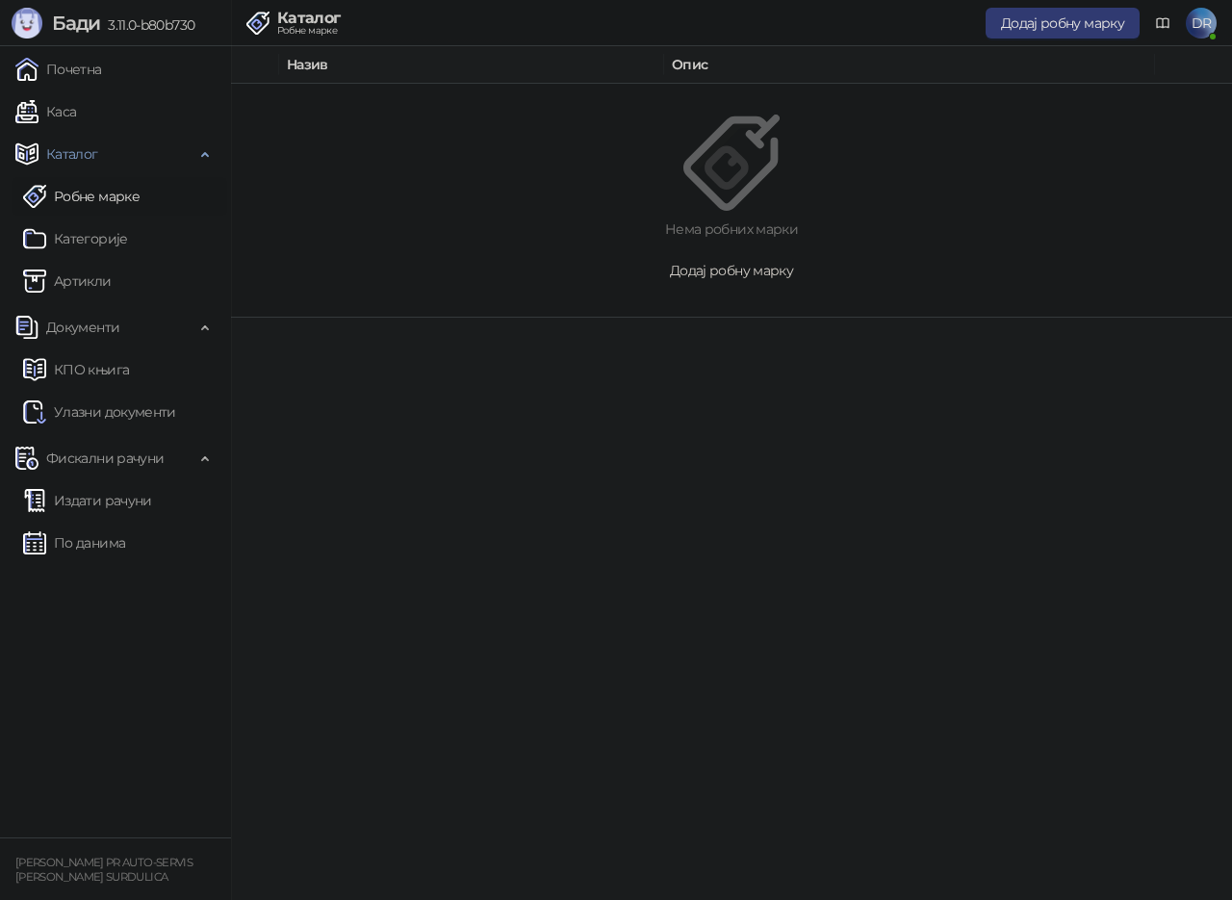
click at [714, 263] on span "Додај робну марку" at bounding box center [731, 270] width 123 height 17
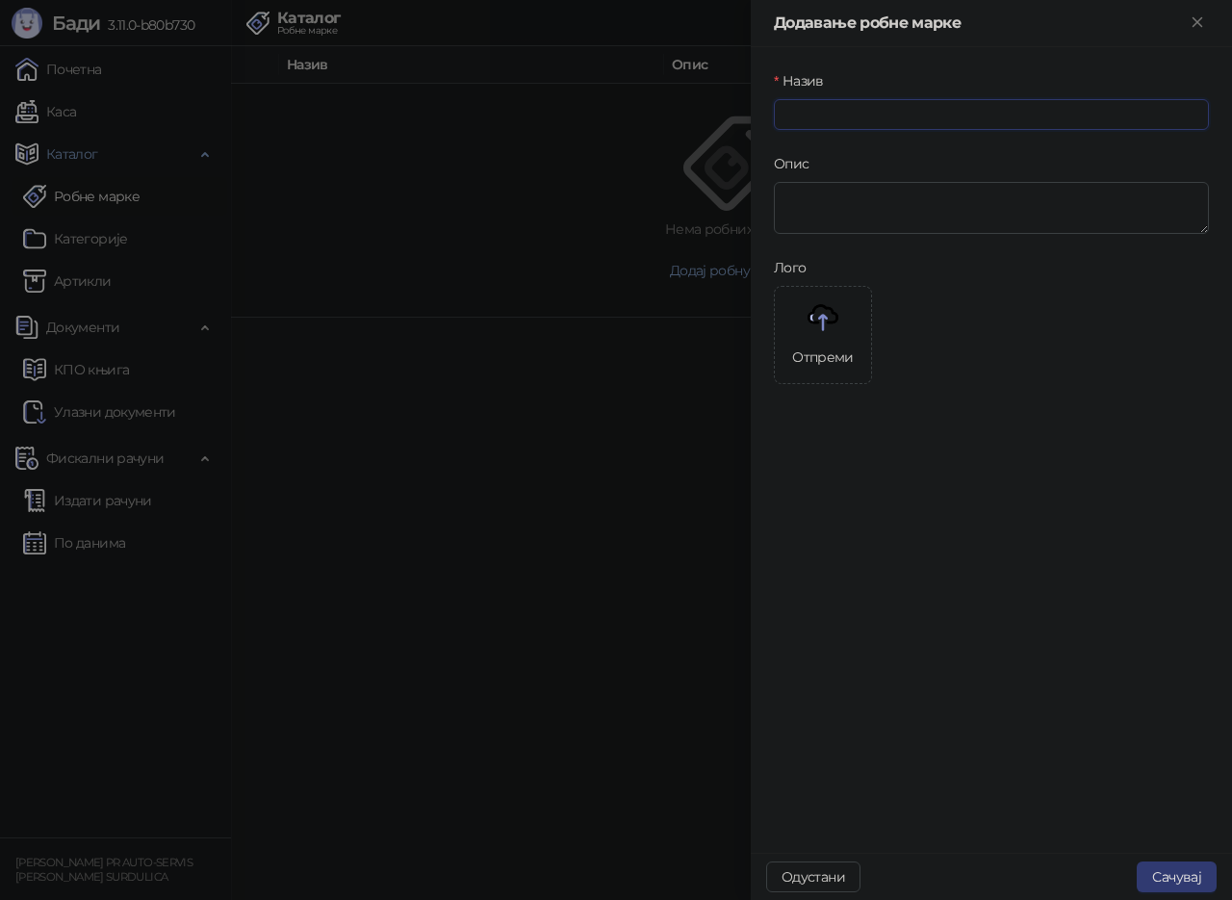
click at [842, 117] on input "Назив" at bounding box center [991, 114] width 435 height 31
type input "**********"
type textarea "*"
type textarea "**********"
click at [1205, 870] on button "Сачувај" at bounding box center [1177, 877] width 80 height 31
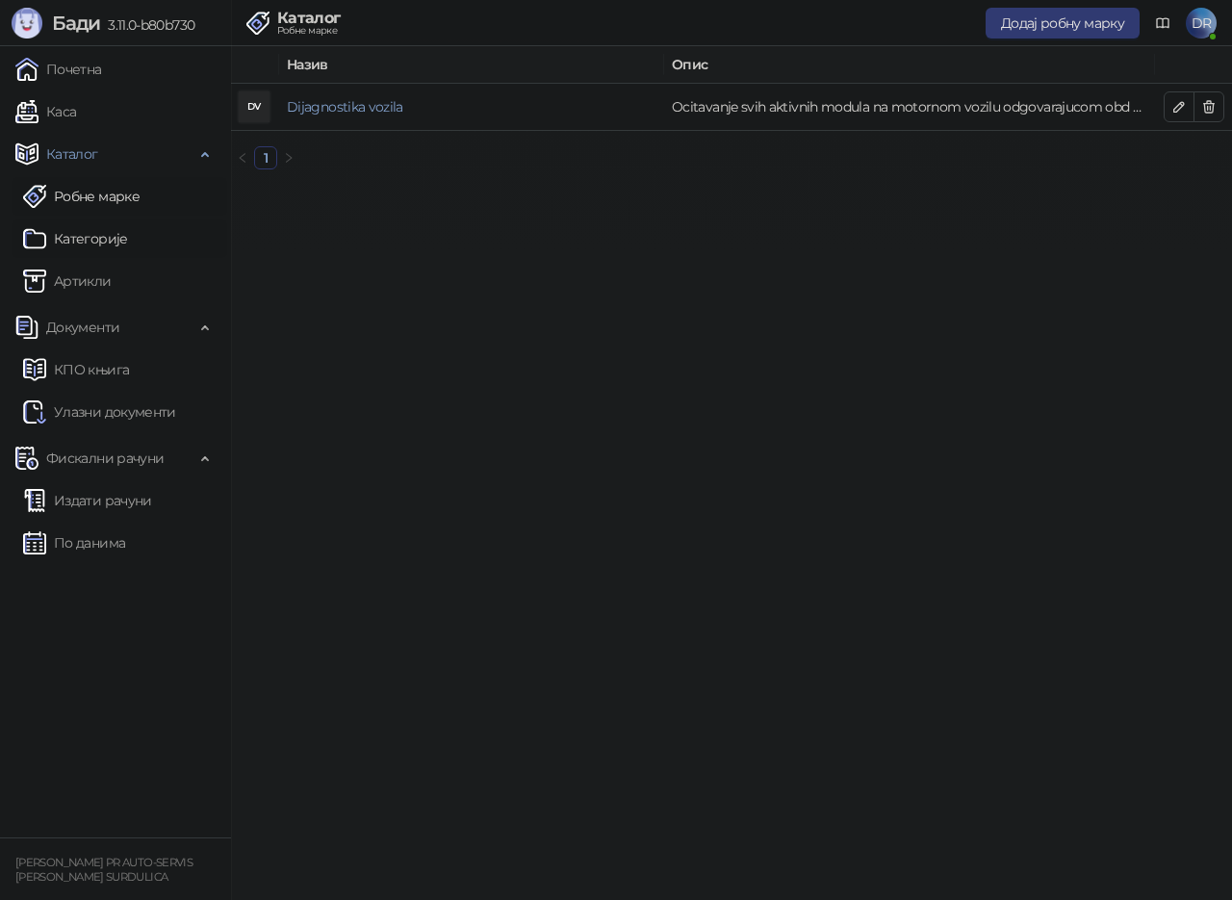
click at [82, 236] on link "Категорије" at bounding box center [75, 239] width 105 height 39
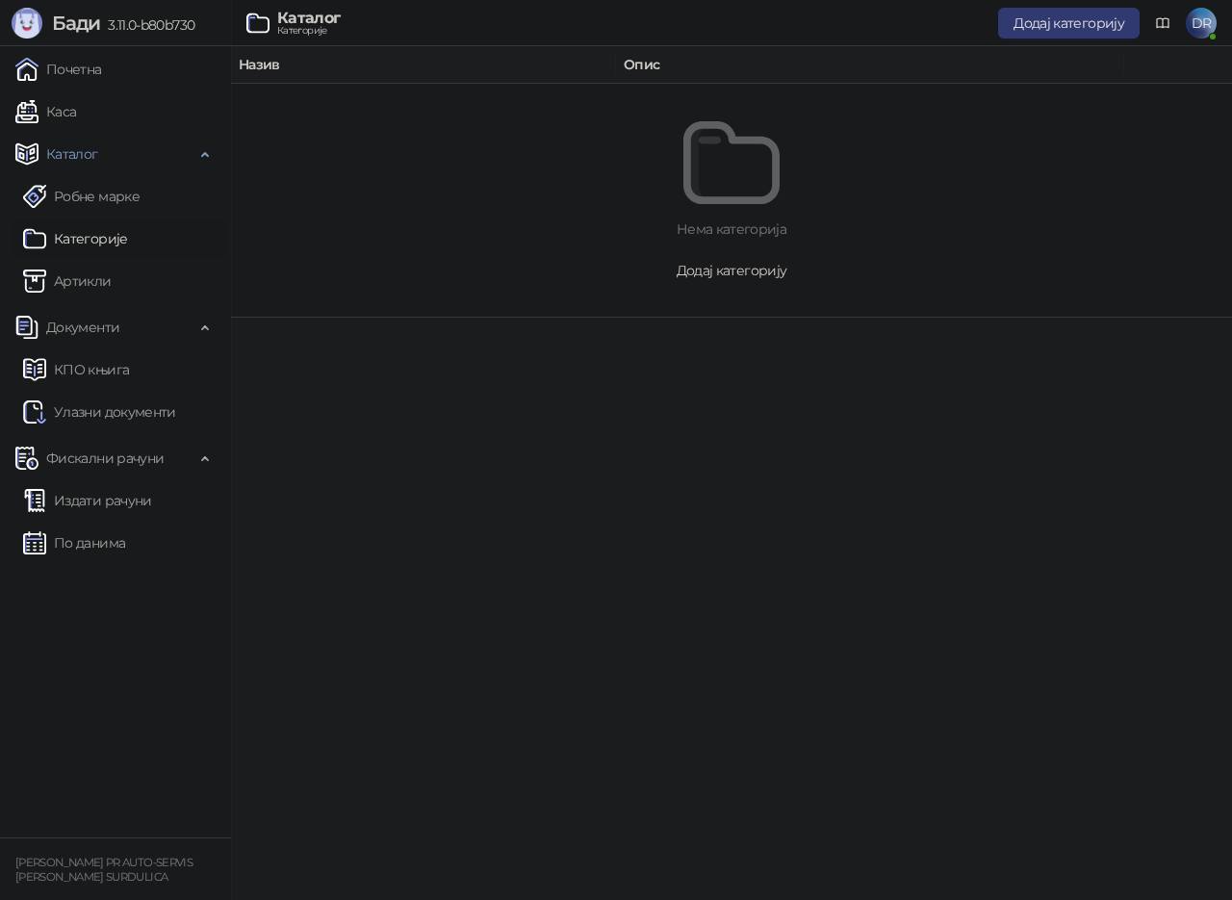
click at [687, 275] on span "Додај категорију" at bounding box center [732, 270] width 111 height 17
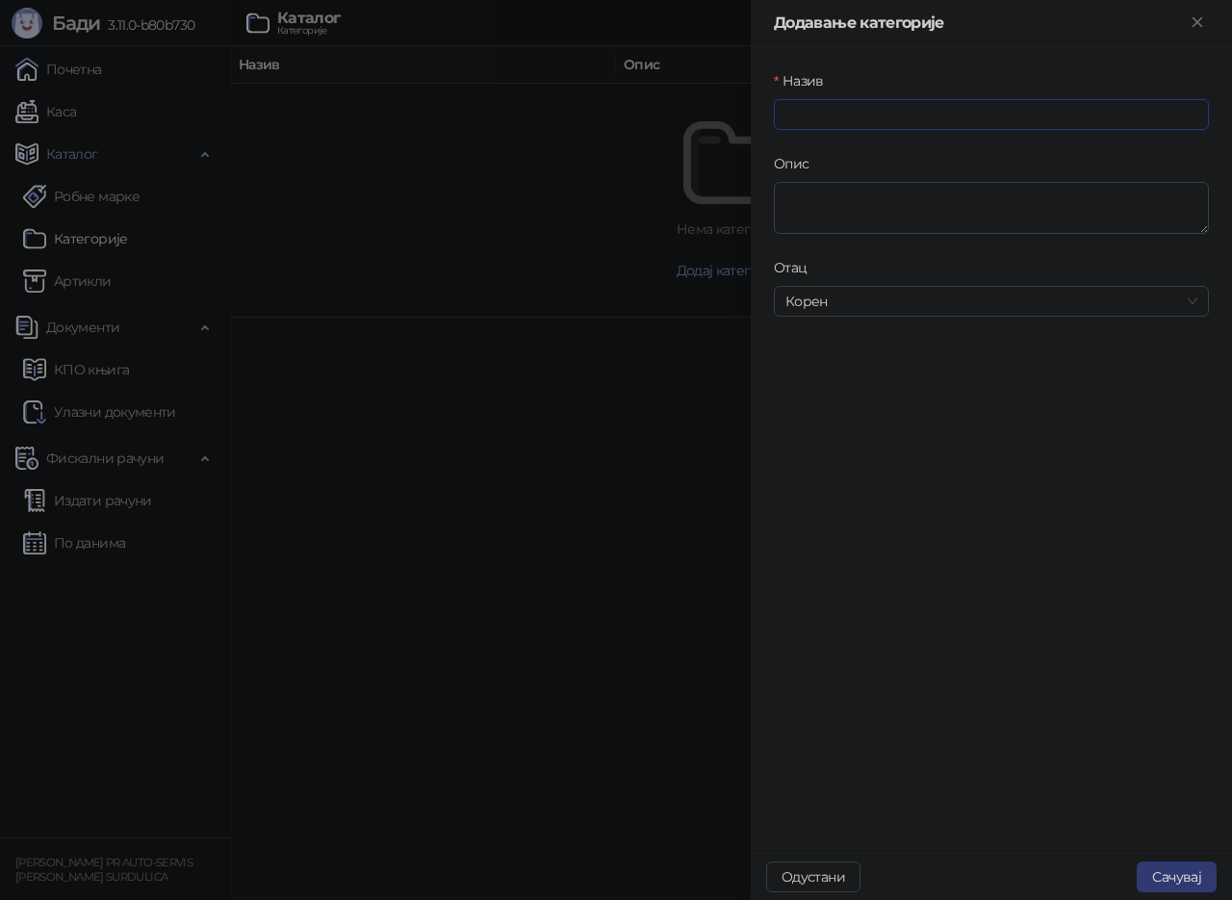
click at [841, 109] on input "Назив" at bounding box center [991, 114] width 435 height 31
type input "**********"
click at [836, 200] on textarea "Опис" at bounding box center [991, 208] width 435 height 52
type textarea "*"
type textarea "**********"
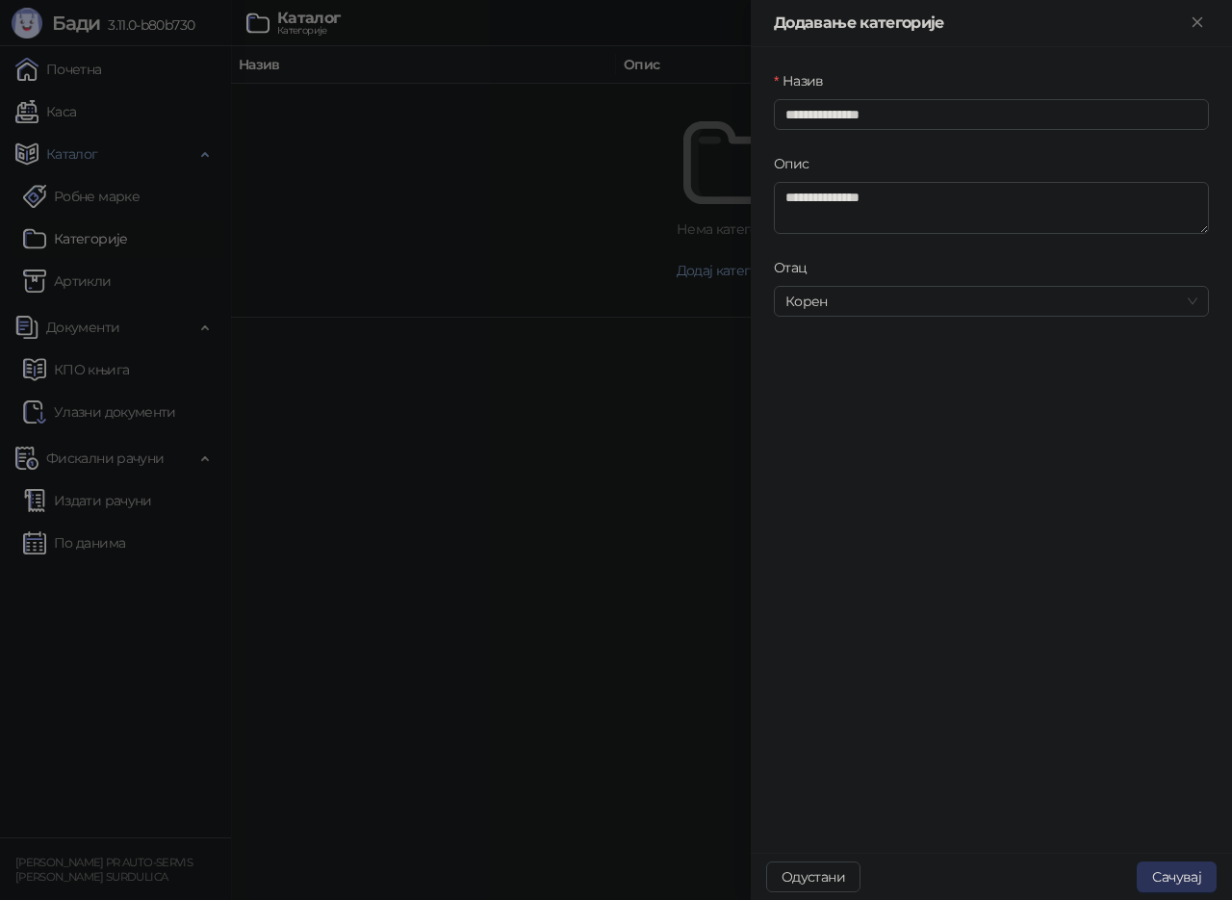
click at [1197, 881] on button "Сачувај" at bounding box center [1177, 877] width 80 height 31
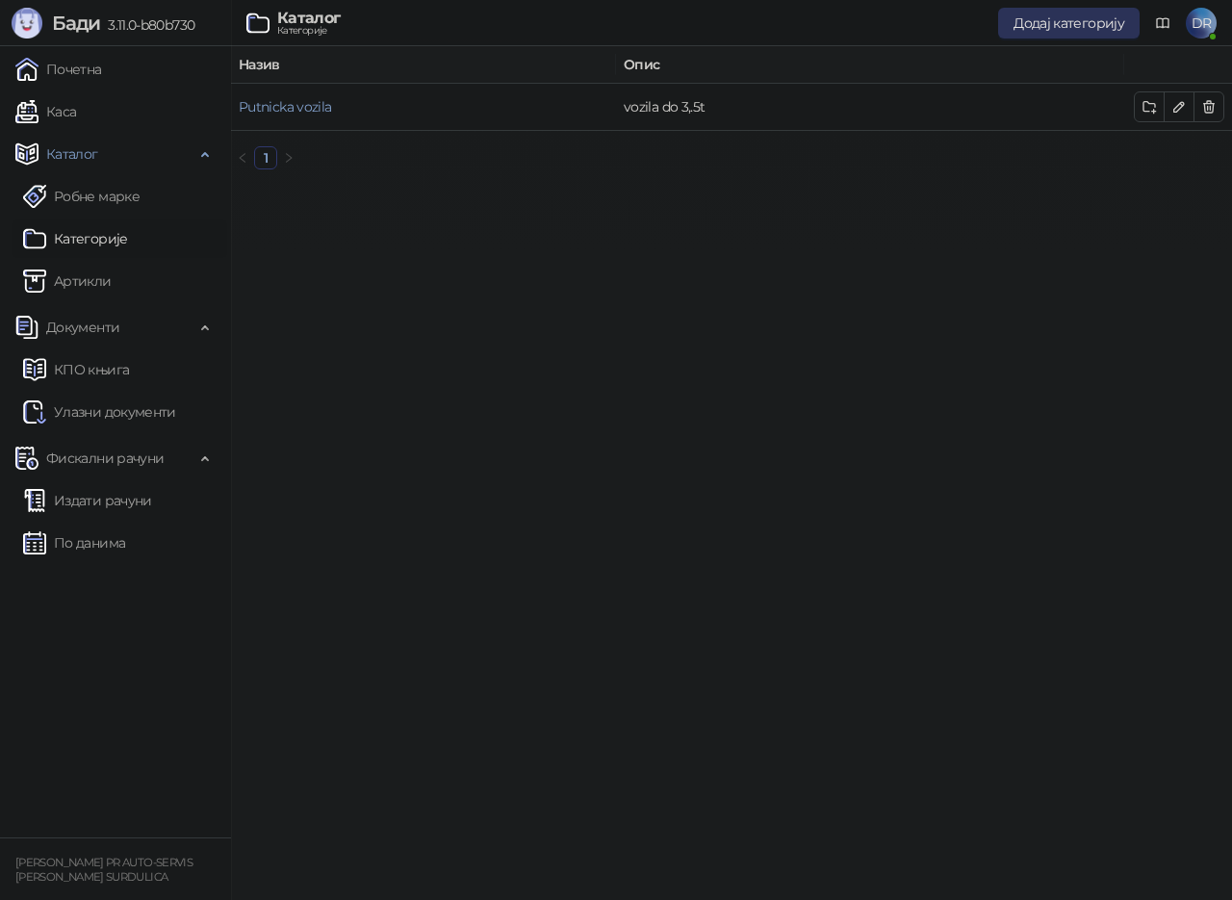
click at [1069, 31] on span "Додај категорију" at bounding box center [1069, 22] width 111 height 17
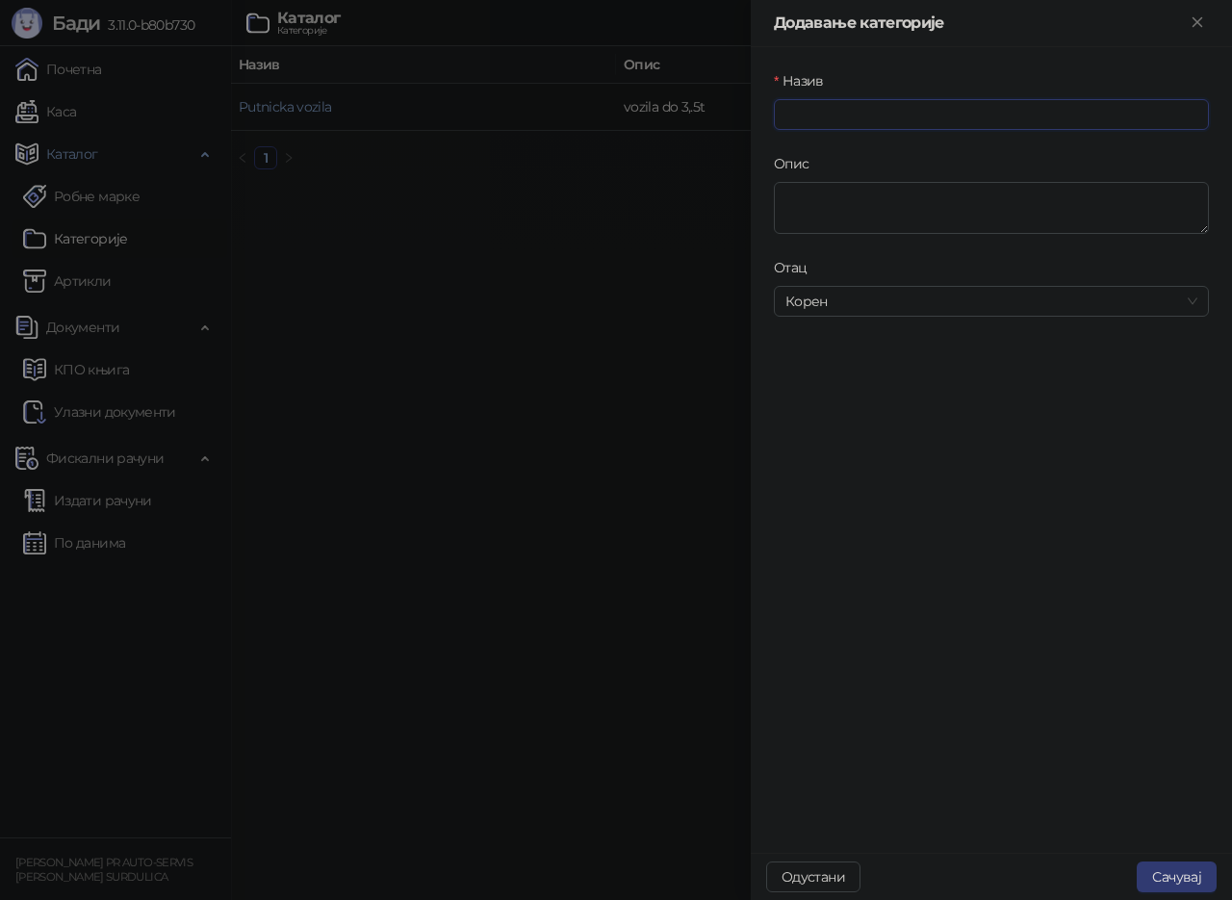
click at [871, 108] on input "Назив" at bounding box center [991, 114] width 435 height 31
type input "**********"
click at [828, 228] on textarea "Опис" at bounding box center [991, 208] width 435 height 52
type textarea "**********"
click at [1194, 883] on button "Сачувај" at bounding box center [1177, 877] width 80 height 31
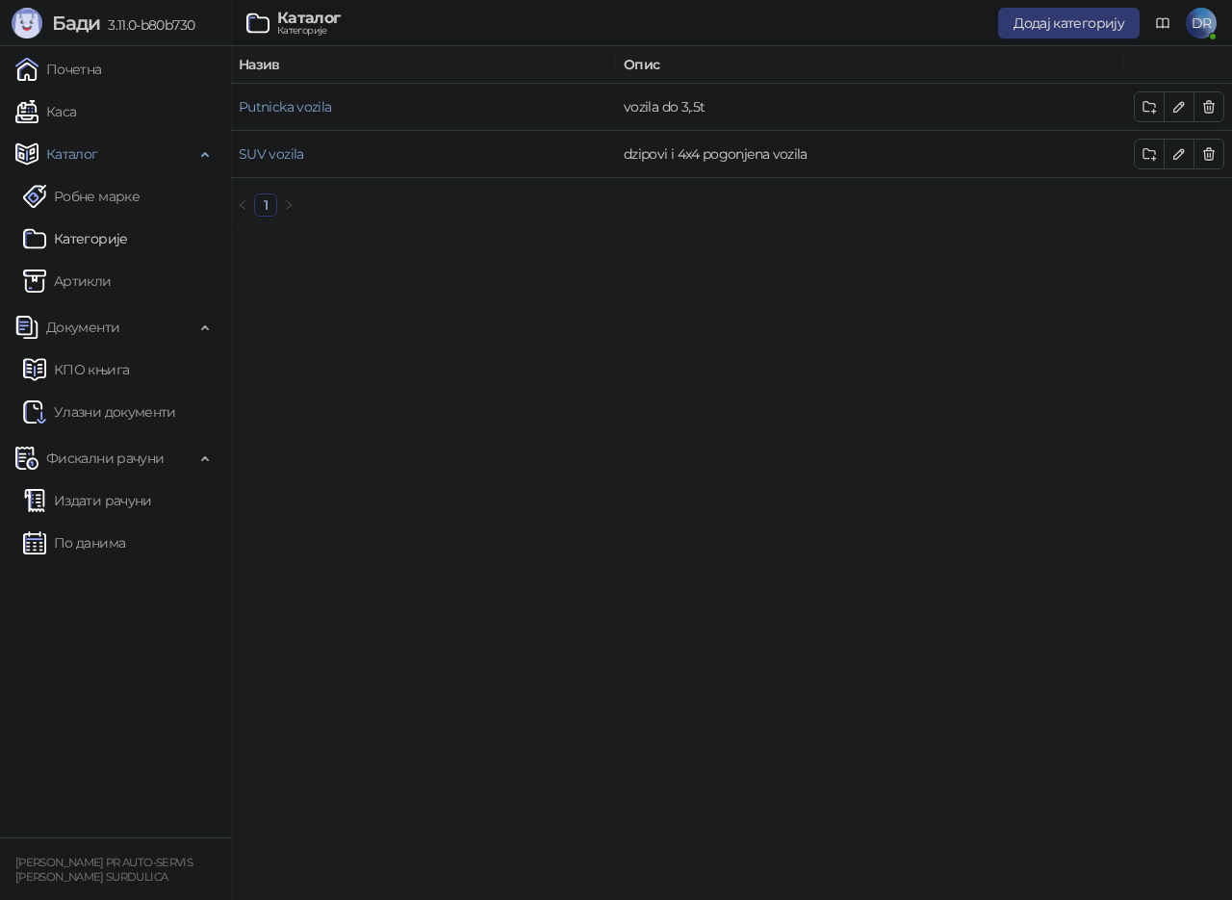
click at [93, 231] on link "Категорије" at bounding box center [75, 239] width 105 height 39
click at [101, 197] on link "Робне марке" at bounding box center [81, 196] width 117 height 39
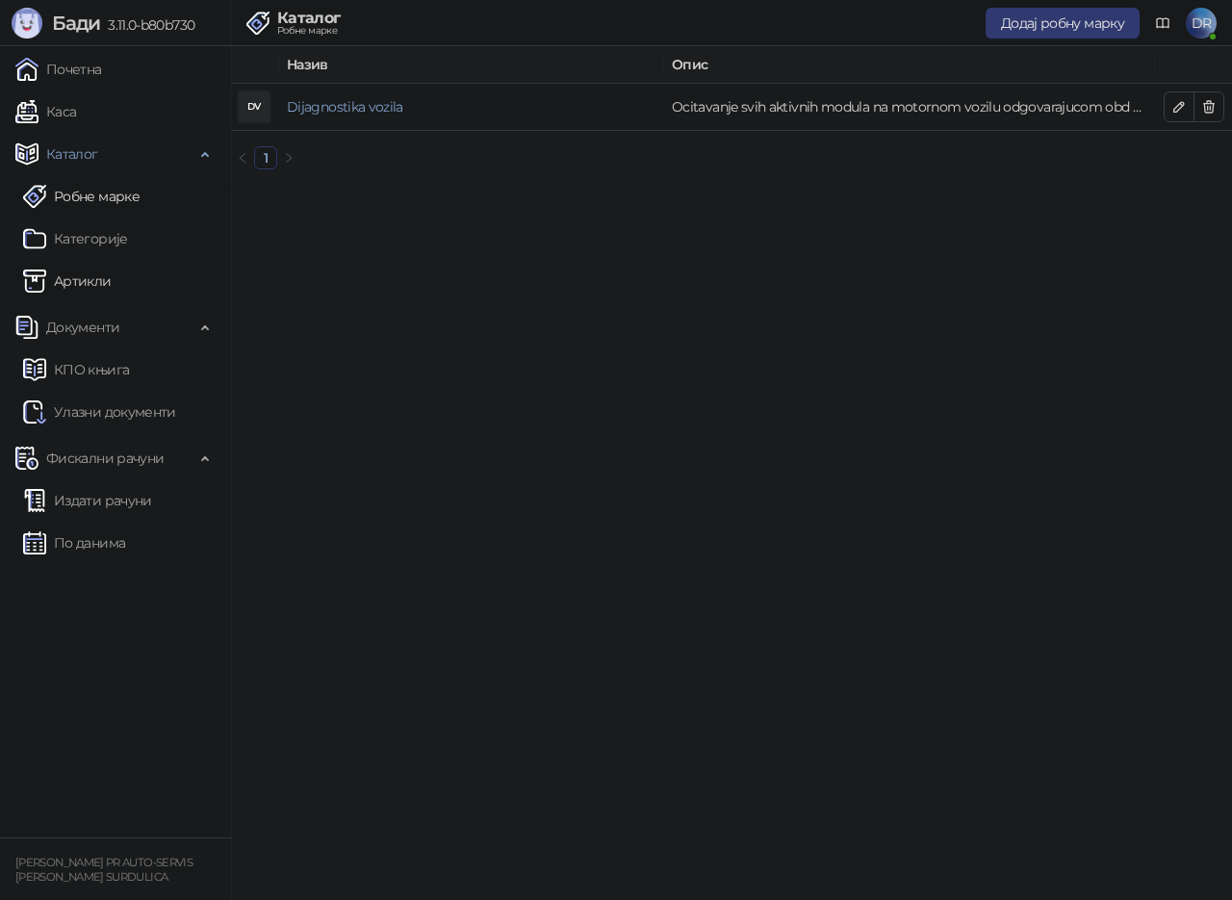
click at [83, 284] on link "Артикли" at bounding box center [67, 281] width 89 height 39
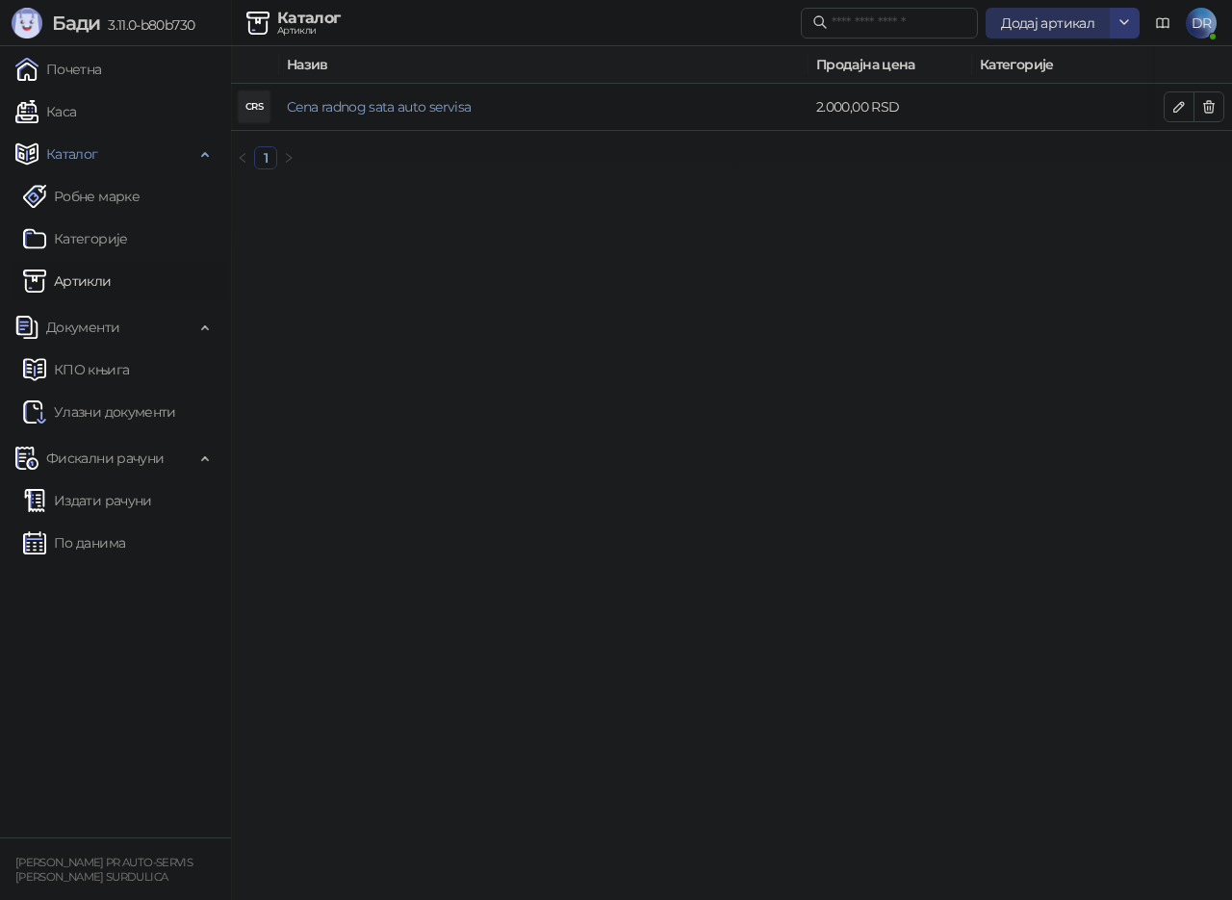
click at [1084, 20] on span "Додај артикал" at bounding box center [1047, 22] width 93 height 17
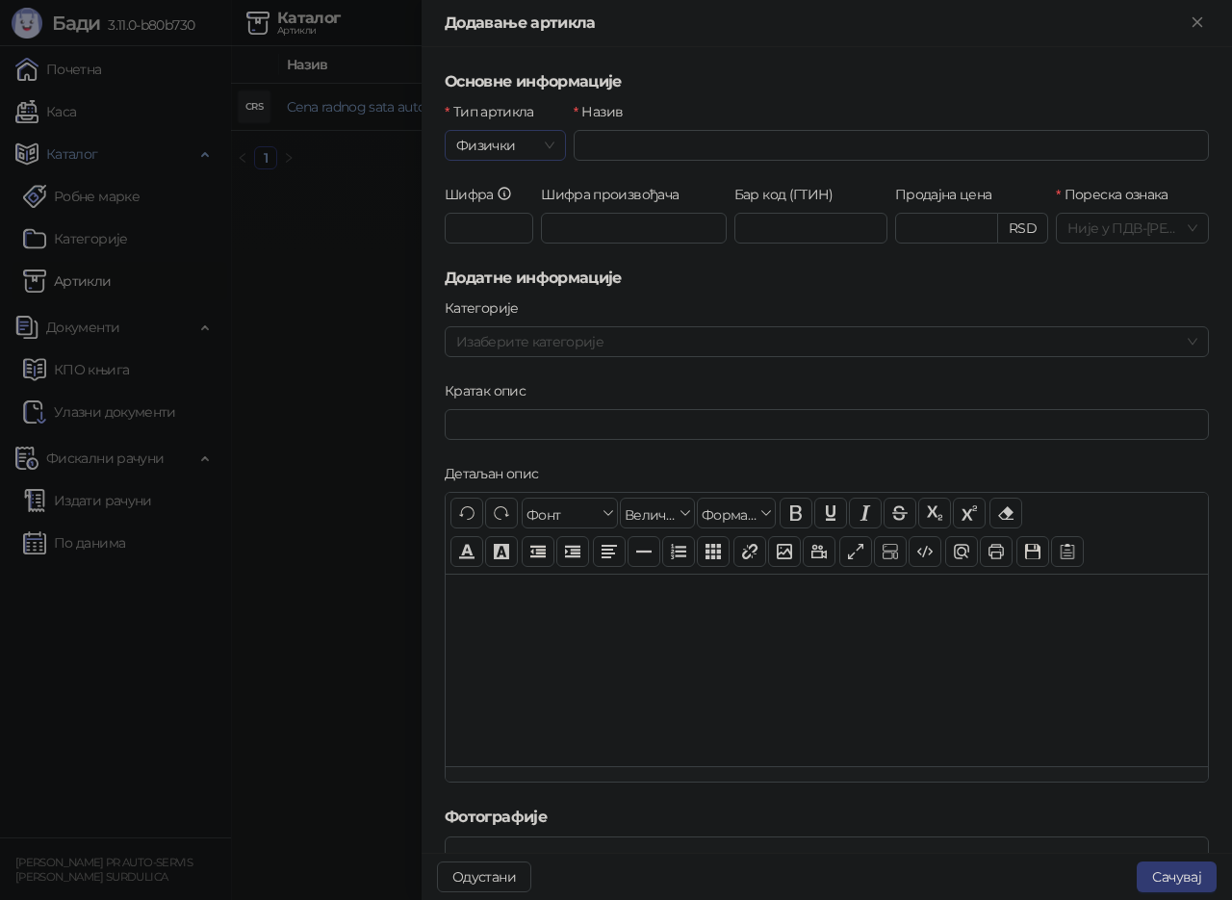
click at [535, 142] on span "Физички" at bounding box center [505, 145] width 98 height 29
click at [484, 243] on div "Услуга" at bounding box center [504, 245] width 88 height 21
click at [622, 143] on input "Назив" at bounding box center [891, 145] width 635 height 31
type input "**********"
drag, startPoint x: 476, startPoint y: 220, endPoint x: 501, endPoint y: 216, distance: 25.3
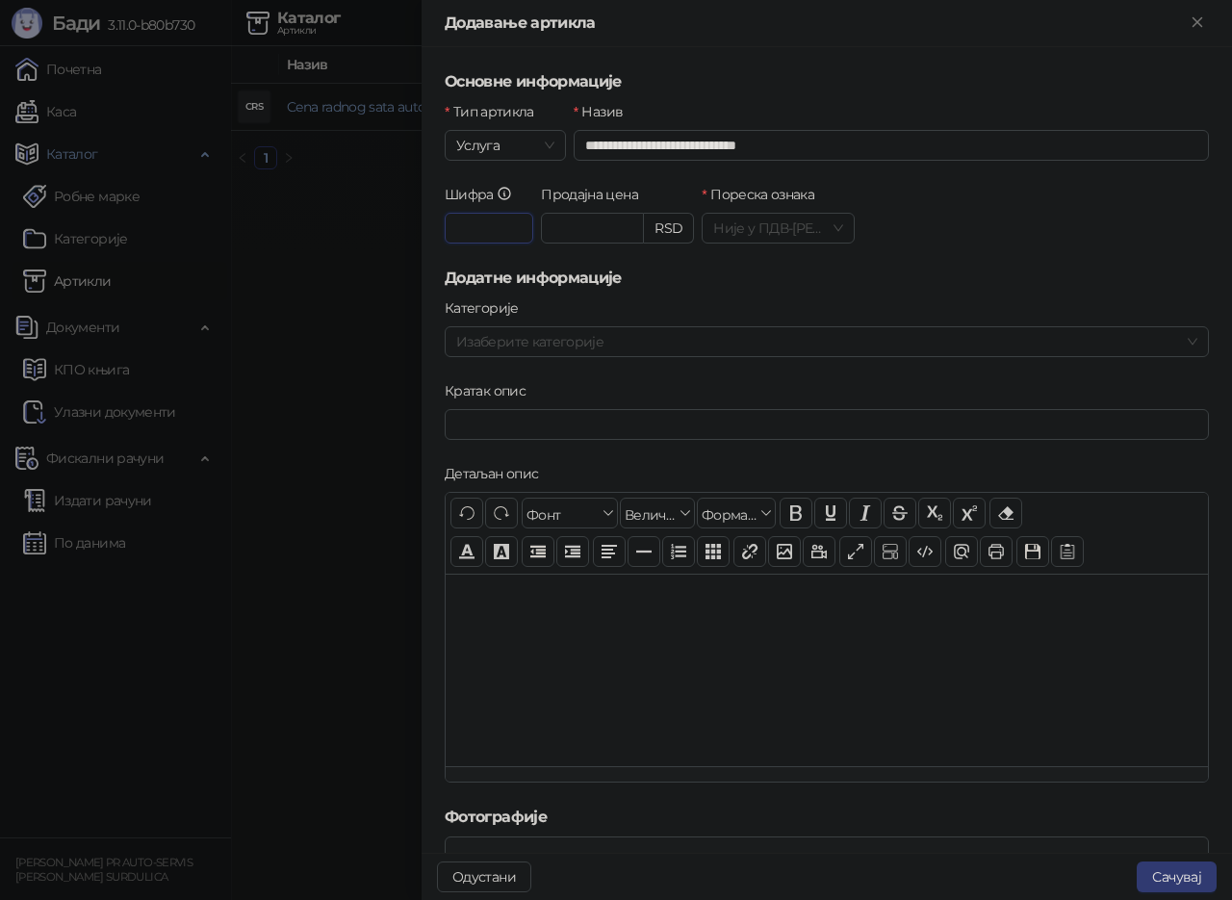
click at [501, 216] on input "Шифра" at bounding box center [489, 228] width 89 height 31
click at [351, 235] on div at bounding box center [616, 450] width 1232 height 900
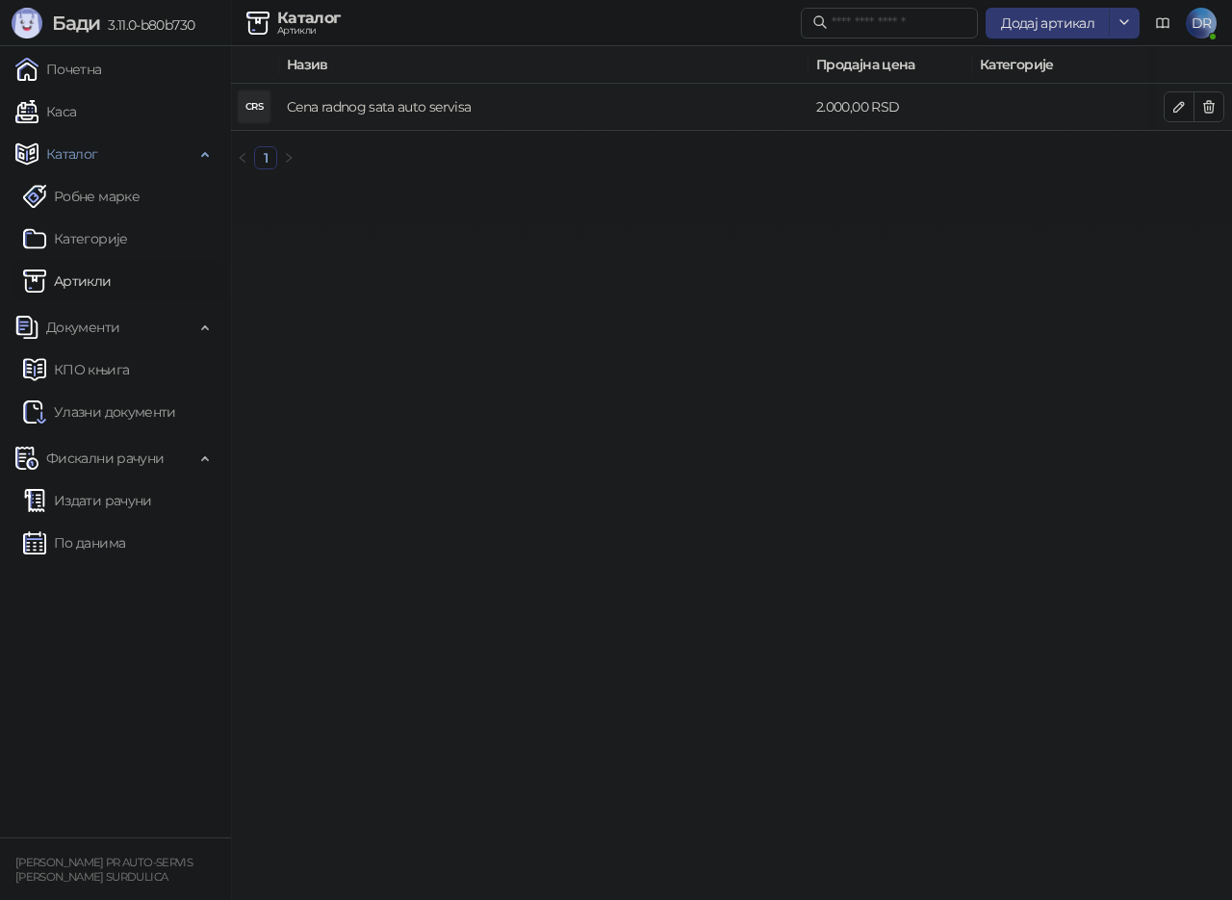
click at [345, 110] on link "Cena radnog sata auto servisa" at bounding box center [379, 106] width 184 height 17
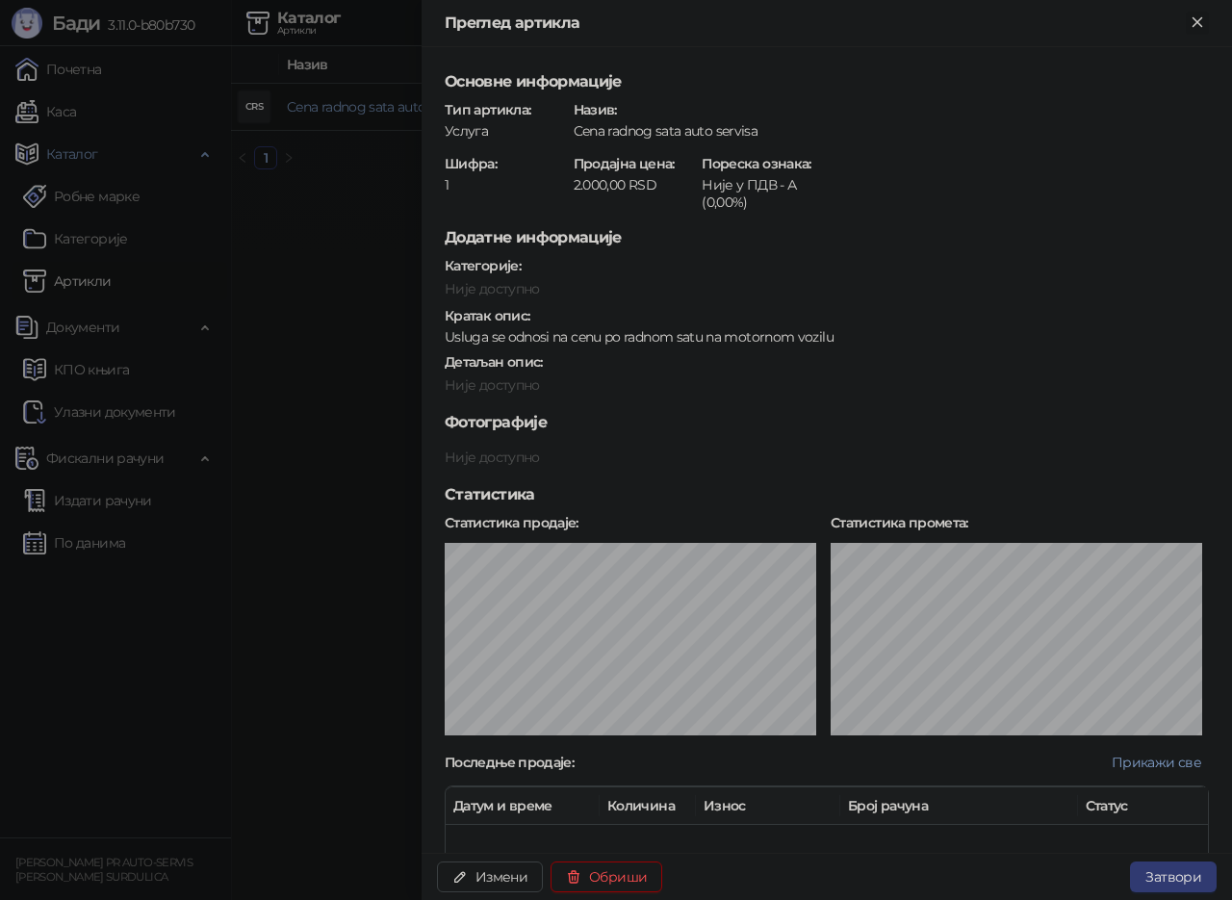
click at [1194, 18] on icon "Close" at bounding box center [1197, 21] width 9 height 9
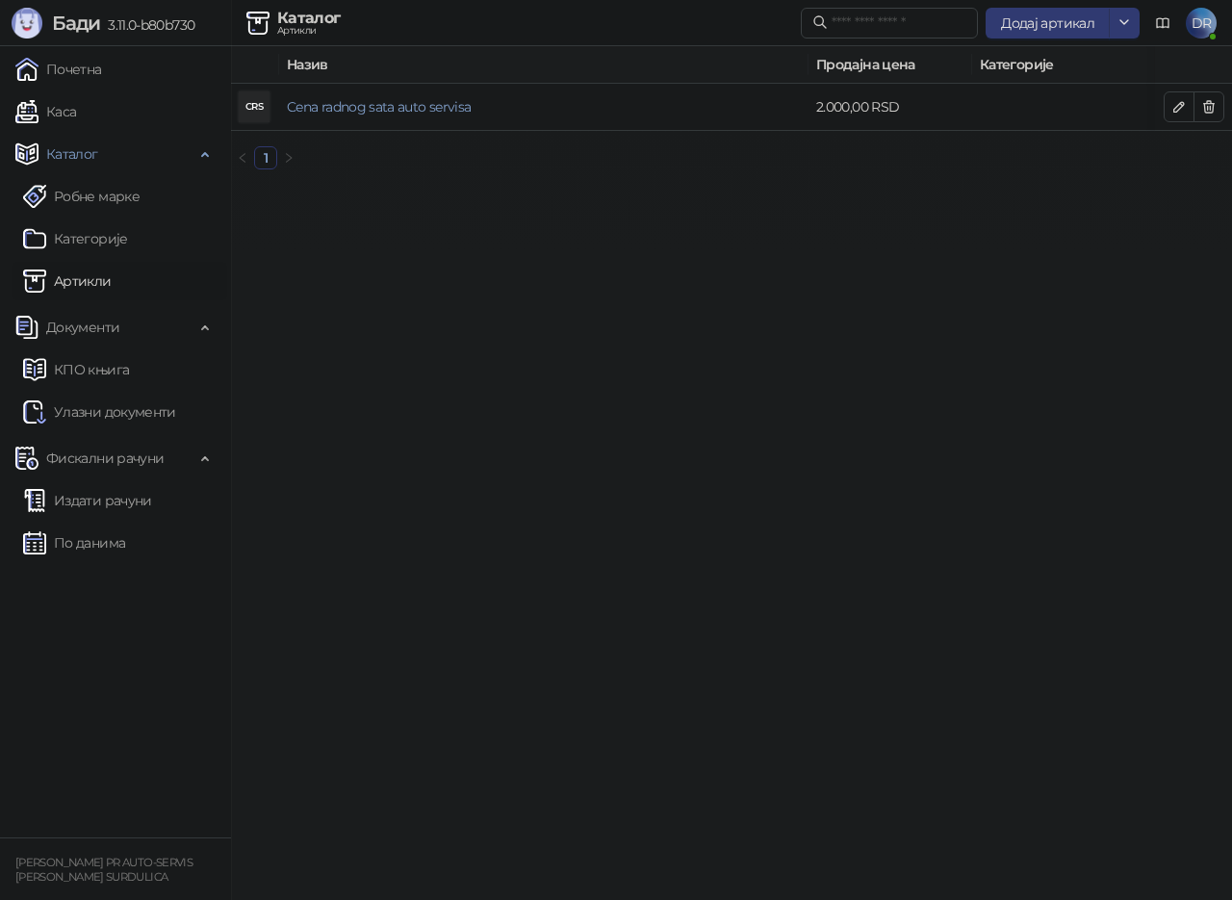
click at [595, 185] on html "[PERSON_NAME] 3.11.0-b80b730 Почетна Каса Каталог Робне марке Категорије Артикл…" at bounding box center [616, 92] width 1232 height 185
click at [1062, 17] on span "Додај артикал" at bounding box center [1047, 22] width 93 height 17
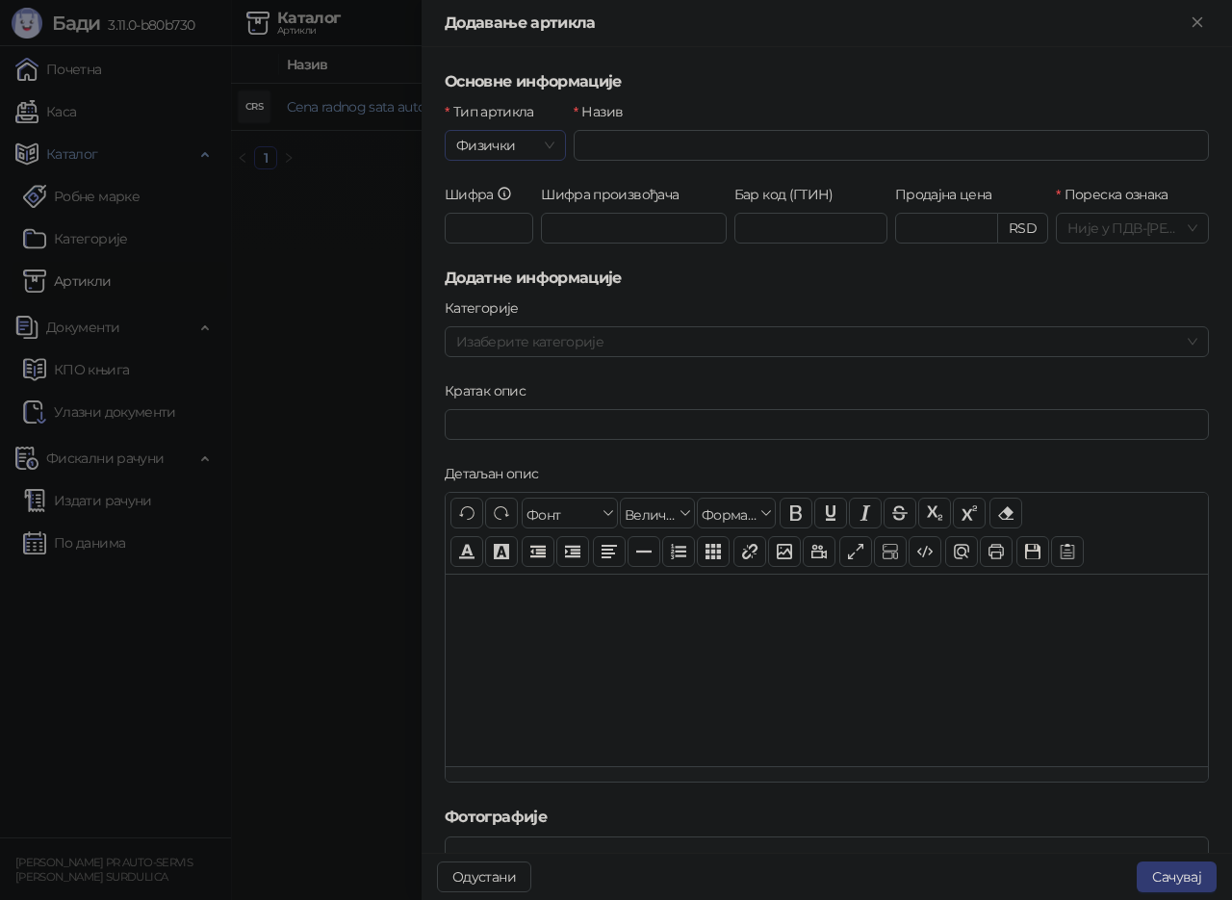
click at [514, 139] on span "Физички" at bounding box center [505, 145] width 98 height 29
click at [488, 240] on div "Услуга" at bounding box center [504, 245] width 88 height 21
click at [704, 138] on input "Назив" at bounding box center [891, 145] width 635 height 31
type input "**********"
click at [493, 225] on input "Шифра" at bounding box center [489, 228] width 89 height 31
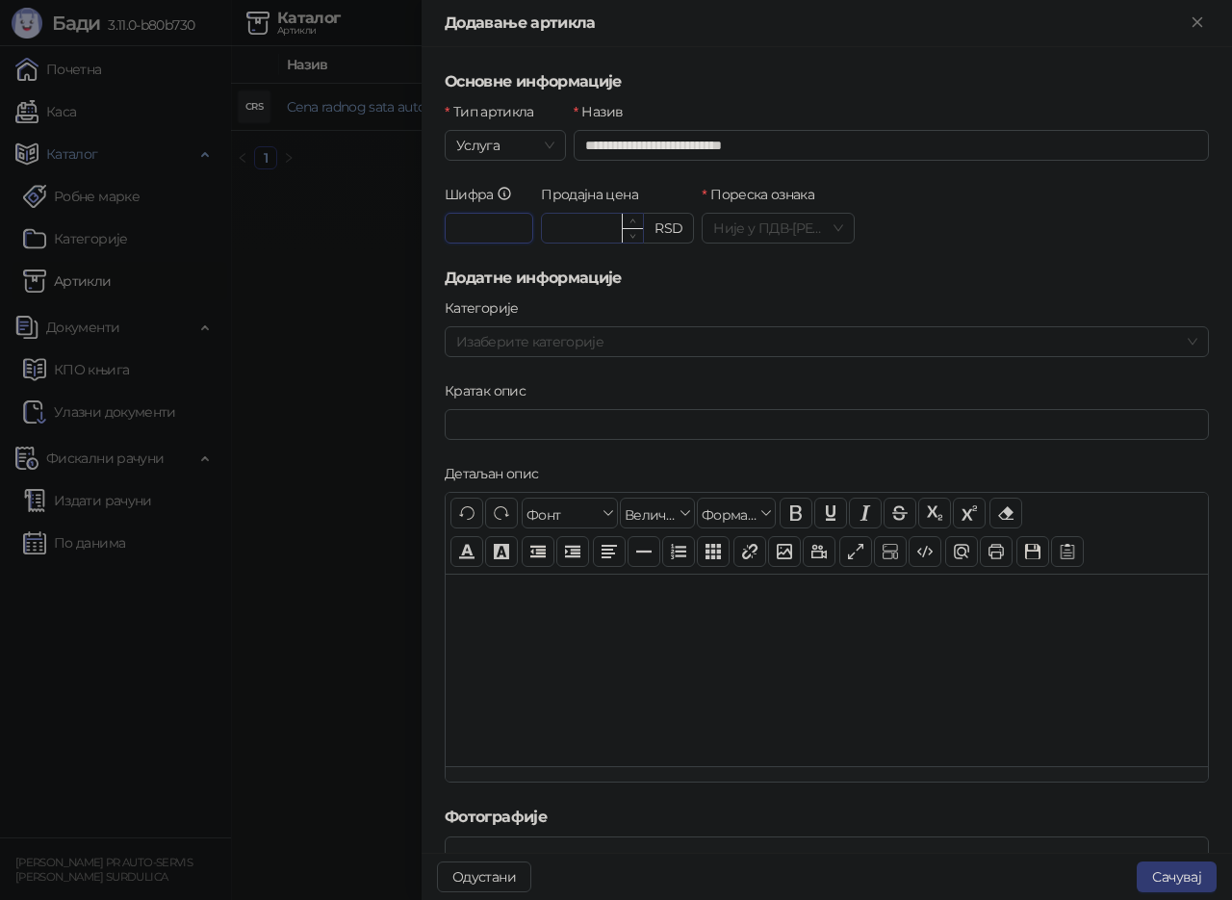
type input "*"
click at [606, 214] on input "Продајна цена" at bounding box center [592, 228] width 101 height 29
click at [560, 344] on div at bounding box center [817, 341] width 737 height 27
type input "*******"
click at [544, 383] on span "Putnicka vozila" at bounding box center [549, 380] width 92 height 17
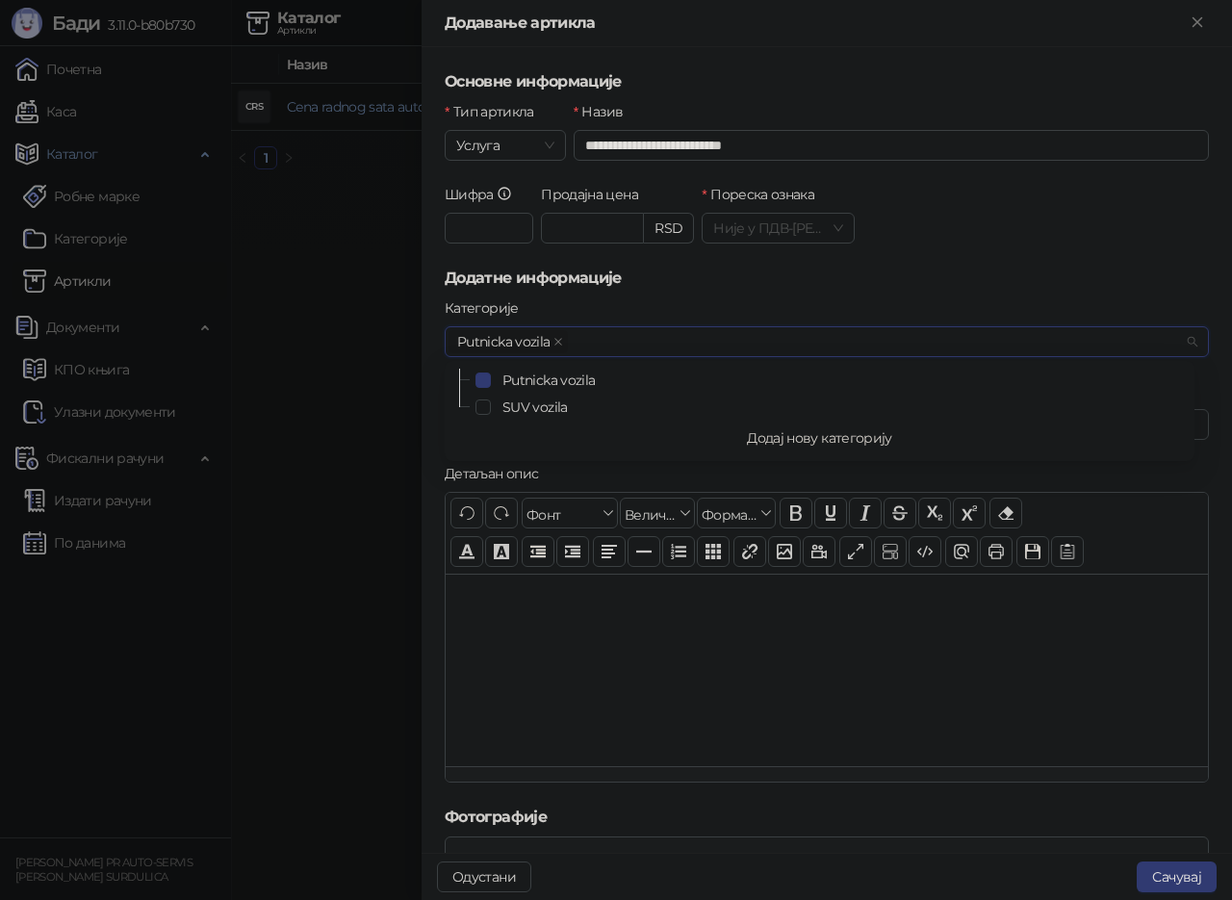
drag, startPoint x: 483, startPoint y: 402, endPoint x: 540, endPoint y: 440, distance: 68.6
click at [484, 402] on span "Select SUV vozila" at bounding box center [483, 407] width 15 height 15
click at [726, 282] on h5 "Додатне информације" at bounding box center [827, 278] width 764 height 23
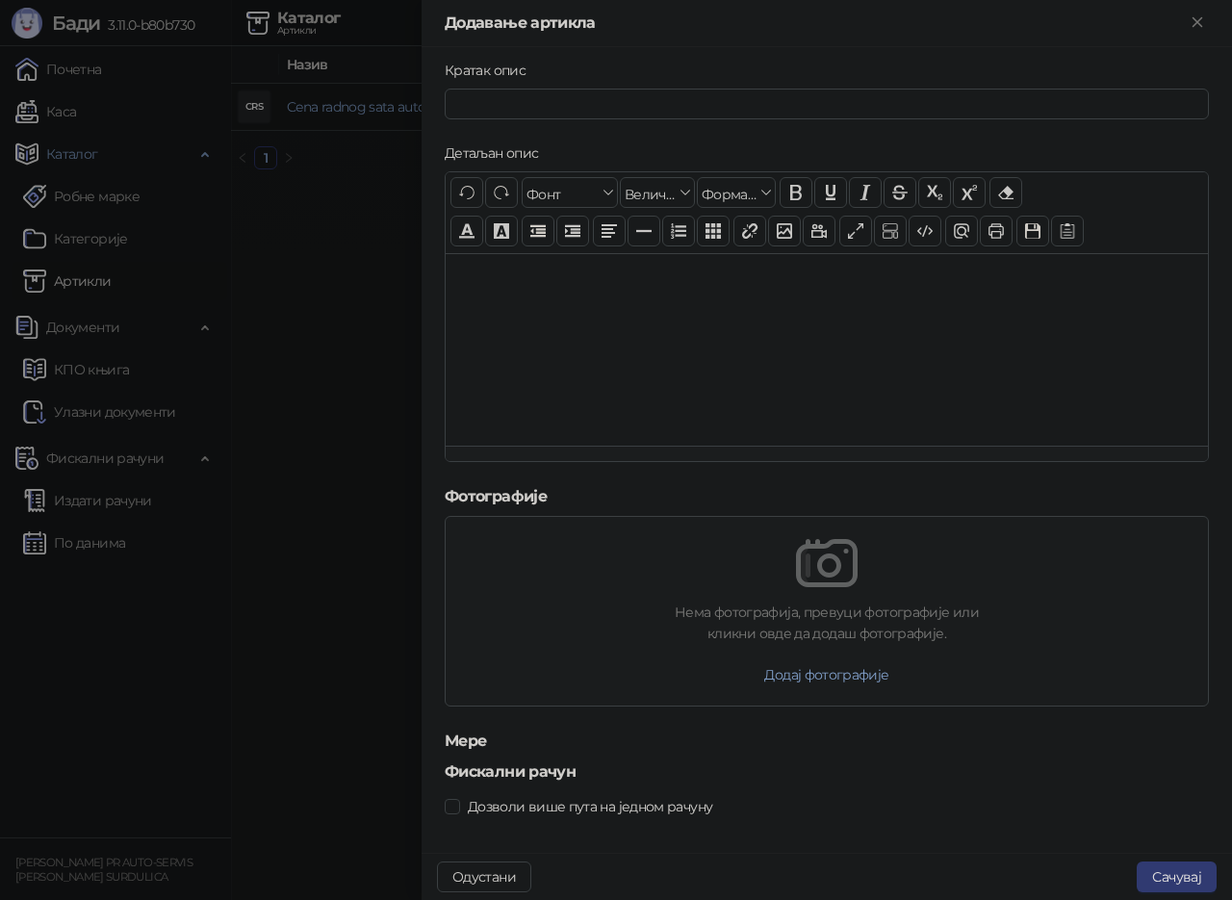
scroll to position [336, 0]
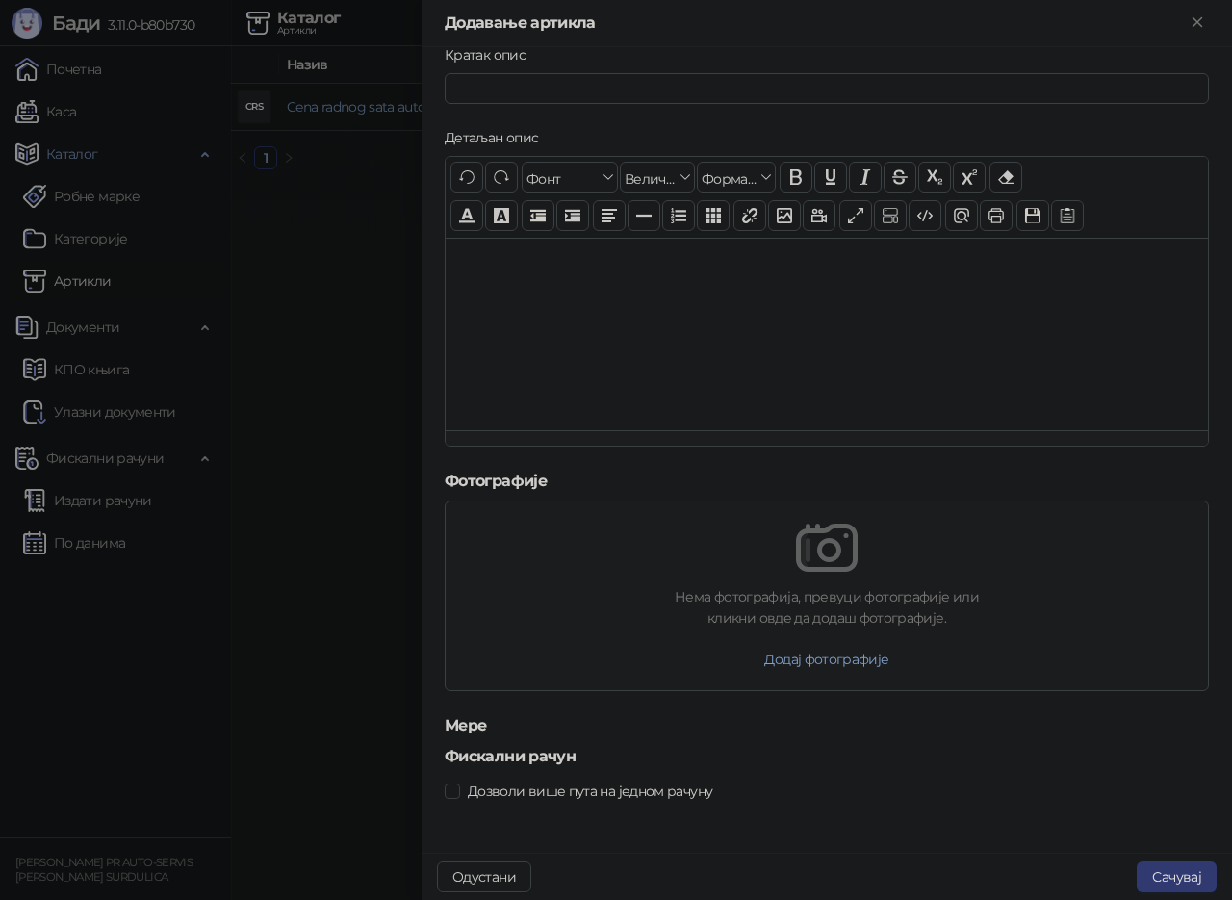
click at [468, 725] on h5 "Мере" at bounding box center [827, 725] width 764 height 23
click at [1186, 804] on div "Дозволи више пута на једном рачуну" at bounding box center [827, 791] width 764 height 31
click at [1185, 877] on button "Сачувај" at bounding box center [1177, 877] width 80 height 31
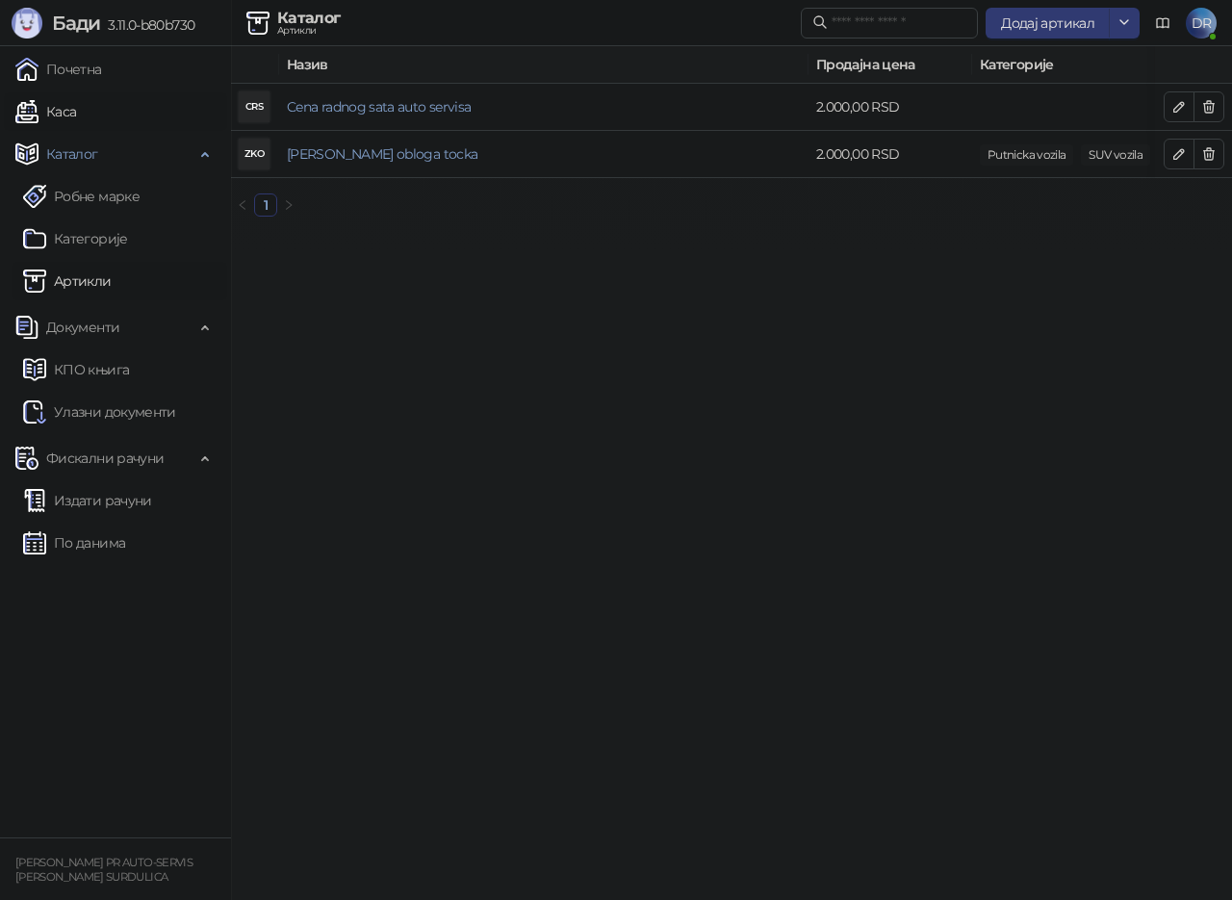
click at [65, 128] on link "Каса" at bounding box center [45, 111] width 61 height 39
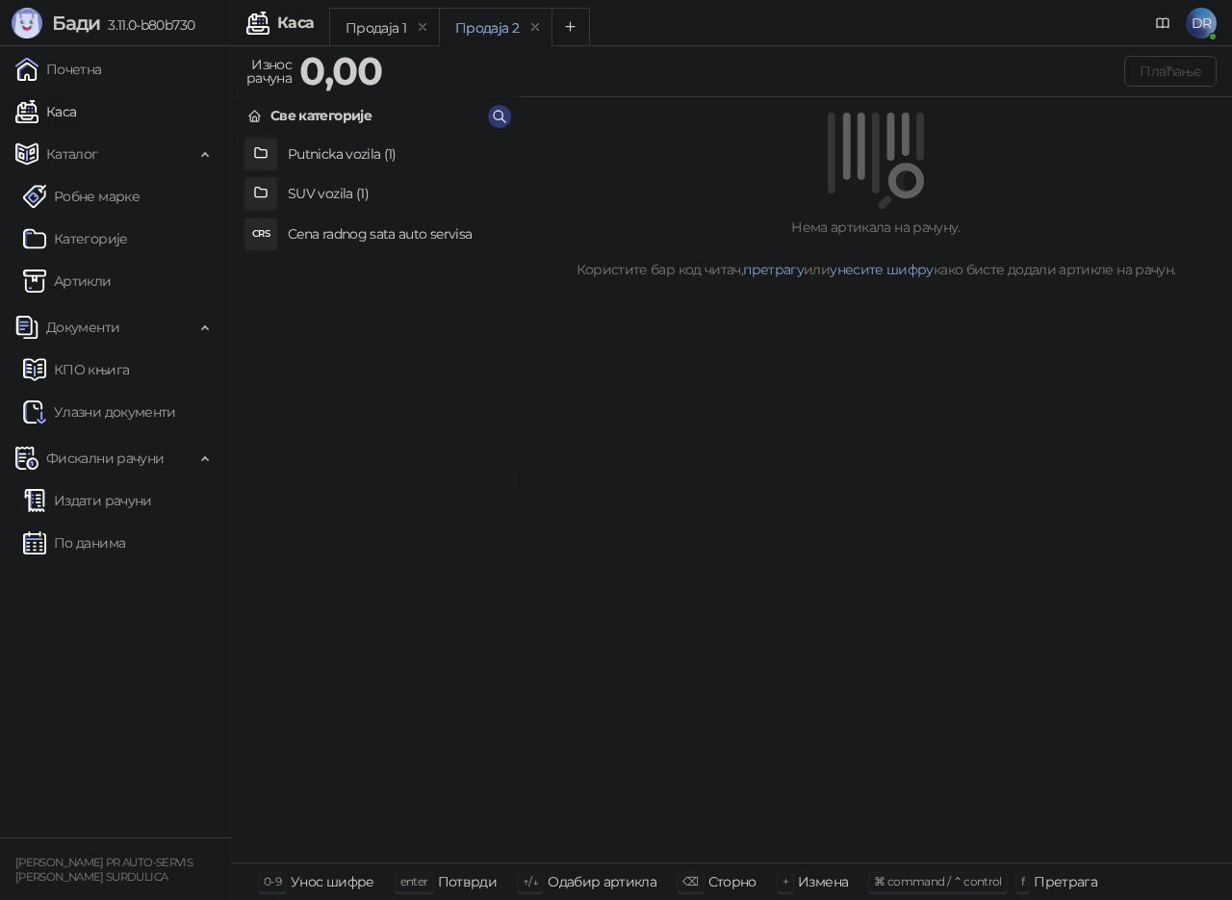
click at [363, 152] on h4 "Putnicka vozila (1)" at bounding box center [396, 154] width 216 height 31
click at [384, 162] on h4 "[PERSON_NAME] obloga tocka" at bounding box center [396, 155] width 216 height 31
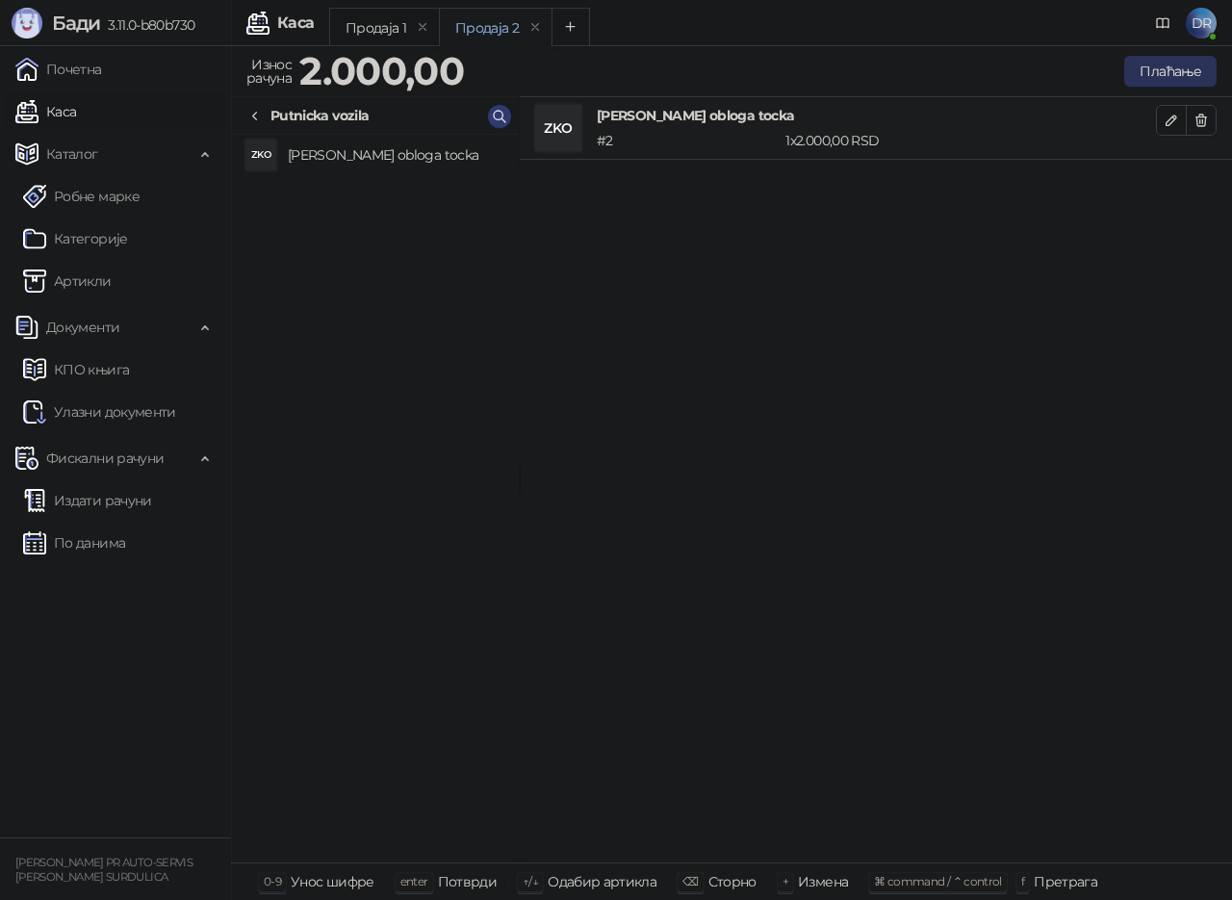
click at [1175, 71] on button "Плаћање" at bounding box center [1171, 71] width 92 height 31
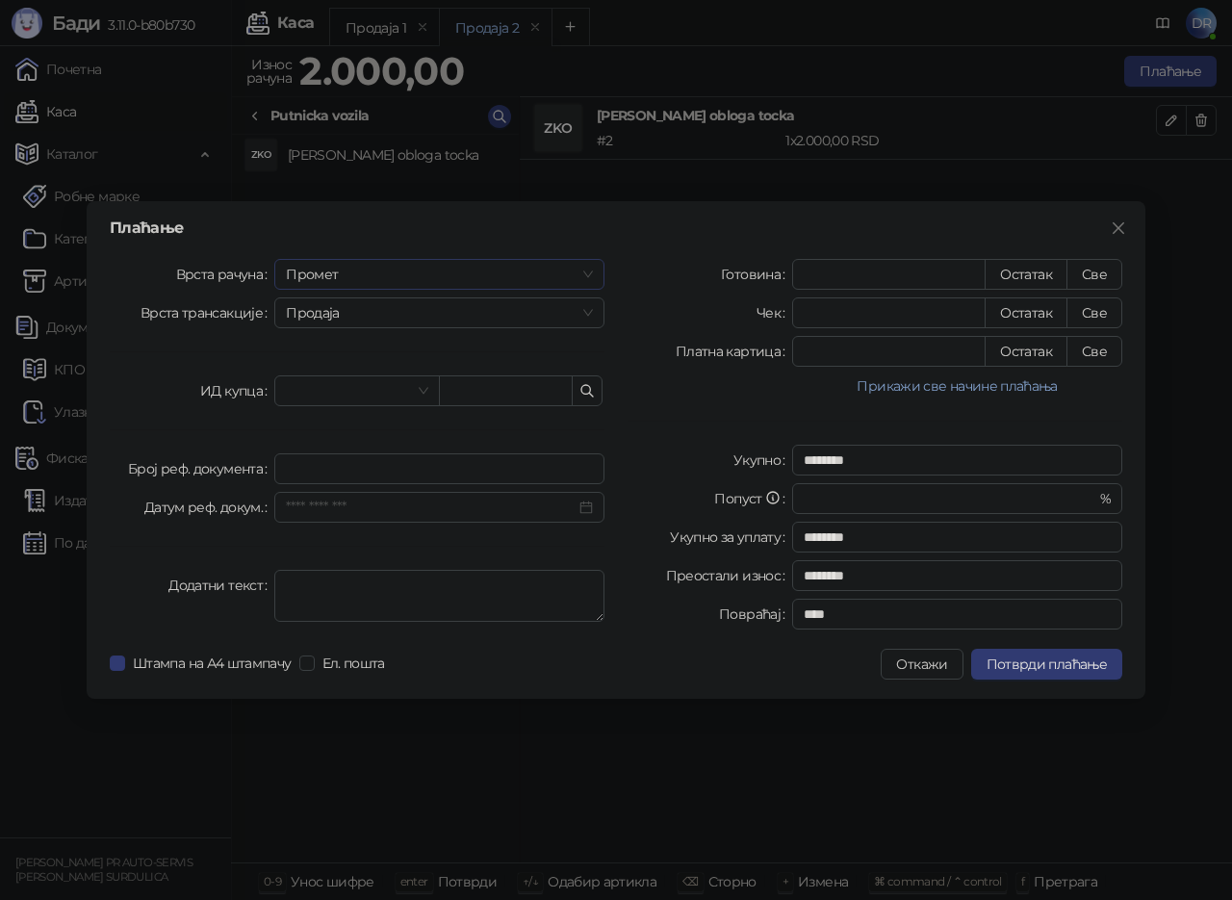
click at [376, 272] on span "Промет" at bounding box center [439, 274] width 307 height 29
click at [319, 376] on div "Обука" at bounding box center [439, 374] width 299 height 21
click at [352, 308] on span "Продаја" at bounding box center [439, 312] width 307 height 29
click at [339, 351] on div "Продаја" at bounding box center [439, 351] width 299 height 21
click at [1096, 280] on button "Све" at bounding box center [1095, 274] width 56 height 31
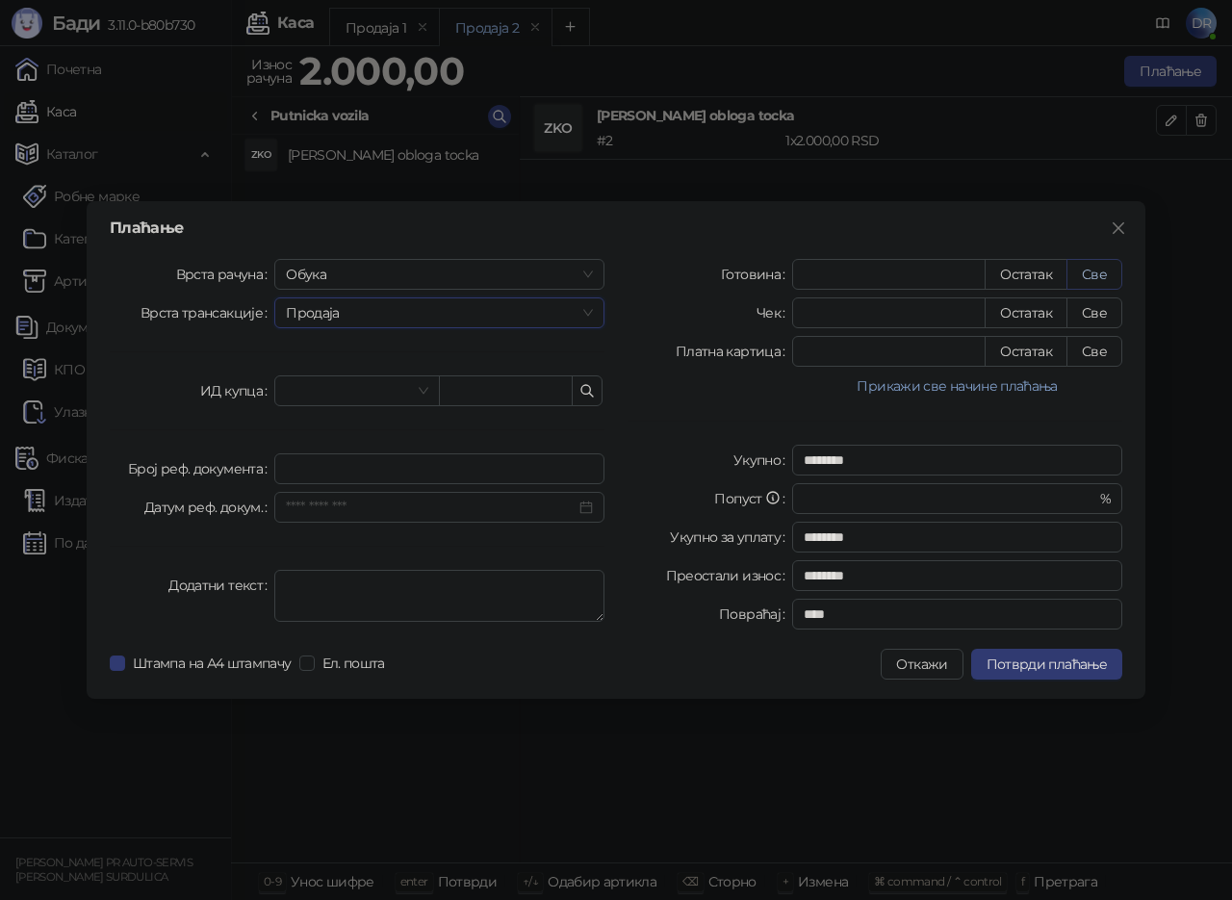
type input "****"
click at [399, 398] on input "search" at bounding box center [348, 390] width 124 height 29
click at [498, 343] on div "Врста рачуна Обука Врста трансакције Продаја ИД купца [PERSON_NAME] реф. докуме…" at bounding box center [357, 448] width 518 height 378
click at [342, 666] on span "Ел. пошта" at bounding box center [354, 663] width 78 height 21
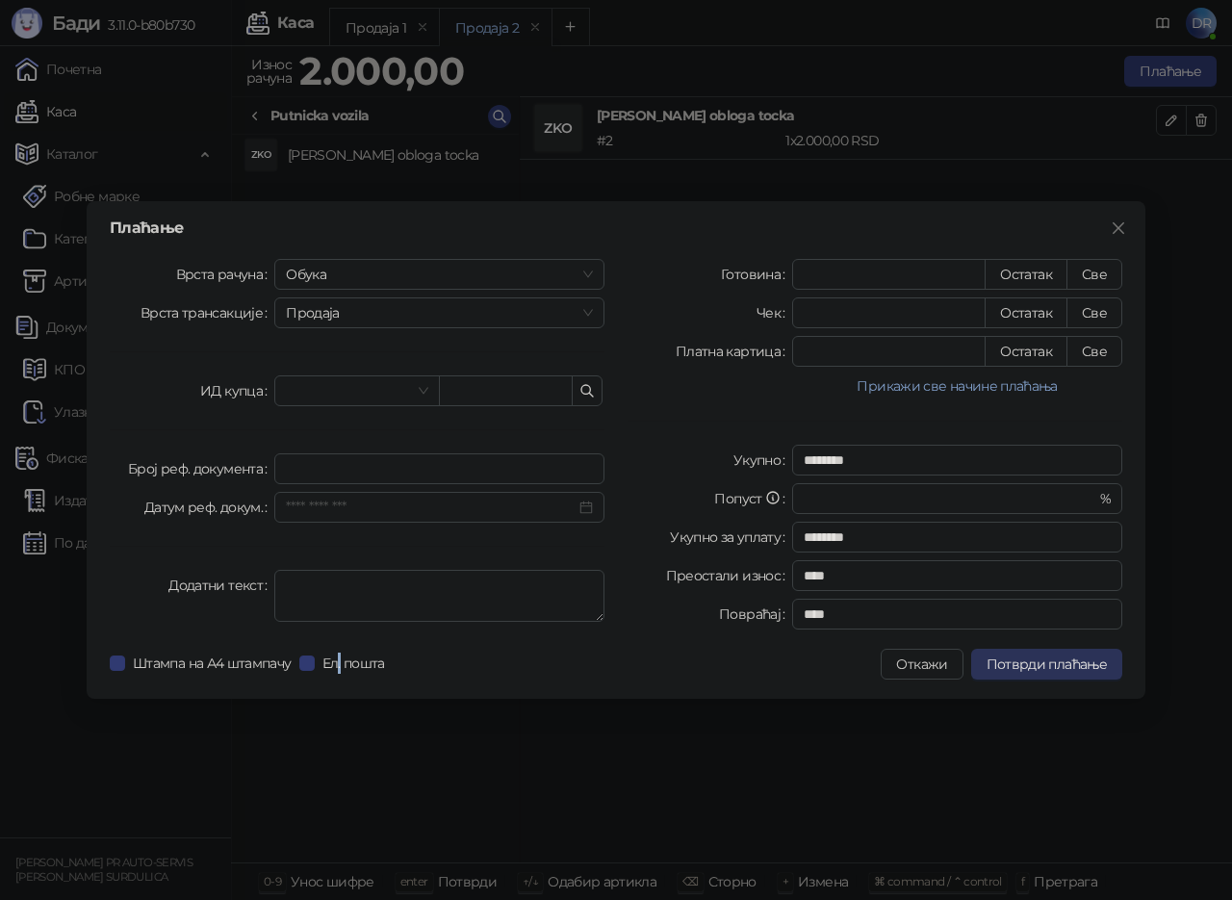
click at [1053, 661] on span "Потврди плаћање" at bounding box center [1047, 664] width 120 height 17
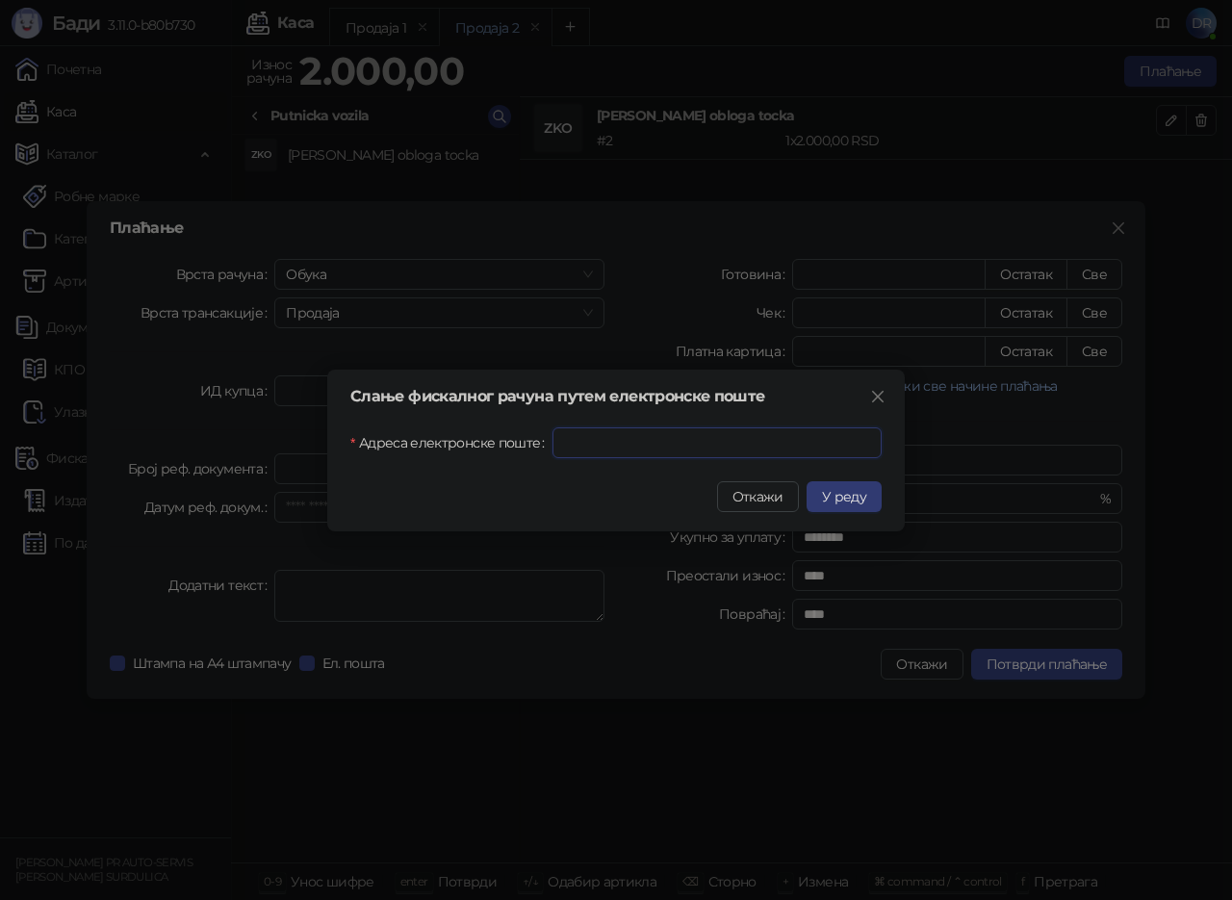
click at [591, 453] on input "Адреса електронске поште" at bounding box center [717, 442] width 329 height 31
type input "**********"
click input "submit" at bounding box center [0, 0] width 0 height 0
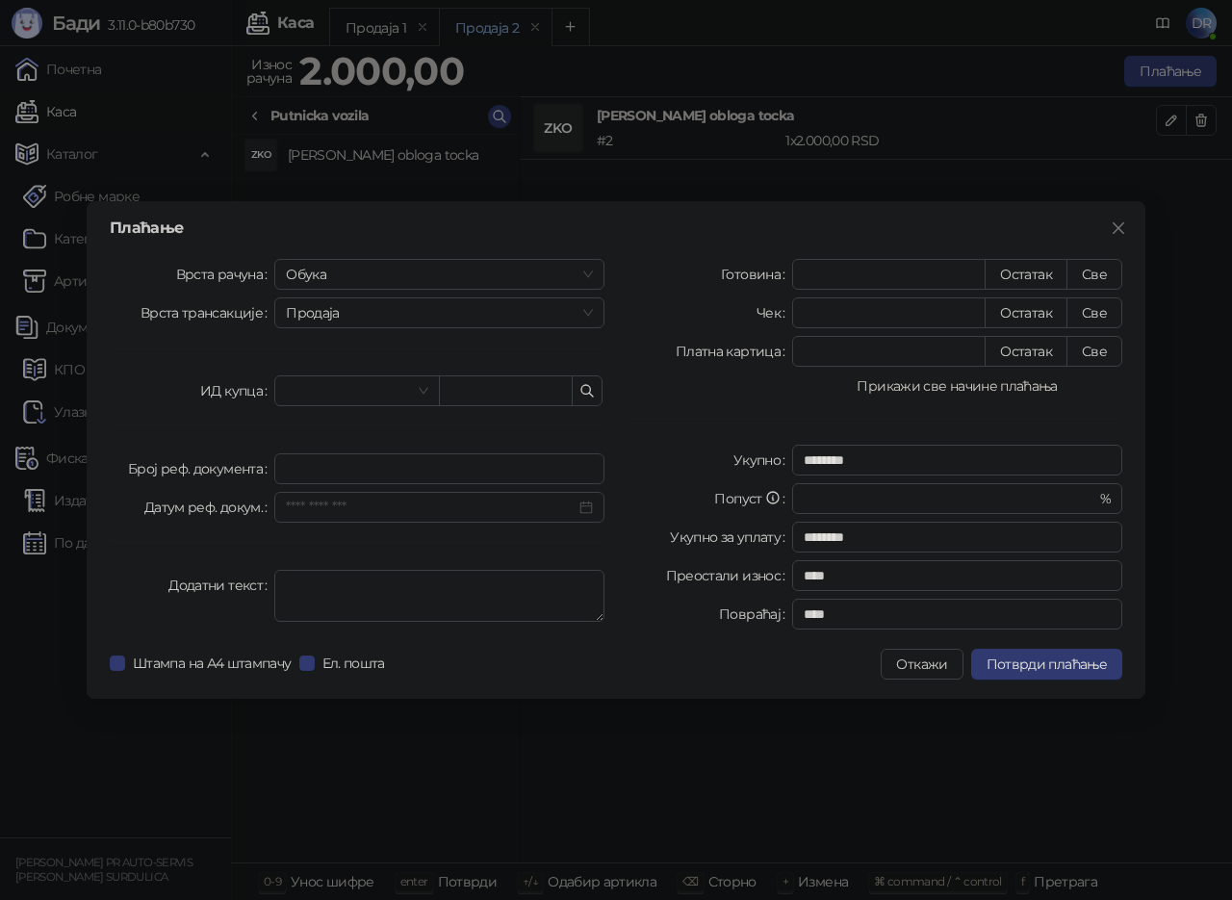
click at [947, 390] on button "Прикажи све начине плаћања" at bounding box center [957, 386] width 330 height 23
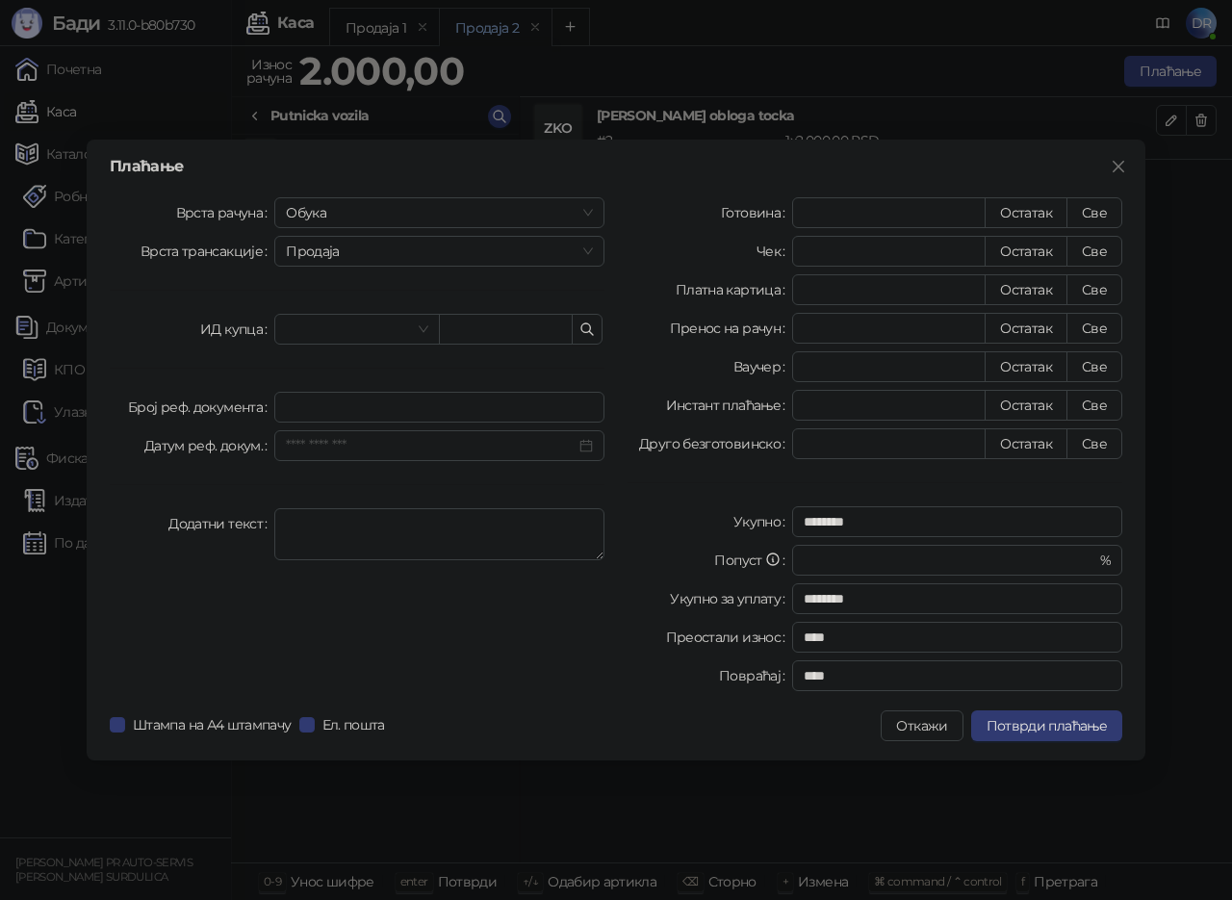
click at [954, 576] on div "Готовина **** Остатак Све Чек * Остатак Све Платна картица * Остатак Све Пренос…" at bounding box center [875, 448] width 518 height 502
click at [890, 556] on input "*" at bounding box center [939, 560] width 271 height 29
type input "*"
type input "********"
type input "******"
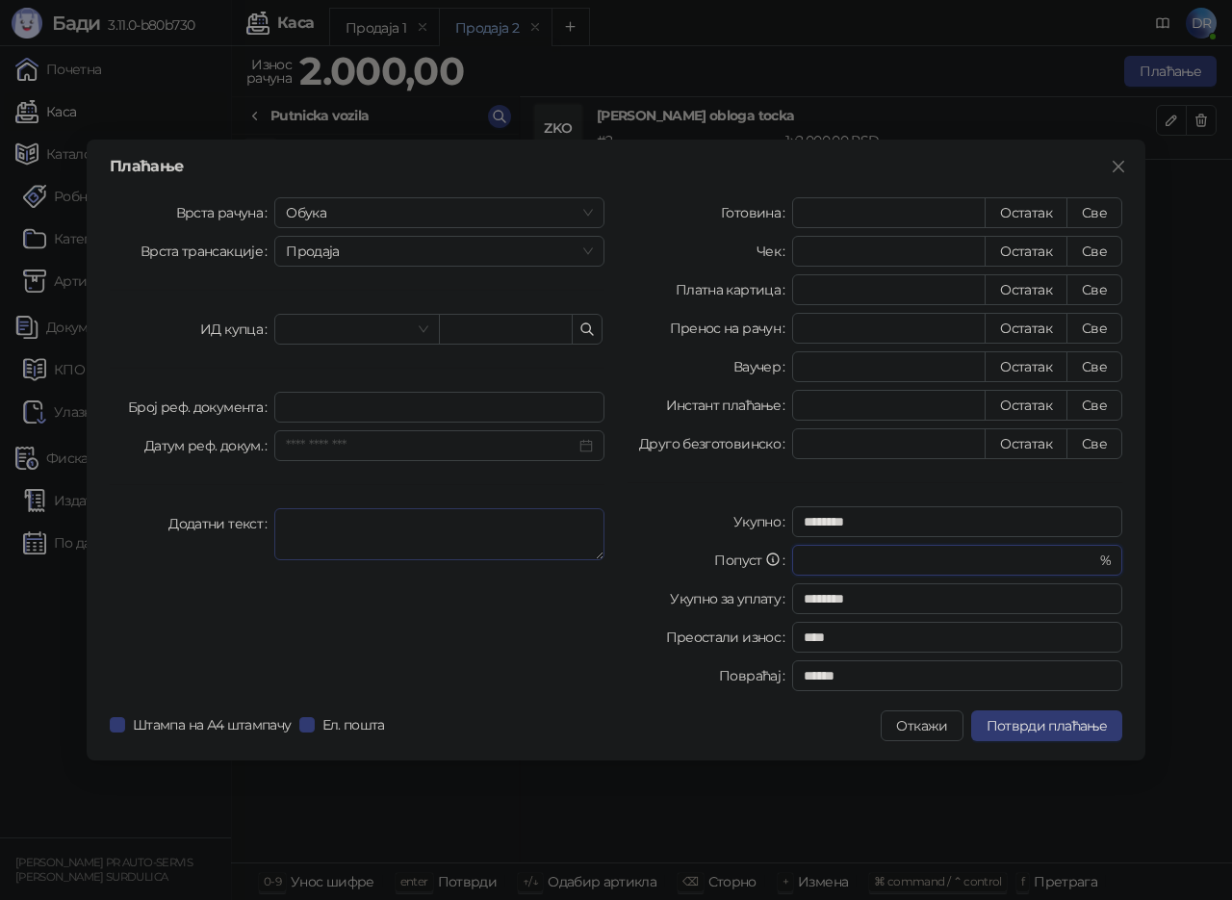
type input "*"
click at [380, 521] on textarea "Додатни текст" at bounding box center [439, 534] width 330 height 52
click at [376, 452] on input "Датум реф. докум." at bounding box center [431, 445] width 290 height 21
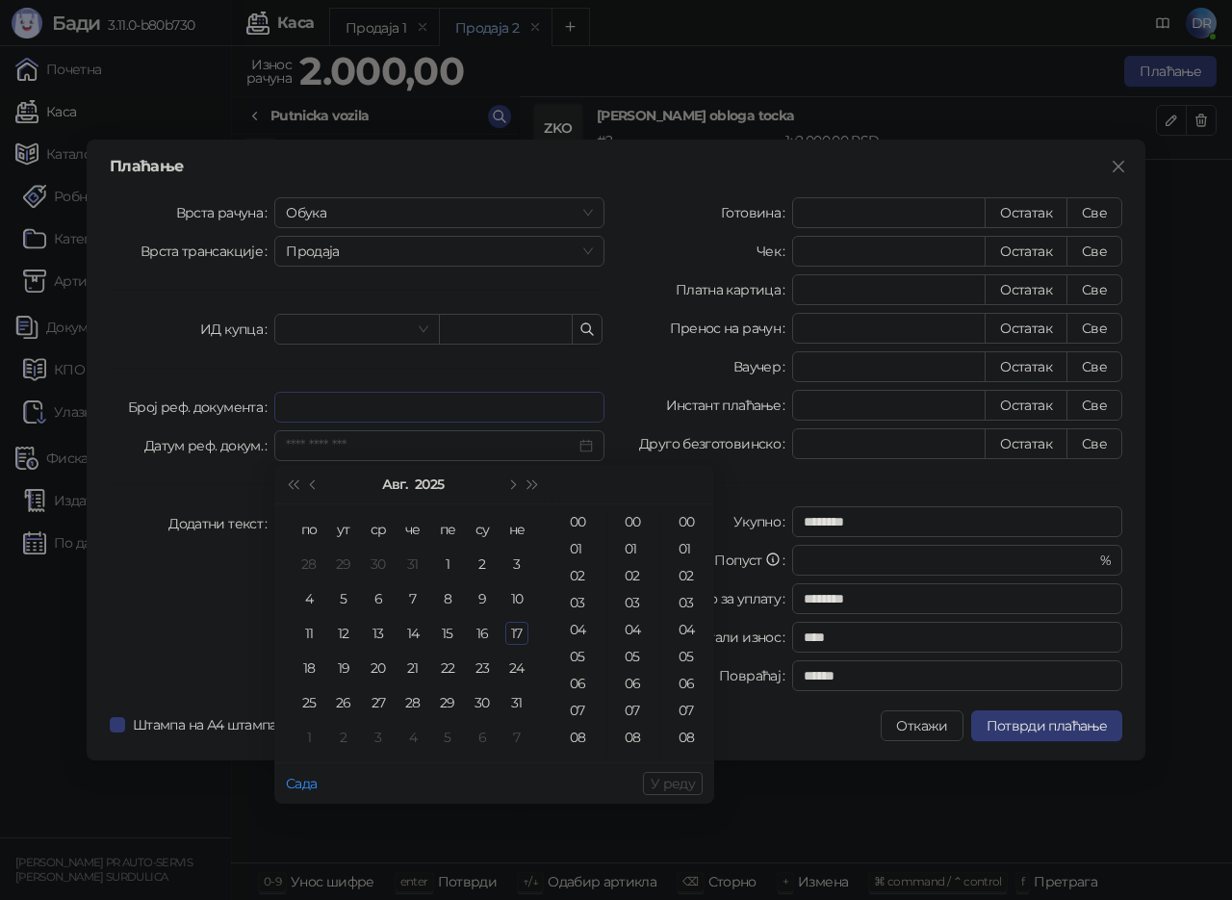
click at [375, 426] on div "Врста рачуна Обука Врста трансакције Продаја ИД купца [PERSON_NAME] реф. докуме…" at bounding box center [357, 448] width 518 height 502
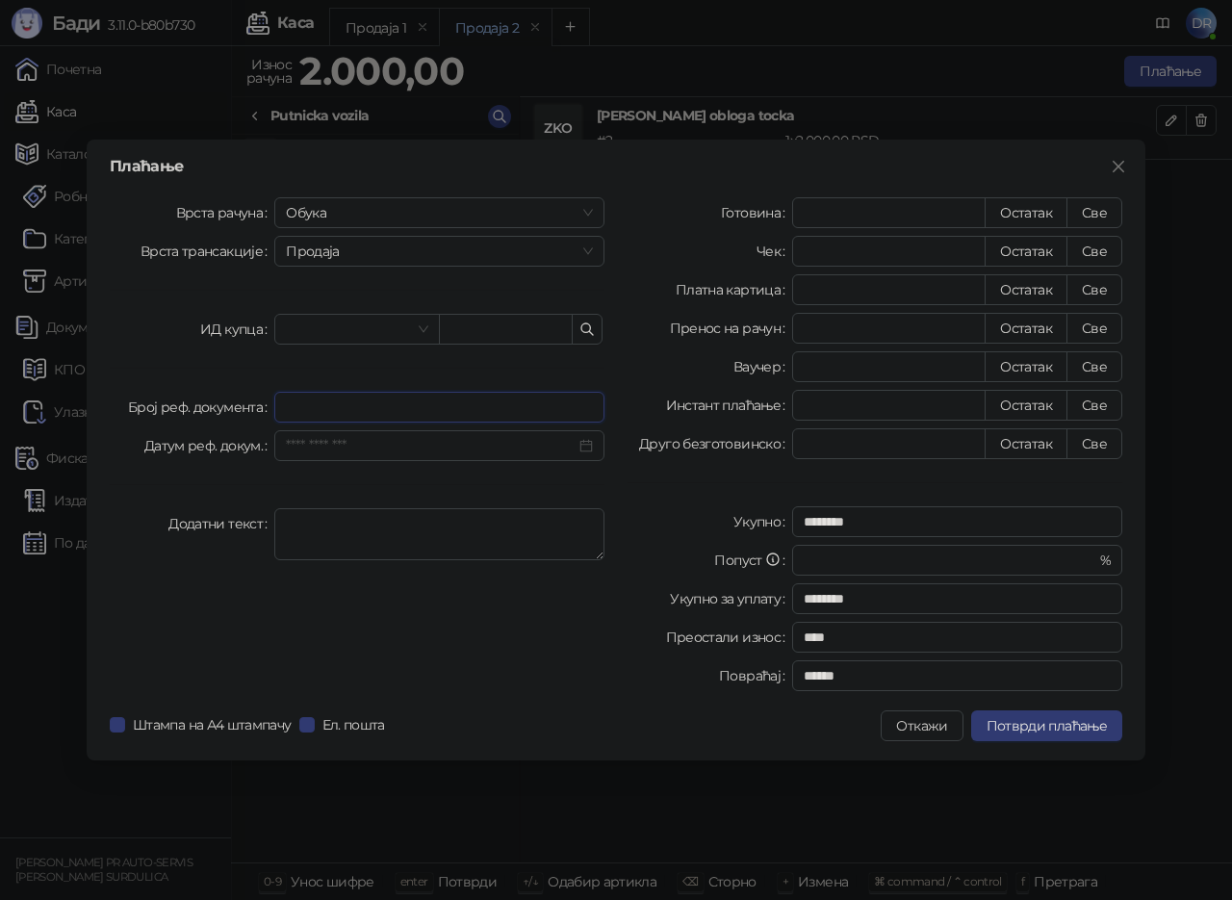
click at [378, 405] on input "Број реф. документа" at bounding box center [439, 407] width 330 height 31
click at [378, 336] on input "search" at bounding box center [348, 329] width 124 height 29
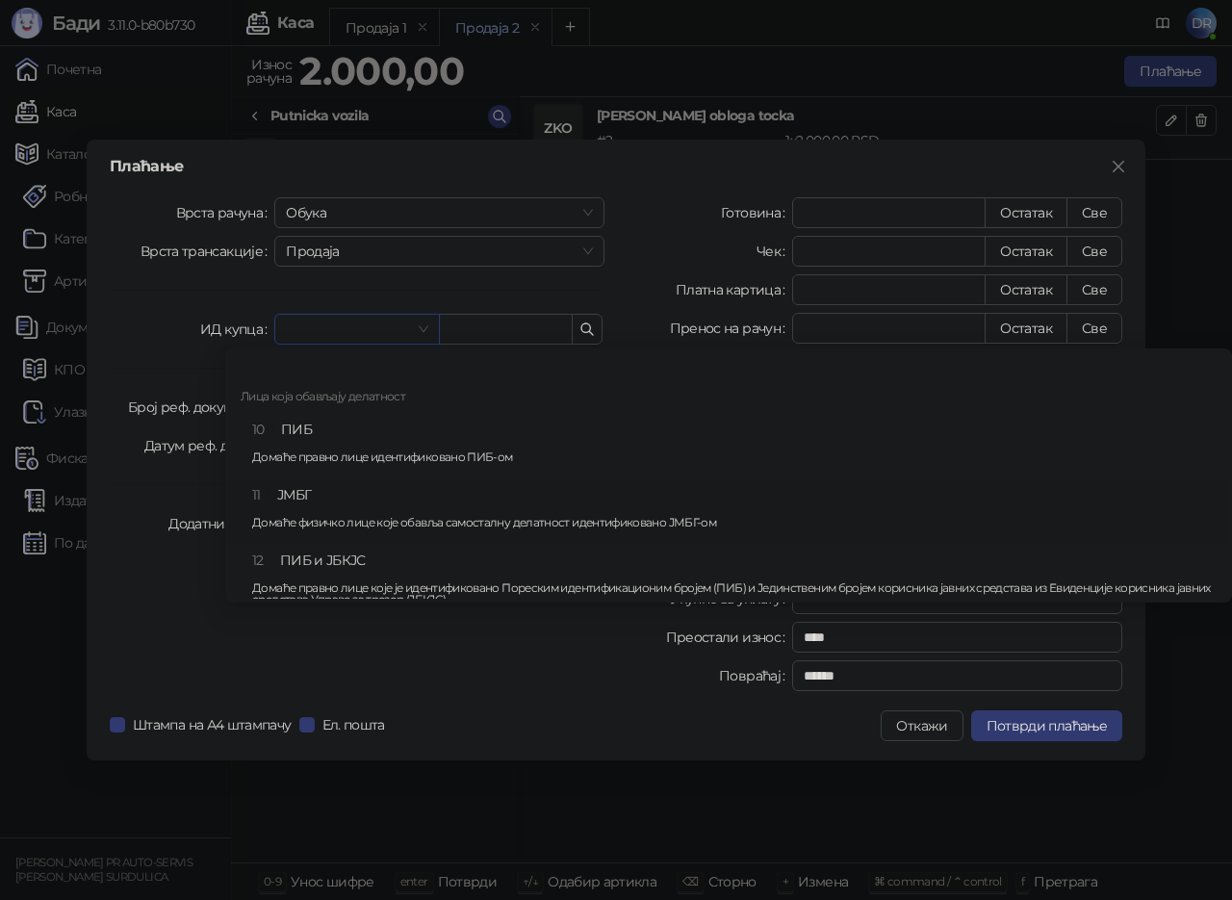
click at [354, 497] on div "11 ЈМБГ Домаће физичко лице које обавља самосталну делатност идентификовано ЈМБ…" at bounding box center [734, 512] width 965 height 56
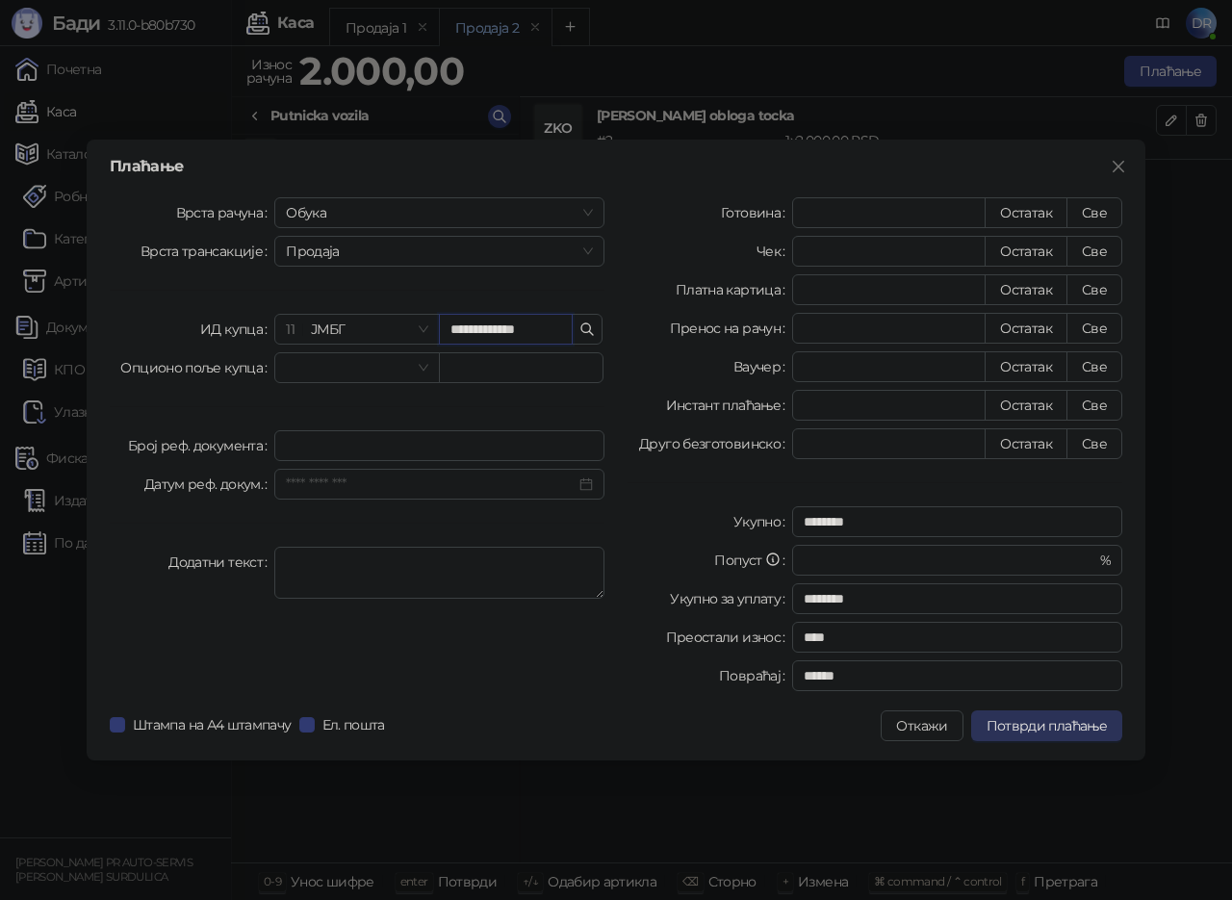
type input "**********"
click at [1036, 718] on span "Потврди плаћање" at bounding box center [1047, 725] width 120 height 17
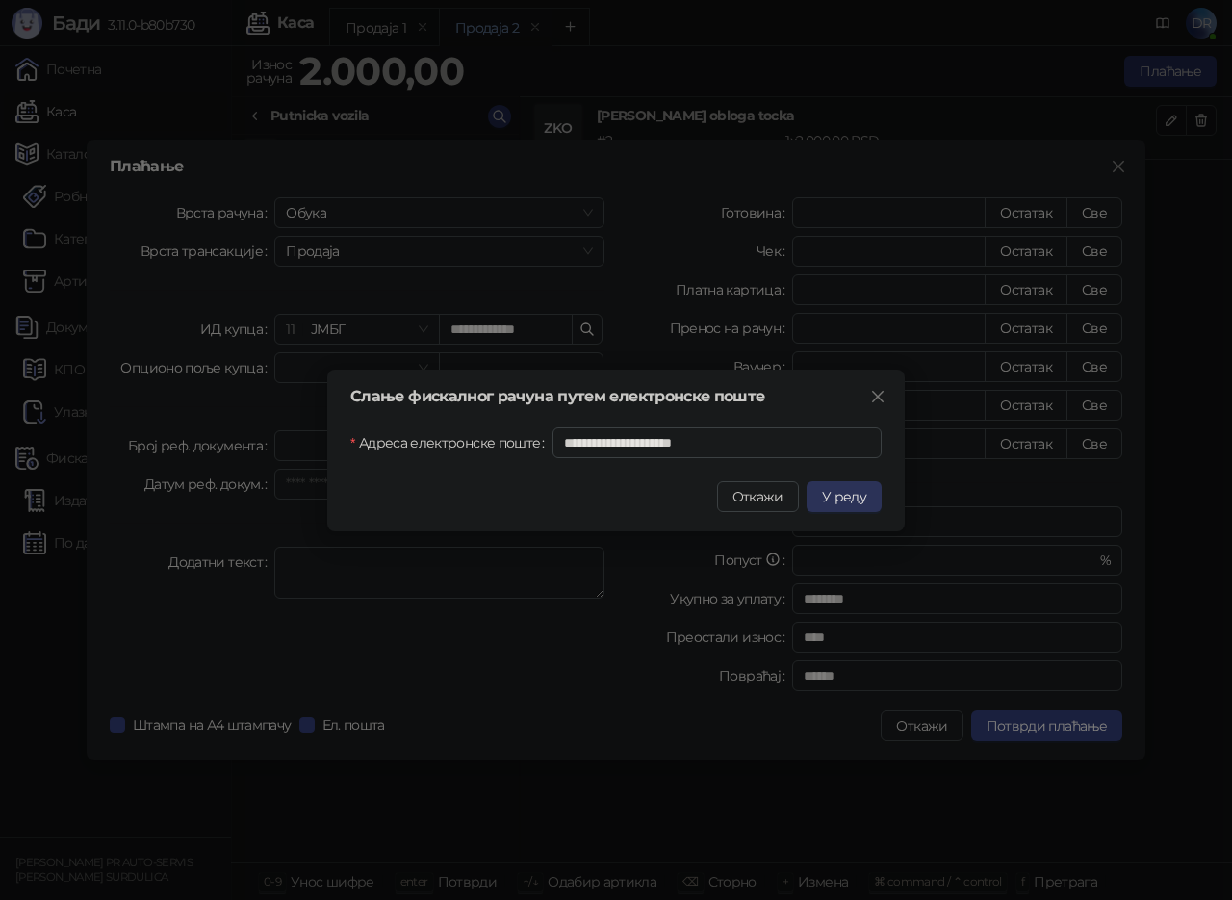
click at [837, 488] on span "У реду" at bounding box center [844, 496] width 44 height 17
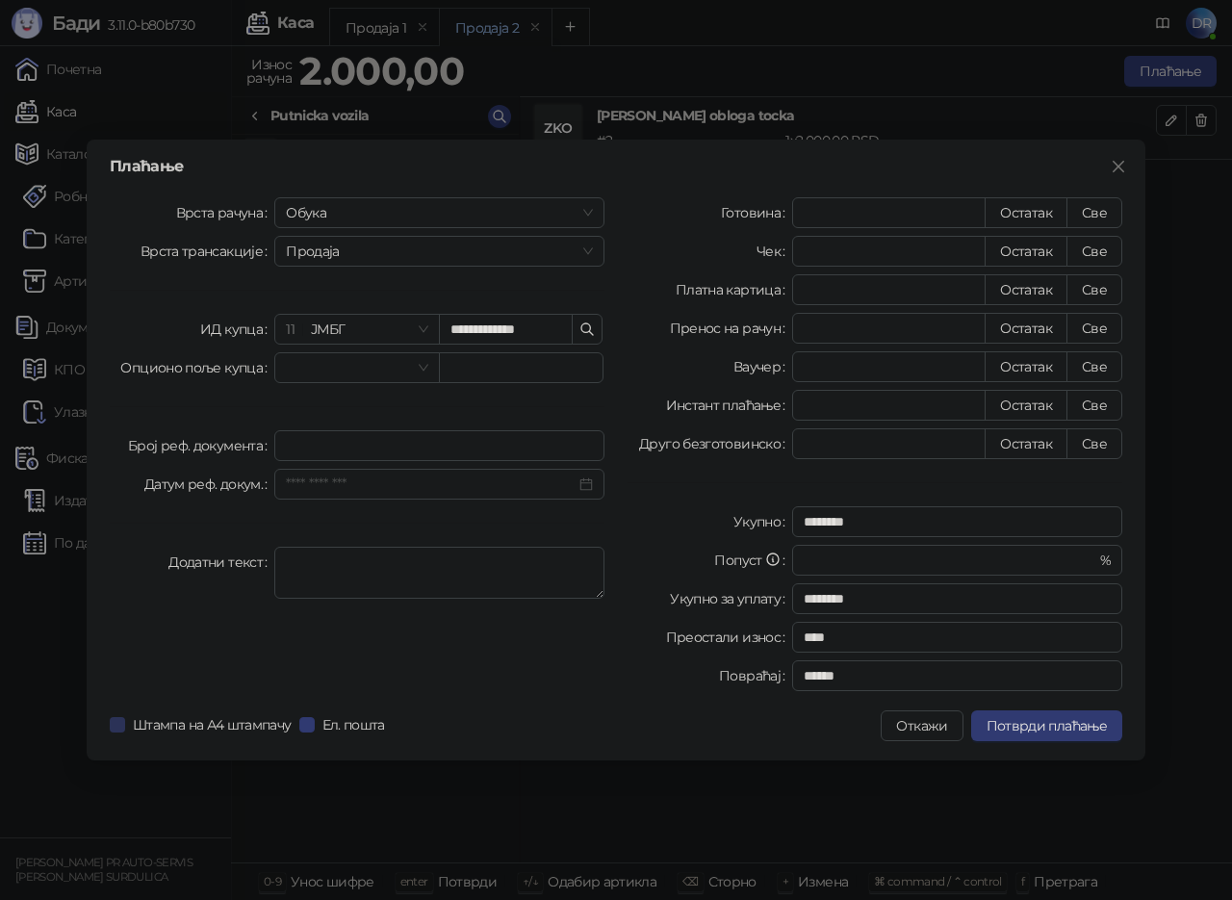
click at [213, 723] on span "Штампа на А4 штампачу" at bounding box center [212, 724] width 174 height 21
click at [1041, 726] on span "Потврди плаћање" at bounding box center [1047, 725] width 120 height 17
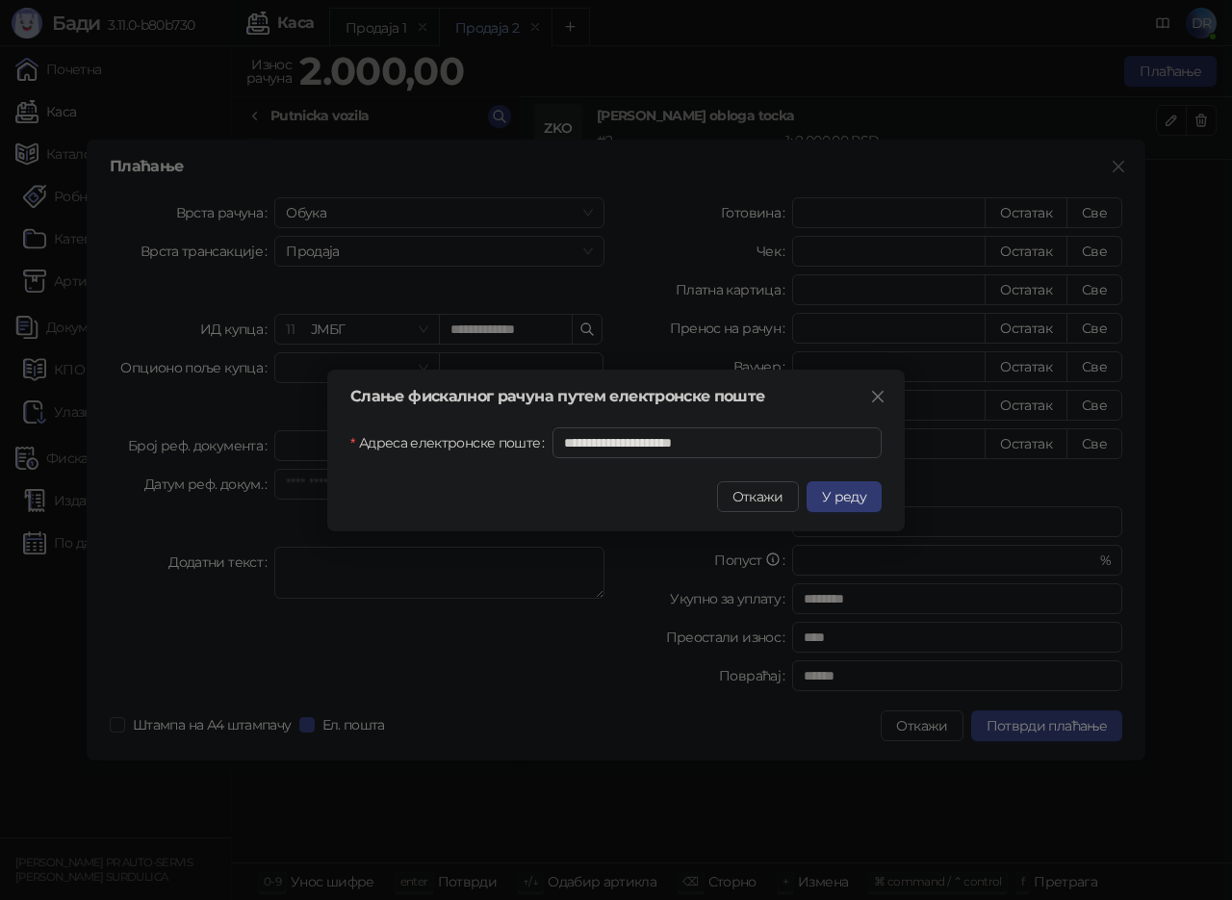
click at [850, 501] on span "У реду" at bounding box center [844, 496] width 44 height 17
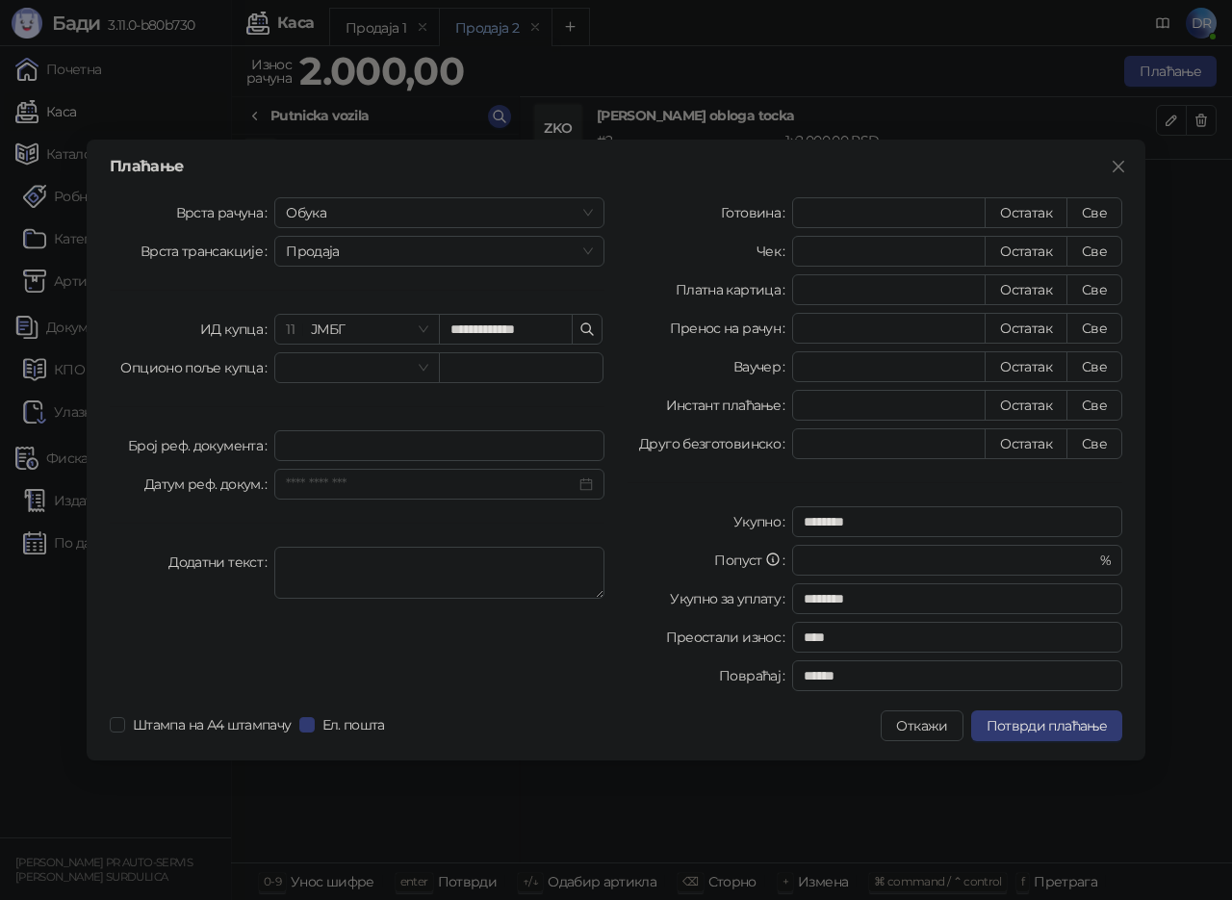
click at [49, 369] on div "**********" at bounding box center [616, 450] width 1232 height 900
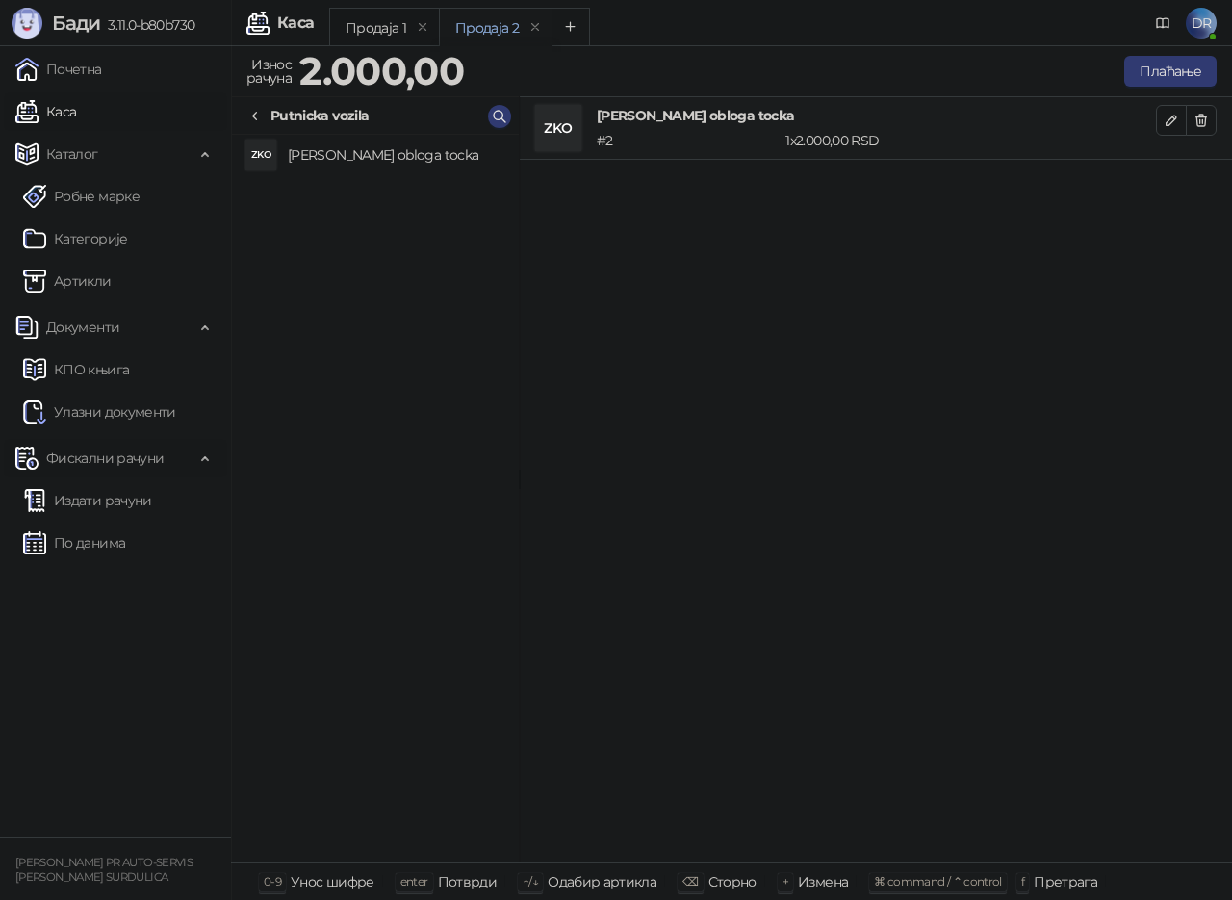
click at [97, 456] on span "Фискални рачуни" at bounding box center [104, 458] width 117 height 39
click at [94, 466] on span "Фискални рачуни" at bounding box center [104, 458] width 117 height 39
click at [86, 543] on link "По данима" at bounding box center [74, 543] width 102 height 39
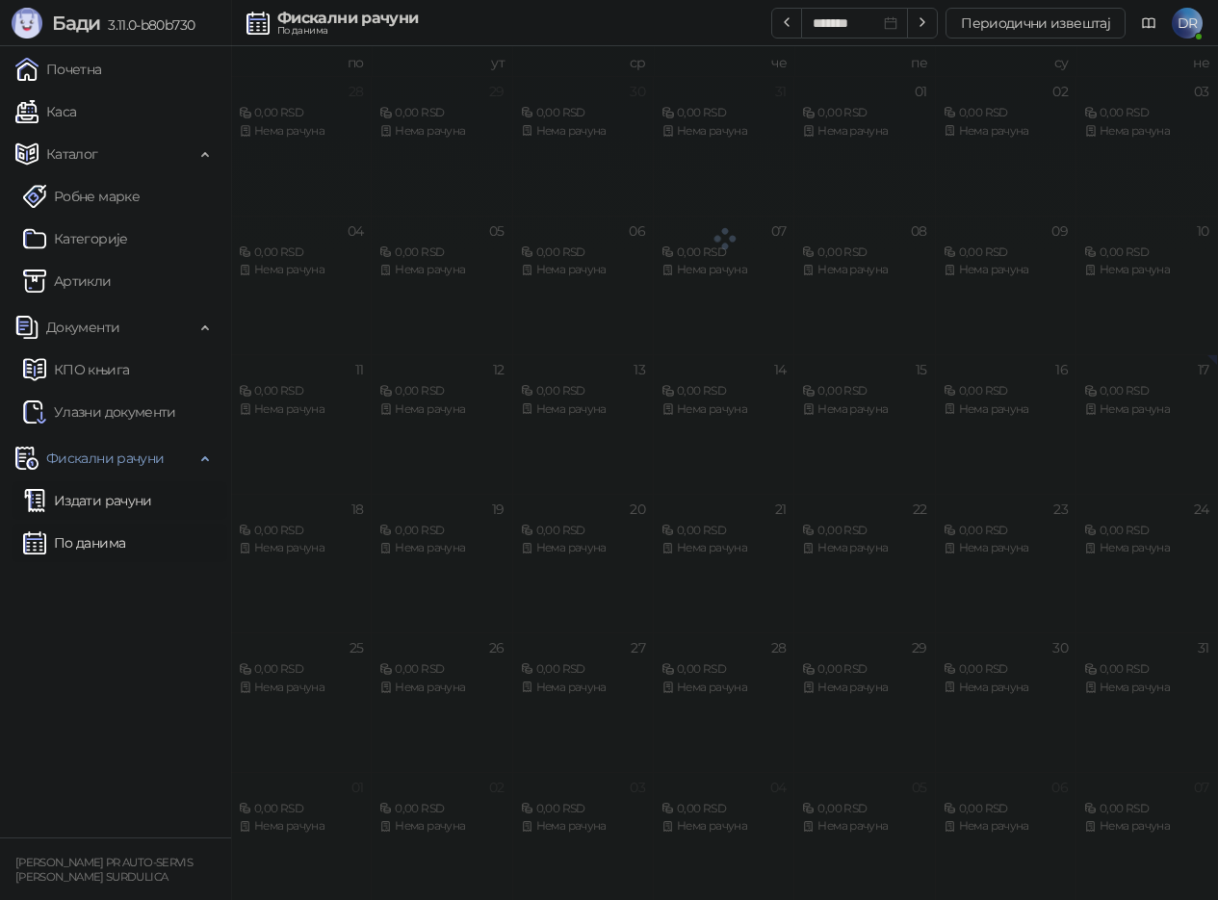
click at [89, 497] on link "Издати рачуни" at bounding box center [87, 500] width 129 height 39
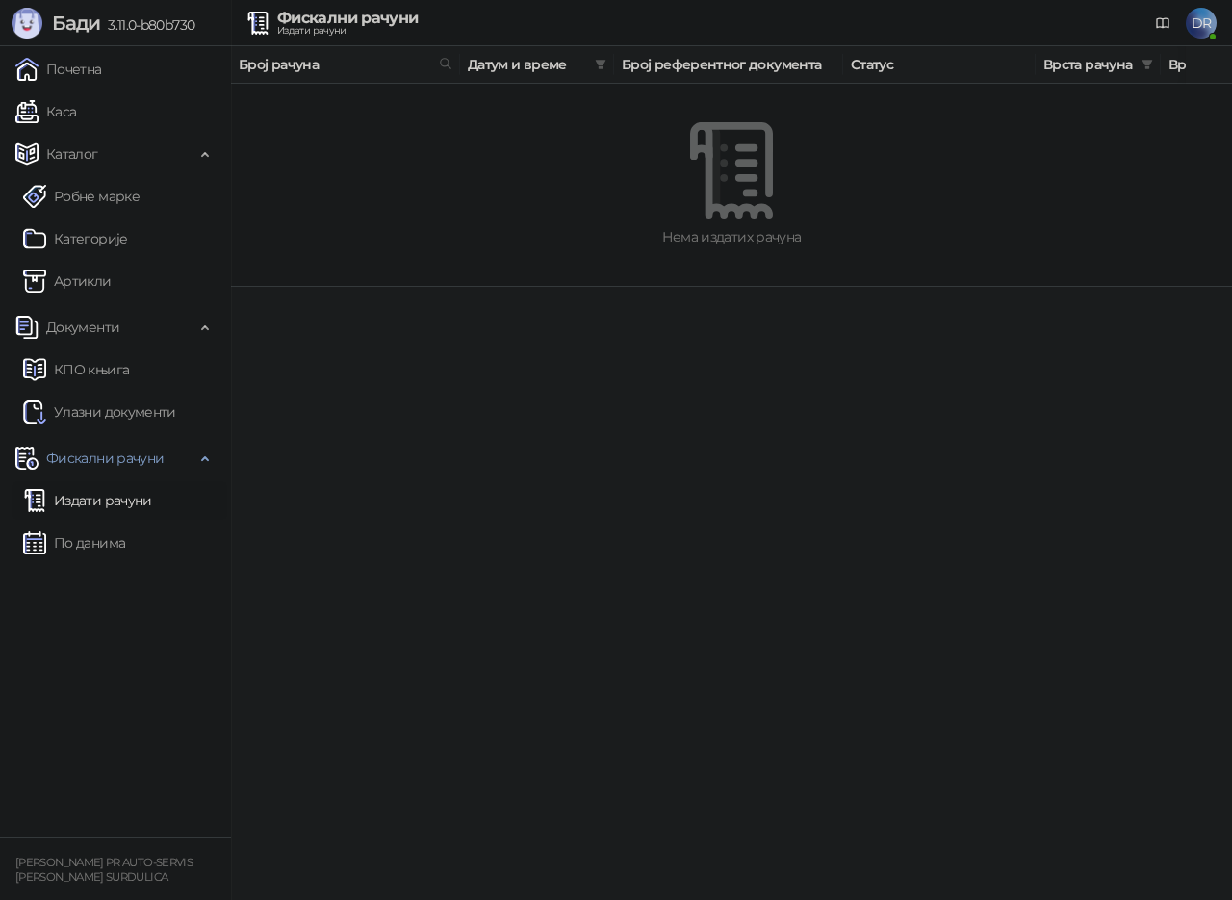
click at [328, 26] on div "Издати рачуни" at bounding box center [347, 31] width 141 height 10
click at [284, 22] on div "Фискални рачуни" at bounding box center [347, 18] width 141 height 15
click at [50, 112] on link "Каса" at bounding box center [45, 111] width 61 height 39
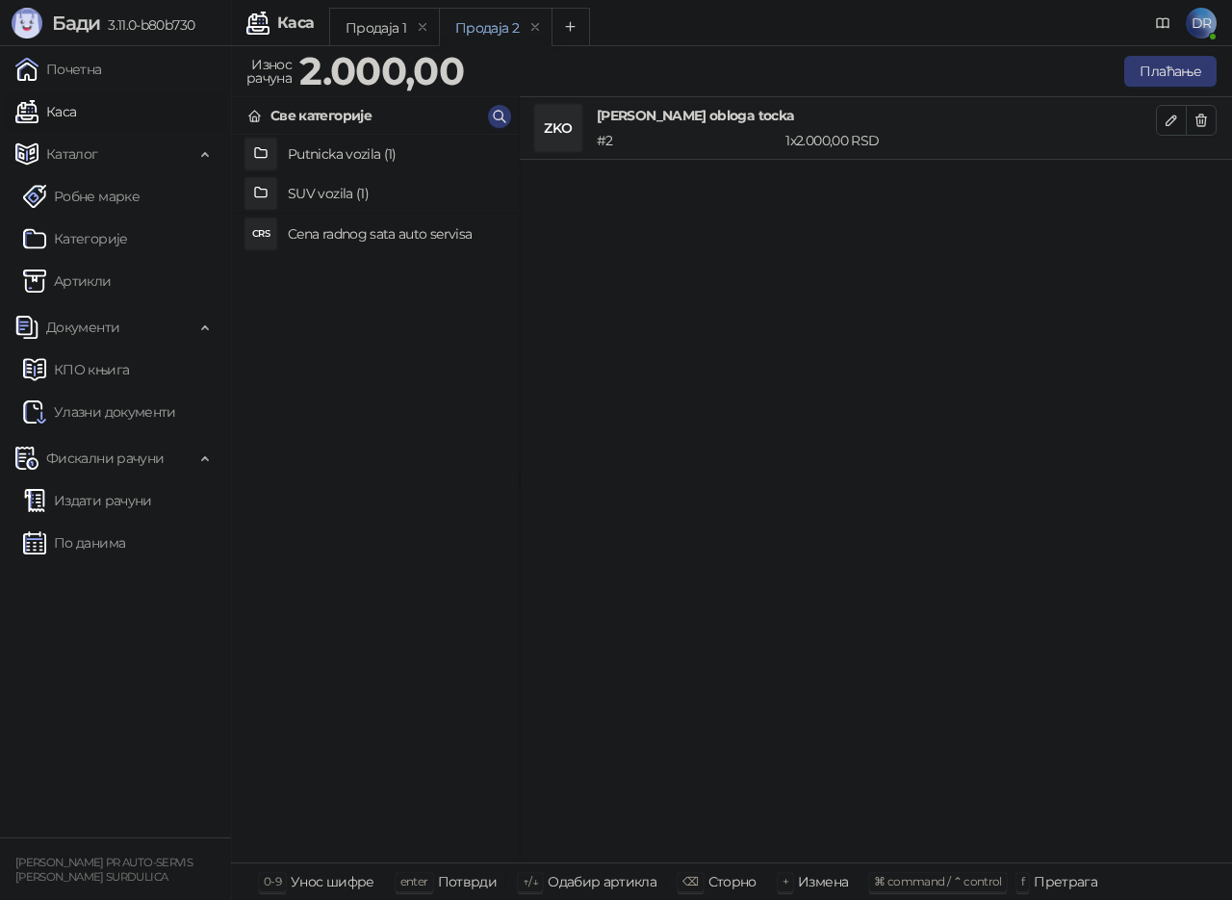
click at [309, 234] on h4 "Cena radnog sata auto servisa" at bounding box center [396, 234] width 216 height 31
click at [299, 194] on h4 "SUV vozila (1)" at bounding box center [396, 193] width 216 height 31
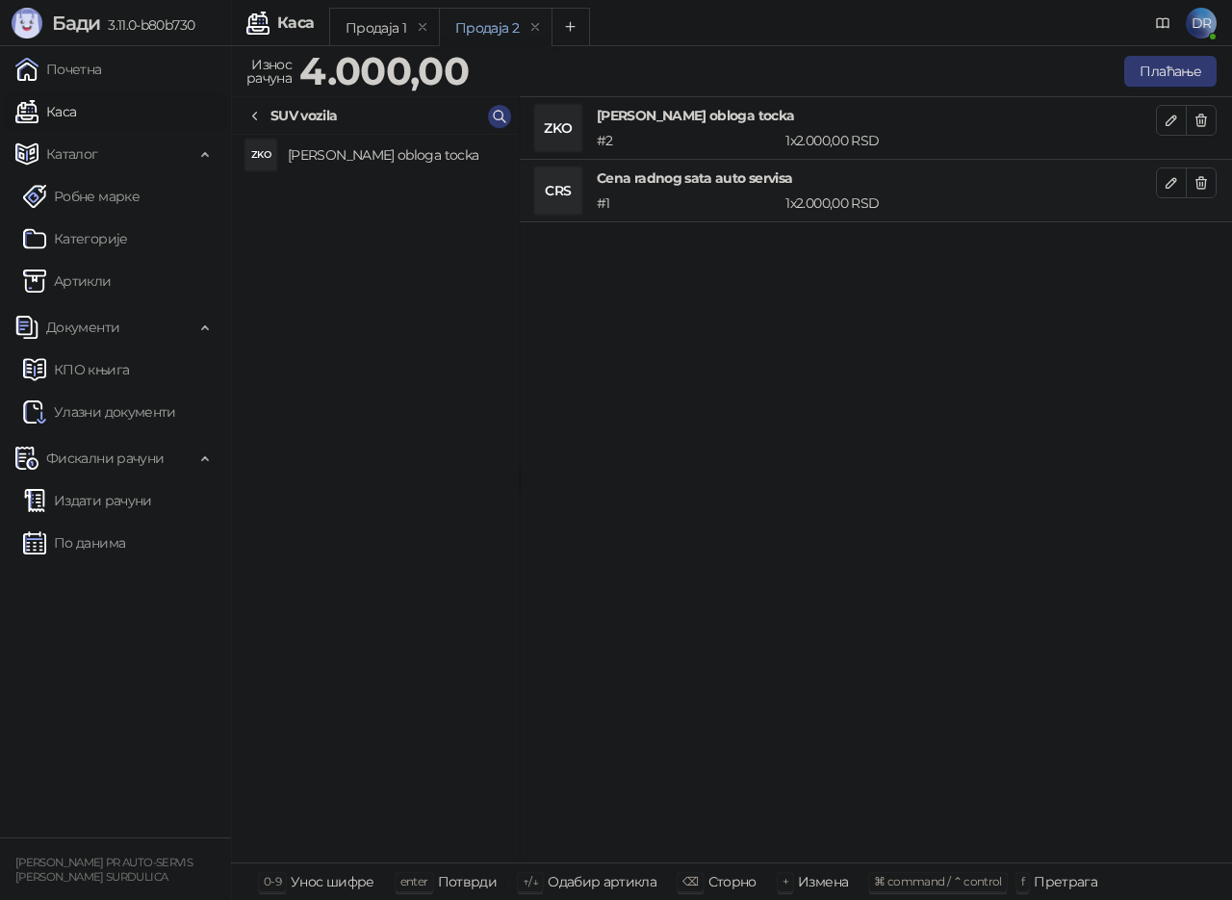
click at [310, 158] on h4 "[PERSON_NAME] obloga tocka" at bounding box center [396, 155] width 216 height 31
click at [1164, 76] on button "Плаћање" at bounding box center [1171, 71] width 92 height 31
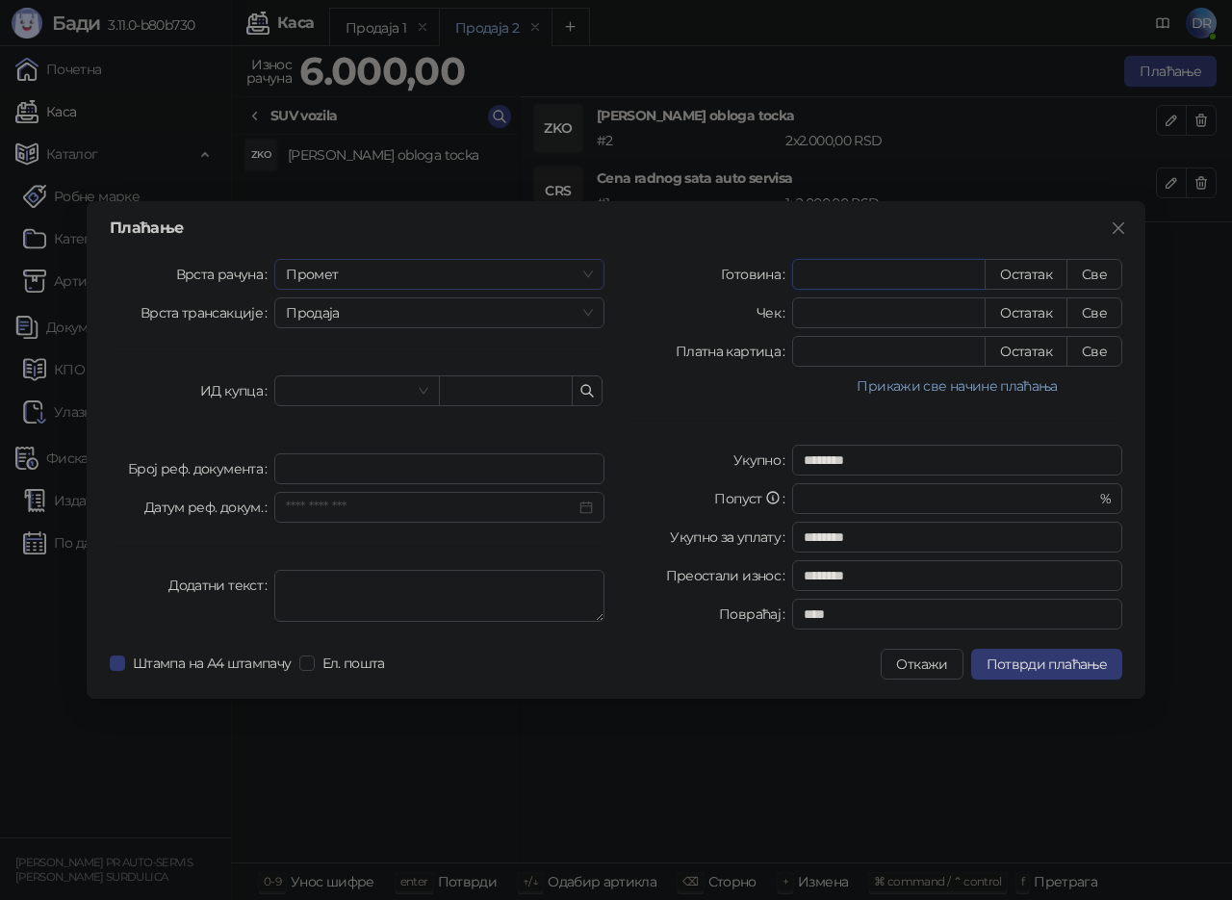
click at [379, 271] on span "Промет" at bounding box center [439, 274] width 307 height 29
click at [317, 372] on div "Обука" at bounding box center [439, 374] width 299 height 21
click at [364, 312] on span "Продаја" at bounding box center [439, 312] width 307 height 29
drag, startPoint x: 350, startPoint y: 335, endPoint x: 344, endPoint y: 345, distance: 11.2
click at [349, 335] on div "0 1 Продаја Рефундација" at bounding box center [439, 366] width 330 height 69
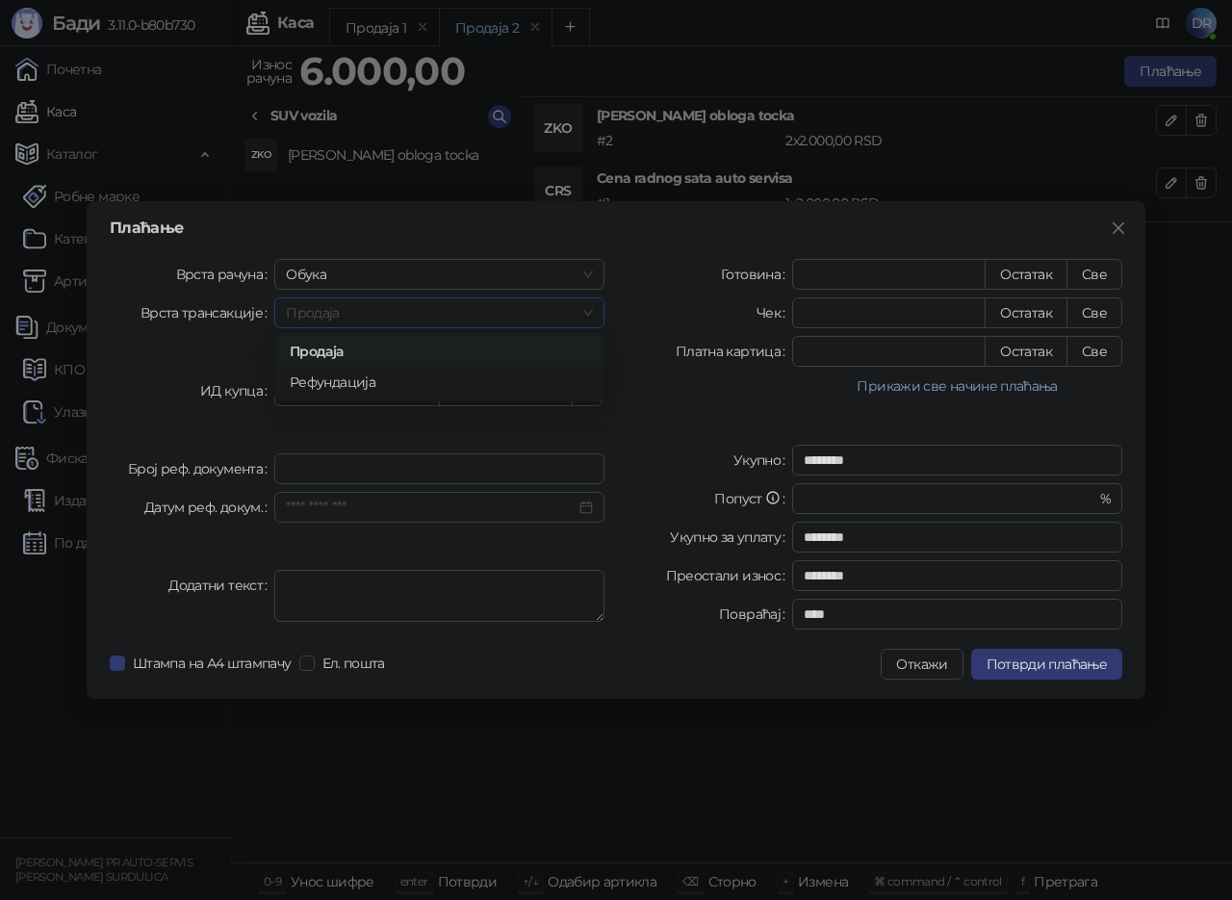
click at [342, 350] on div "Продаја" at bounding box center [439, 351] width 299 height 21
click at [1017, 661] on span "Потврди плаћање" at bounding box center [1047, 664] width 120 height 17
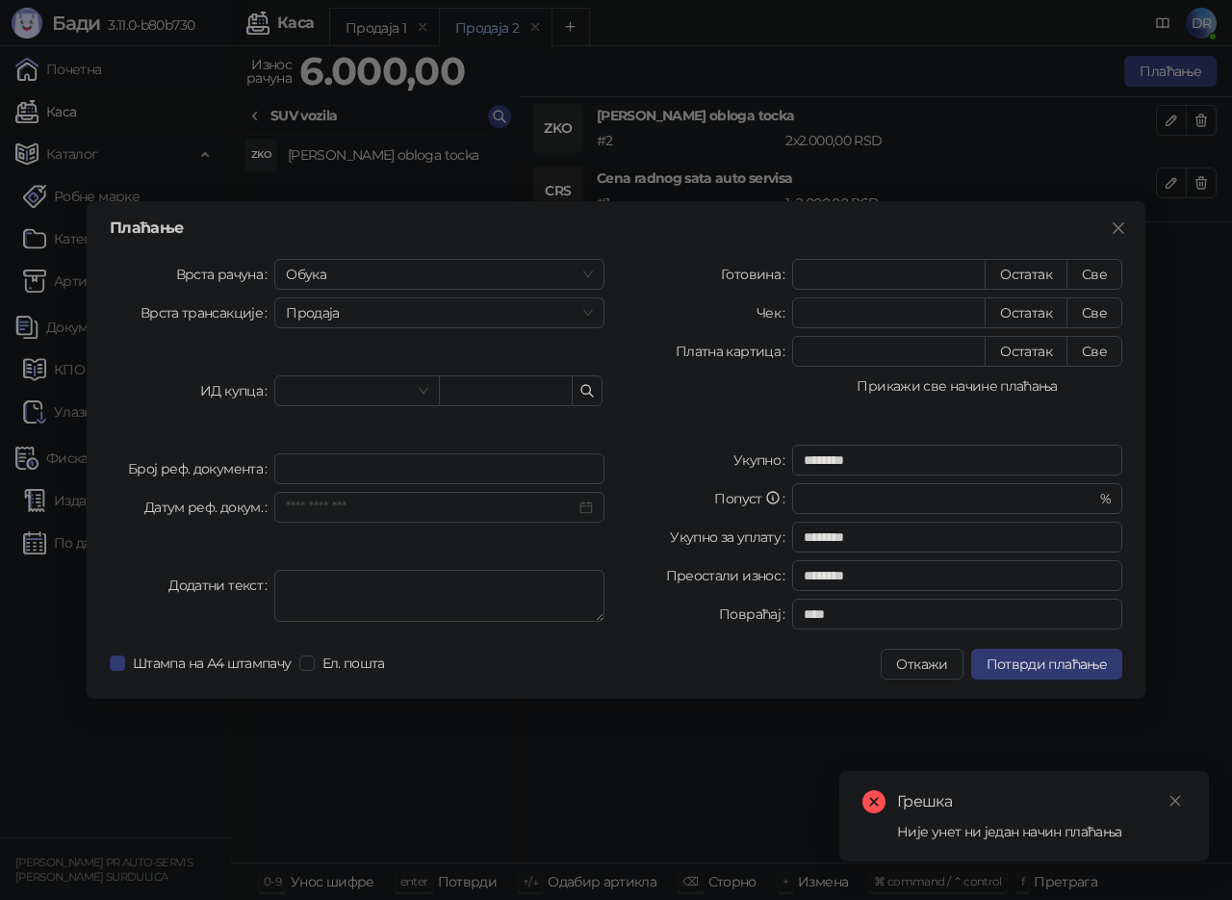
click at [917, 382] on button "Прикажи све начине плаћања" at bounding box center [957, 386] width 330 height 23
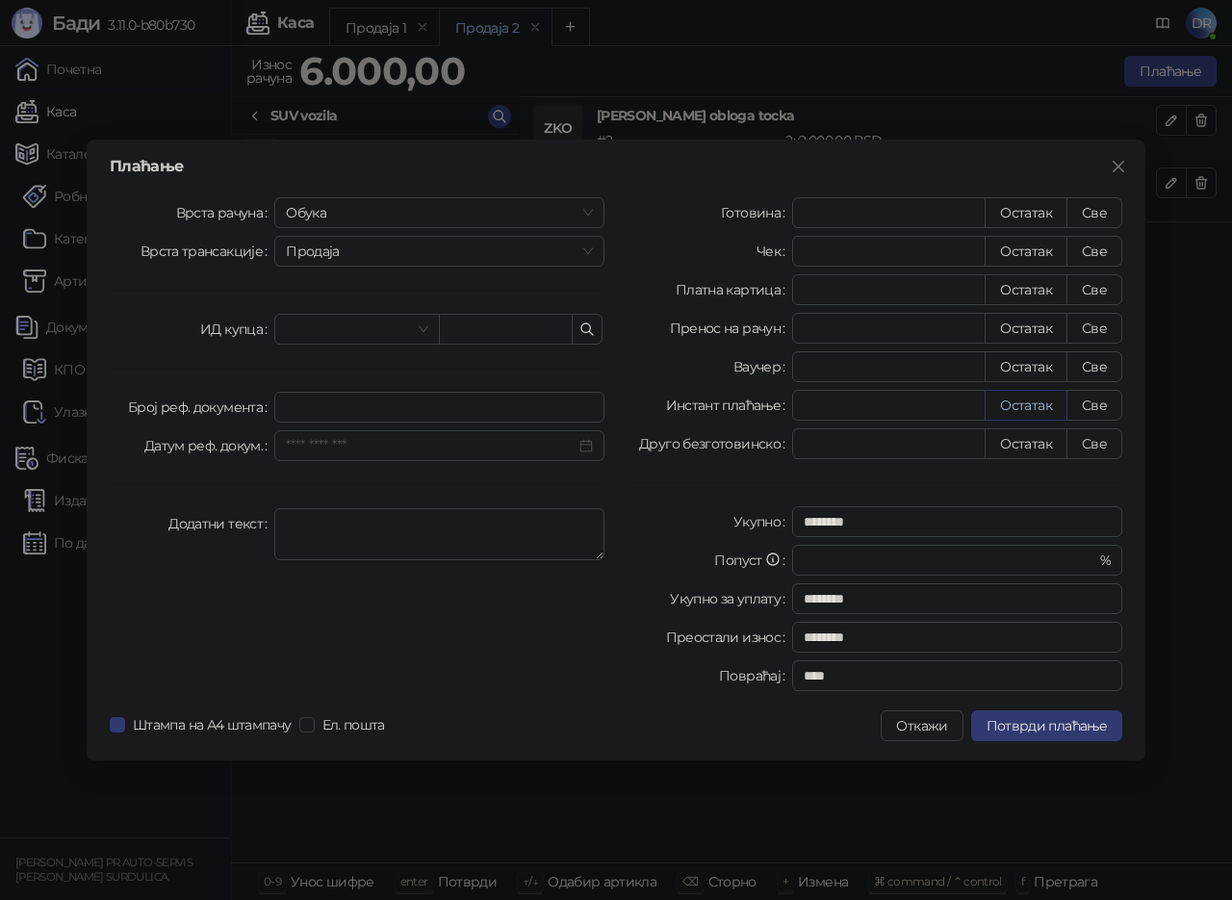
click at [1027, 412] on button "Остатак" at bounding box center [1026, 405] width 83 height 31
type input "****"
click at [1016, 724] on span "Потврди плаћање" at bounding box center [1047, 725] width 120 height 17
click at [666, 90] on div "Плаћање Врста рачуна Обука Врста трансакције Продаја ИД купца Број реф. докумен…" at bounding box center [616, 450] width 1232 height 900
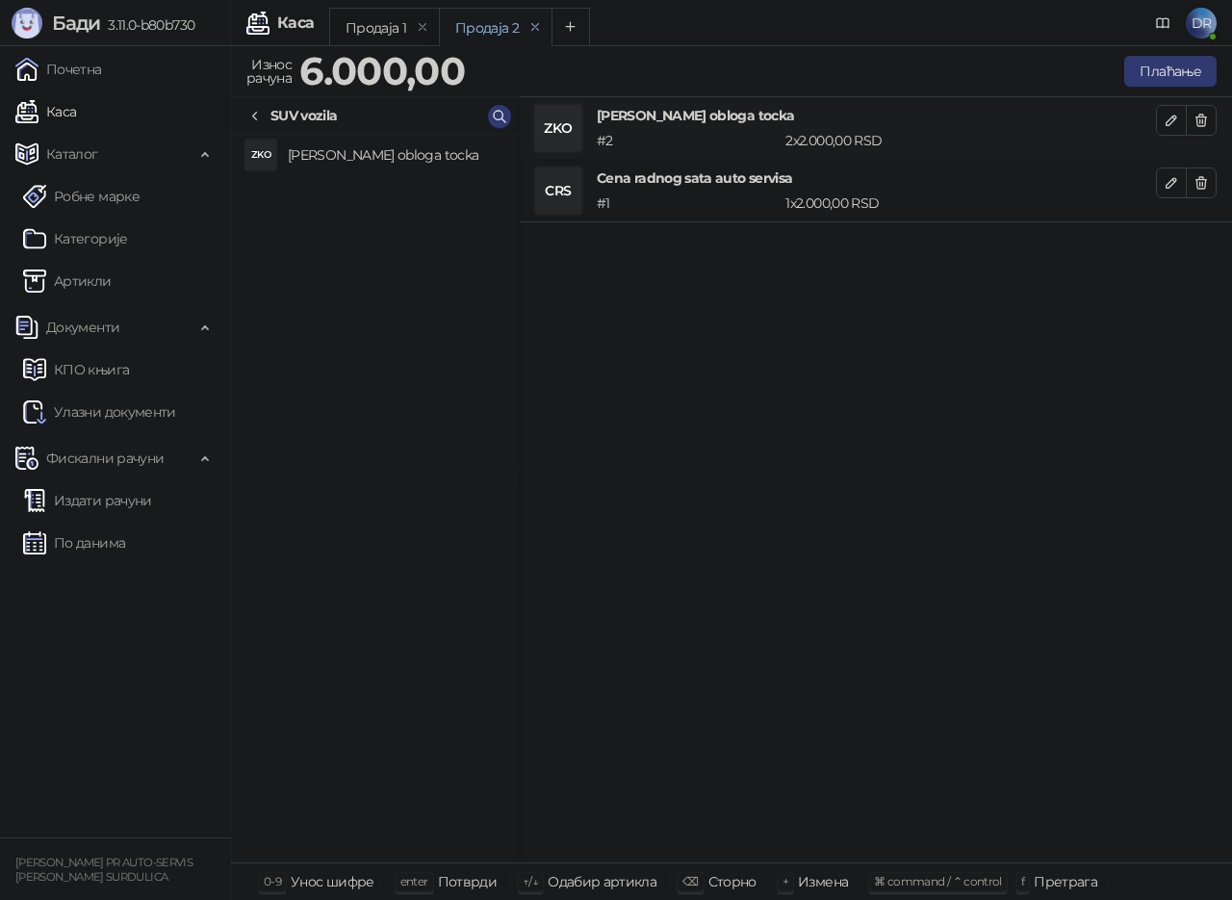
click at [532, 25] on icon "remove" at bounding box center [535, 26] width 13 height 13
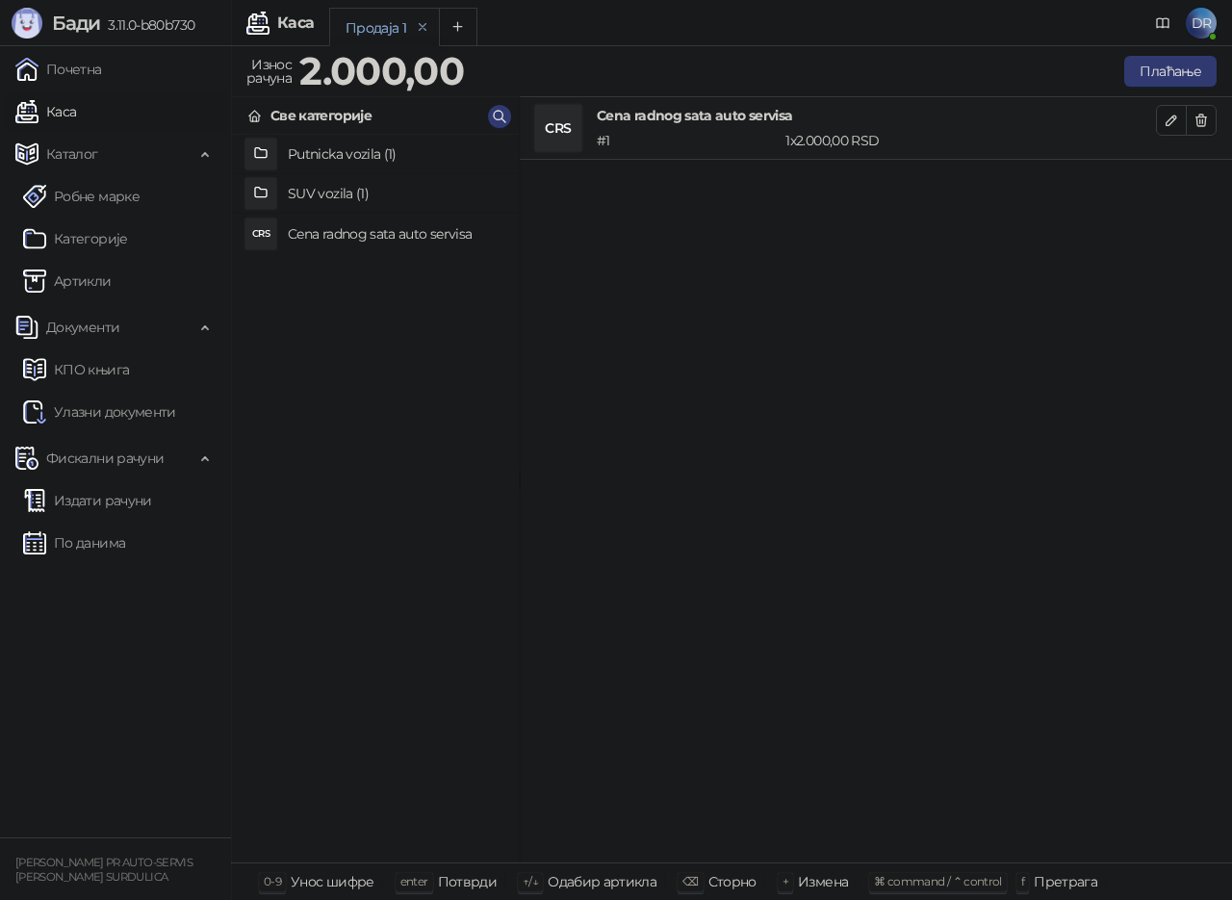
click at [425, 21] on icon "remove" at bounding box center [422, 26] width 13 height 13
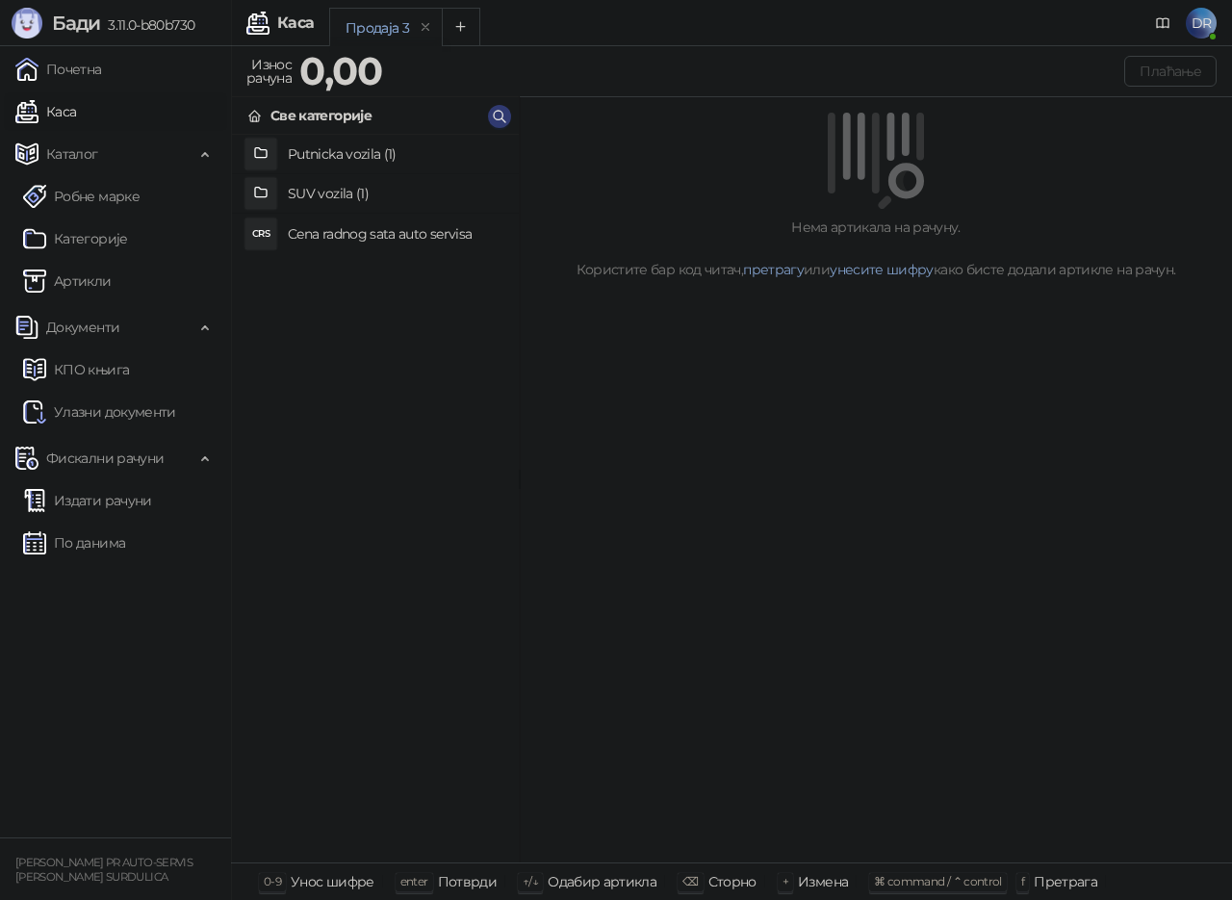
click at [142, 13] on span "[PERSON_NAME] 3.11.0-b80b730" at bounding box center [103, 23] width 183 height 31
click at [138, 20] on span "3.11.0-b80b730" at bounding box center [147, 24] width 94 height 17
click at [1143, 22] on div "DR" at bounding box center [1178, 22] width 77 height 47
click at [1158, 21] on icon at bounding box center [1162, 22] width 15 height 15
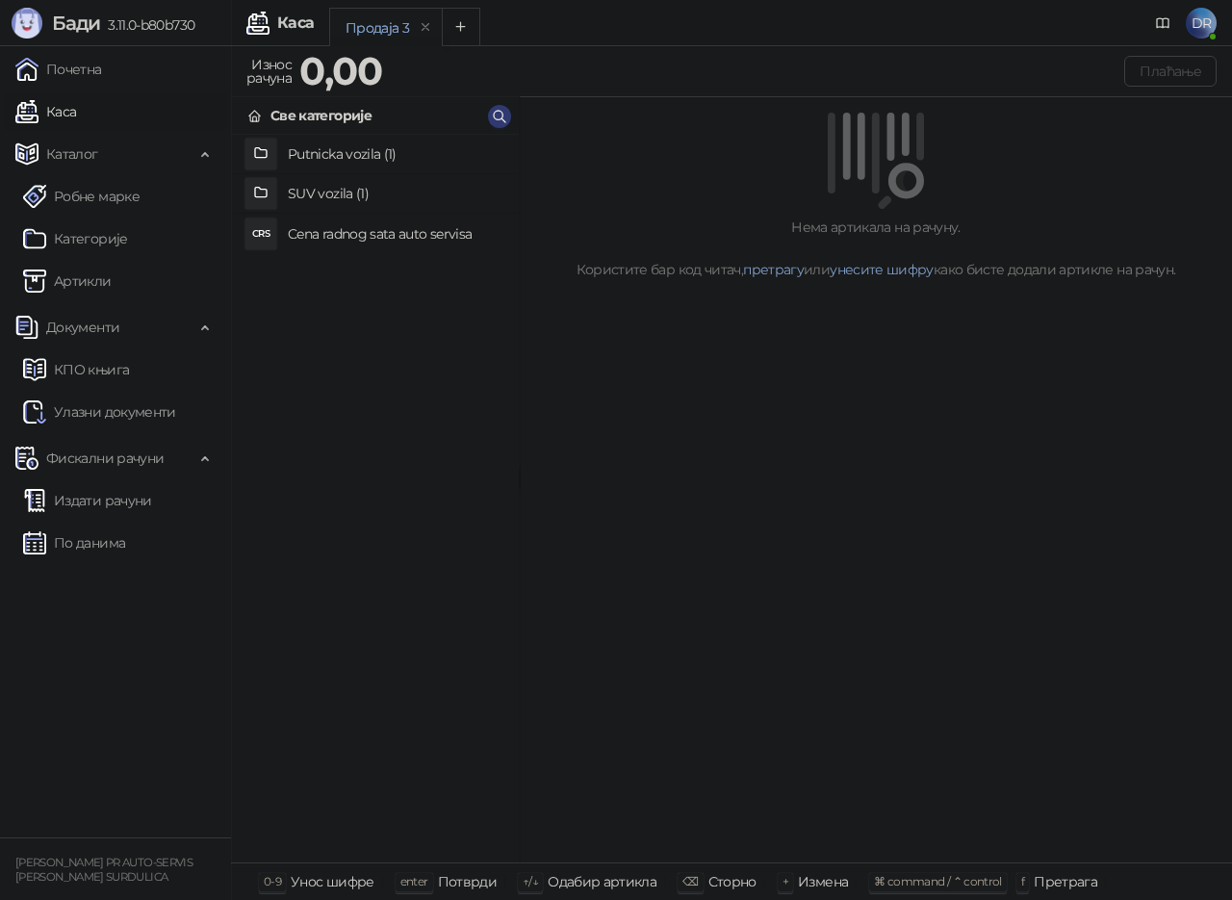
click at [1034, 885] on div "Претрага" at bounding box center [1066, 881] width 64 height 25
click at [298, 26] on div "Каса" at bounding box center [295, 22] width 37 height 15
click at [297, 26] on div "Каса" at bounding box center [295, 22] width 37 height 15
click at [426, 22] on icon "remove" at bounding box center [425, 26] width 13 height 13
click at [415, 19] on button "remove" at bounding box center [426, 27] width 25 height 16
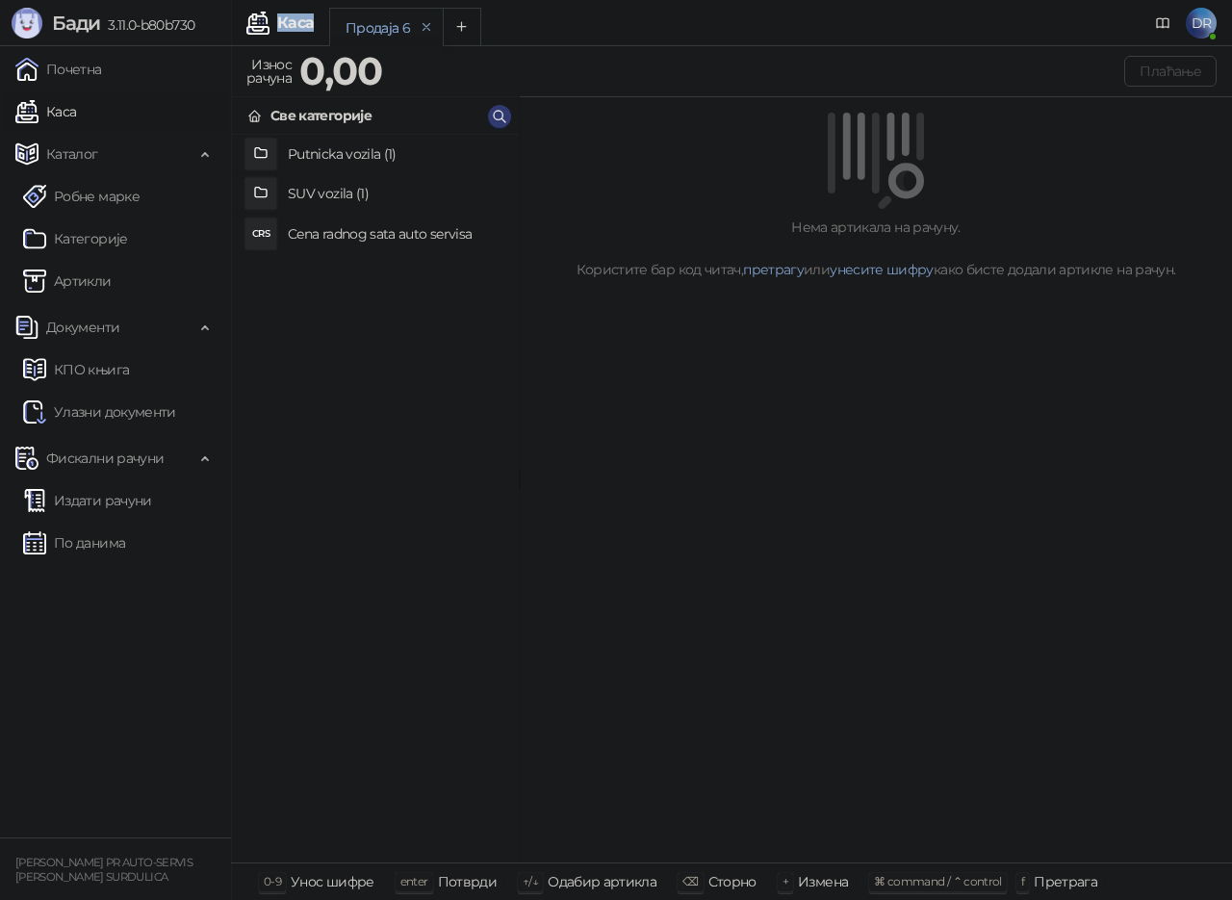
click at [422, 28] on icon "remove" at bounding box center [426, 26] width 13 height 13
click at [424, 22] on icon "remove" at bounding box center [425, 26] width 13 height 13
click at [334, 116] on div "Све категорије" at bounding box center [321, 115] width 101 height 21
click at [76, 112] on link "Каса" at bounding box center [45, 111] width 61 height 39
click at [464, 25] on icon "Add tab" at bounding box center [461, 26] width 14 height 14
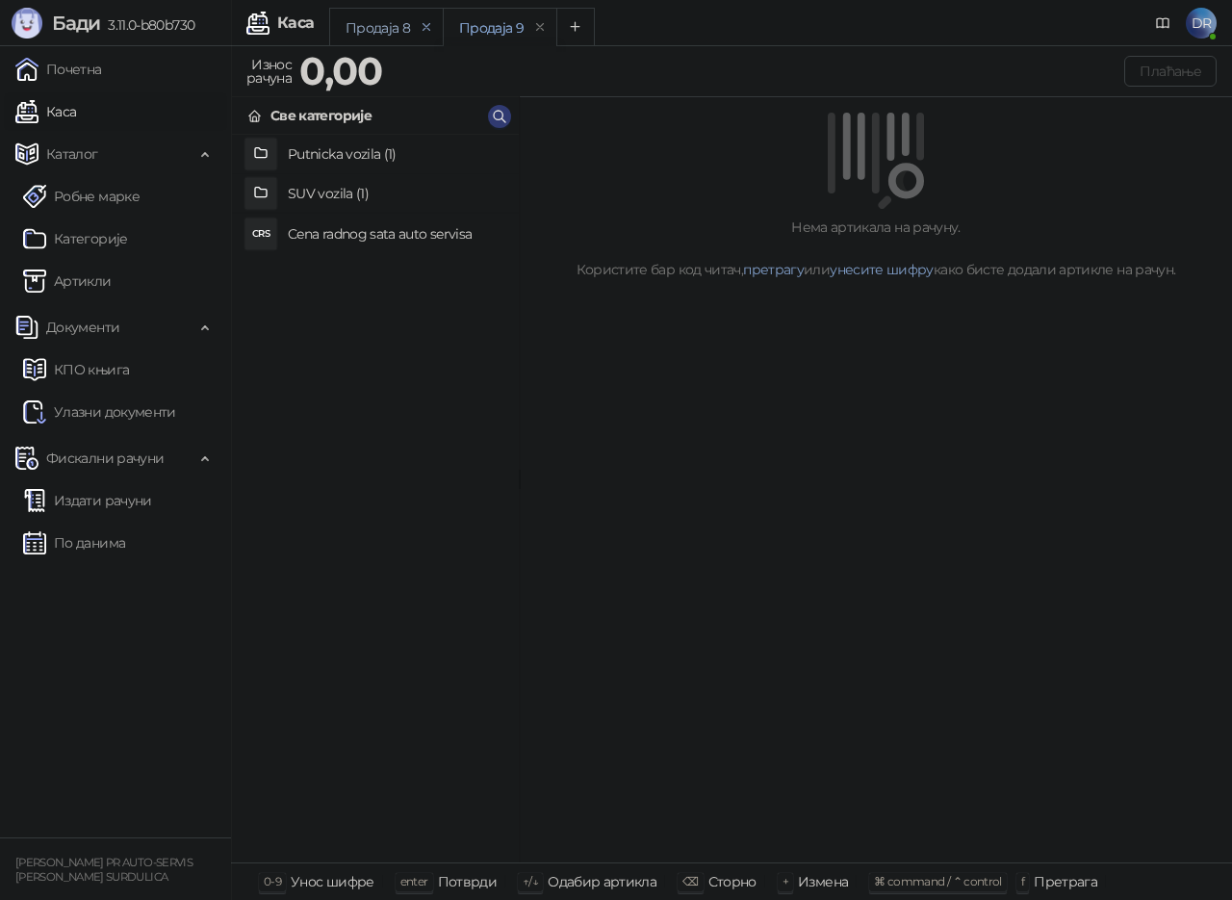
click at [426, 24] on icon "remove" at bounding box center [426, 26] width 13 height 13
click at [460, 30] on icon "Add tab" at bounding box center [461, 26] width 9 height 9
click at [424, 29] on icon "remove" at bounding box center [427, 26] width 7 height 7
click at [281, 22] on div "Каса" at bounding box center [295, 22] width 37 height 15
click at [58, 72] on link "Почетна" at bounding box center [58, 69] width 87 height 39
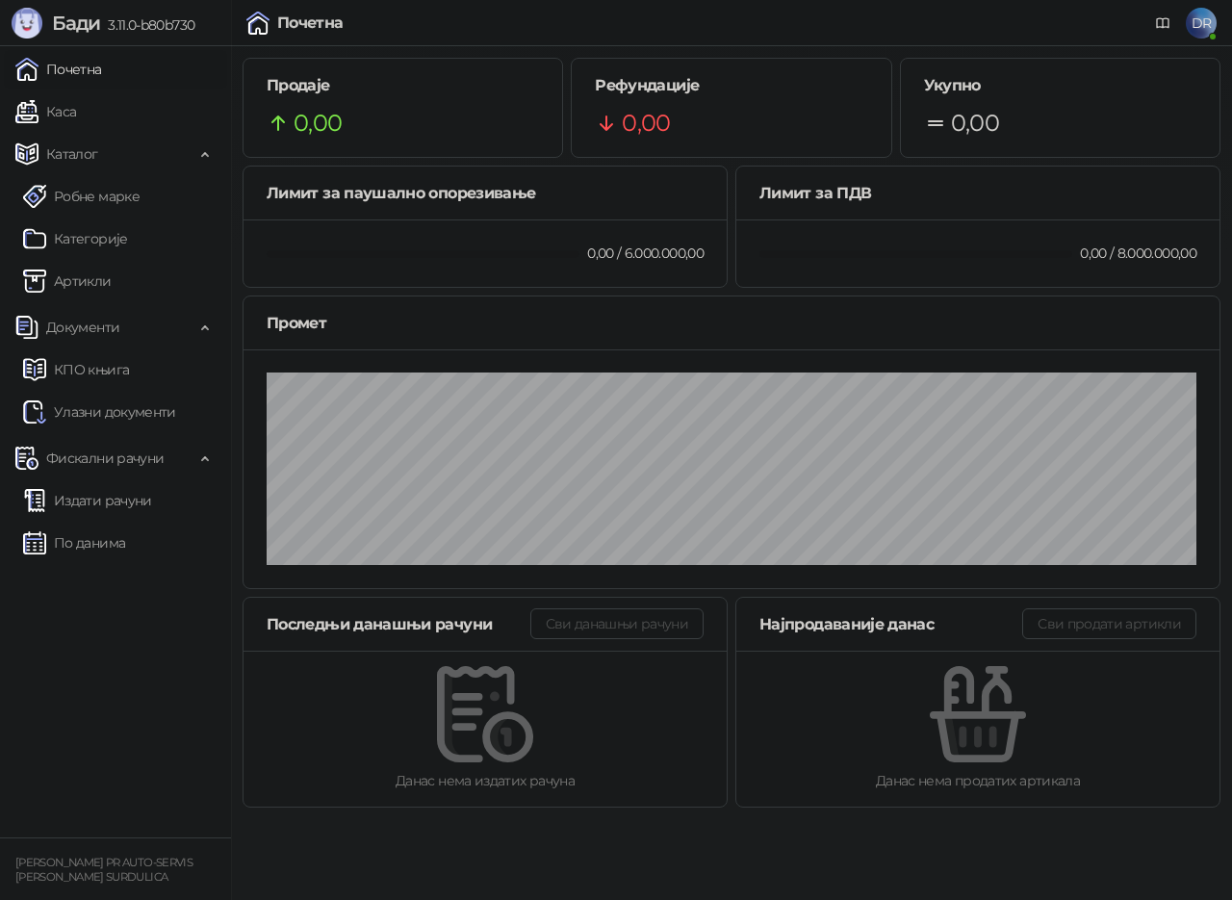
click at [1162, 261] on div "0,00 / 8.000.000,00" at bounding box center [1138, 253] width 124 height 21
click at [76, 123] on link "Каса" at bounding box center [45, 111] width 61 height 39
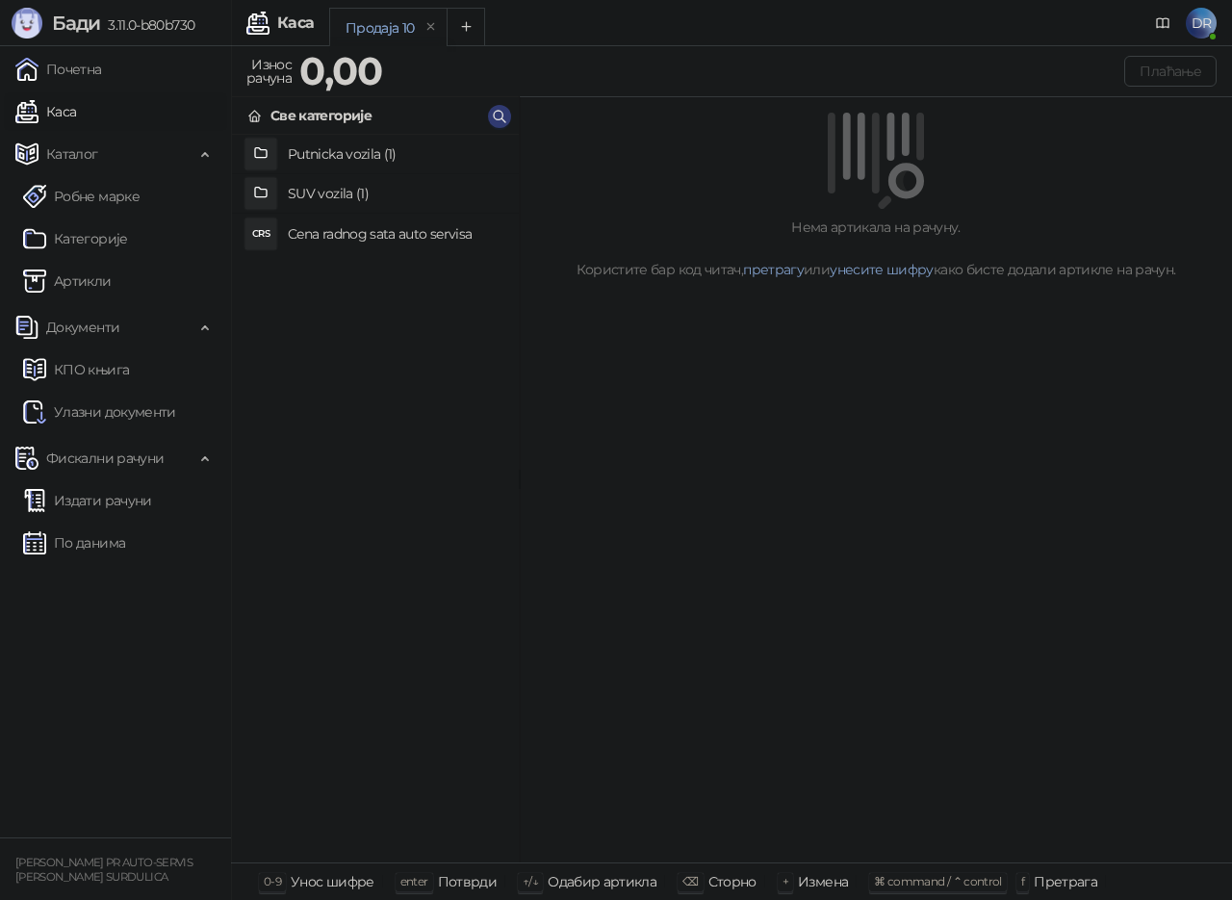
click at [321, 142] on h4 "Putnicka vozila (1)" at bounding box center [396, 154] width 216 height 31
click at [340, 155] on h4 "[PERSON_NAME] obloga tocka" at bounding box center [396, 155] width 216 height 31
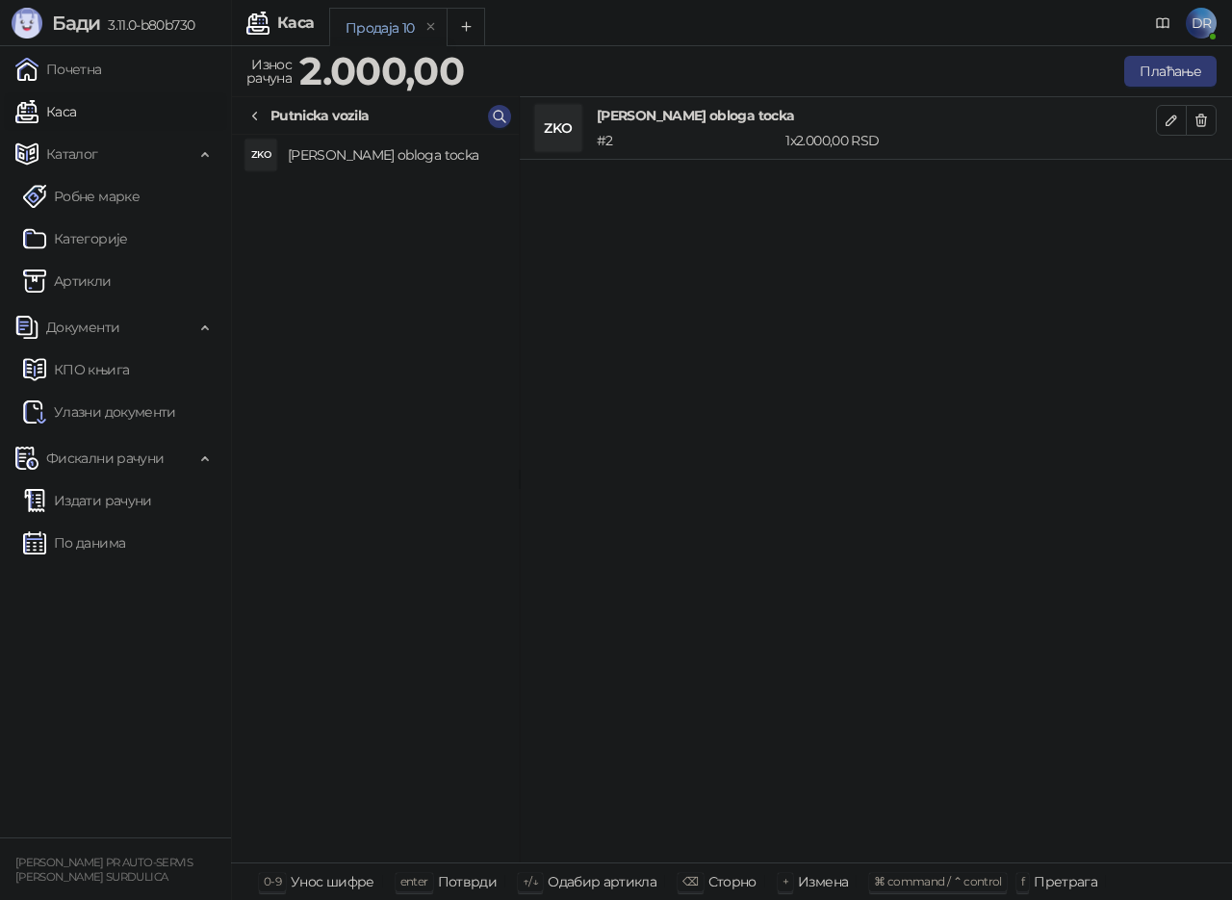
click at [805, 257] on div "[PERSON_NAME] kocionig obloga tocka # 2 1 x 2.000,00 RSD 2.000,00 RSD" at bounding box center [876, 480] width 712 height 766
click at [70, 72] on link "Почетна" at bounding box center [58, 69] width 87 height 39
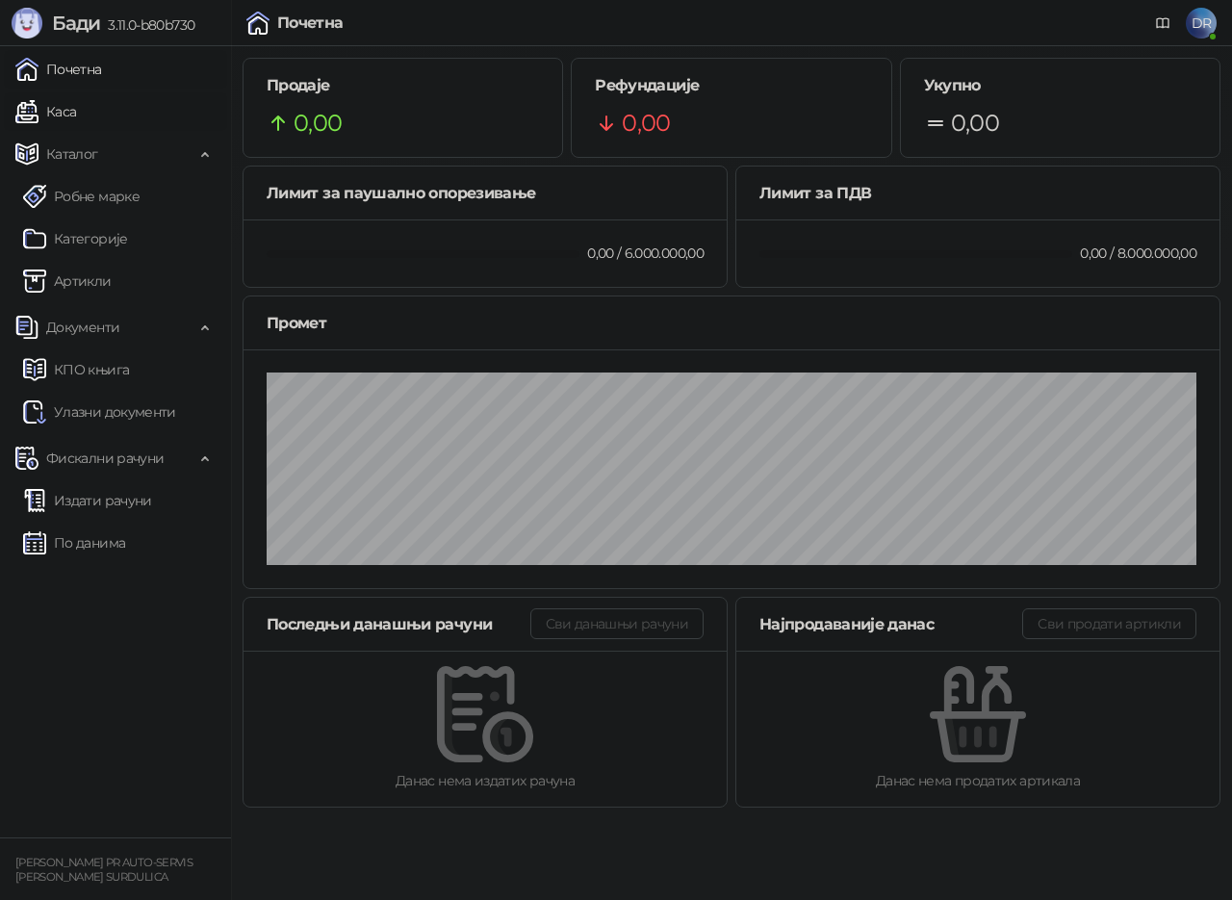
click at [76, 106] on link "Каса" at bounding box center [45, 111] width 61 height 39
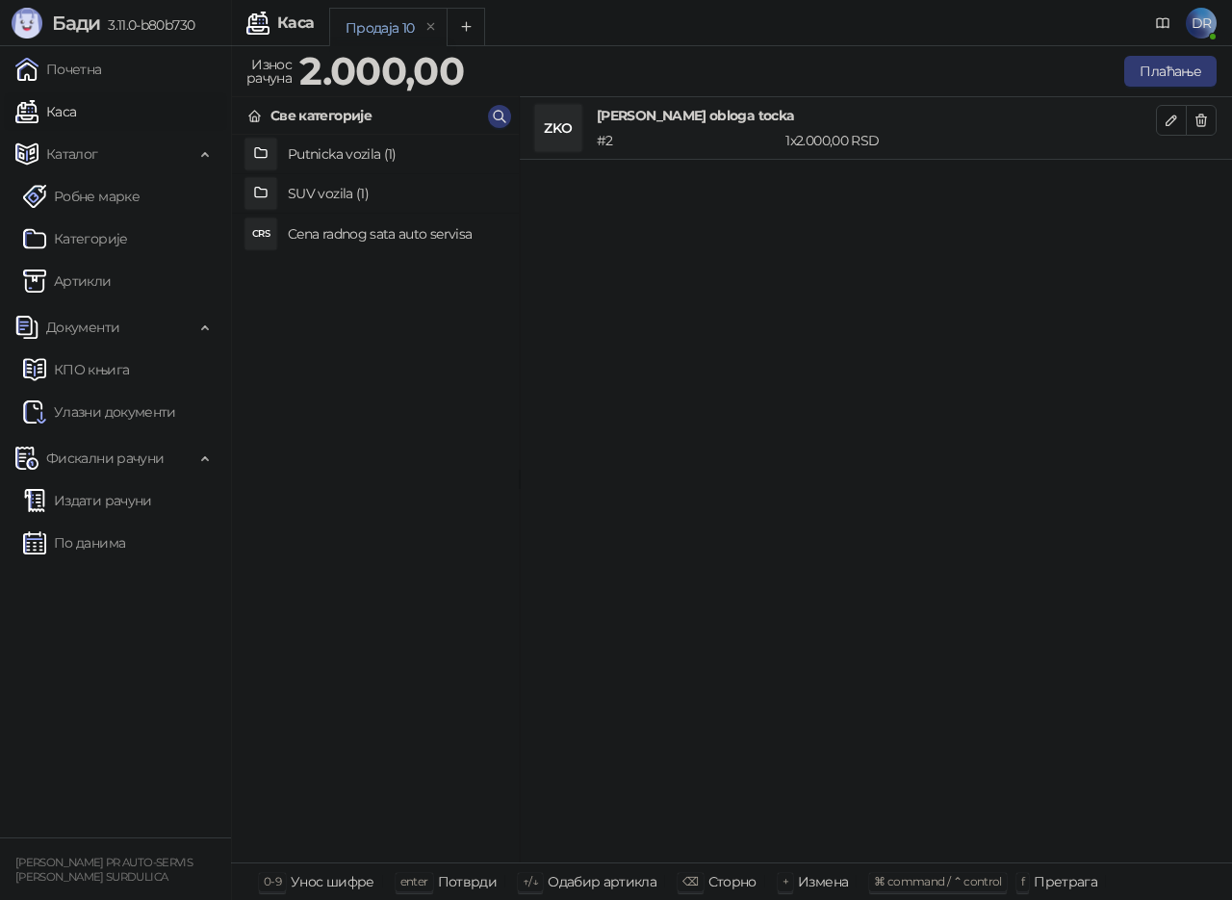
click at [562, 128] on div "ZKO" at bounding box center [558, 128] width 46 height 46
click at [673, 115] on h4 "[PERSON_NAME] obloga tocka" at bounding box center [876, 115] width 559 height 21
click at [759, 138] on div "# 2" at bounding box center [687, 140] width 189 height 21
click at [1182, 66] on button "Плаћање" at bounding box center [1171, 71] width 92 height 31
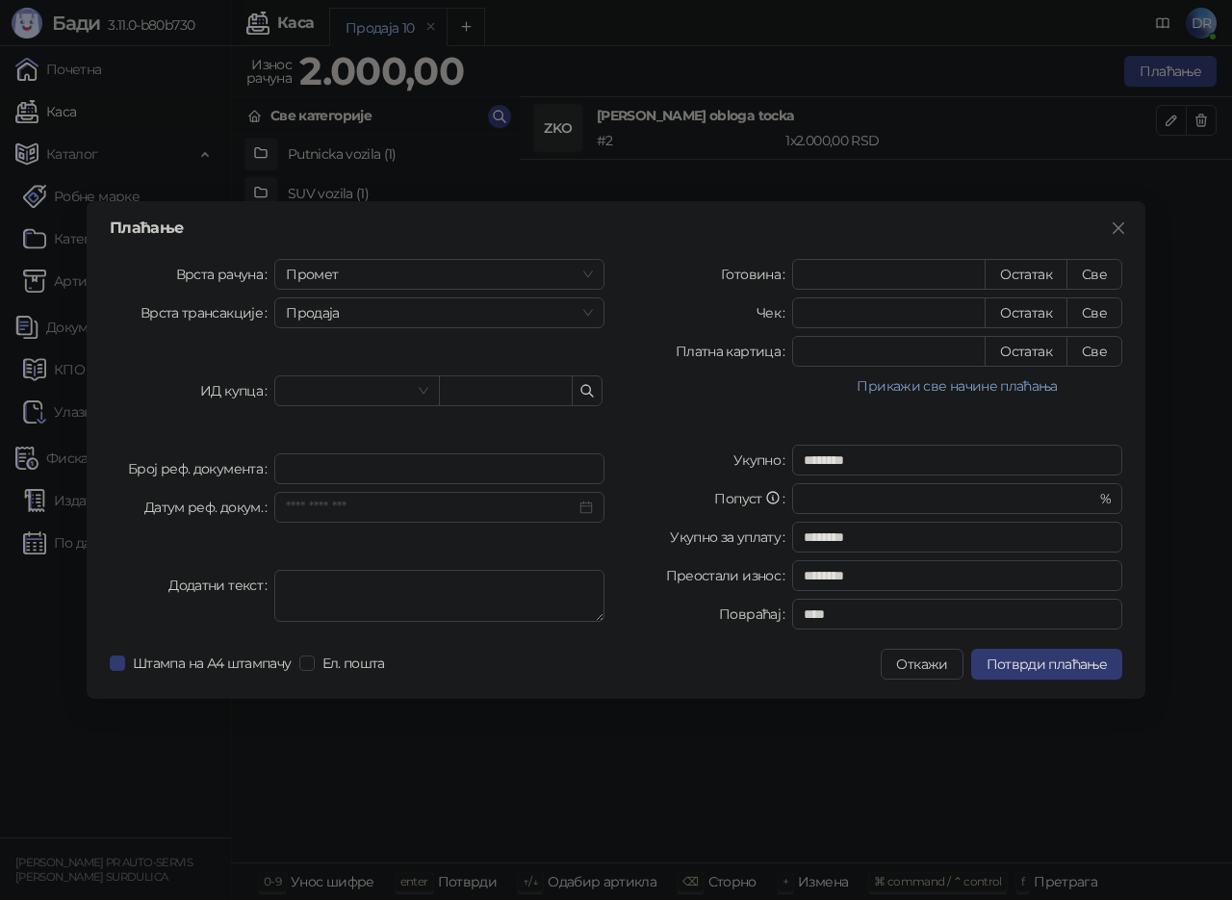
click at [1166, 333] on div "Плаћање Врста рачуна Промет Врста трансакције Продаја ИД купца Број реф. докуме…" at bounding box center [616, 450] width 1232 height 900
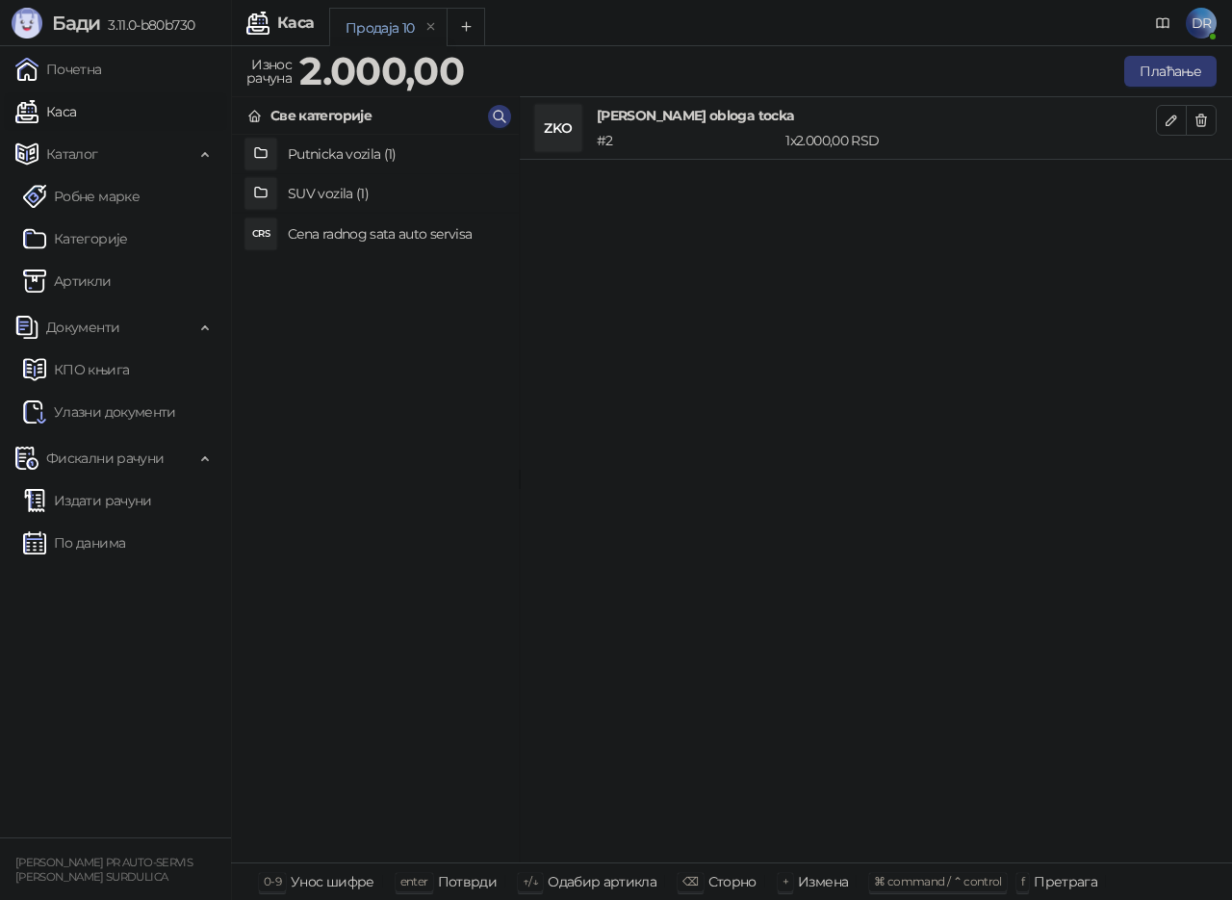
drag, startPoint x: 1231, startPoint y: 380, endPoint x: 1189, endPoint y: 376, distance: 42.6
click at [1231, 380] on div "[PERSON_NAME] kocionig obloga tocka # 2 1 x 2.000,00 RSD 2.000,00 RSD" at bounding box center [876, 480] width 712 height 766
click at [615, 140] on div "# 2" at bounding box center [687, 140] width 189 height 21
click at [559, 135] on div "ZKO" at bounding box center [558, 128] width 46 height 46
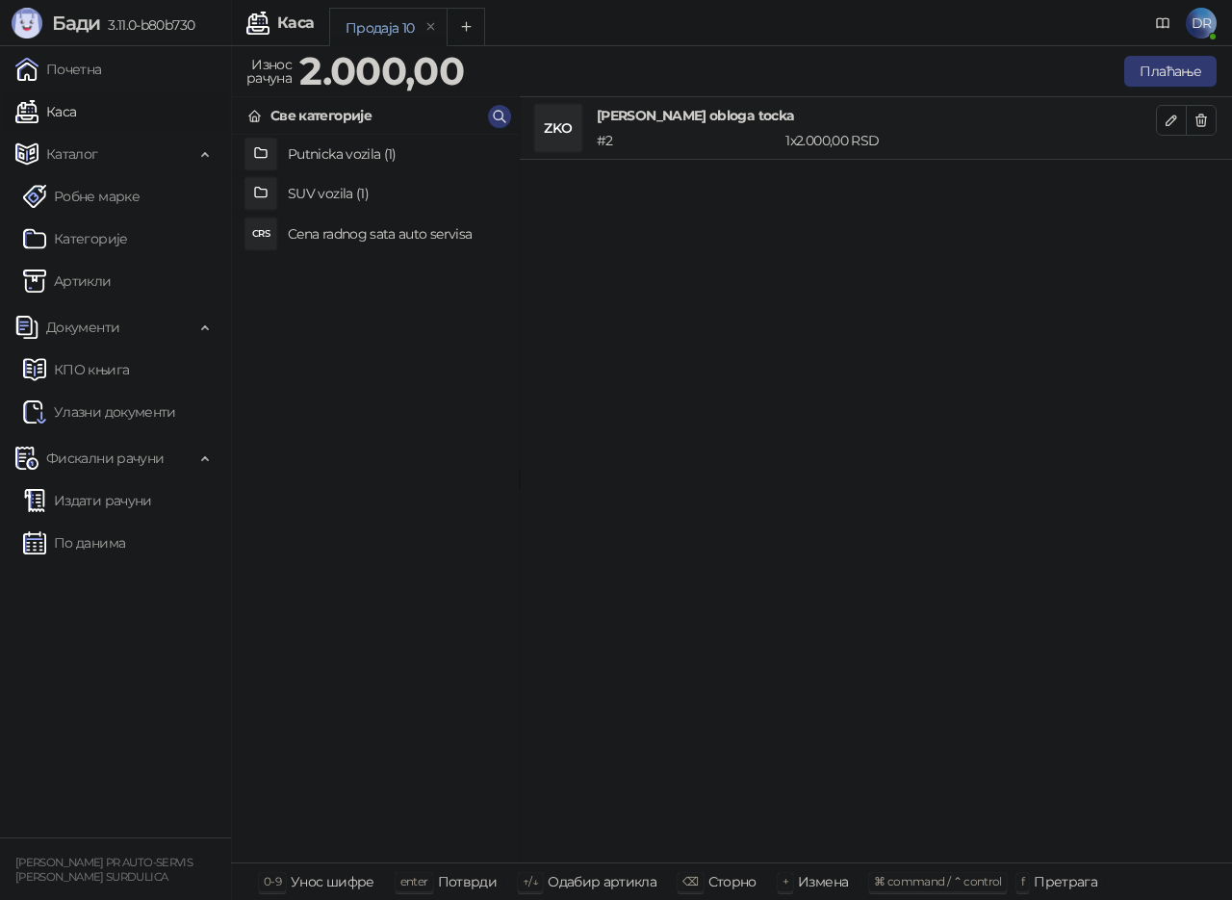
click at [660, 140] on div "# 2" at bounding box center [687, 140] width 189 height 21
click at [340, 116] on div "Све категорије" at bounding box center [321, 115] width 101 height 21
click at [359, 143] on h4 "Putnicka vozila (1)" at bounding box center [396, 154] width 216 height 31
click at [341, 114] on div "Putnicka vozila" at bounding box center [320, 115] width 98 height 21
click at [366, 225] on h4 "Cena radnog sata auto servisa" at bounding box center [396, 234] width 216 height 31
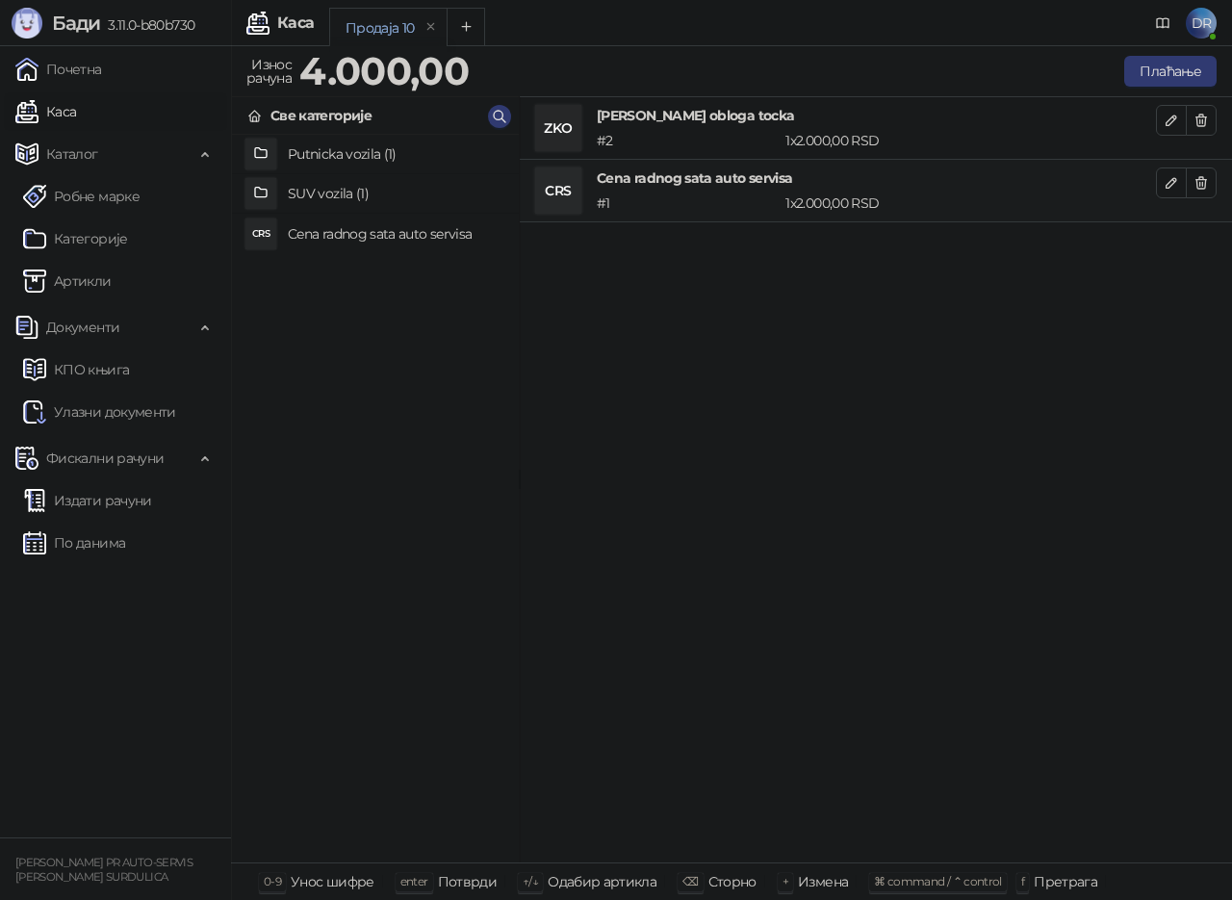
click at [876, 874] on span "⌘ command / ⌃ control" at bounding box center [938, 881] width 128 height 14
click at [778, 881] on div "+" at bounding box center [785, 882] width 15 height 18
click at [783, 882] on span "+" at bounding box center [786, 881] width 6 height 14
click at [524, 516] on div "ZKO Zamena kocionig obloga tocka # 2 1 x 2.000,00 RSD 2.000,00 RSD CRS Cena rad…" at bounding box center [876, 480] width 712 height 766
click at [970, 879] on span "⌘ command / ⌃ control" at bounding box center [938, 881] width 128 height 14
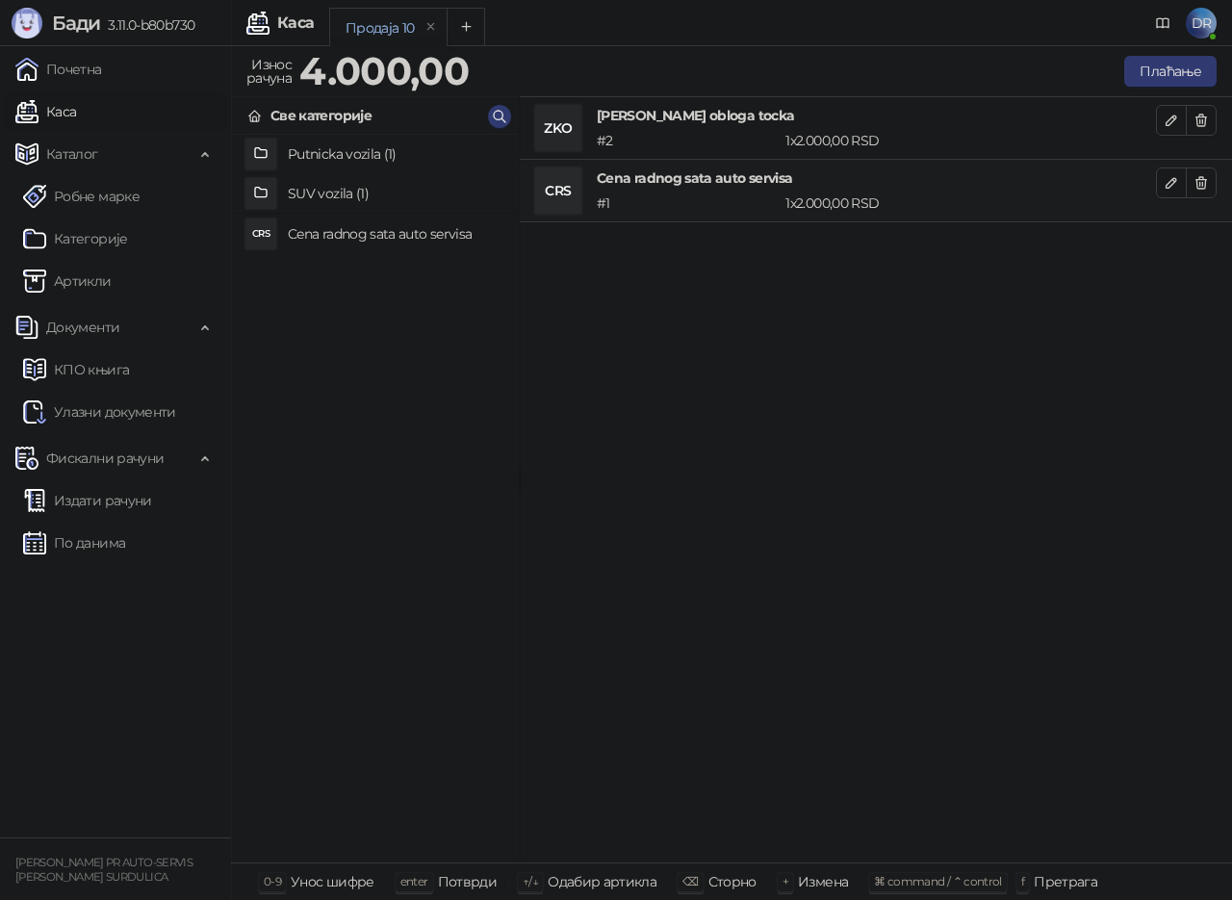
drag, startPoint x: 1101, startPoint y: 882, endPoint x: 1066, endPoint y: 880, distance: 35.7
click at [1091, 882] on div "0-9 Унос шифре enter Потврди ↑/↓ Одабир артикла ⌫ Сторно + Измена ⌘ command / ⌃…" at bounding box center [731, 882] width 1001 height 38
click at [1064, 880] on div "Претрага" at bounding box center [1066, 881] width 64 height 25
click at [885, 566] on div "ZKO Zamena kocionig obloga tocka # 2 1 x 2.000,00 RSD 2.000,00 RSD CRS Cena rad…" at bounding box center [876, 480] width 712 height 766
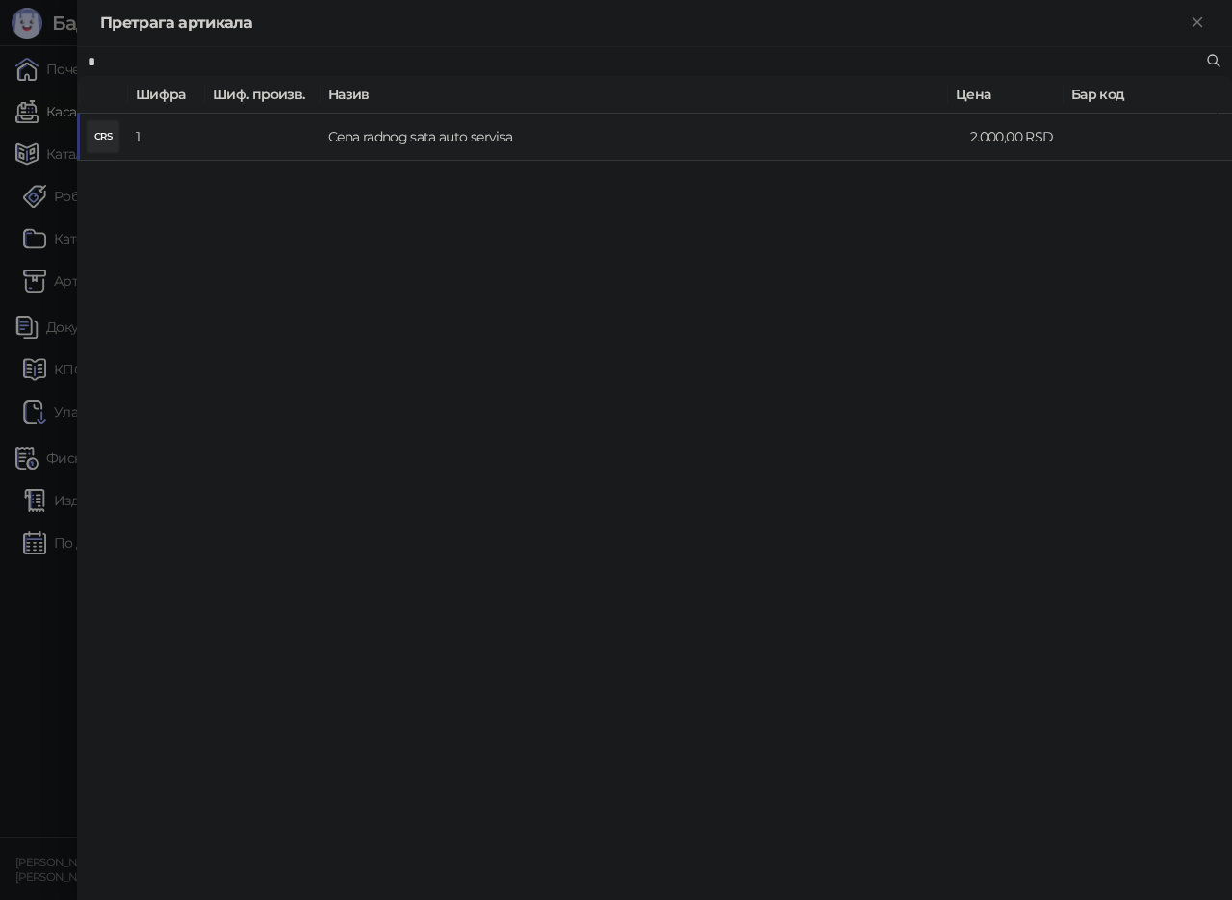
type input "*"
click at [370, 120] on td "Cena radnog sata auto servisa" at bounding box center [642, 137] width 642 height 47
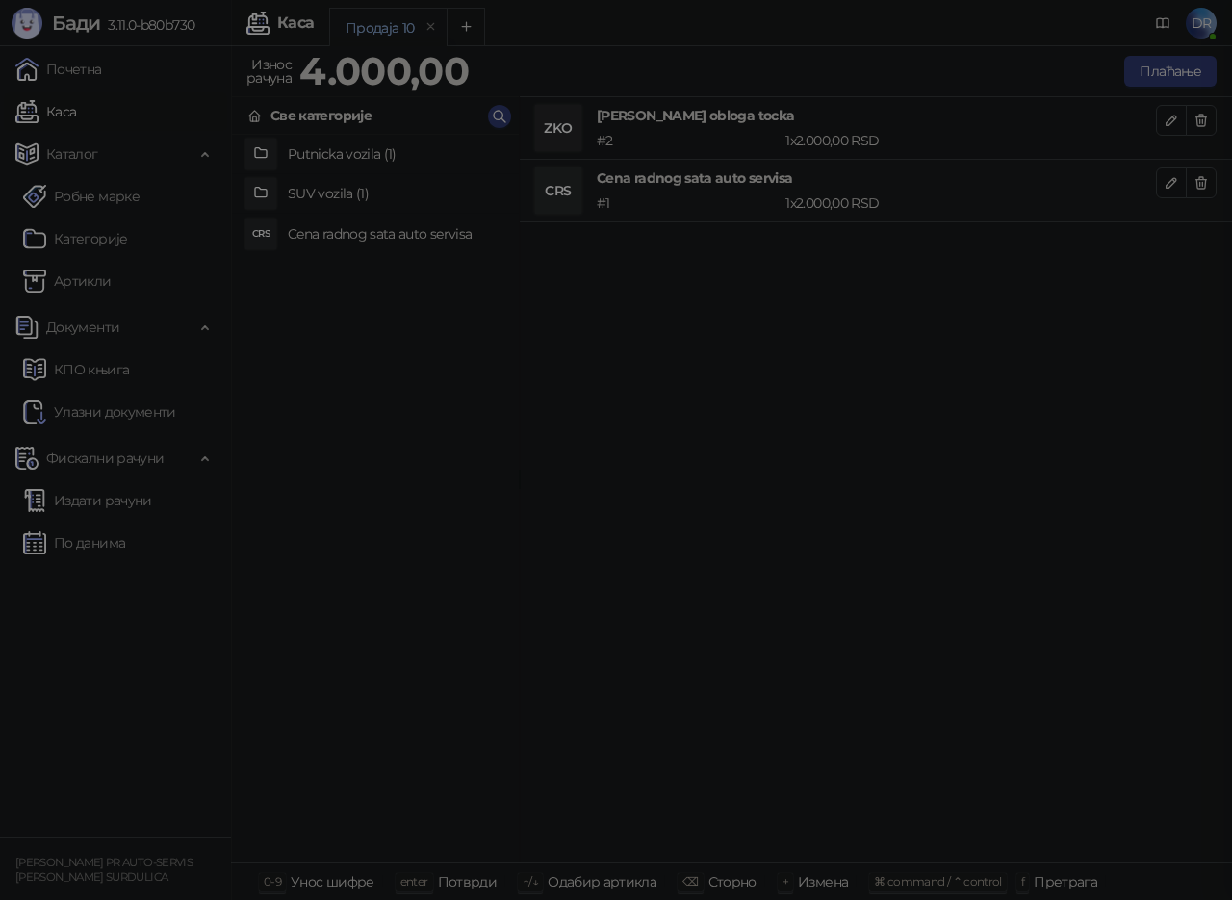
click at [374, 121] on div "Унесите количину Количина * Потврди" at bounding box center [616, 450] width 1232 height 900
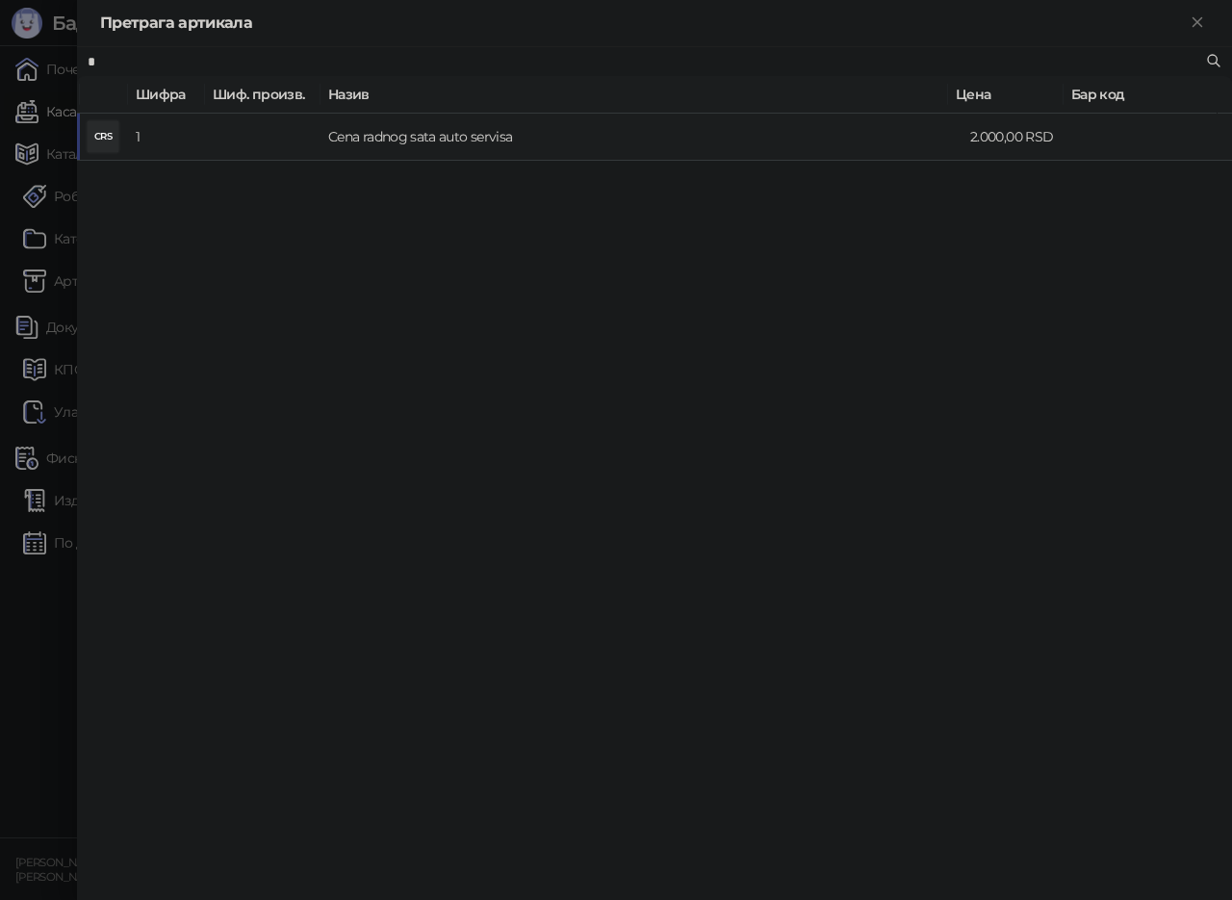
click at [177, 135] on td "1" at bounding box center [166, 137] width 77 height 47
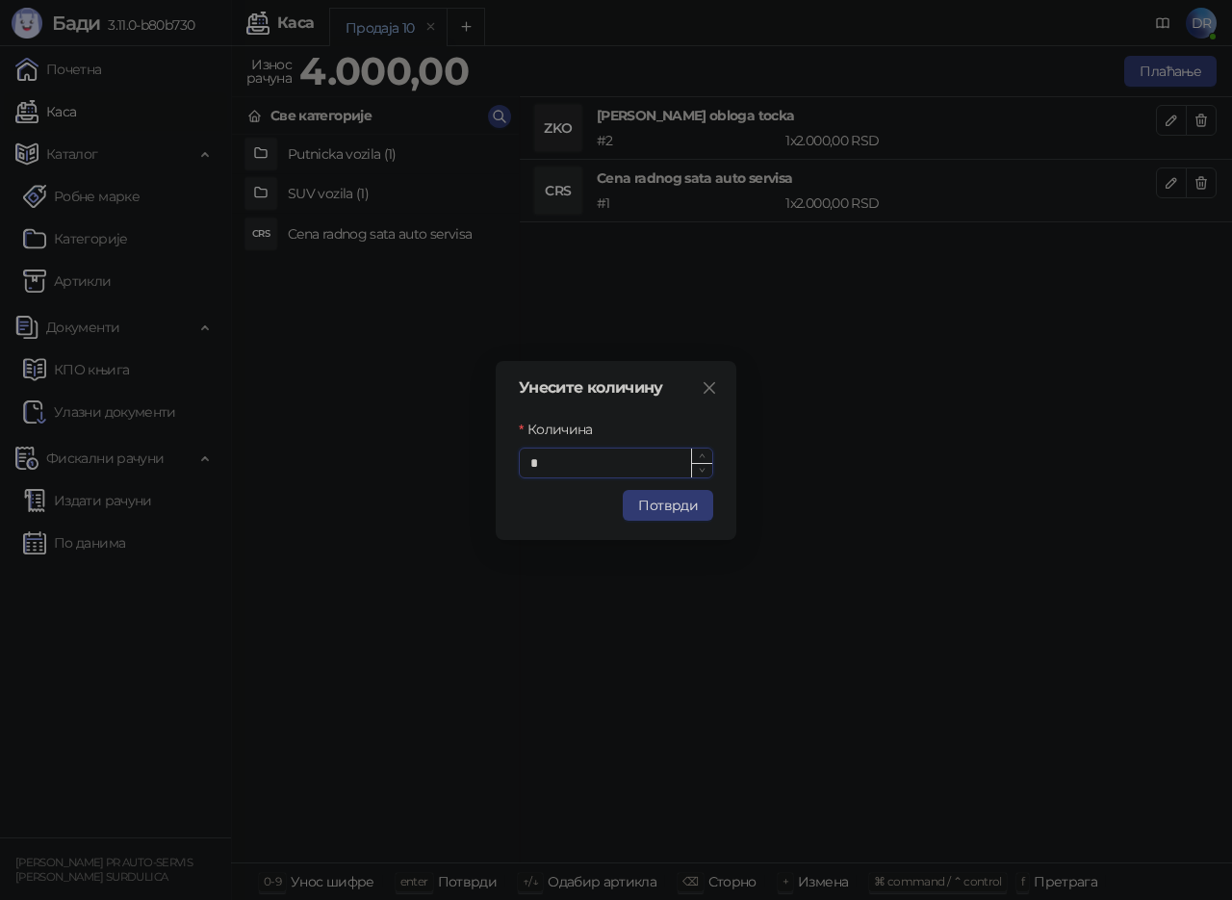
click at [599, 457] on input "*" at bounding box center [616, 463] width 193 height 29
click at [674, 506] on button "Потврди" at bounding box center [668, 505] width 91 height 31
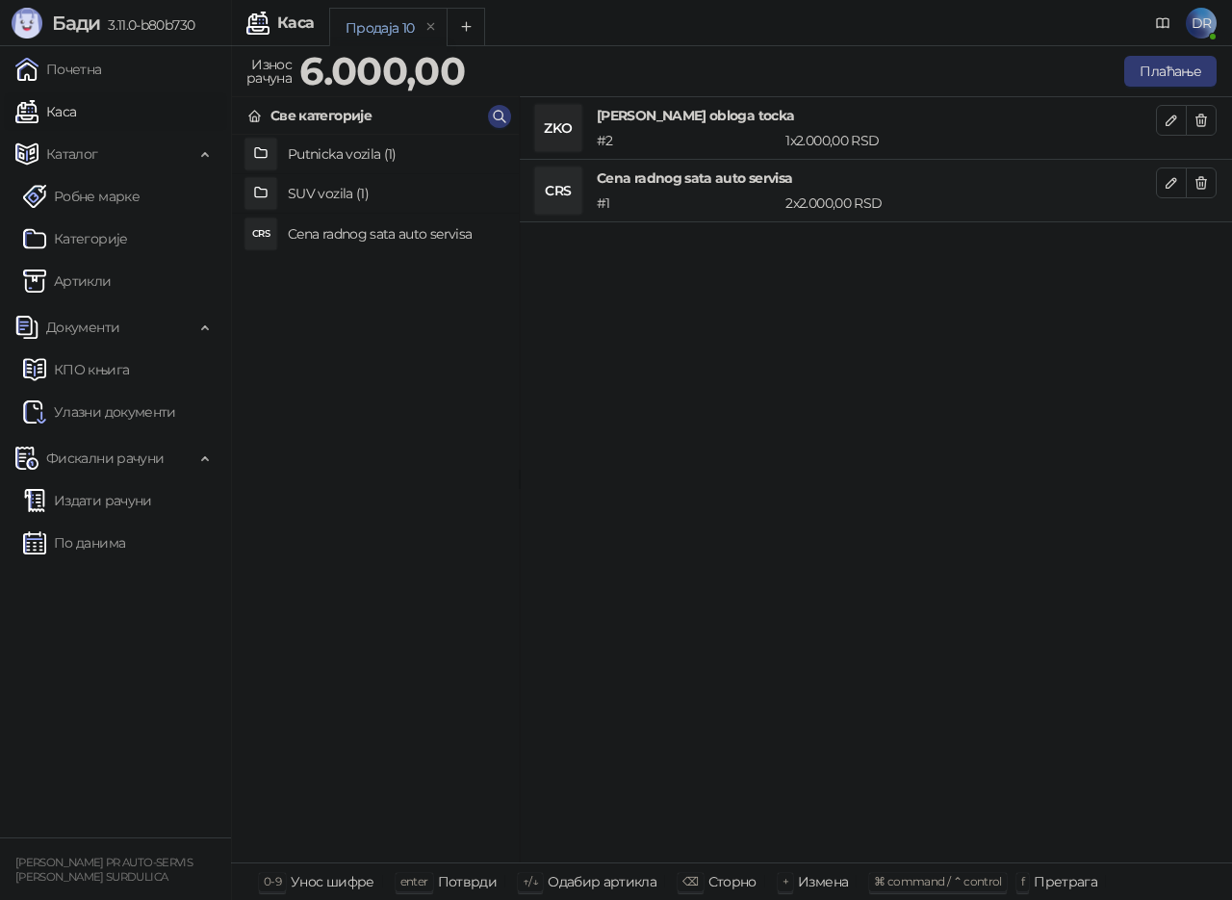
click at [1047, 873] on div "Претрага" at bounding box center [1066, 881] width 64 height 25
drag, startPoint x: 908, startPoint y: 891, endPoint x: 890, endPoint y: 874, distance: 24.5
click at [904, 889] on div "⌘ command / ⌃ control" at bounding box center [938, 882] width 138 height 18
click at [638, 143] on div "# 2" at bounding box center [687, 140] width 189 height 21
click at [634, 121] on h4 "[PERSON_NAME] obloga tocka" at bounding box center [876, 115] width 559 height 21
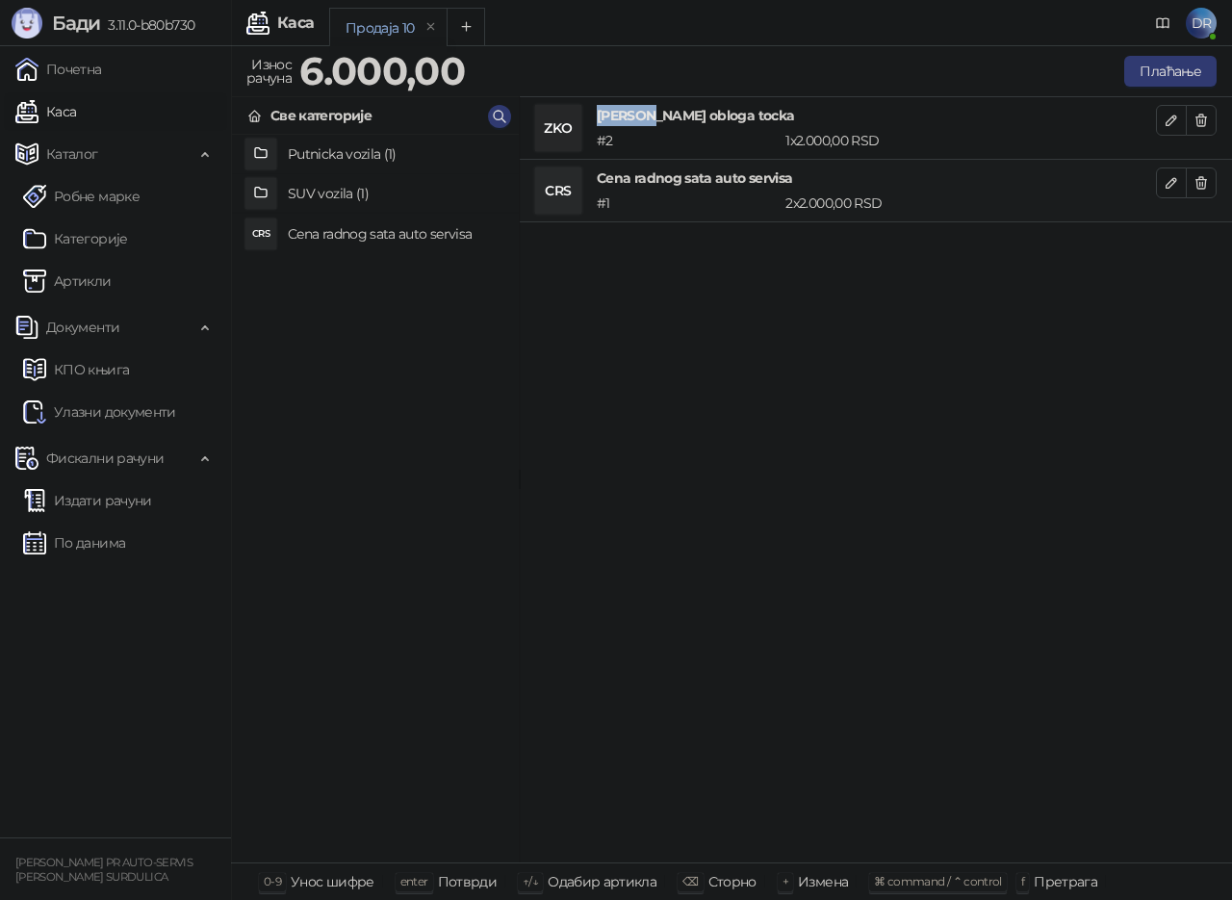
drag, startPoint x: 634, startPoint y: 121, endPoint x: 577, endPoint y: 135, distance: 58.4
click at [632, 121] on h4 "[PERSON_NAME] obloga tocka" at bounding box center [876, 115] width 559 height 21
click at [569, 136] on div "ZKO" at bounding box center [558, 128] width 46 height 46
click at [1166, 73] on button "Плаћање" at bounding box center [1171, 71] width 92 height 31
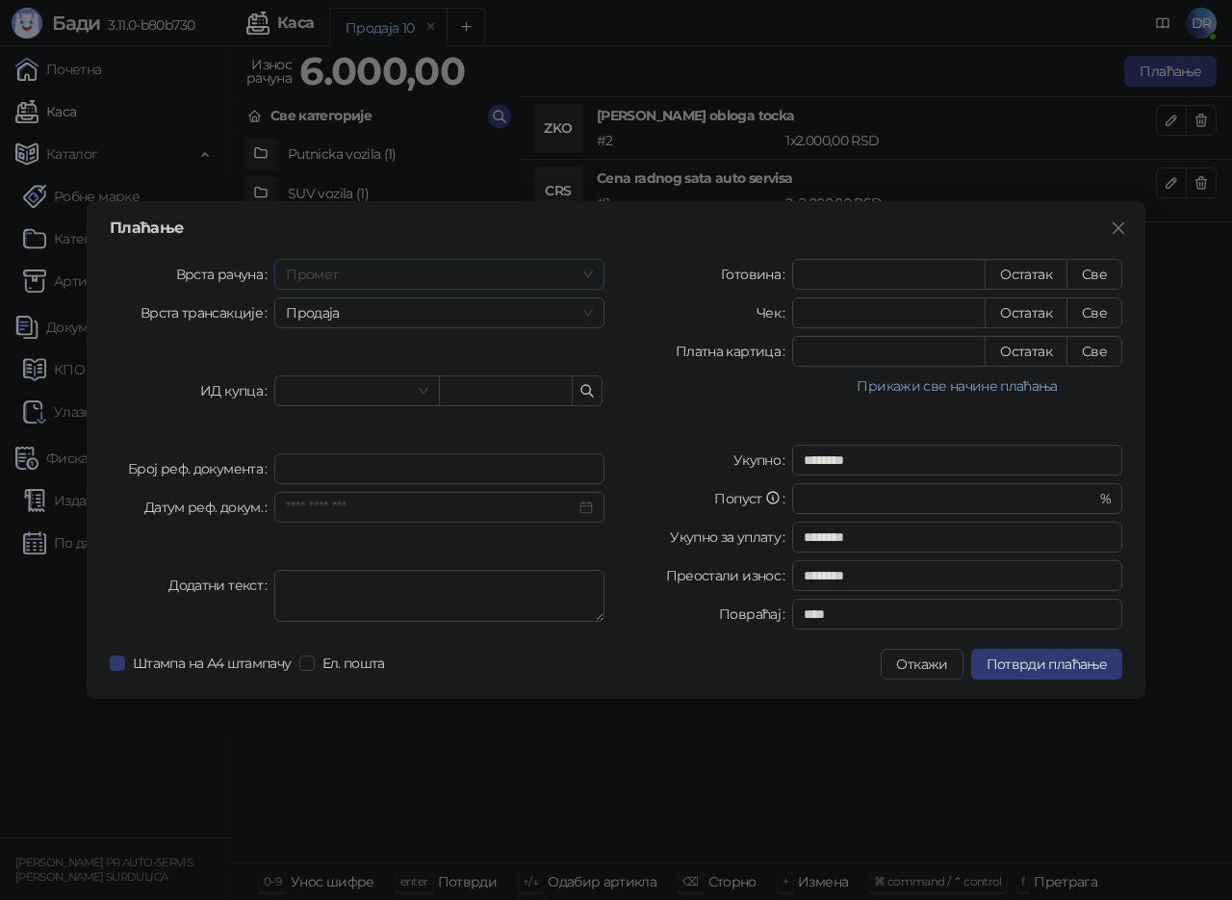
click at [369, 274] on span "Промет" at bounding box center [439, 274] width 307 height 29
click at [317, 376] on div "Обука" at bounding box center [439, 374] width 299 height 21
click at [389, 309] on span "Продаја" at bounding box center [439, 312] width 307 height 29
click at [360, 380] on div "Рефундација" at bounding box center [439, 382] width 299 height 21
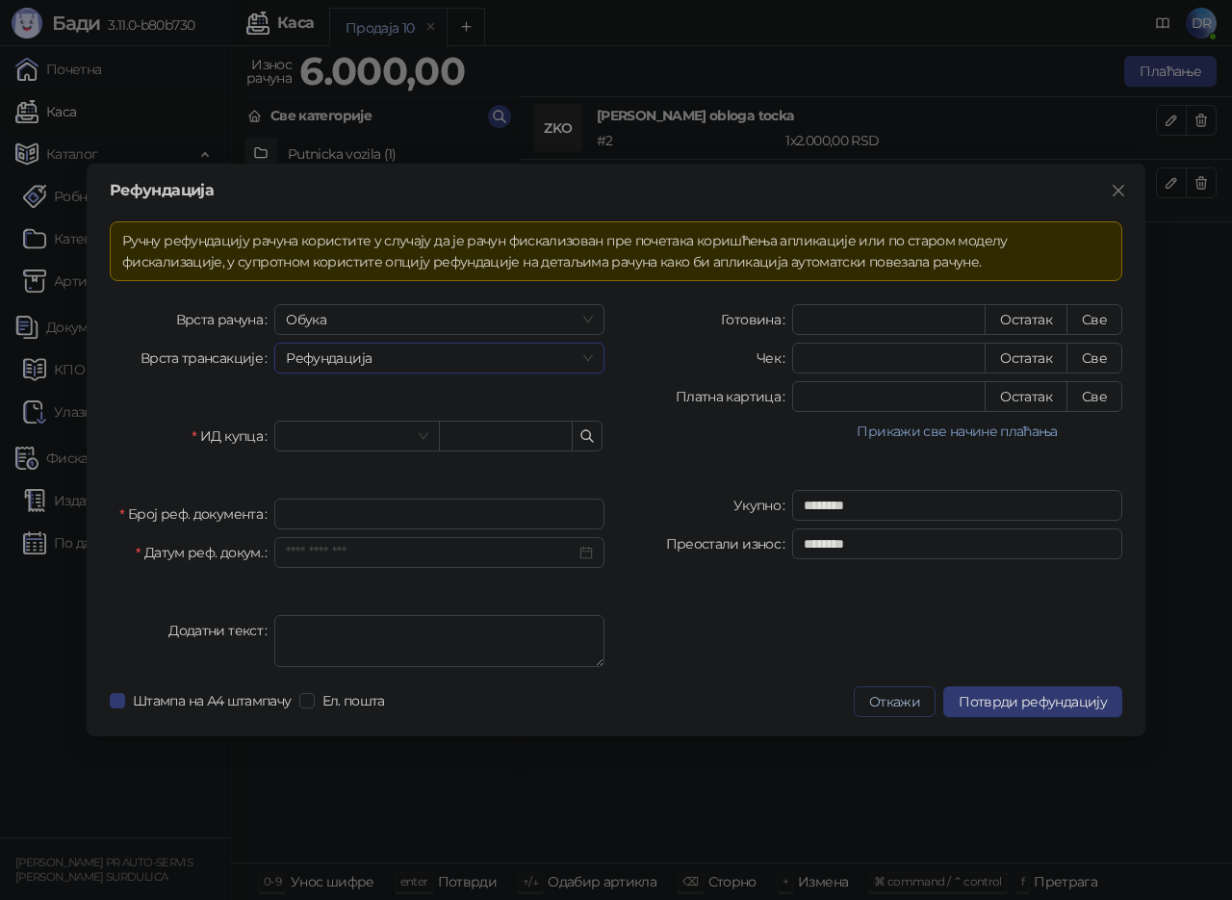
click at [913, 701] on button "Откажи" at bounding box center [895, 702] width 82 height 31
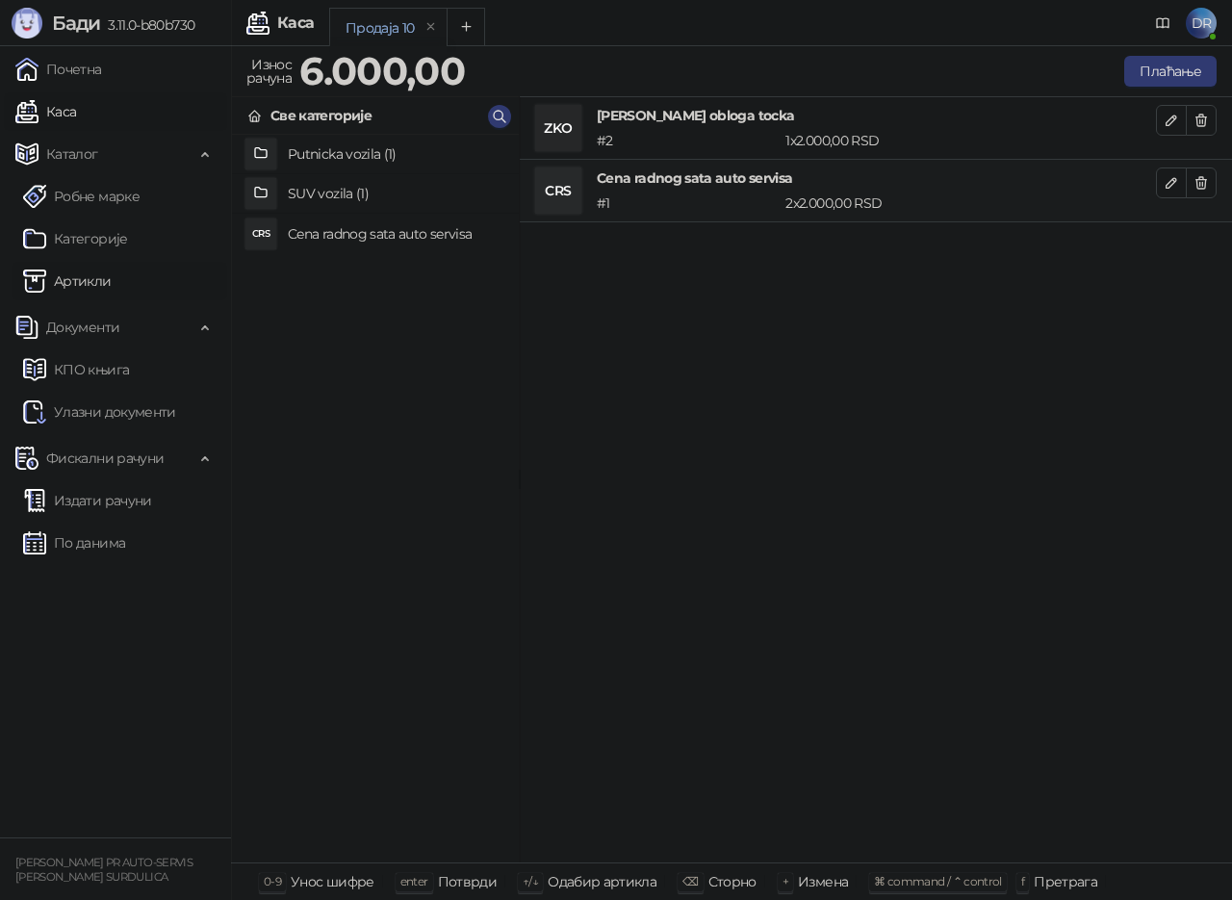
click at [89, 288] on link "Артикли" at bounding box center [67, 281] width 89 height 39
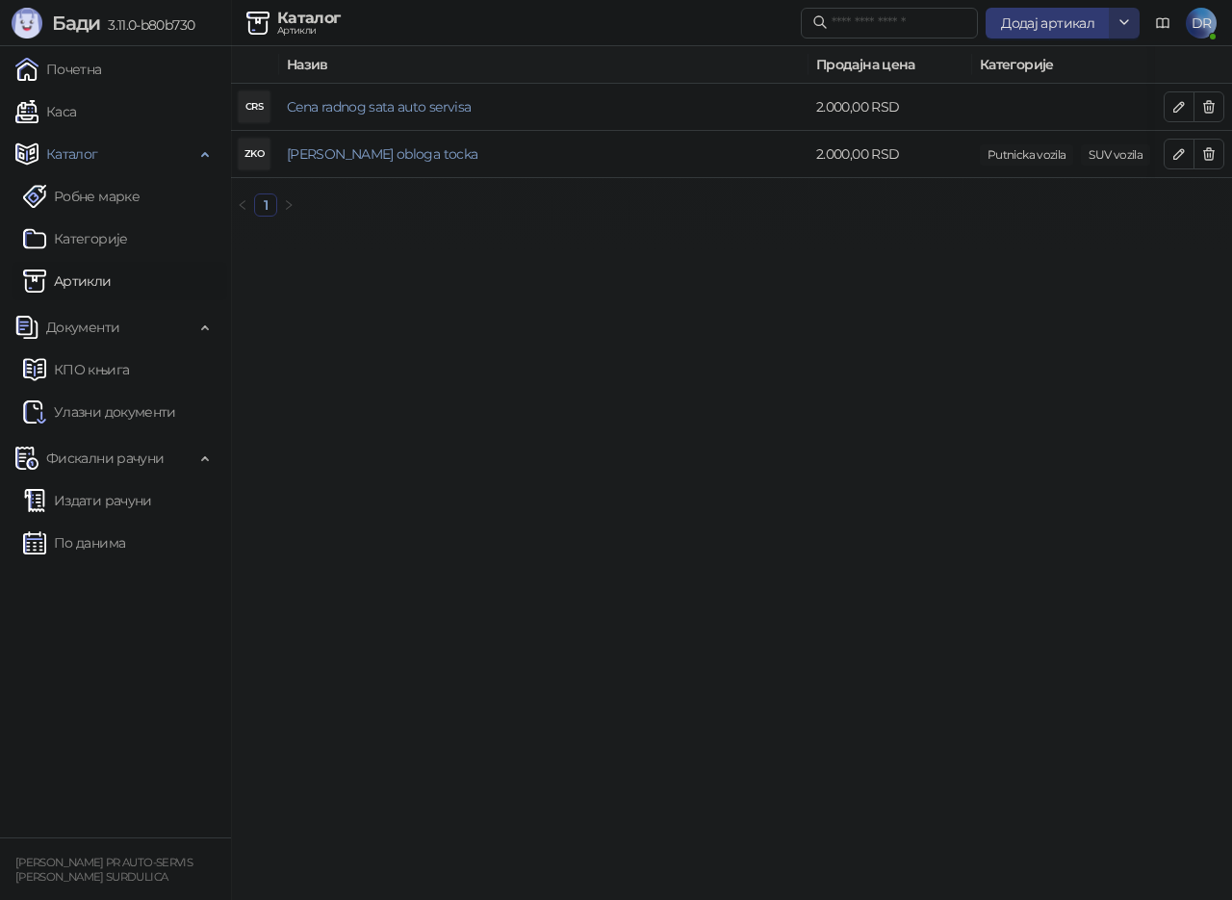
click at [1126, 20] on icon "button" at bounding box center [1124, 21] width 15 height 15
click at [1205, 30] on span "DR" at bounding box center [1201, 23] width 31 height 31
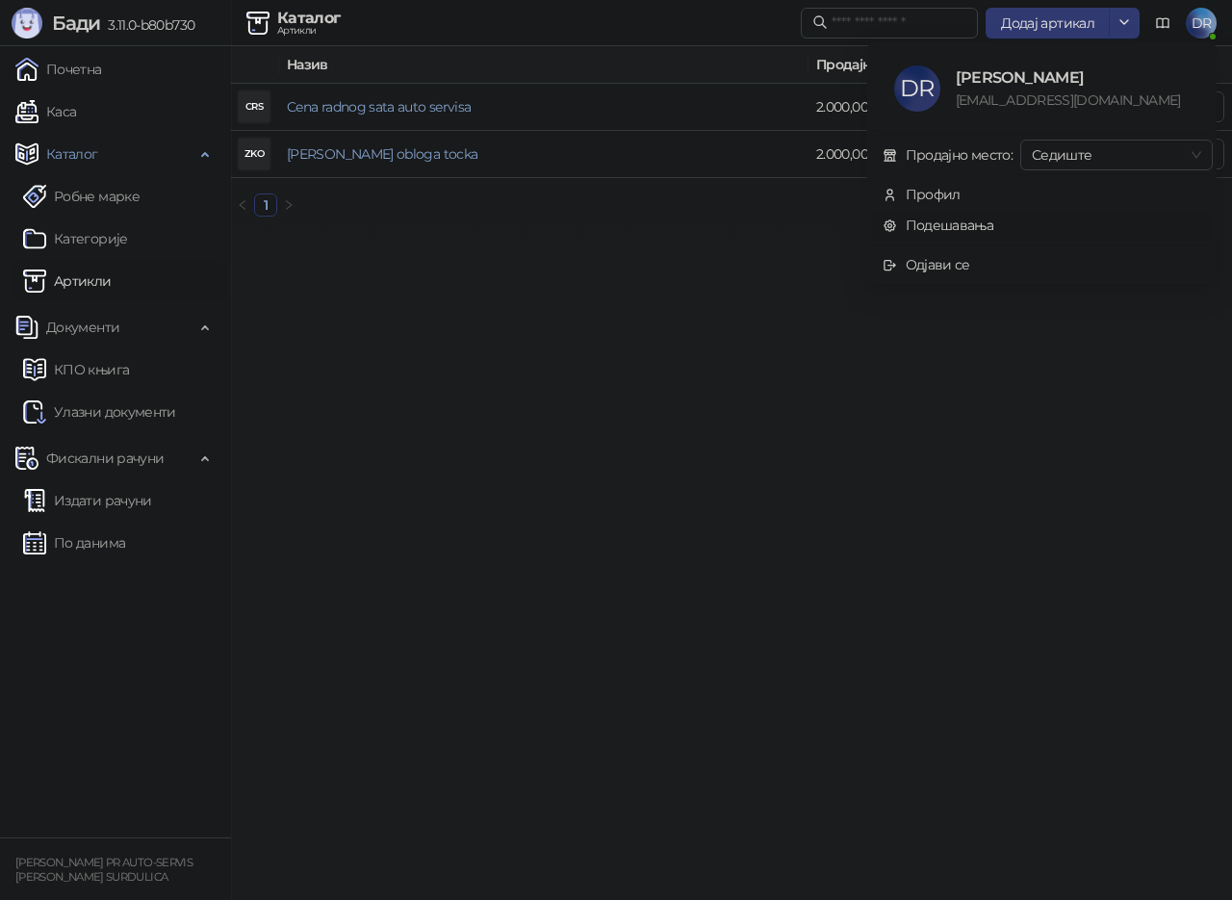
click at [951, 229] on link "Подешавања" at bounding box center [939, 225] width 112 height 17
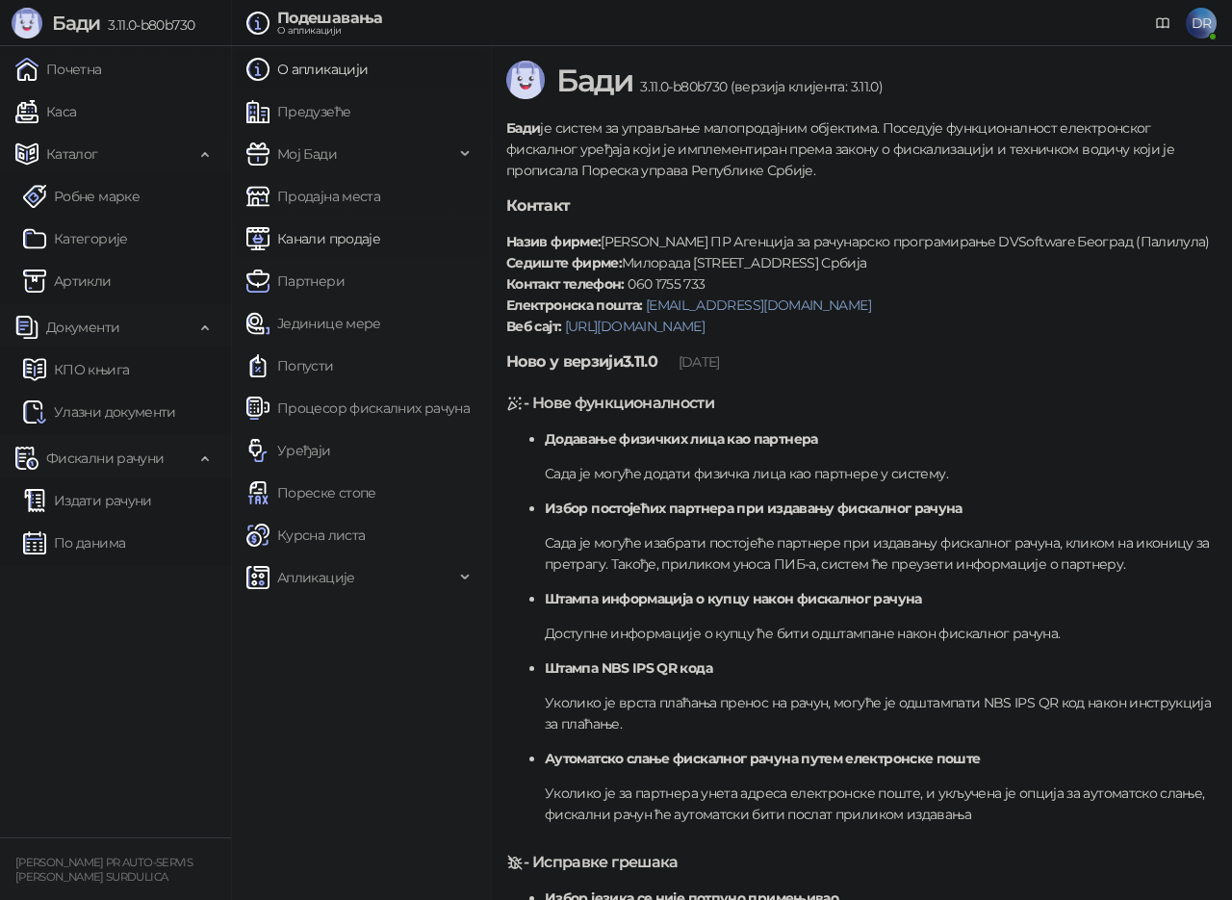
click at [336, 240] on link "Канали продаје" at bounding box center [313, 239] width 134 height 39
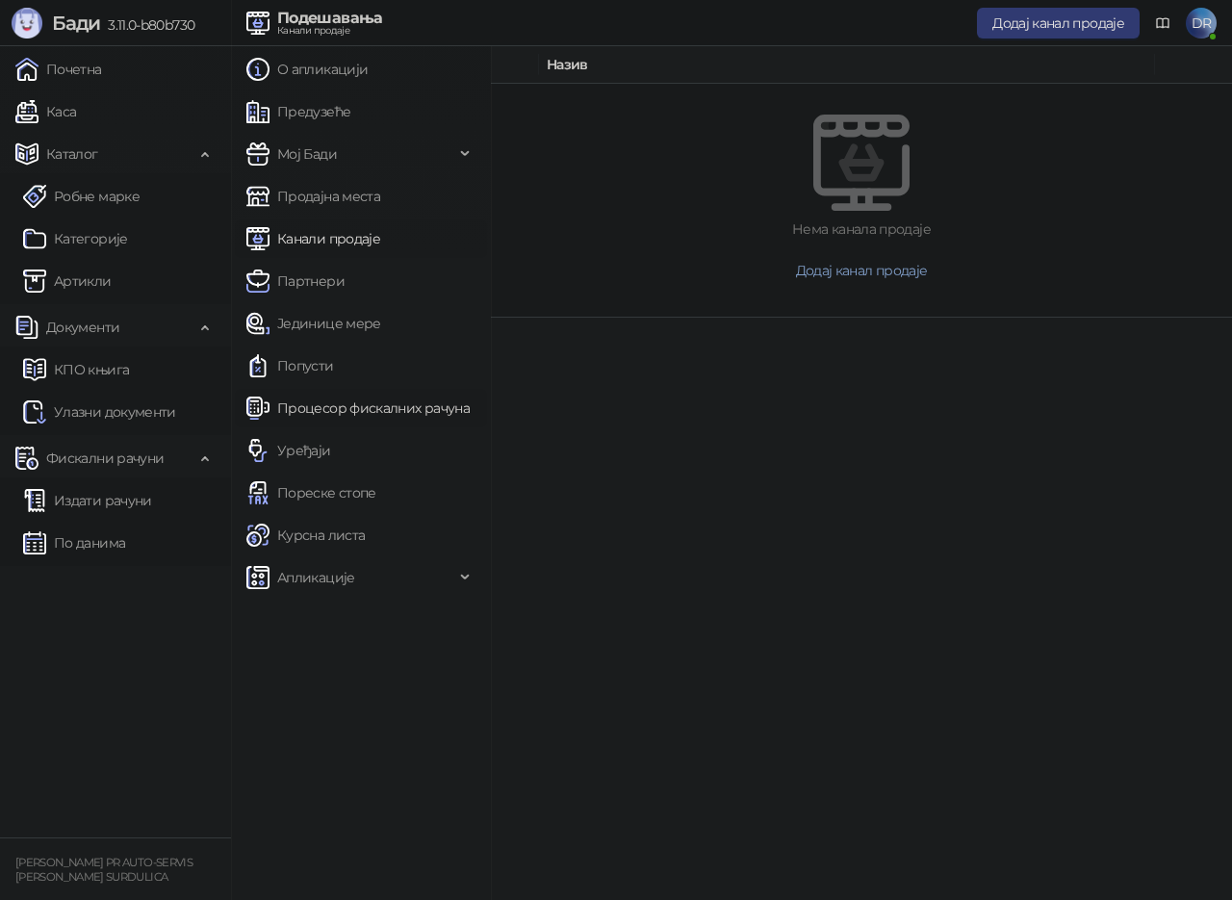
click at [341, 408] on link "Процесор фискалних рачуна" at bounding box center [357, 408] width 223 height 39
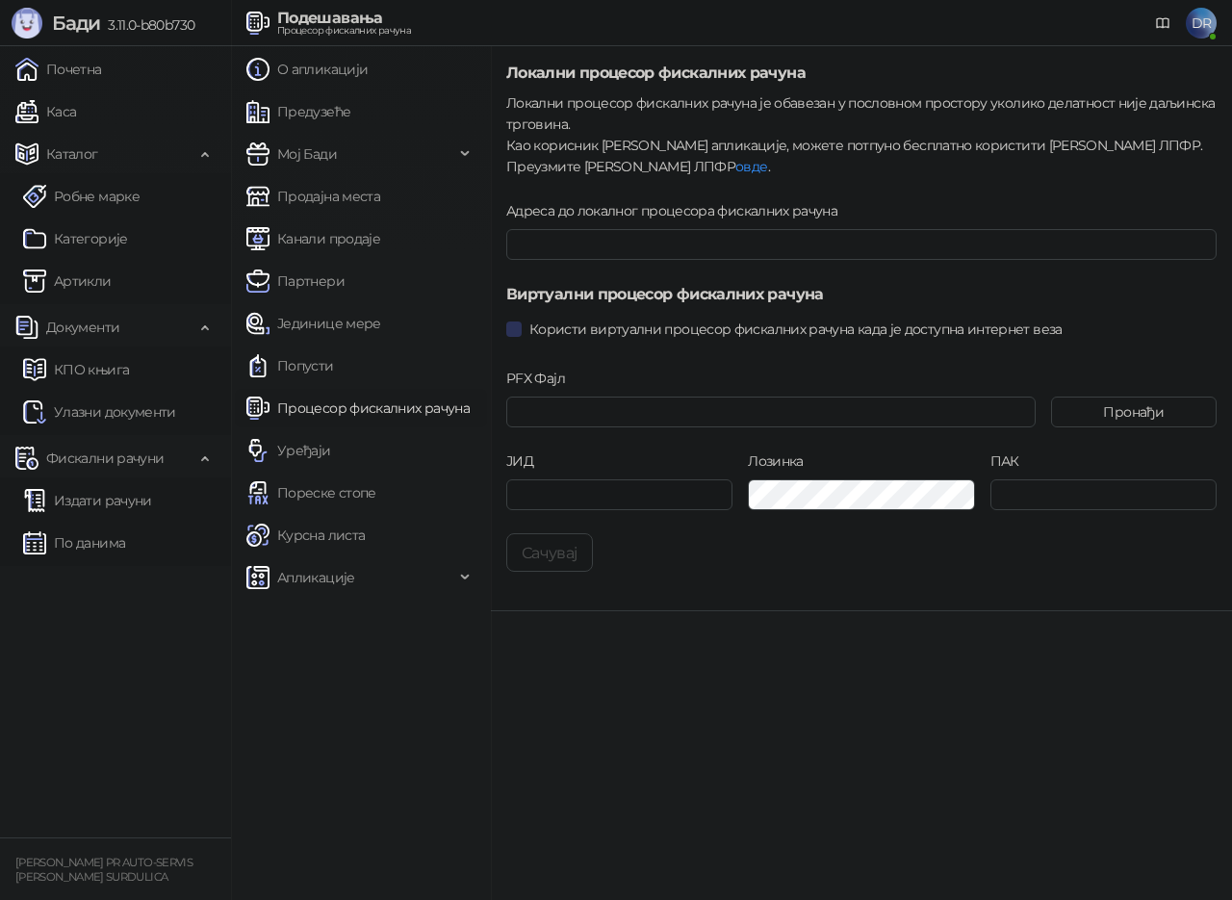
click at [564, 332] on span "Користи виртуални процесор фискалних рачуна када је доступна интернет веза" at bounding box center [796, 329] width 549 height 21
click at [550, 551] on button "Сачувај" at bounding box center [549, 552] width 87 height 39
click at [661, 242] on input "Адреса до локалног процесора фискалних рачуна" at bounding box center [861, 244] width 711 height 31
click at [308, 456] on link "Уређаји" at bounding box center [288, 450] width 85 height 39
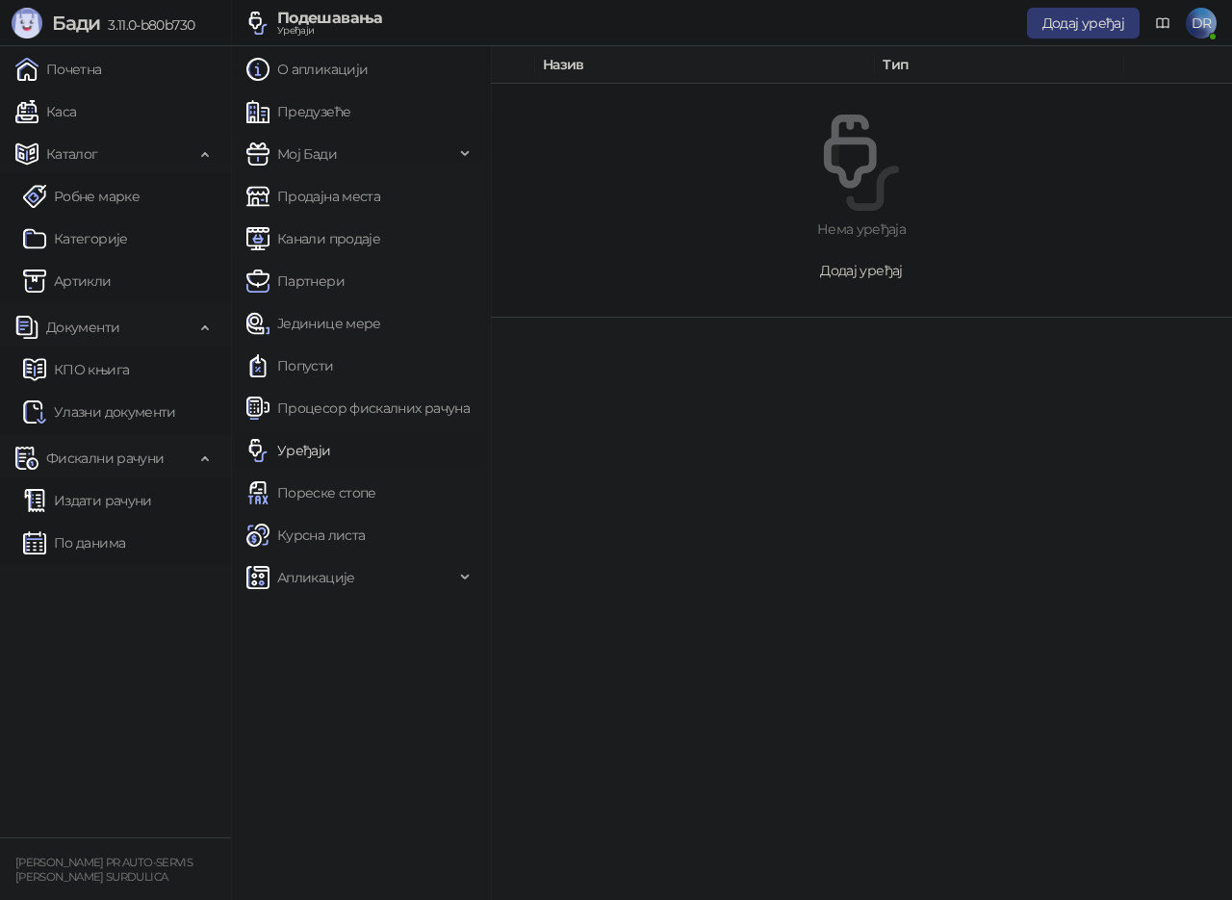
click at [851, 277] on span "Додај уређај" at bounding box center [861, 270] width 82 height 17
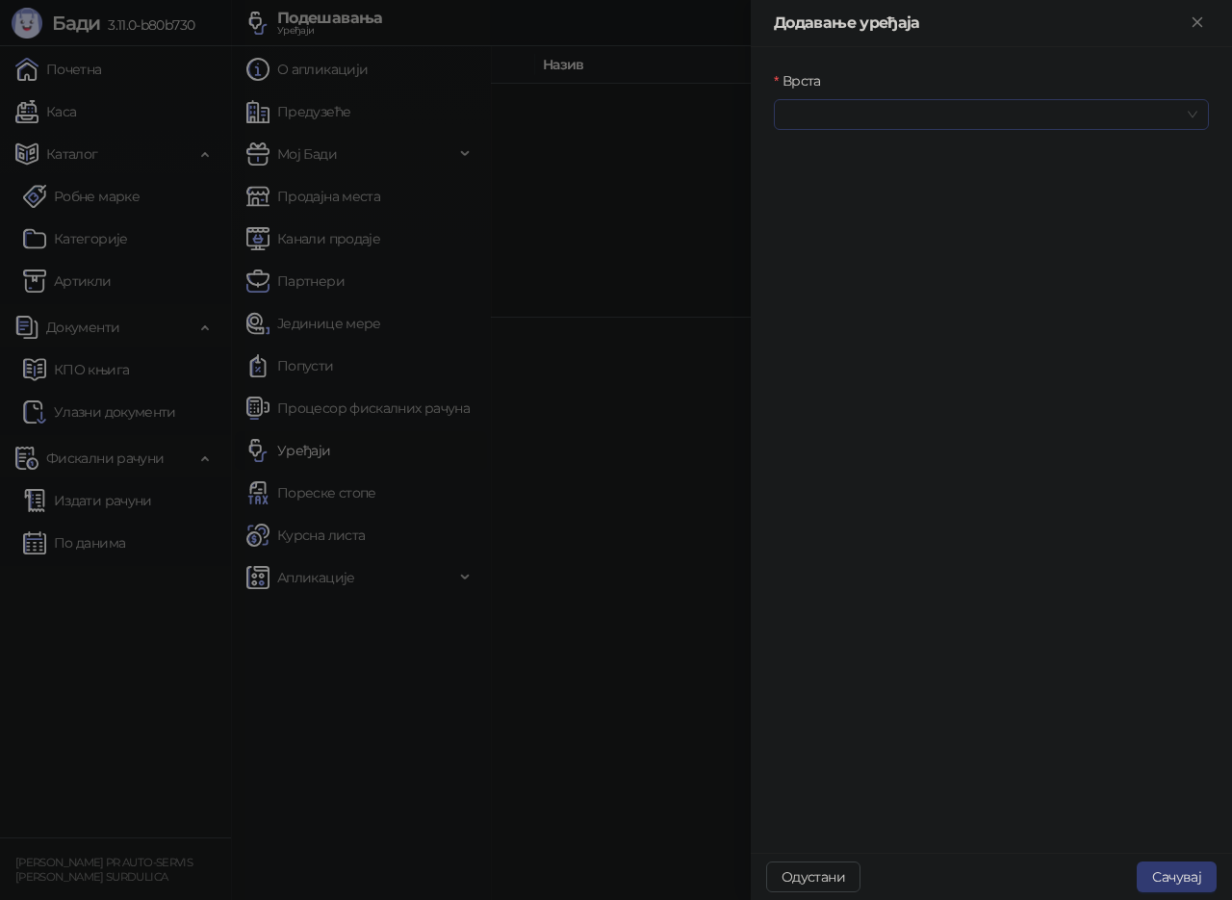
click at [887, 117] on input "Врста" at bounding box center [983, 114] width 395 height 29
click at [881, 217] on div "Термални штампач" at bounding box center [992, 214] width 404 height 21
click at [887, 190] on input "Повезивање" at bounding box center [983, 197] width 395 height 29
click at [862, 337] on div "Штампач" at bounding box center [992, 328] width 404 height 21
click at [862, 286] on input "Уређај" at bounding box center [983, 280] width 395 height 29
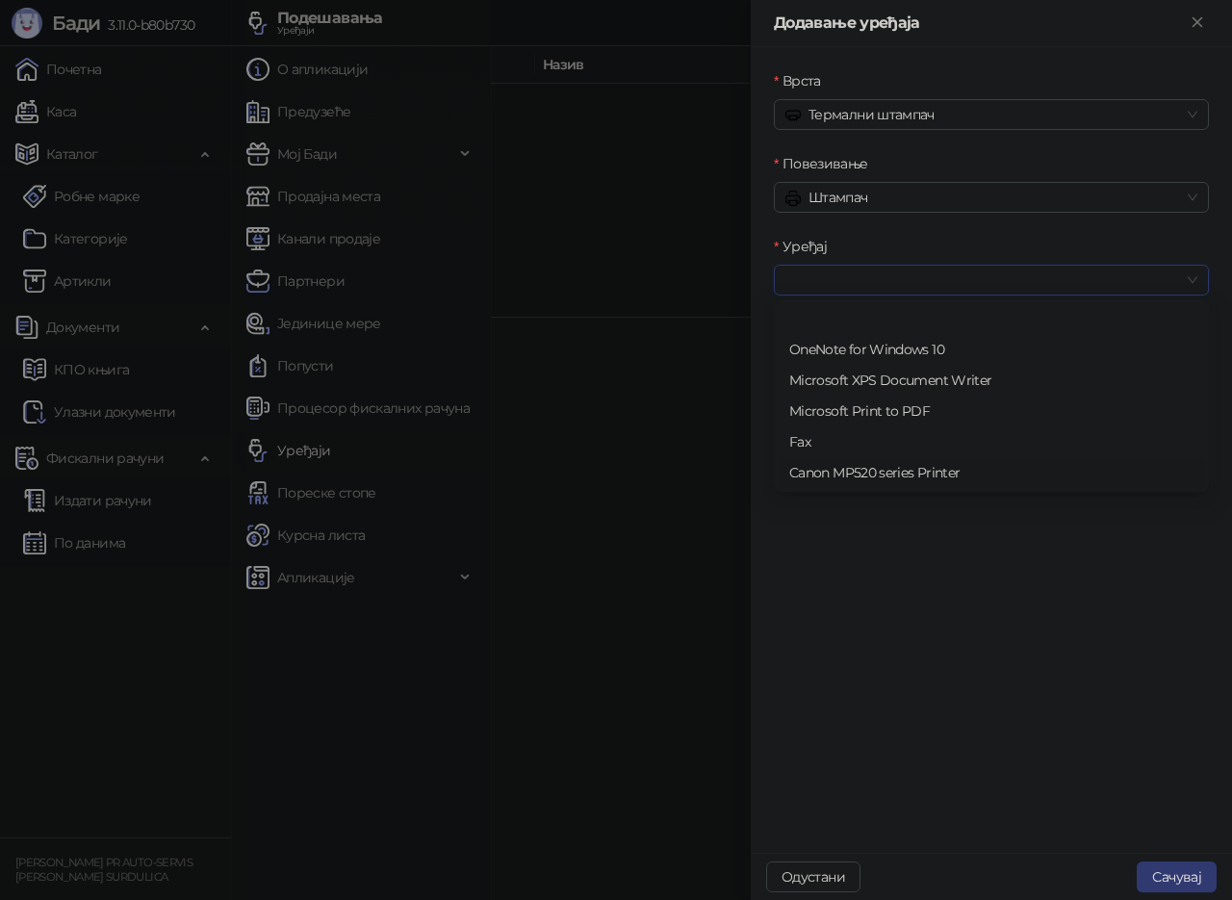
click at [891, 475] on div "Canon MP520 series Printer" at bounding box center [992, 472] width 404 height 21
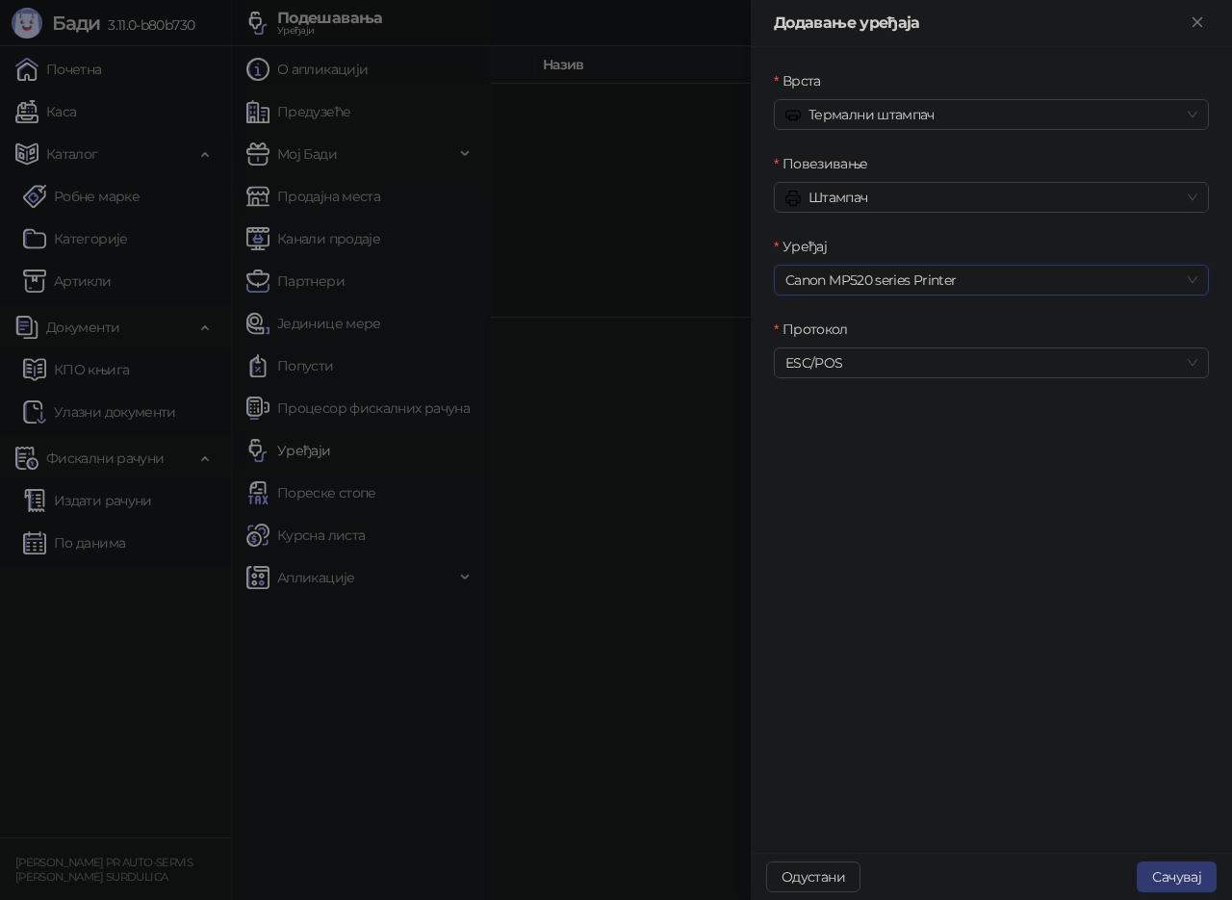
click at [864, 379] on div "Протокол ESC/POS" at bounding box center [991, 360] width 443 height 83
click at [858, 362] on span "ESC/POS" at bounding box center [992, 363] width 412 height 29
click at [858, 361] on span "ESC/POS" at bounding box center [992, 363] width 412 height 29
click at [1199, 864] on button "Сачувај" at bounding box center [1177, 877] width 80 height 31
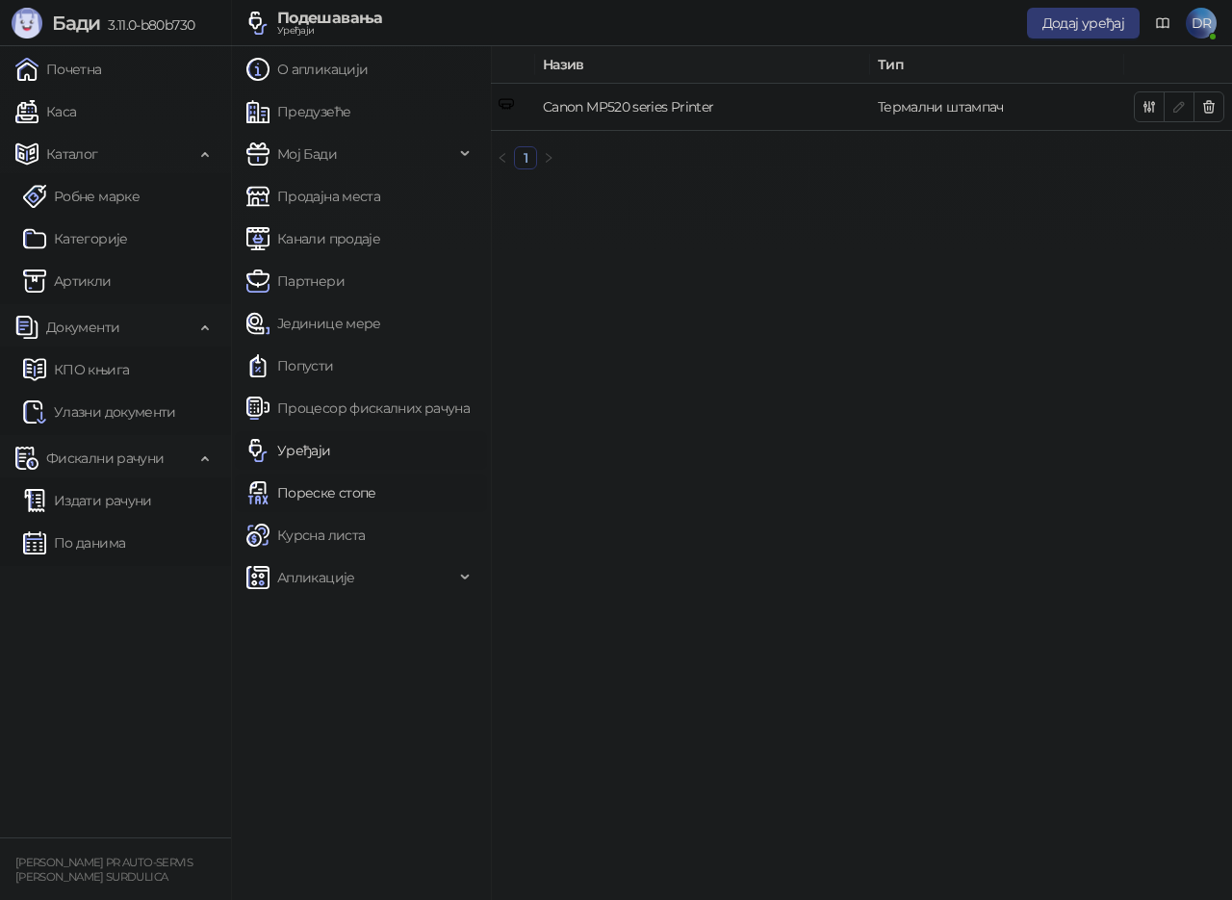
click at [327, 495] on link "Пореске стопе" at bounding box center [311, 493] width 130 height 39
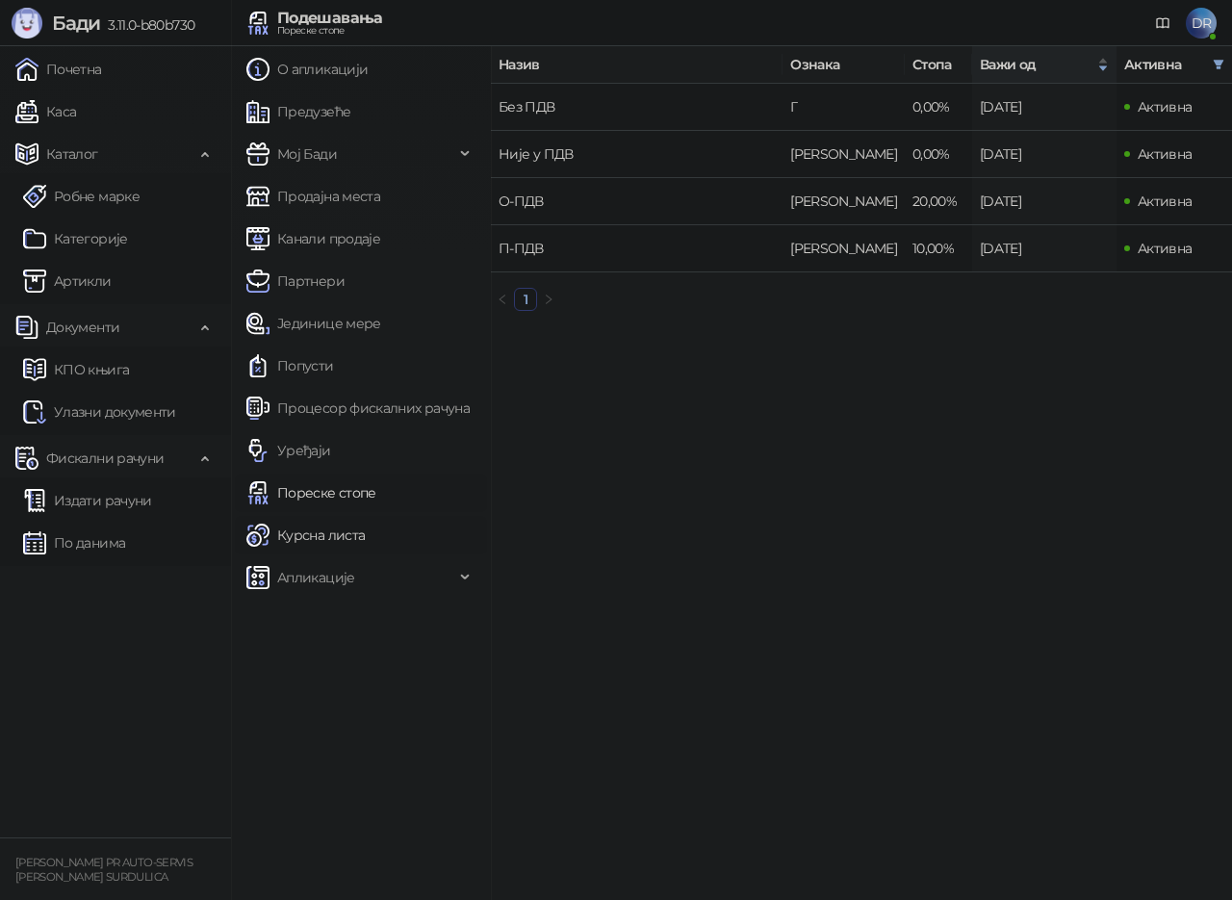
click at [352, 530] on link "Курсна листа" at bounding box center [305, 535] width 118 height 39
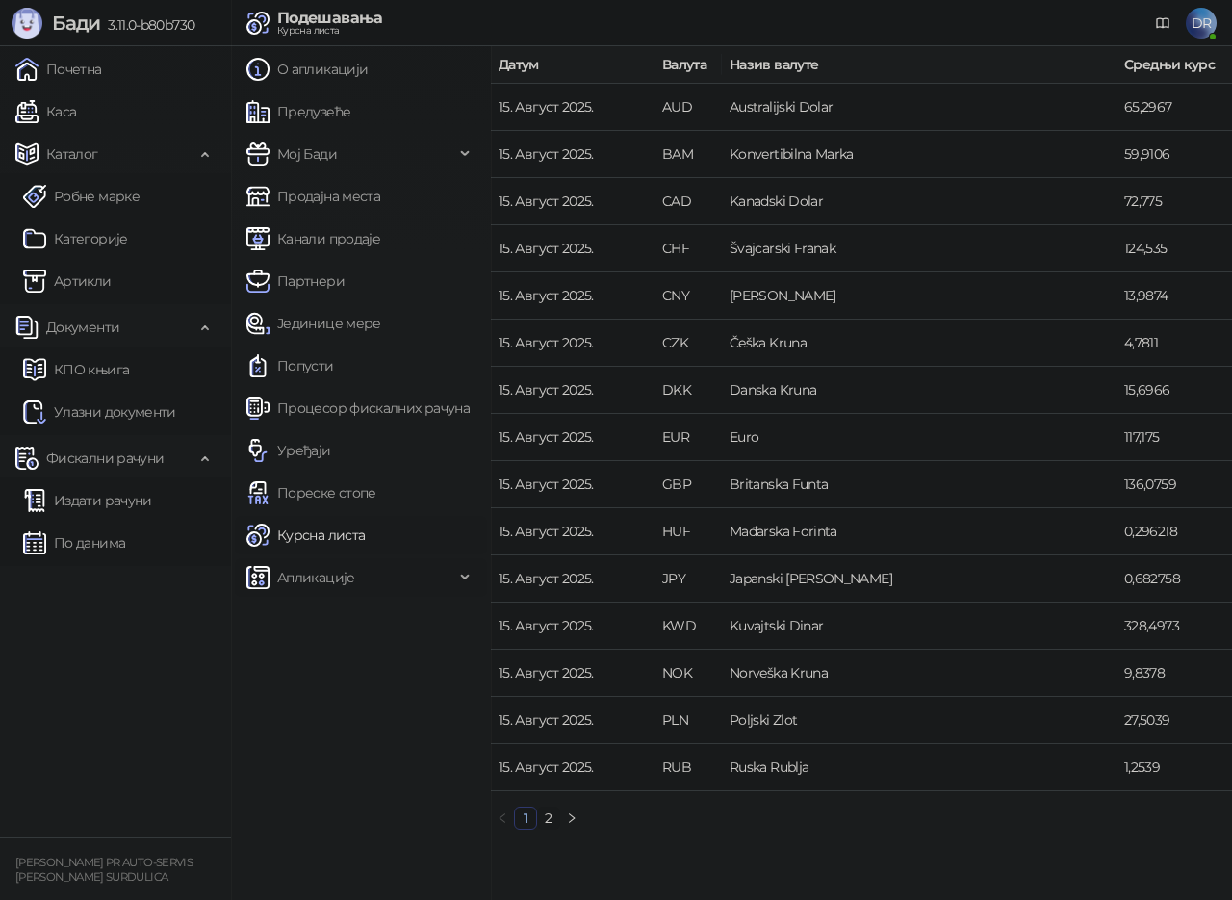
click at [316, 590] on span "Апликације" at bounding box center [316, 577] width 78 height 39
click at [323, 625] on span "За програмере" at bounding box center [335, 620] width 101 height 39
click at [107, 463] on span "Фискални рачуни" at bounding box center [104, 458] width 117 height 39
click at [103, 469] on span "Фискални рачуни" at bounding box center [104, 458] width 117 height 39
click at [102, 506] on link "Издати рачуни" at bounding box center [87, 500] width 129 height 39
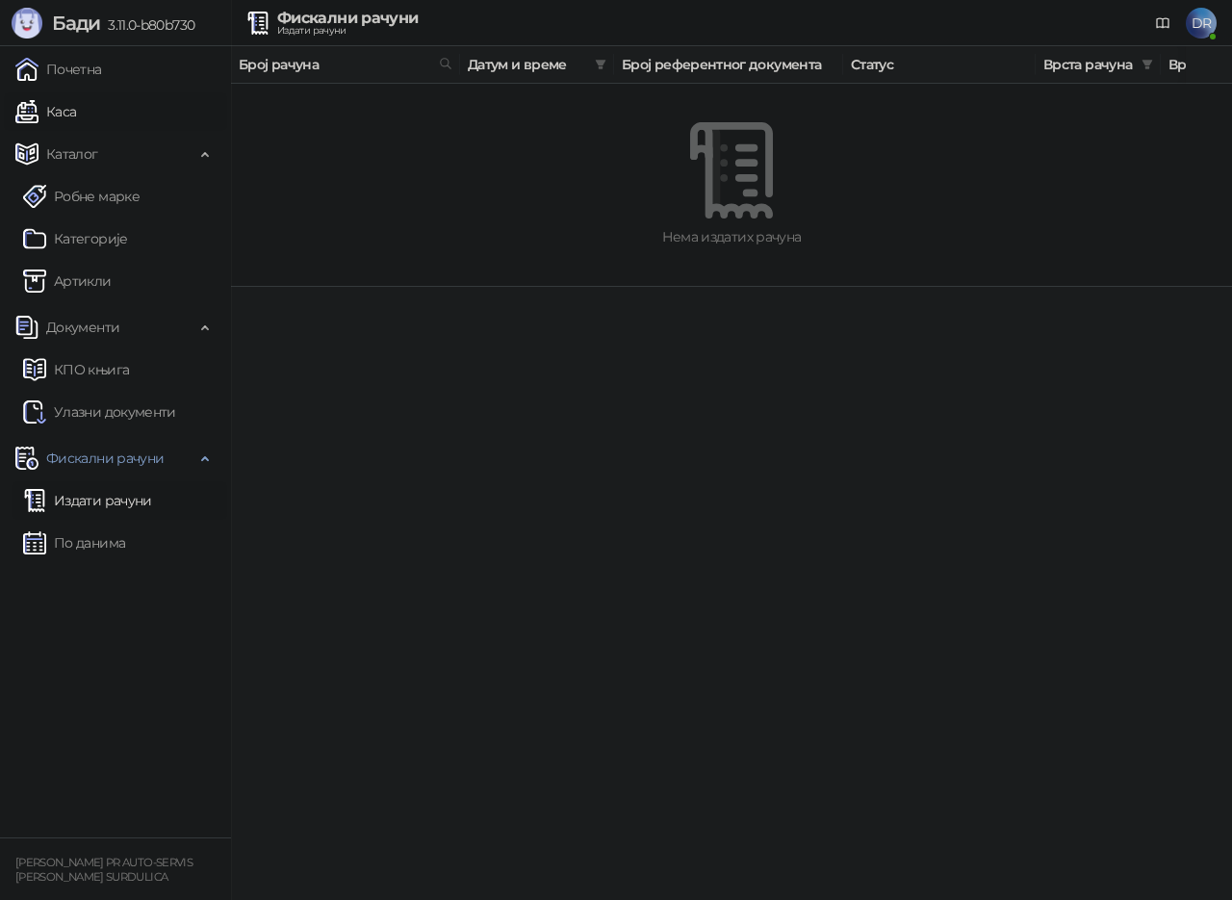
click at [70, 125] on link "Каса" at bounding box center [45, 111] width 61 height 39
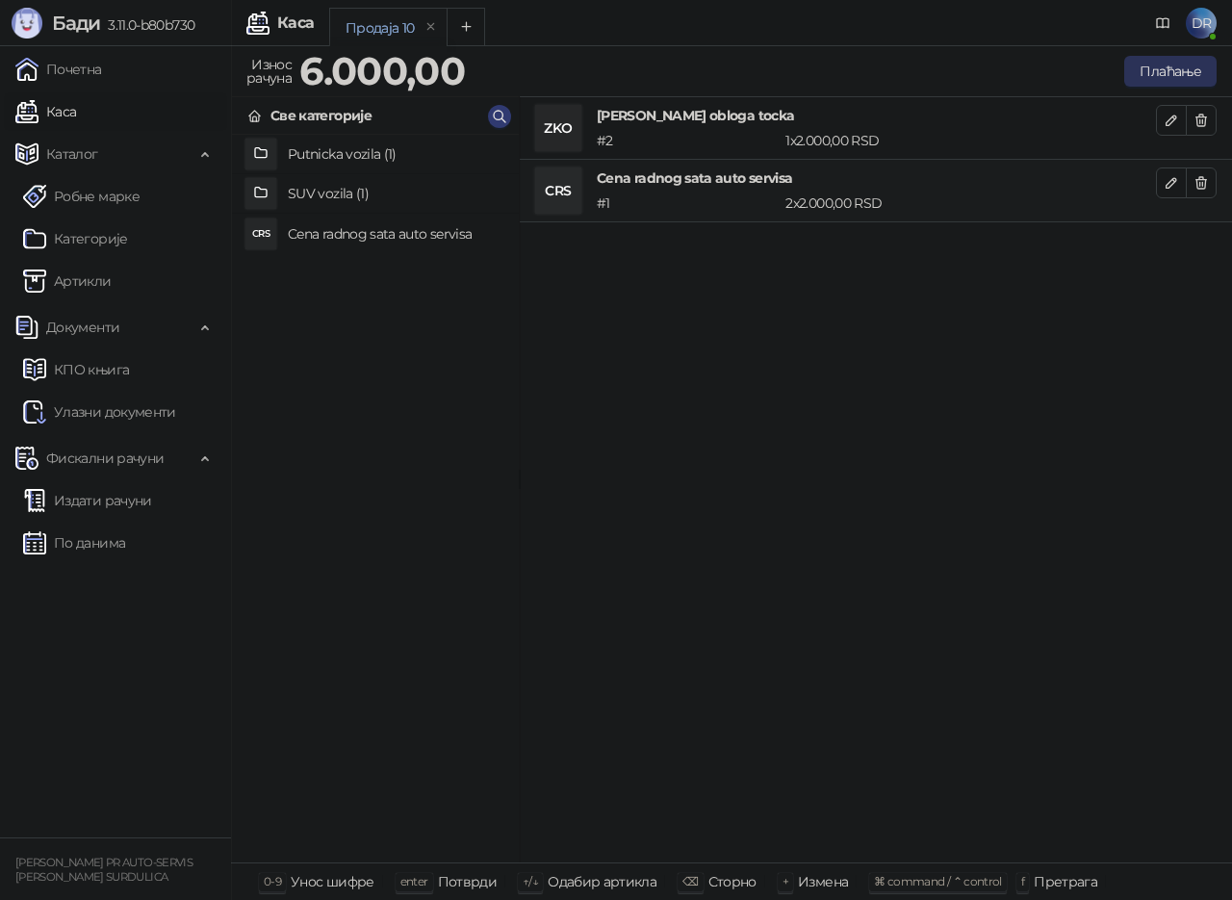
click at [1176, 72] on button "Плаћање" at bounding box center [1171, 71] width 92 height 31
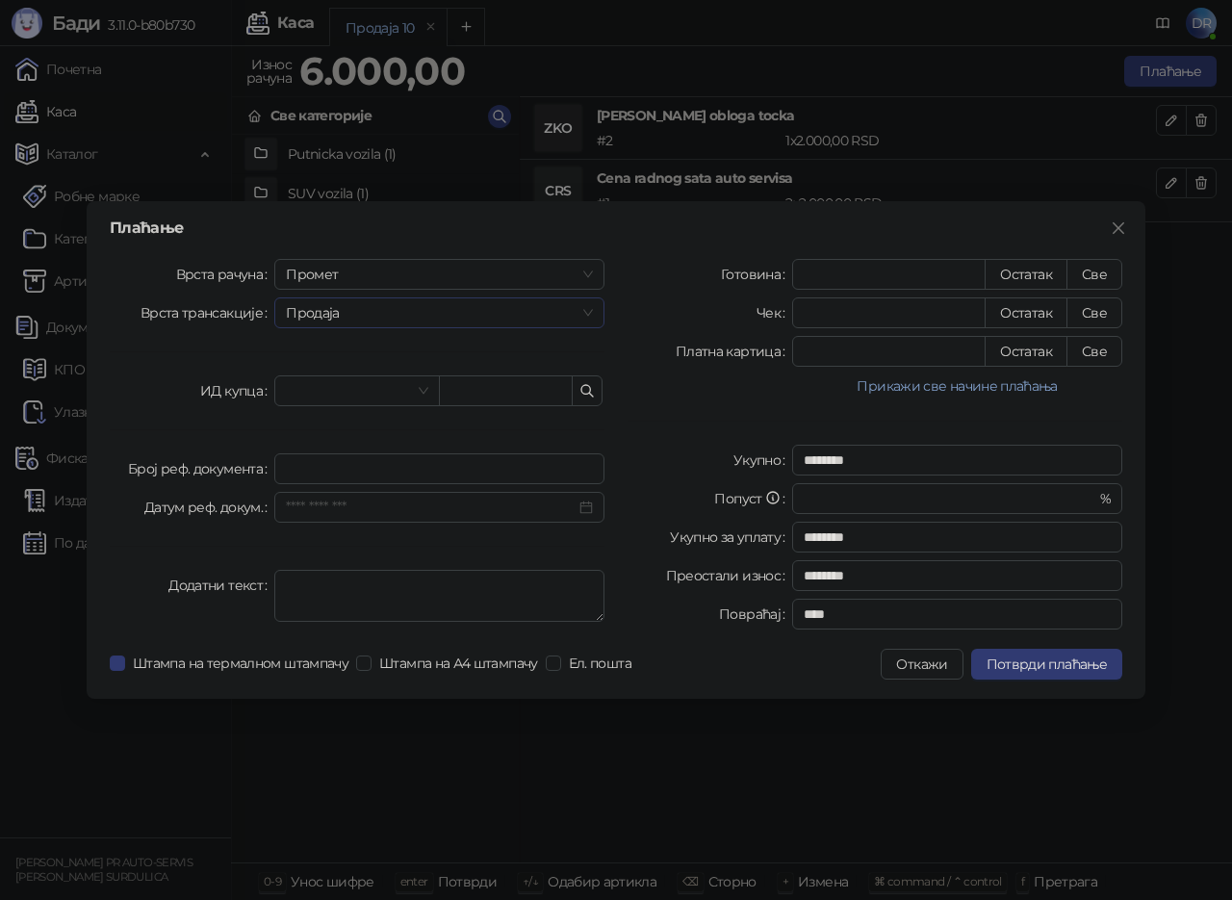
click at [376, 311] on span "Продаја" at bounding box center [439, 312] width 307 height 29
click at [384, 275] on span "Промет" at bounding box center [439, 274] width 307 height 29
click at [302, 374] on div "Обука" at bounding box center [439, 374] width 299 height 21
click at [1023, 668] on span "Потврди плаћање" at bounding box center [1047, 664] width 120 height 17
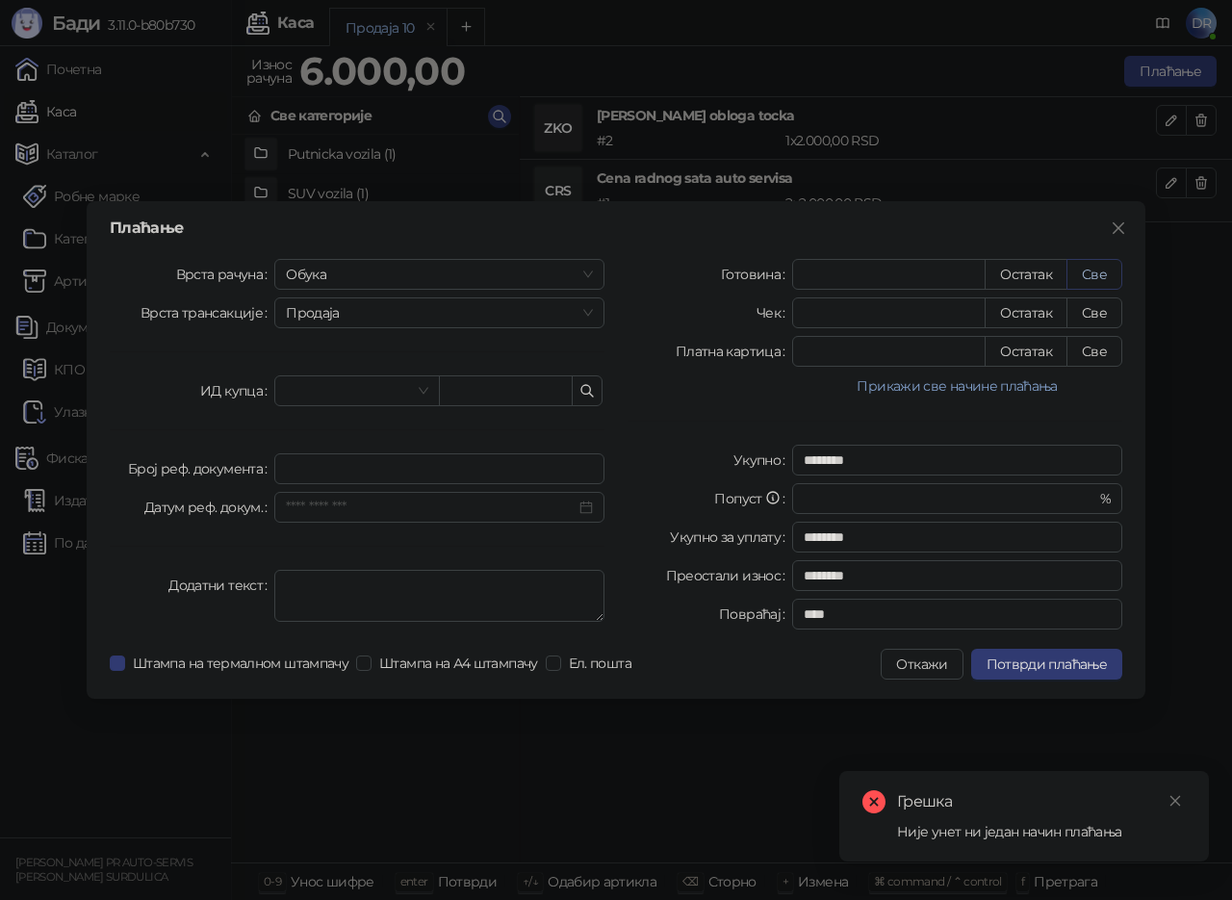
click at [1096, 271] on button "Све" at bounding box center [1095, 274] width 56 height 31
type input "****"
click at [1065, 665] on span "Потврди плаћање" at bounding box center [1047, 664] width 120 height 17
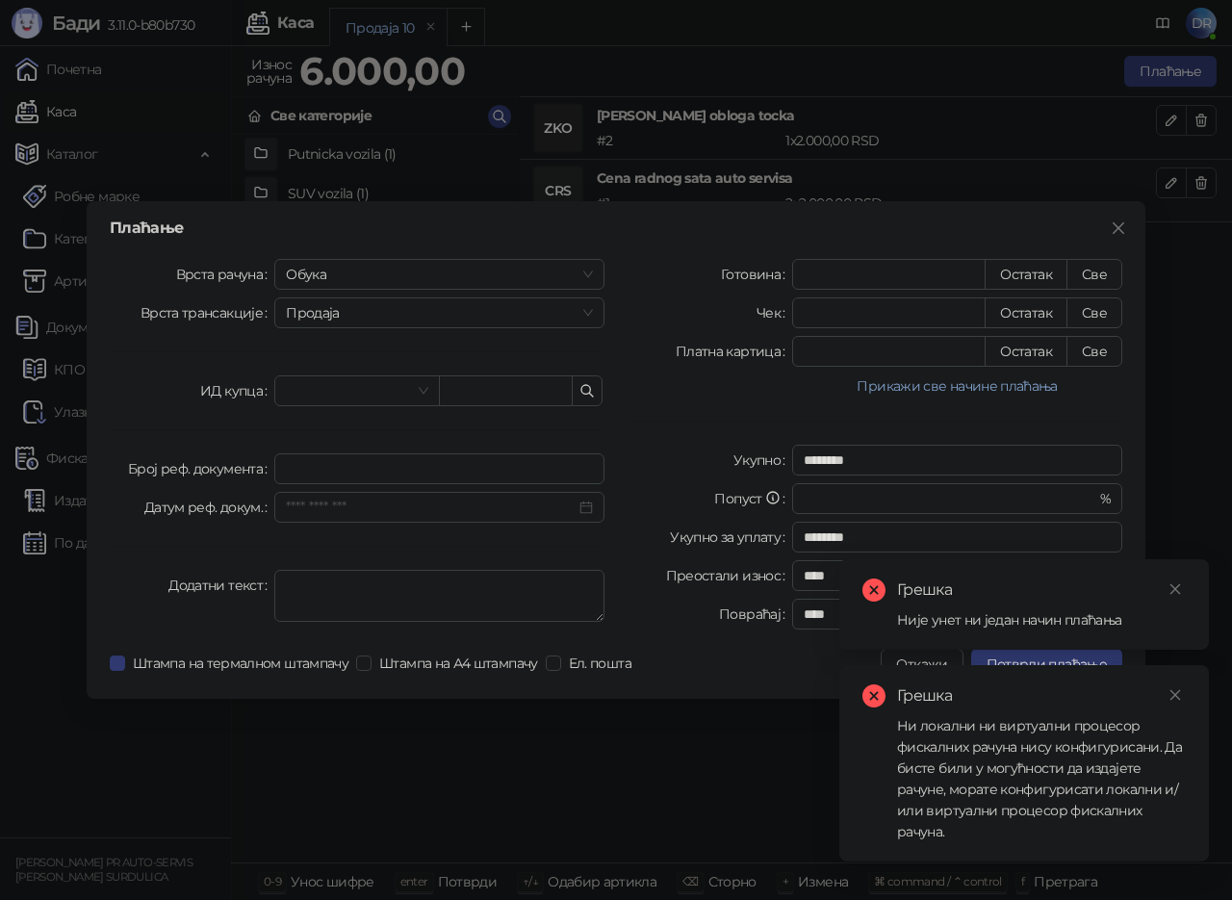
click at [1063, 767] on div "Ни локални ни виртуални процесор фискалних рачуна нису конфигурисани. Да бисте …" at bounding box center [1041, 778] width 289 height 127
click at [957, 792] on div "Ни локални ни виртуални процесор фискалних рачуна нису конфигурисани. Да бисте …" at bounding box center [1041, 778] width 289 height 127
drag, startPoint x: 957, startPoint y: 792, endPoint x: 1141, endPoint y: 770, distance: 185.2
click at [958, 792] on div "Ни локални ни виртуални процесор фискалних рачуна нису конфигурисани. Да бисте …" at bounding box center [1041, 778] width 289 height 127
click at [1179, 693] on icon "close" at bounding box center [1175, 694] width 13 height 13
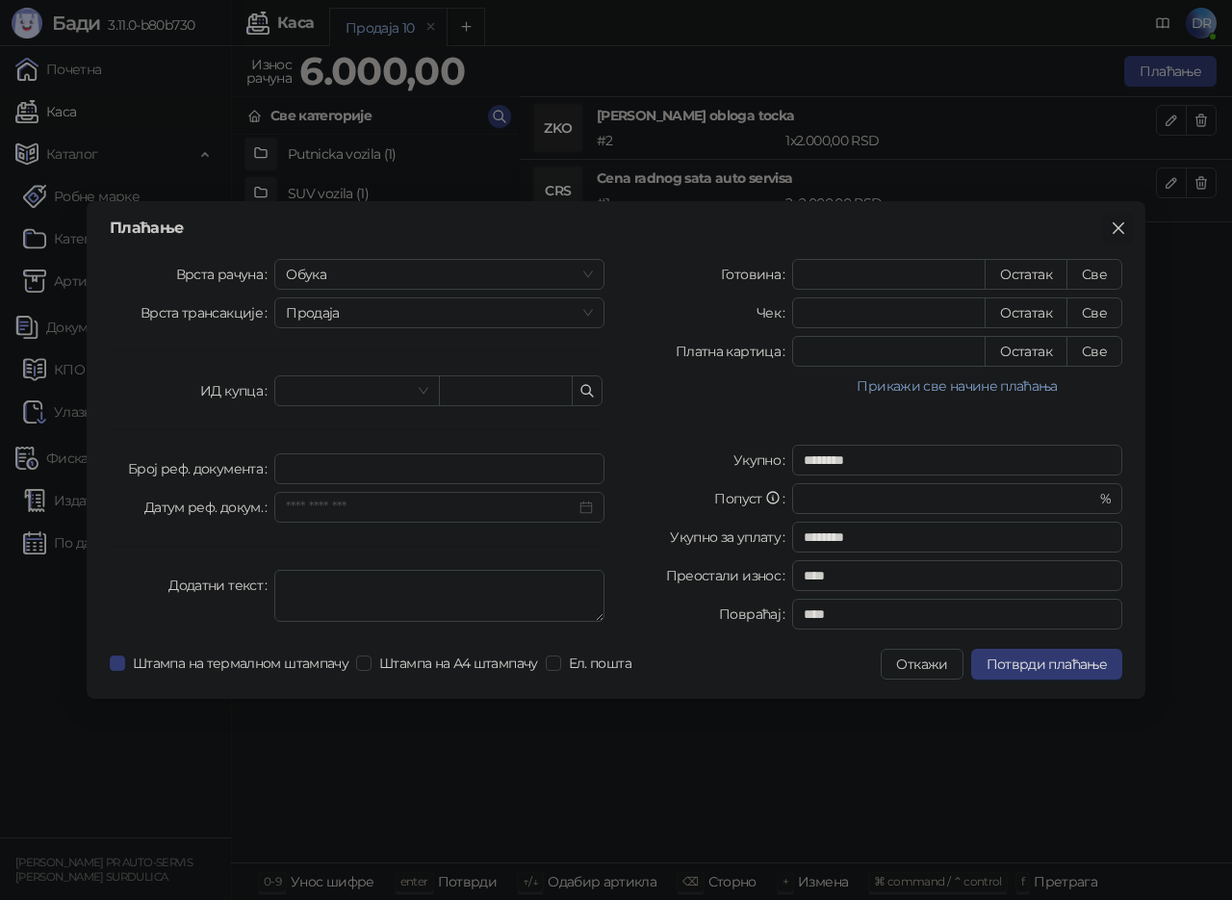
click at [1127, 227] on span "Close" at bounding box center [1118, 227] width 31 height 15
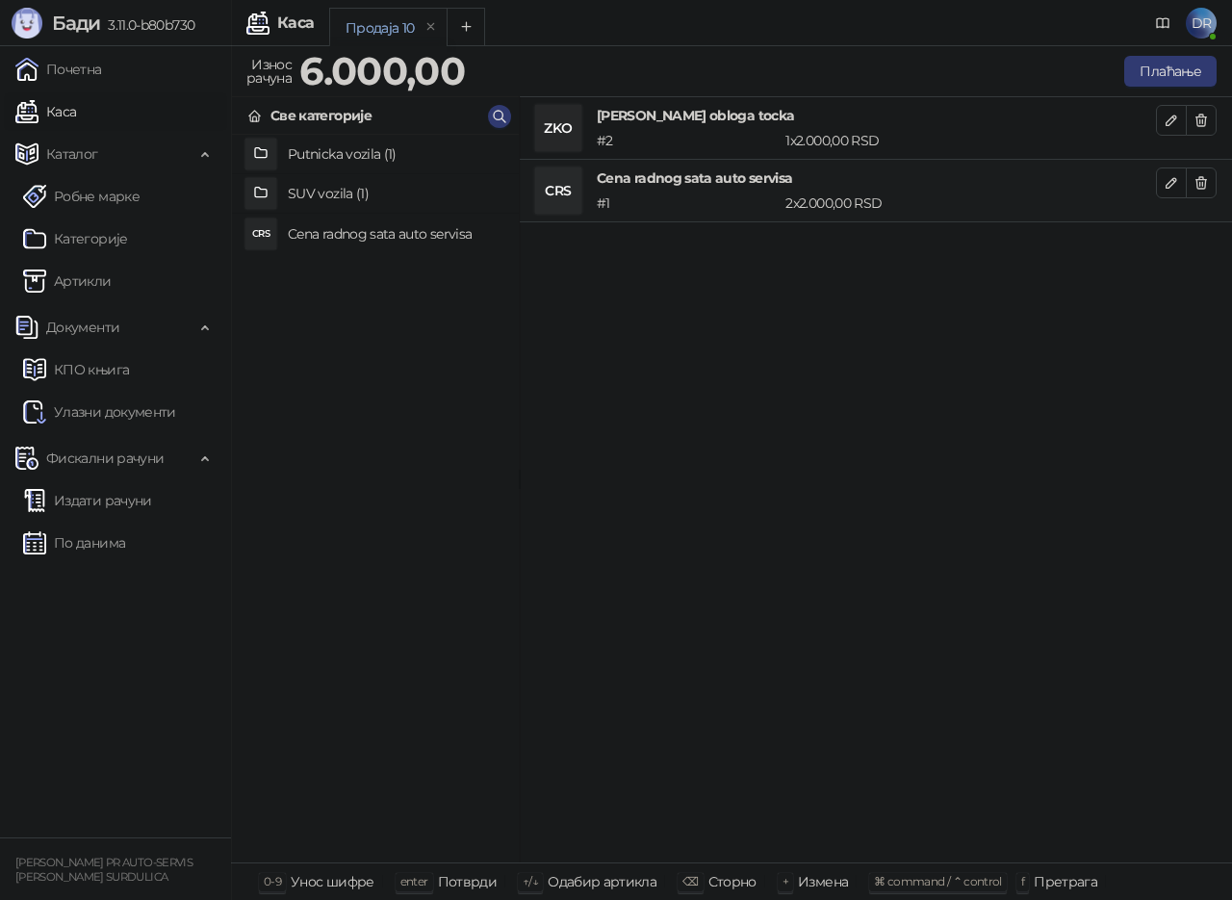
click at [1211, 18] on span "DR" at bounding box center [1201, 23] width 31 height 31
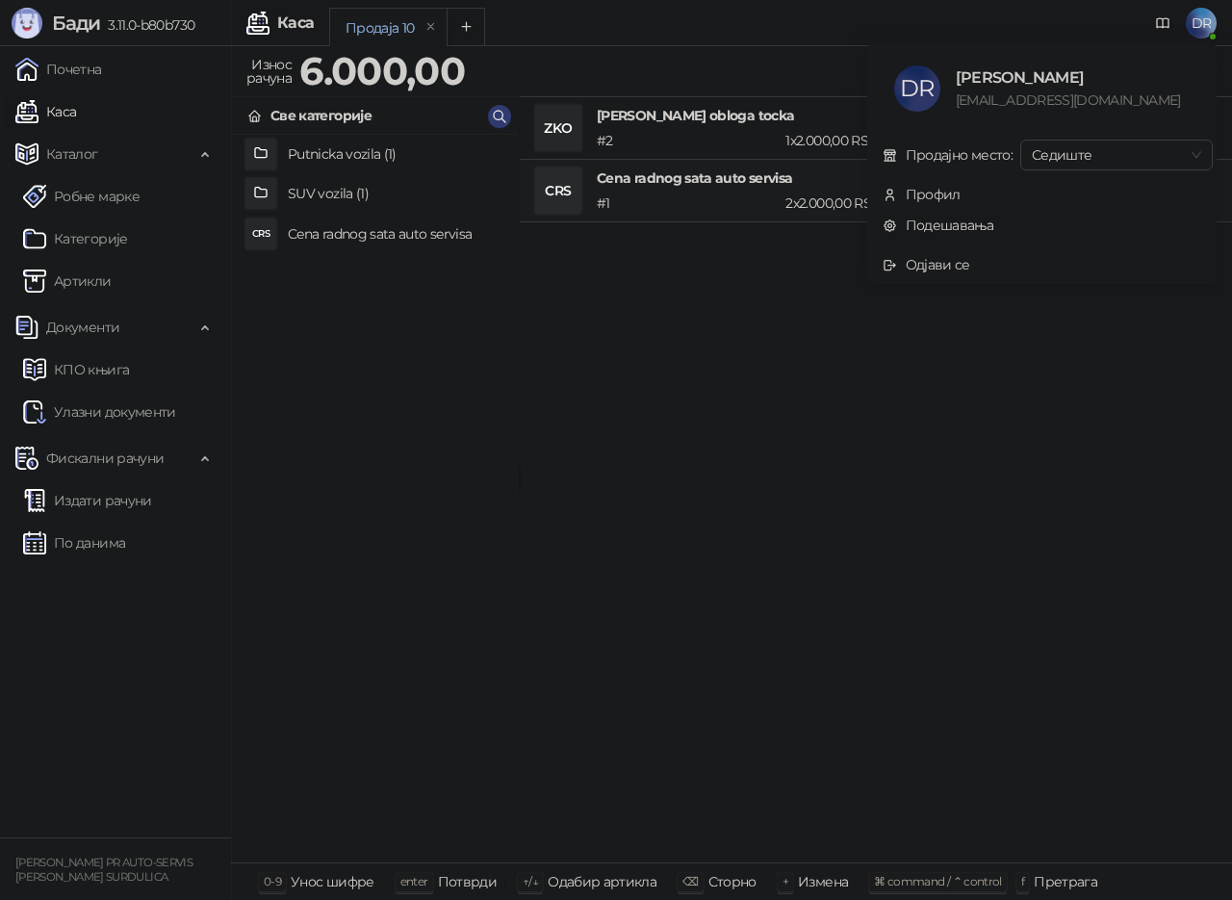
click at [953, 223] on link "Подешавања" at bounding box center [939, 225] width 112 height 17
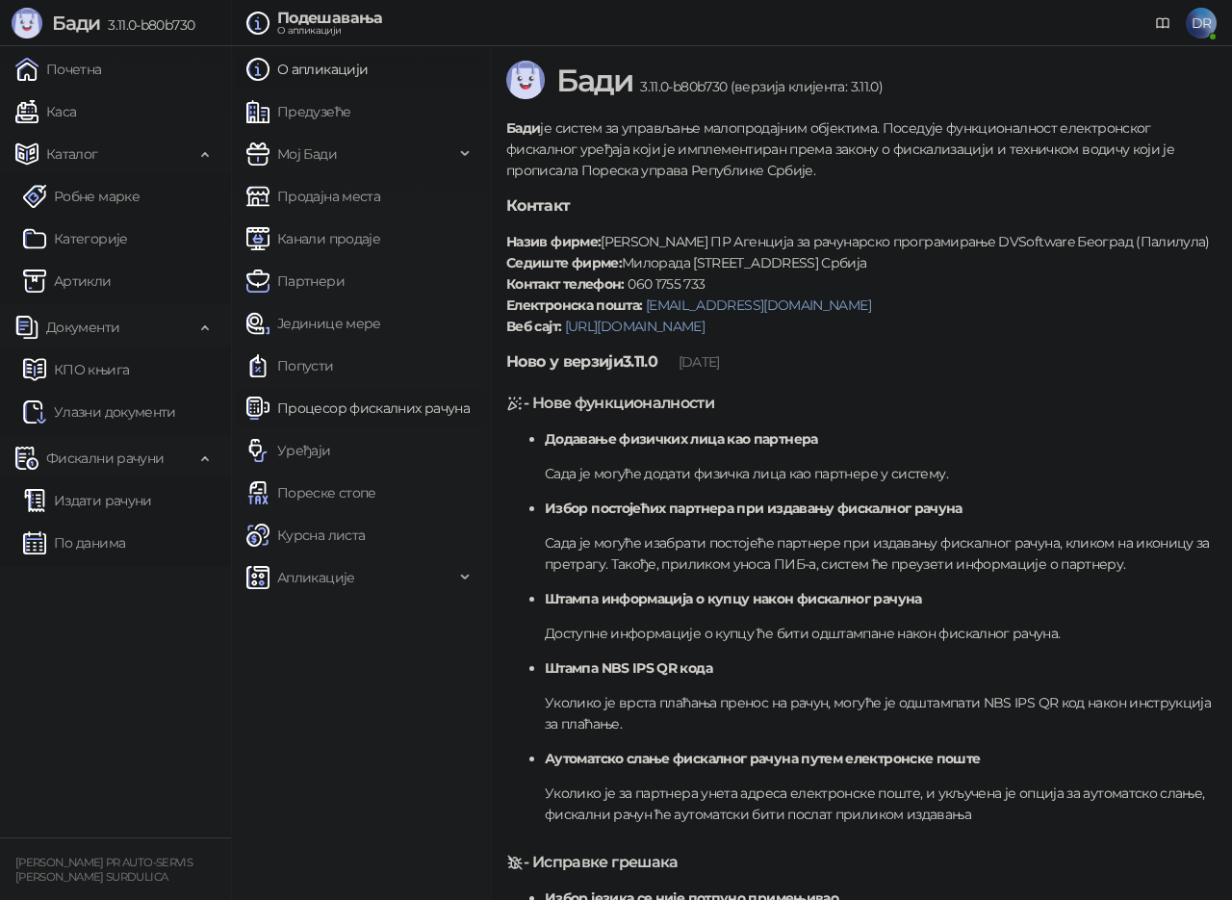
click at [364, 408] on link "Процесор фискалних рачуна" at bounding box center [357, 408] width 223 height 39
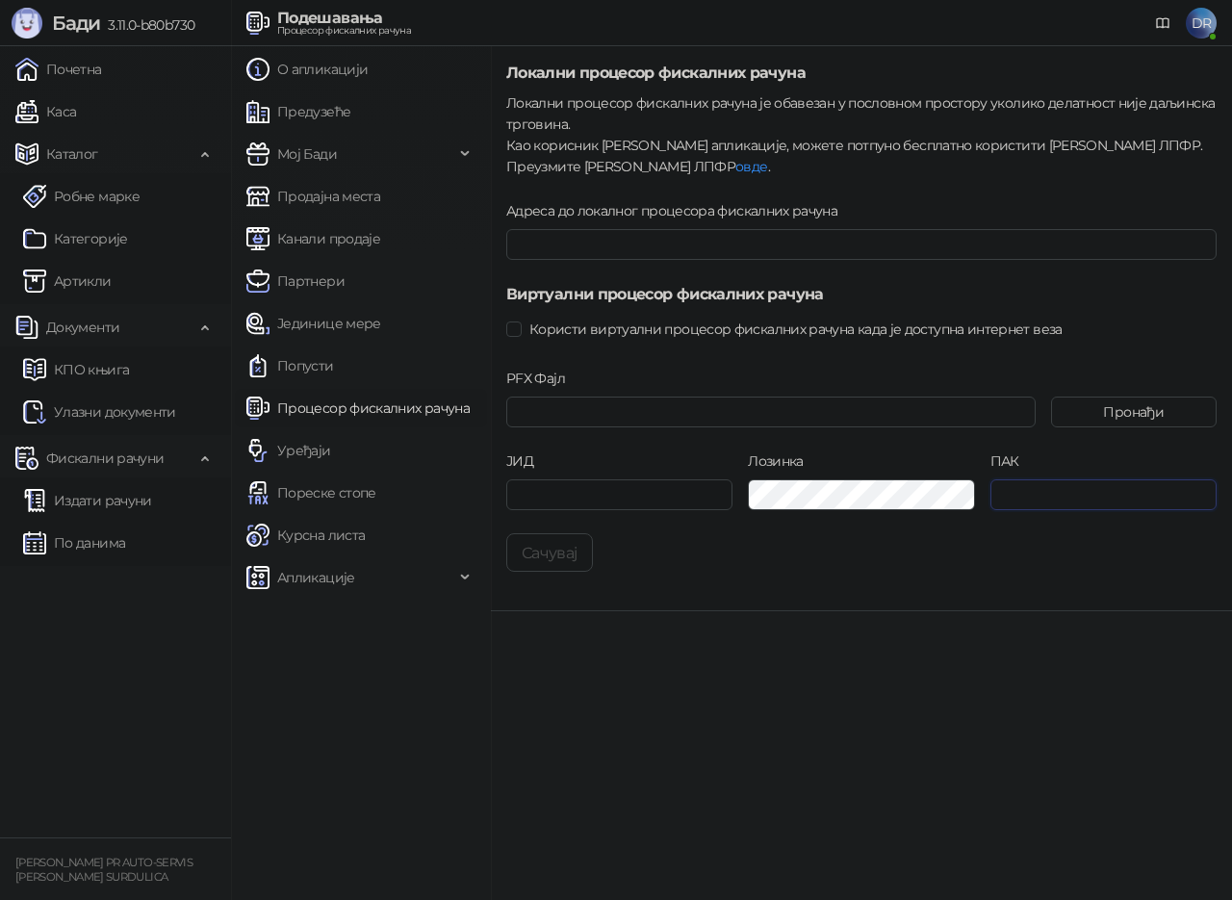
click at [1113, 497] on input "ПАК" at bounding box center [1104, 494] width 226 height 31
click at [1058, 504] on input "ПАК" at bounding box center [1104, 494] width 226 height 31
click at [783, 410] on input "PFX Фајл" at bounding box center [771, 412] width 530 height 31
click at [591, 329] on span "Користи виртуални процесор фискалних рачуна када је доступна интернет веза" at bounding box center [796, 329] width 549 height 21
click at [557, 546] on button "Сачувај" at bounding box center [549, 552] width 87 height 39
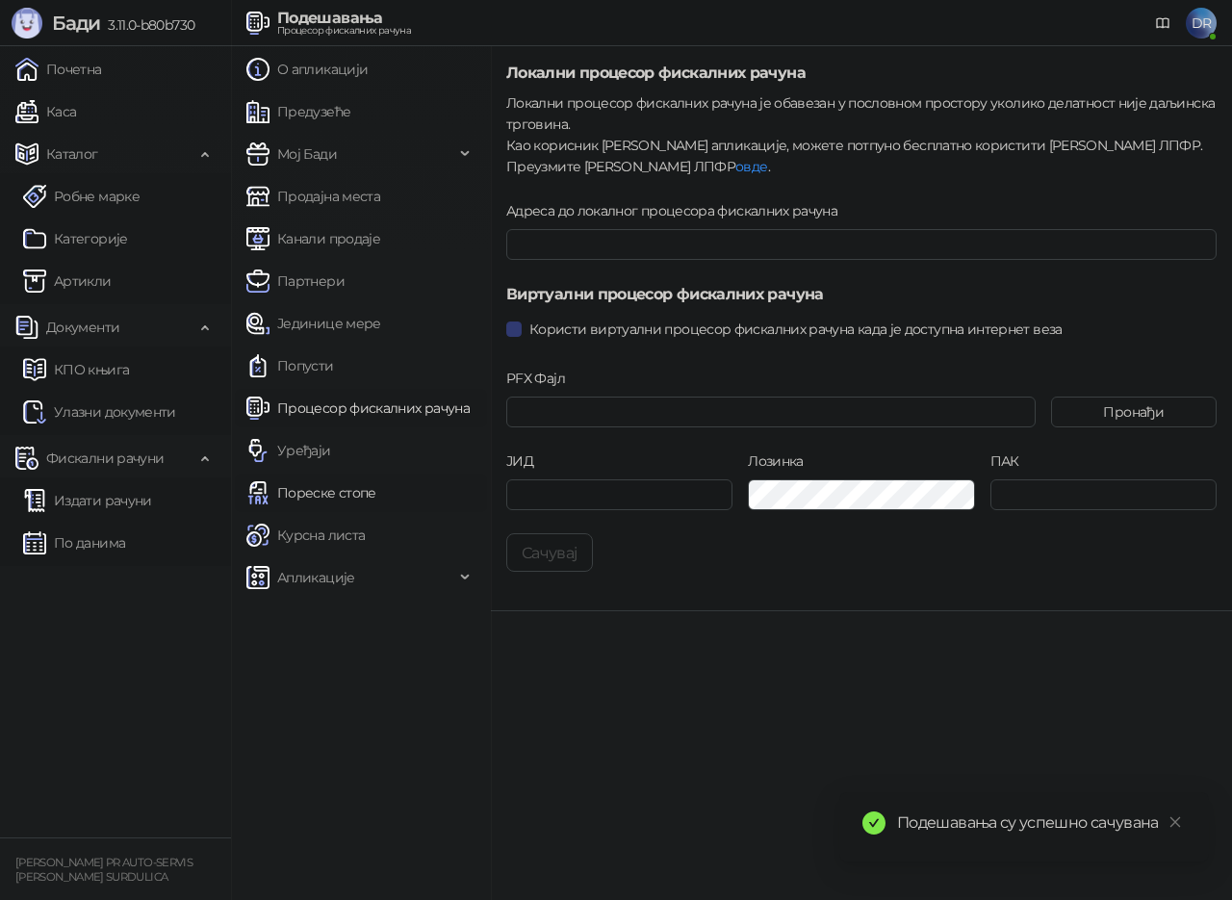
click at [339, 497] on link "Пореске стопе" at bounding box center [311, 493] width 130 height 39
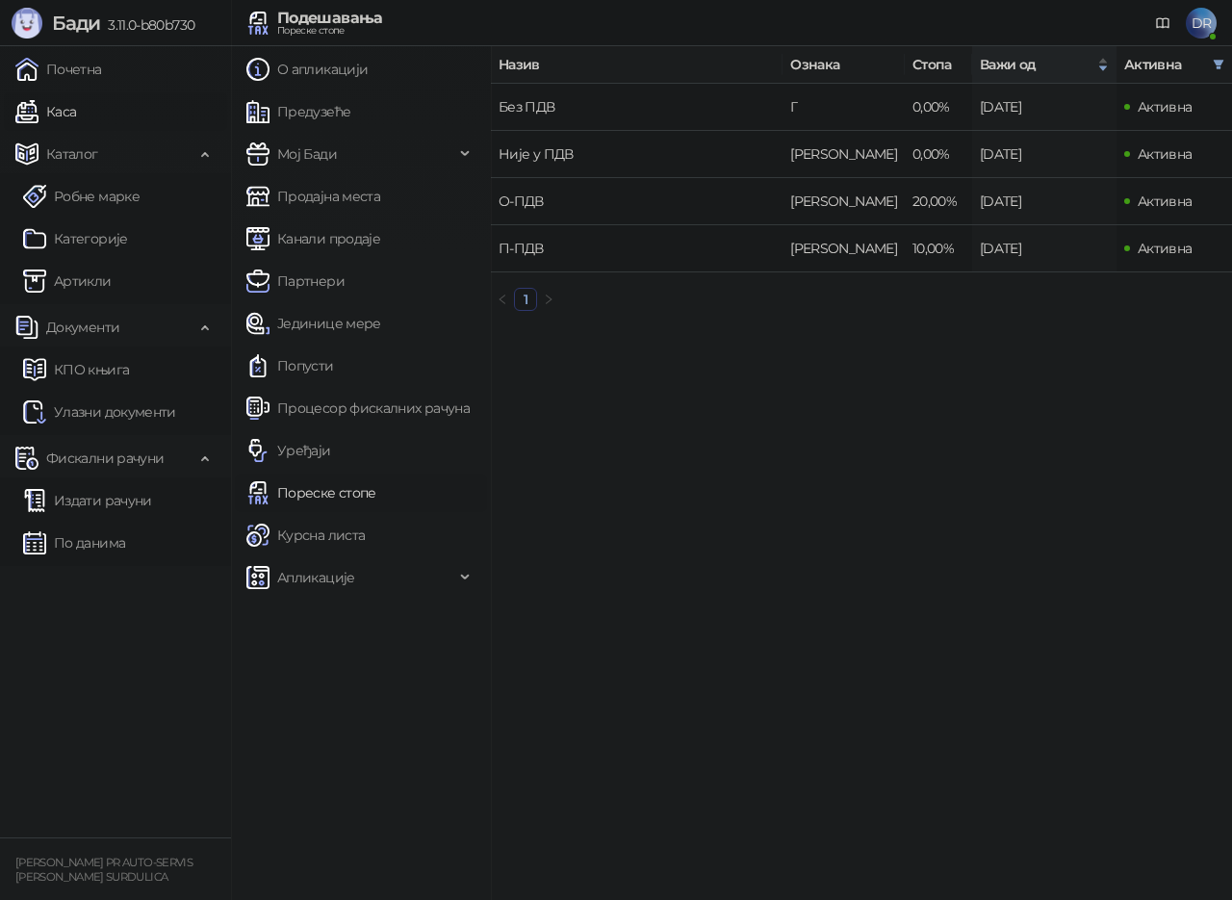
click at [73, 104] on link "Каса" at bounding box center [45, 111] width 61 height 39
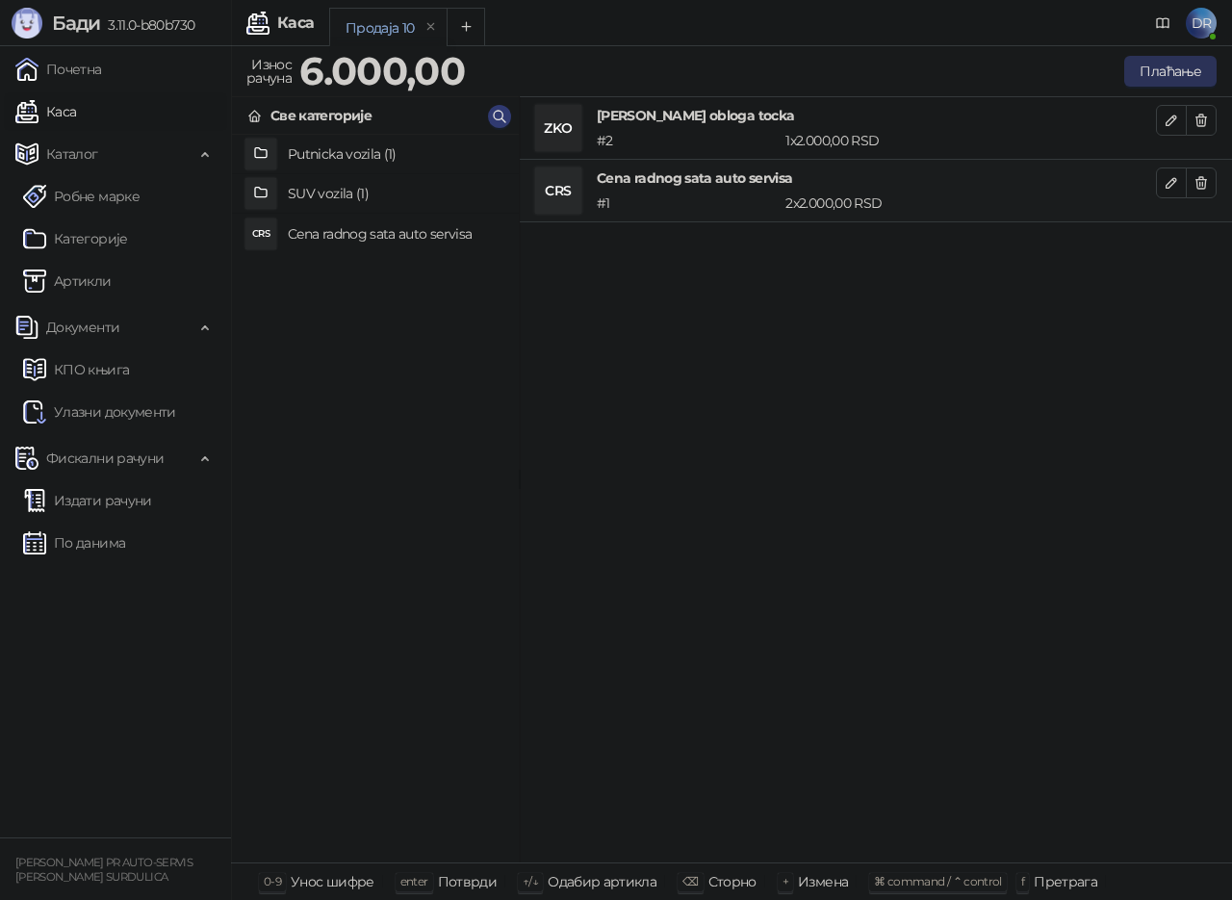
click at [1152, 77] on button "Плаћање" at bounding box center [1171, 71] width 92 height 31
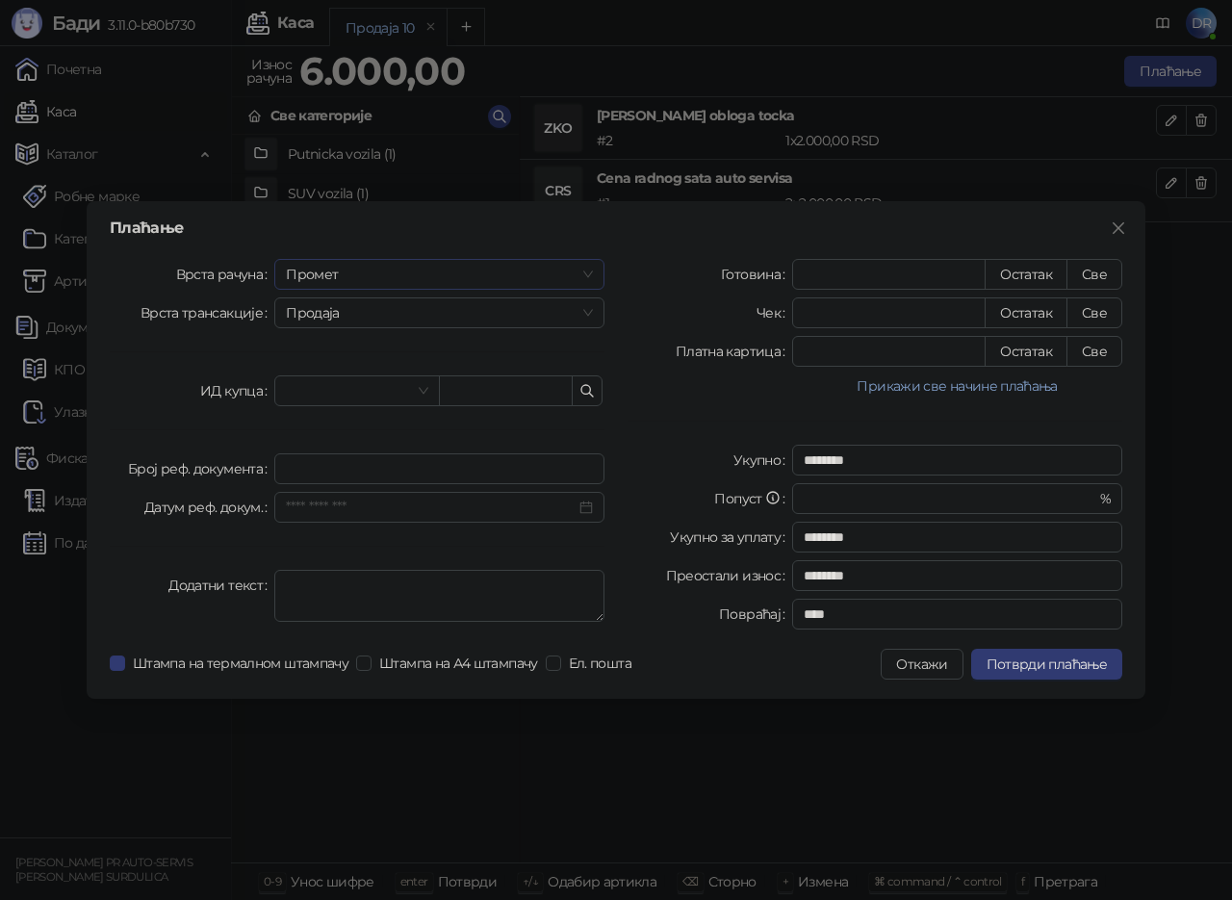
click at [453, 273] on span "Промет" at bounding box center [439, 274] width 307 height 29
click at [322, 367] on div "Обука" at bounding box center [439, 374] width 299 height 21
click at [1035, 277] on button "Остатак" at bounding box center [1026, 274] width 83 height 31
type input "****"
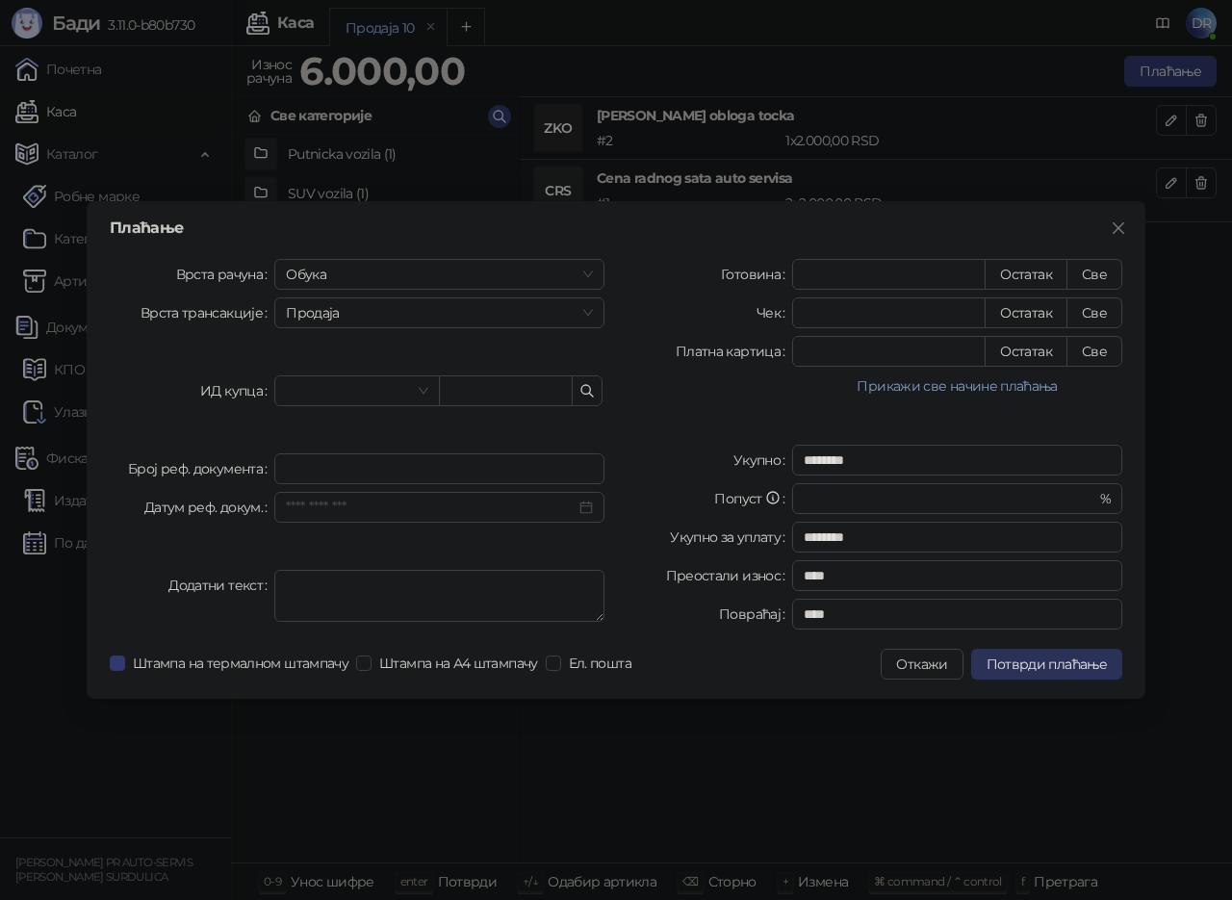
click at [1071, 663] on span "Потврди плаћање" at bounding box center [1047, 664] width 120 height 17
click at [471, 660] on span "Штампа на А4 штампачу" at bounding box center [459, 663] width 174 height 21
click at [566, 660] on span "Ел. пошта" at bounding box center [600, 663] width 78 height 21
click at [1046, 659] on span "Потврди плаћање" at bounding box center [1047, 664] width 120 height 17
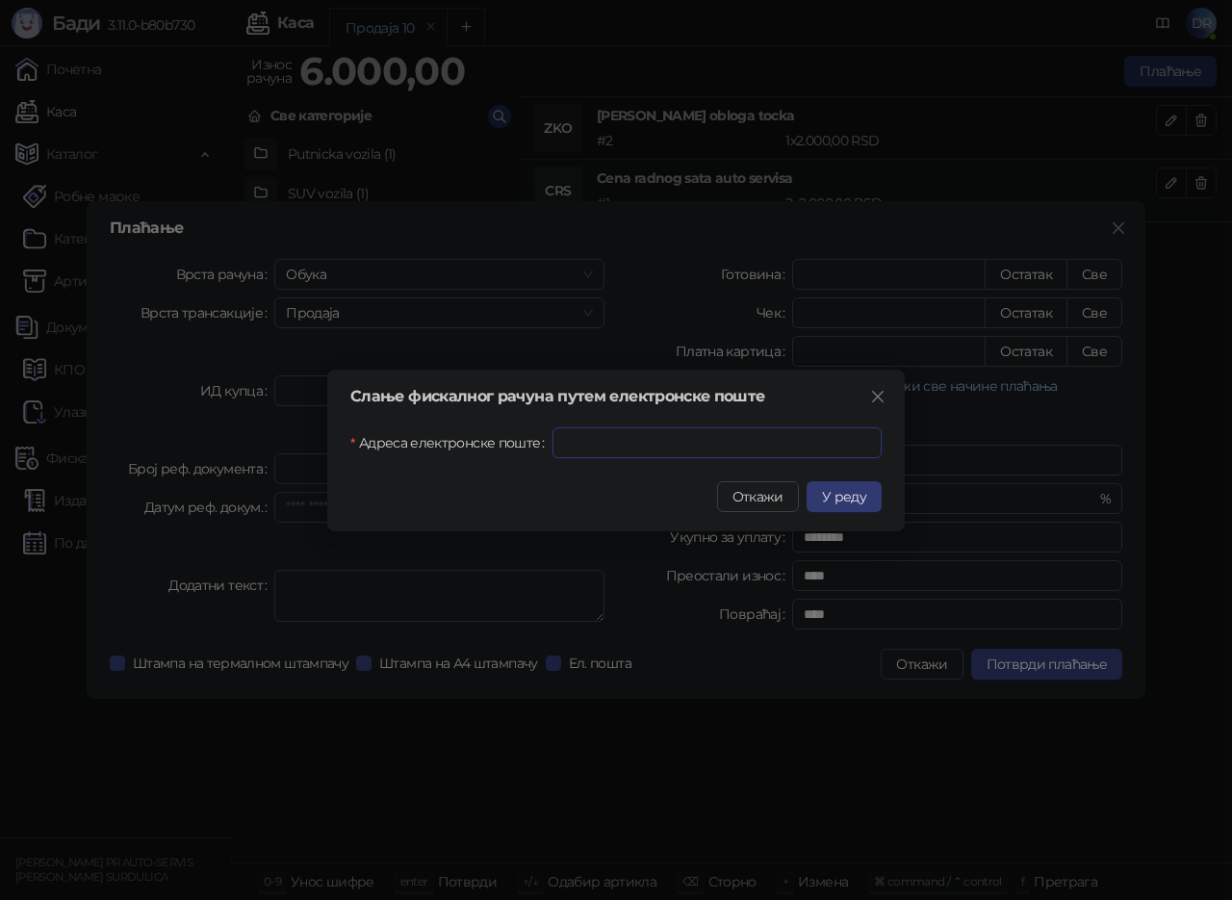
click at [683, 429] on input "Адреса електронске поште" at bounding box center [717, 442] width 329 height 31
type input "**********"
click input "submit" at bounding box center [0, 0] width 0 height 0
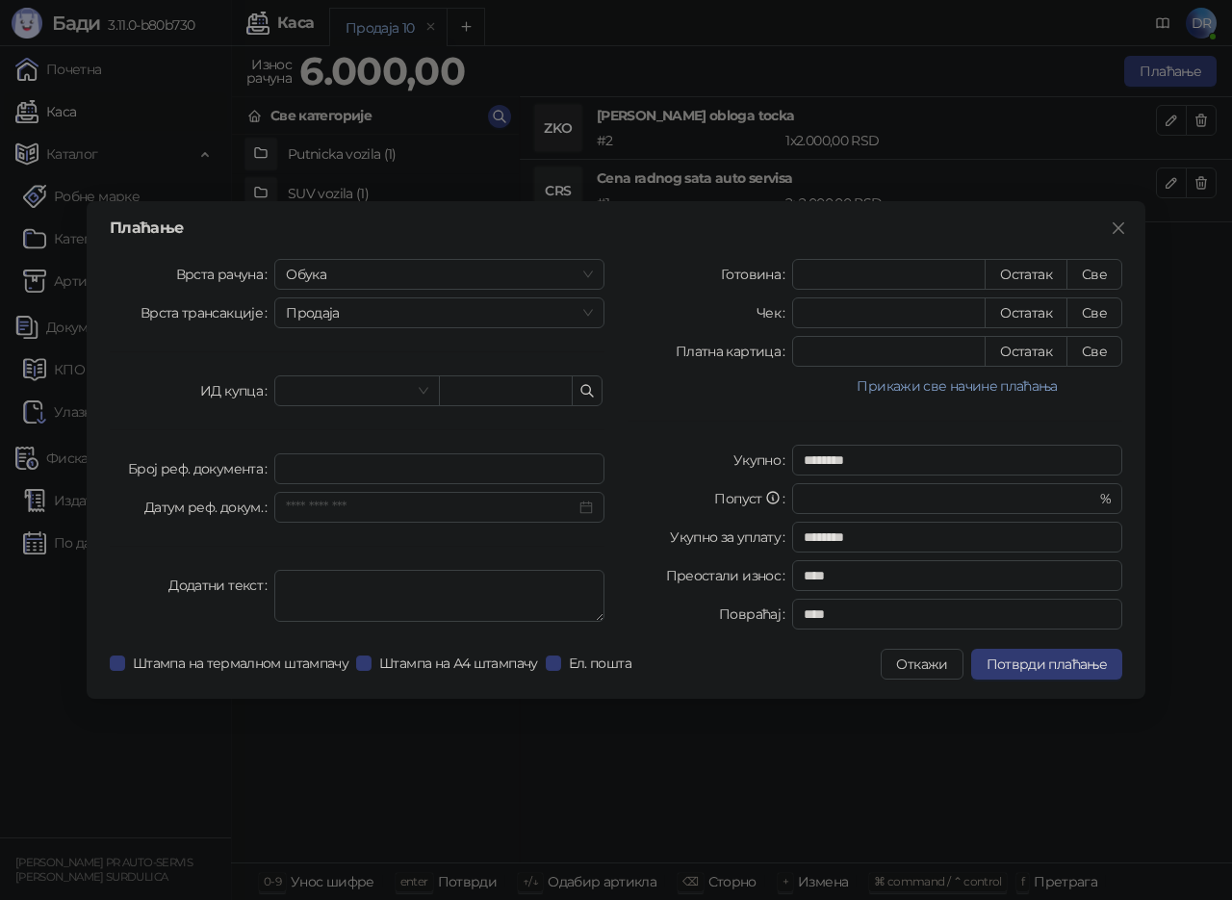
click at [922, 666] on button "Откажи" at bounding box center [922, 664] width 82 height 31
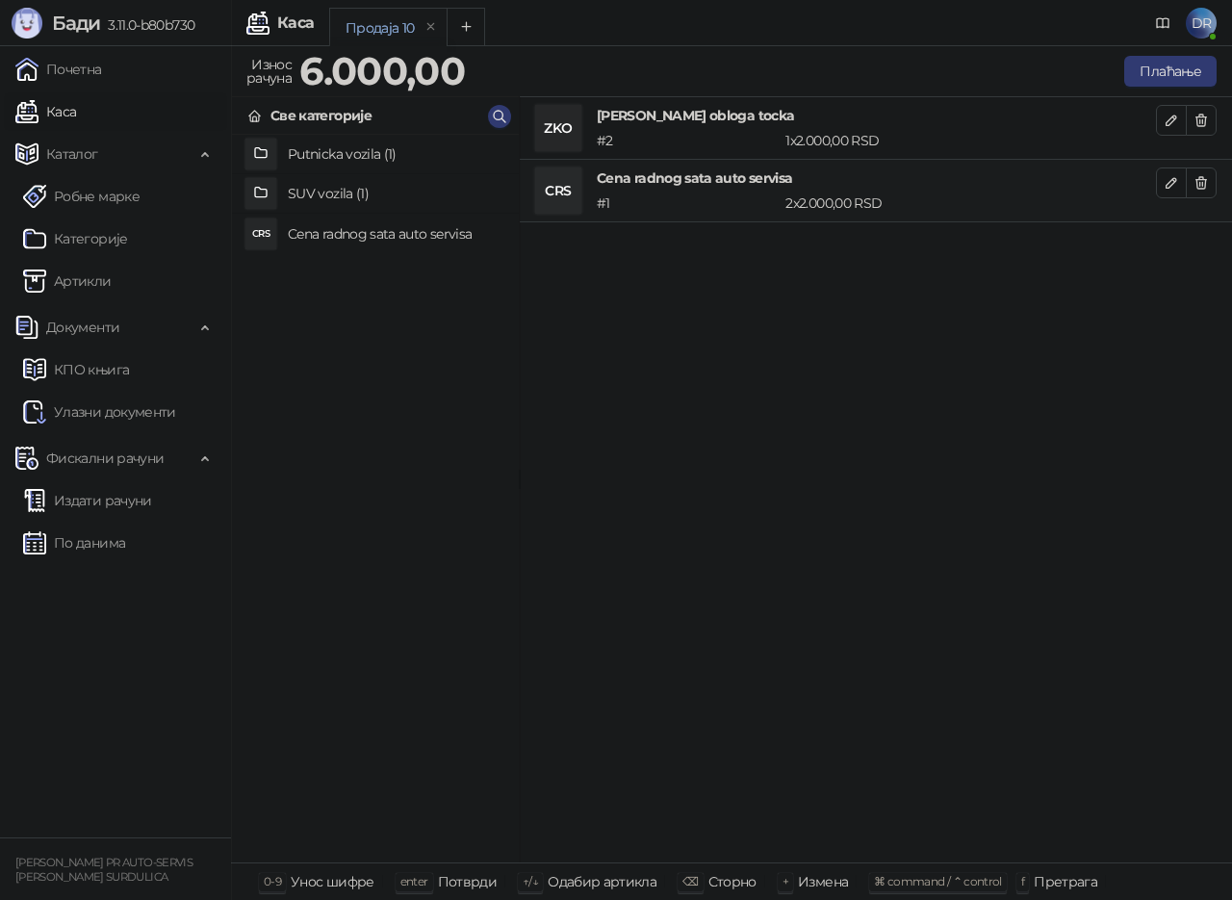
click at [1093, 294] on div "ZKO Zamena kocionig obloga tocka # 2 1 x 2.000,00 RSD 2.000,00 RSD CRS Cena rad…" at bounding box center [876, 480] width 712 height 766
